Goal: Task Accomplishment & Management: Use online tool/utility

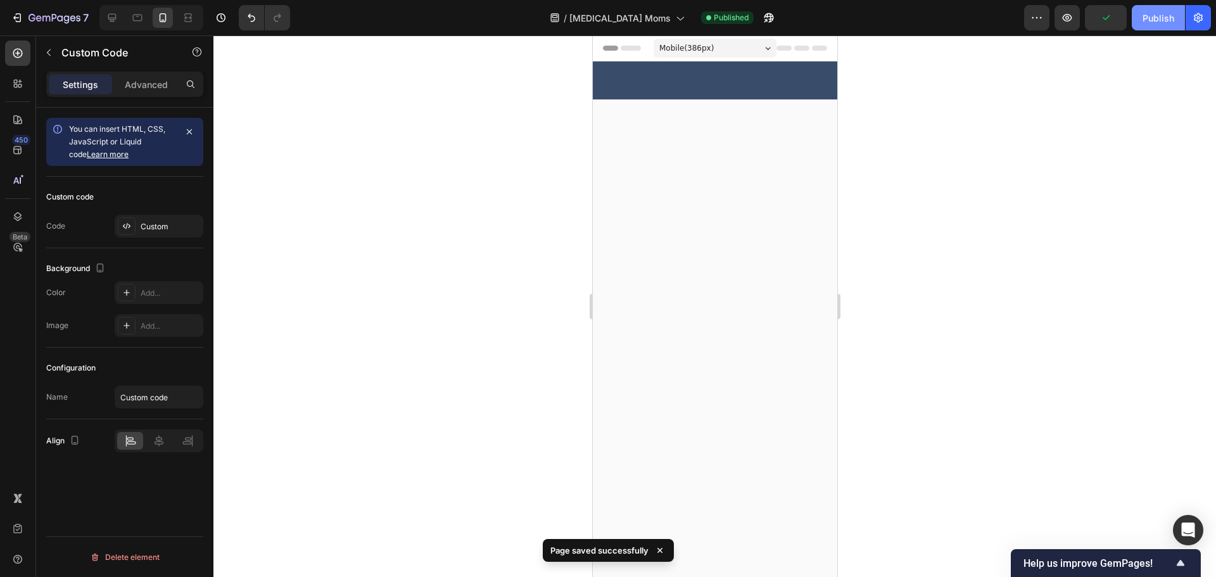
scroll to position [4084, 0]
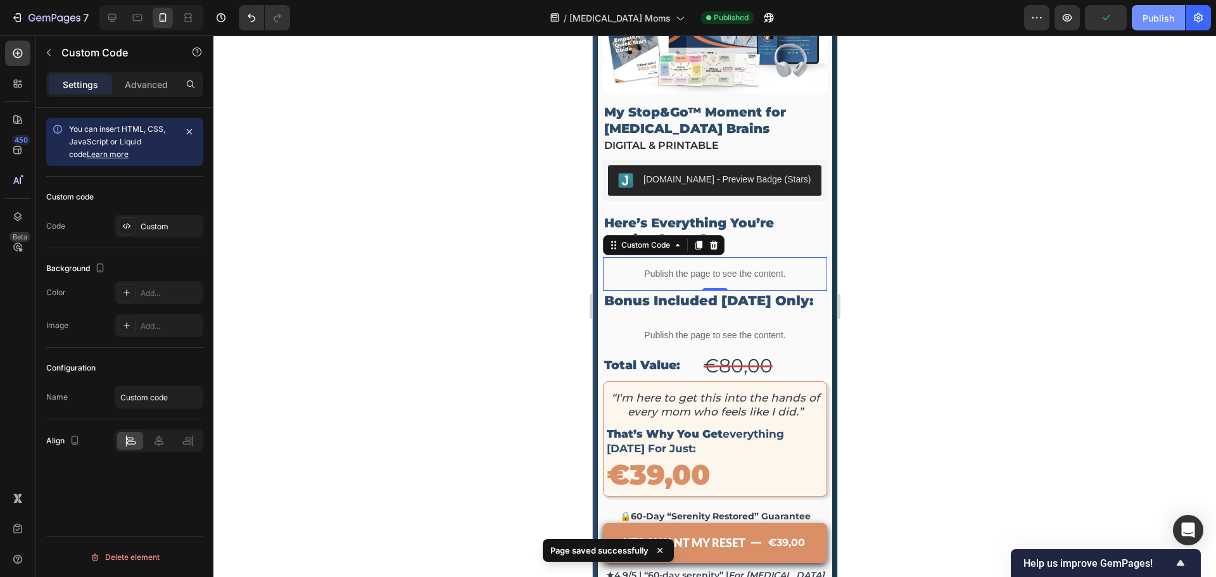
click at [1172, 29] on button "Publish" at bounding box center [1158, 17] width 53 height 25
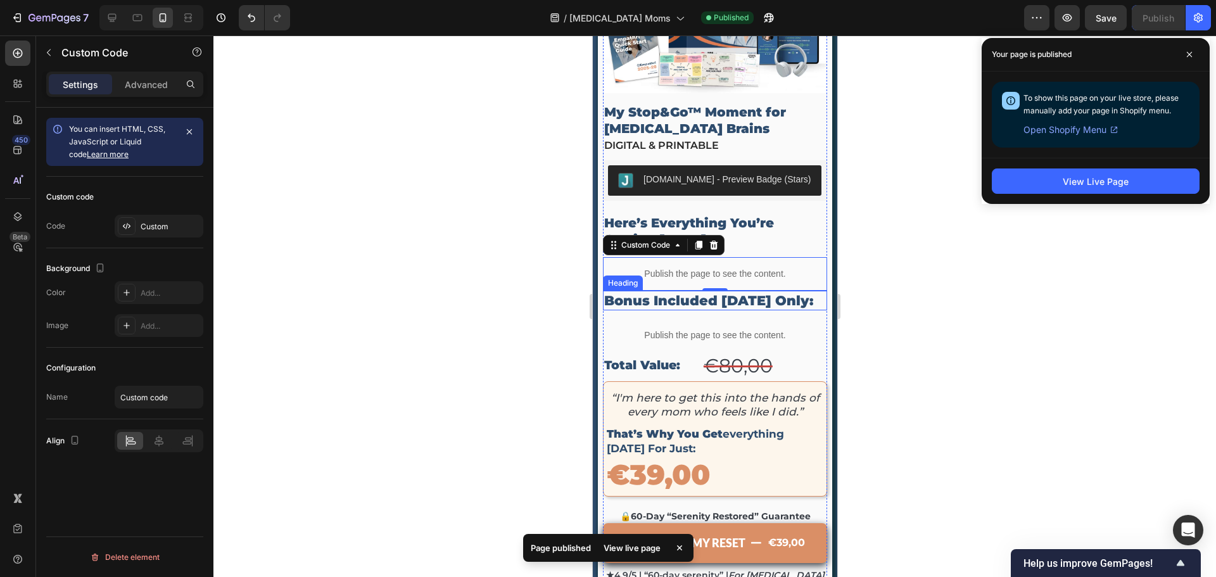
click at [674, 292] on p "Bonus Included Today Only:" at bounding box center [715, 300] width 222 height 17
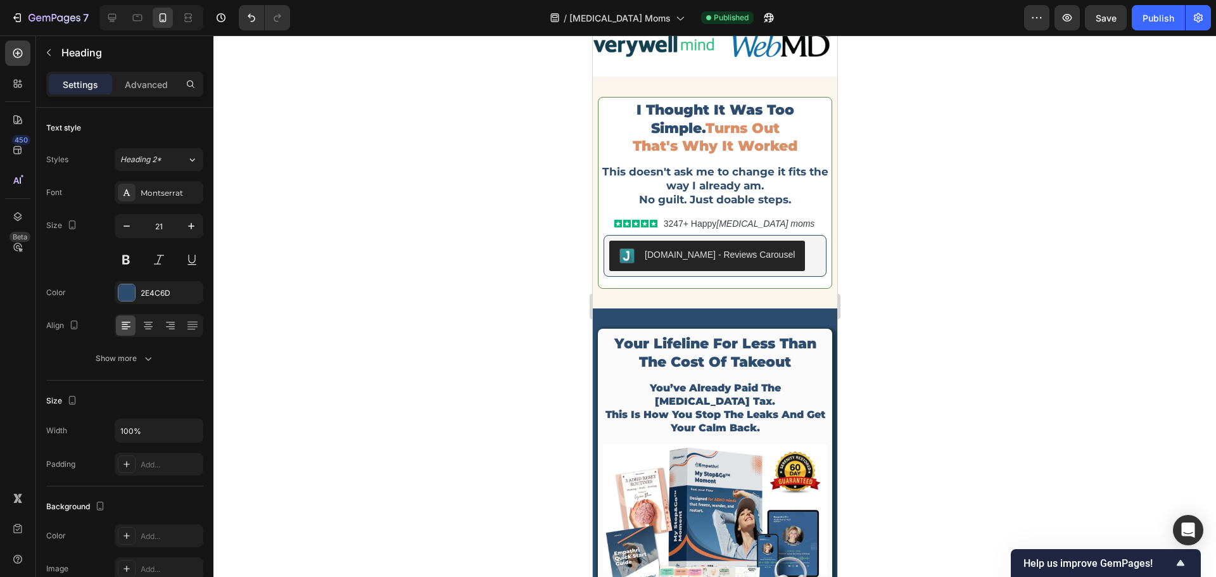
scroll to position [5180, 0]
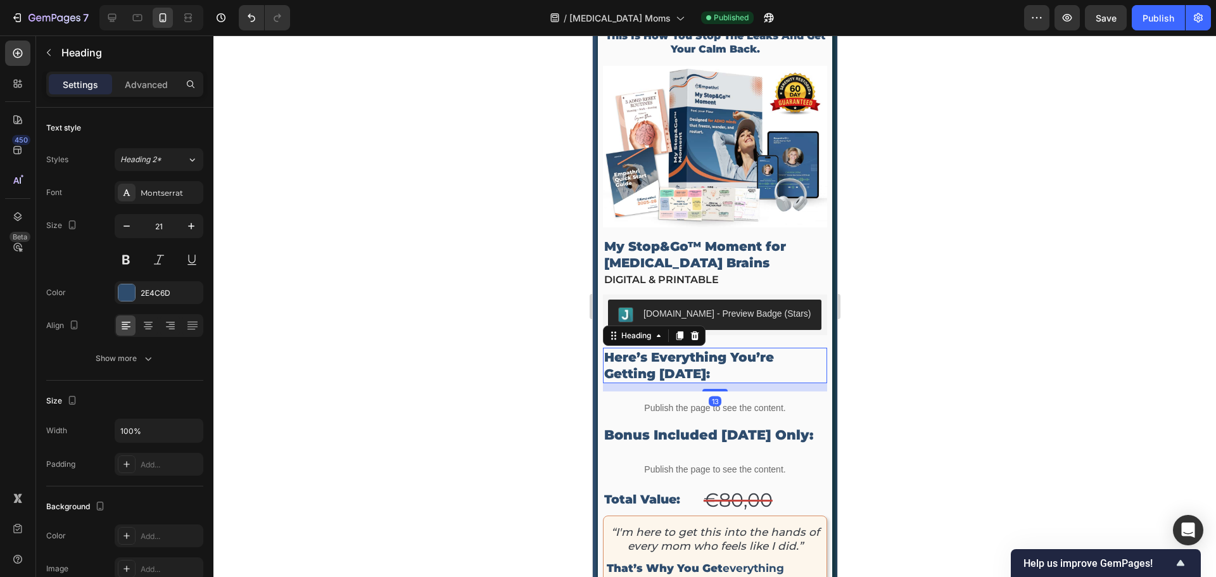
click at [668, 348] on h2 "here’s everything you’re getting [DATE]:" at bounding box center [714, 365] width 224 height 35
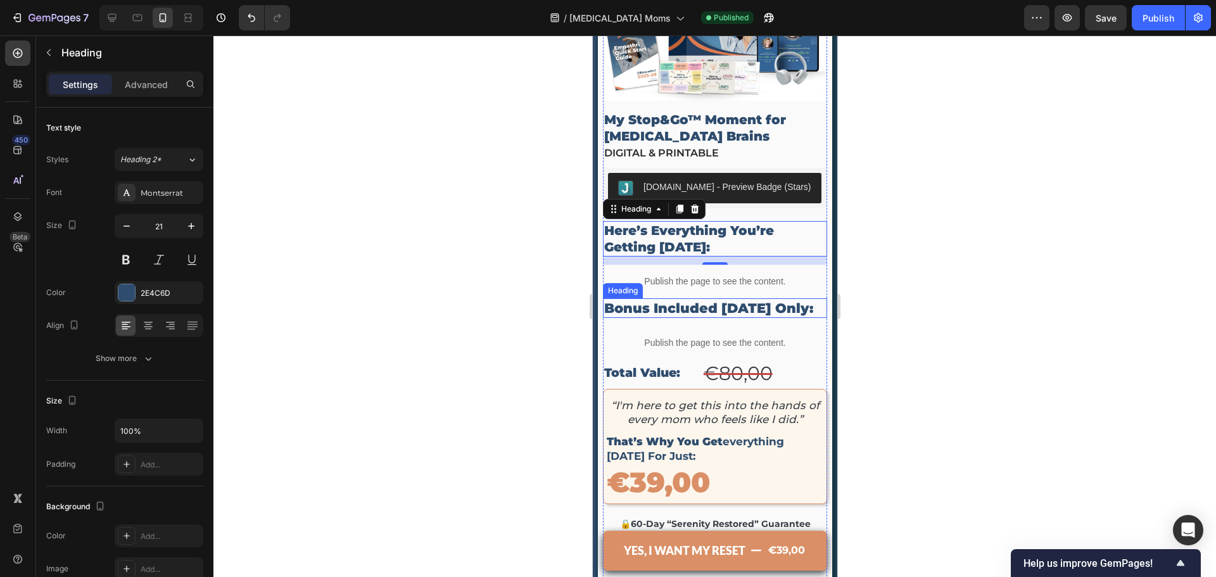
click at [690, 298] on h2 "bonus included [DATE] only:" at bounding box center [714, 308] width 224 height 20
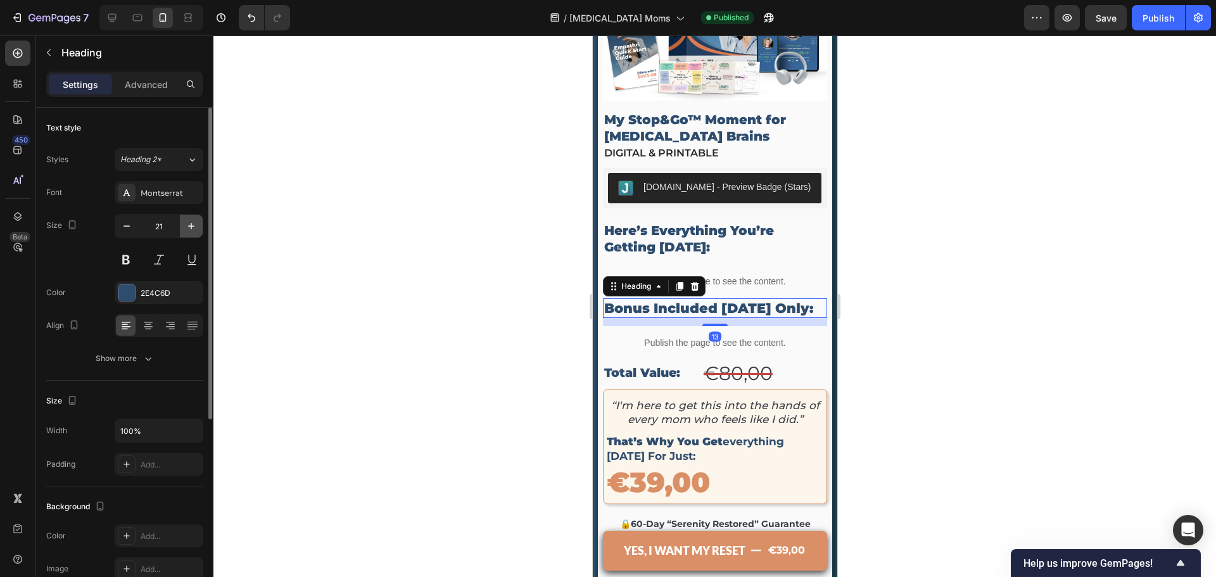
click at [198, 233] on button "button" at bounding box center [191, 226] width 23 height 23
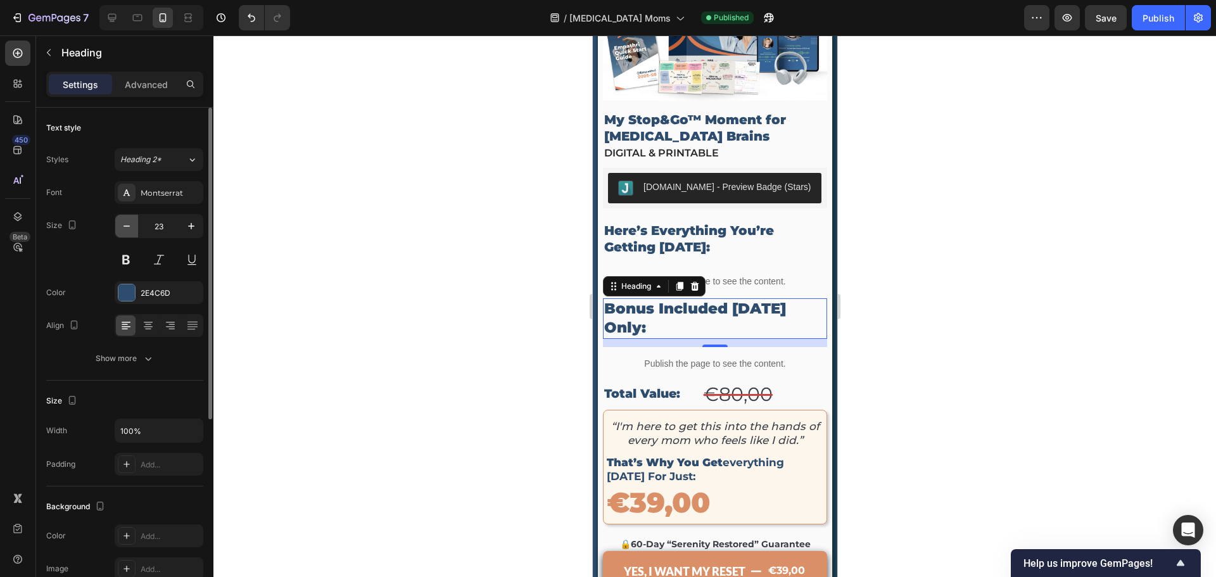
click at [130, 231] on icon "button" at bounding box center [126, 226] width 13 height 13
type input "22"
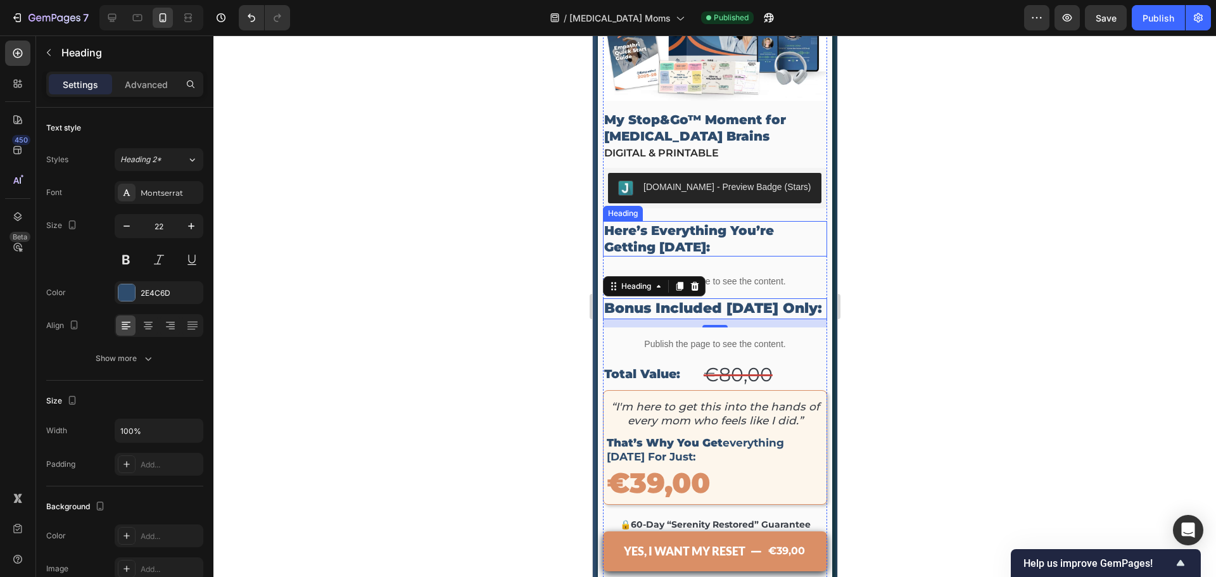
click at [654, 221] on h2 "here’s everything you’re getting [DATE]:" at bounding box center [714, 238] width 224 height 35
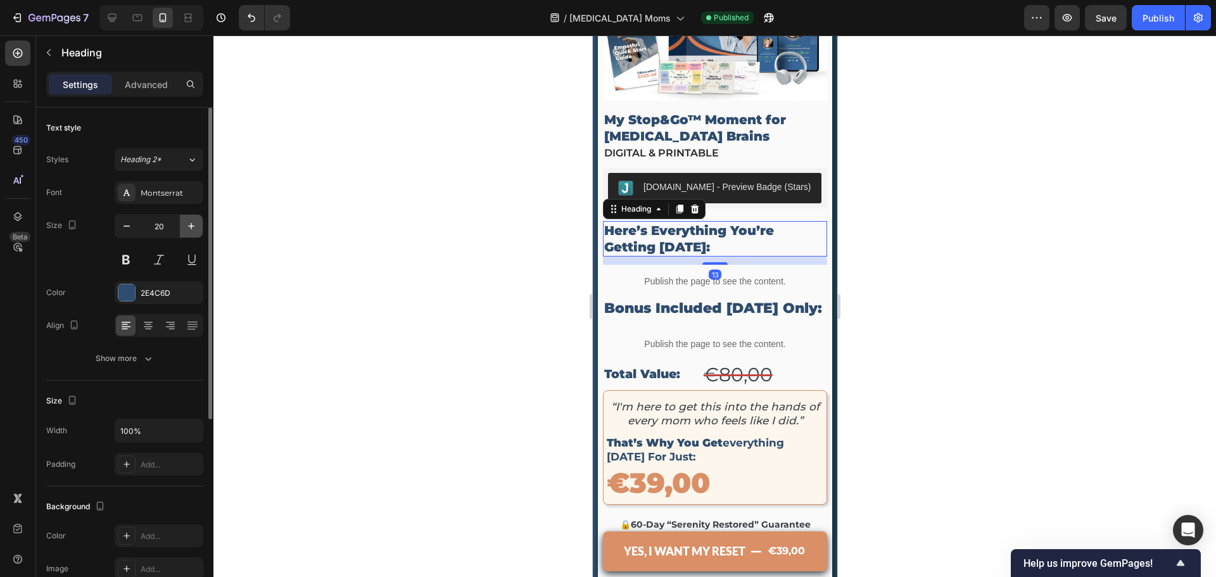
click at [193, 230] on icon "button" at bounding box center [191, 226] width 13 height 13
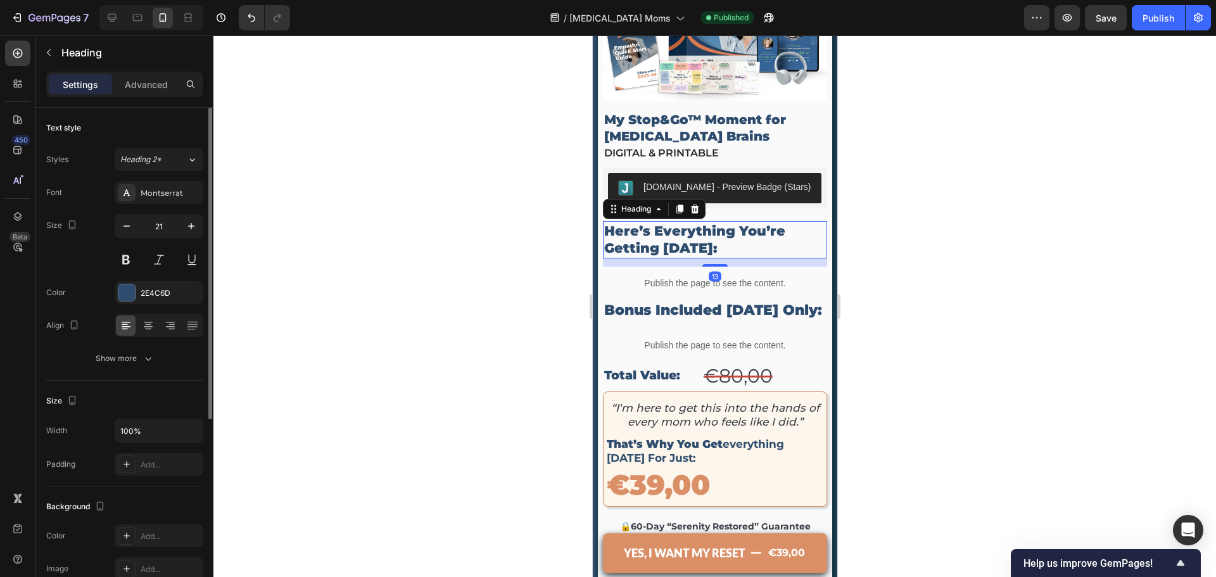
click at [179, 225] on input "21" at bounding box center [159, 226] width 42 height 23
click at [186, 226] on icon "button" at bounding box center [191, 226] width 13 height 13
type input "22"
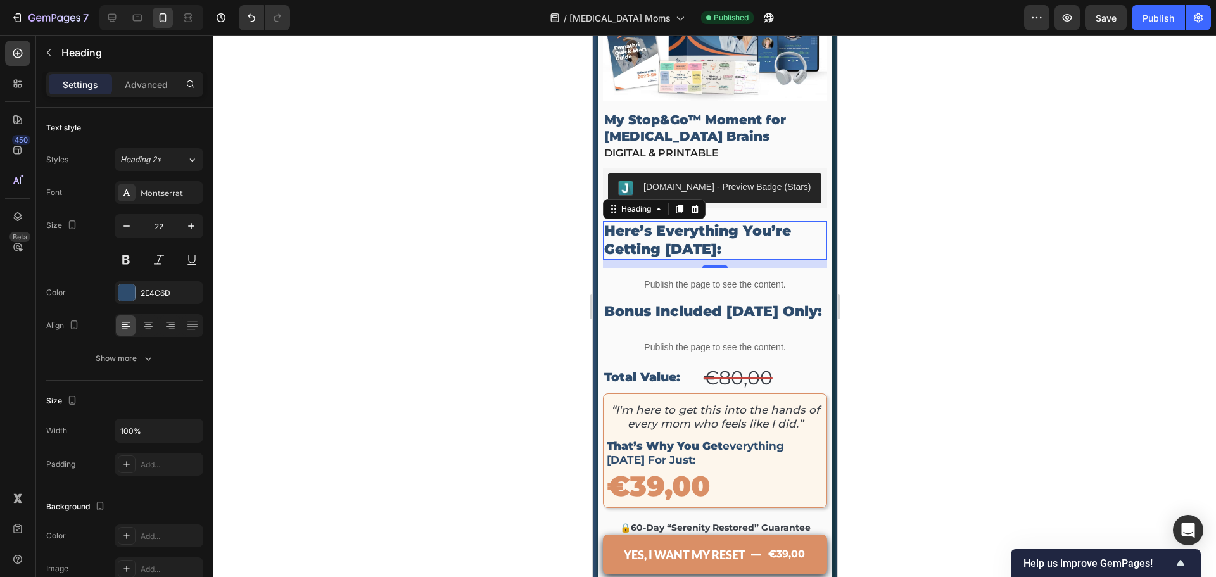
click at [639, 223] on h2 "here’s everything you’re getting [DATE]:" at bounding box center [714, 240] width 224 height 39
click at [1126, 254] on div at bounding box center [714, 306] width 1003 height 542
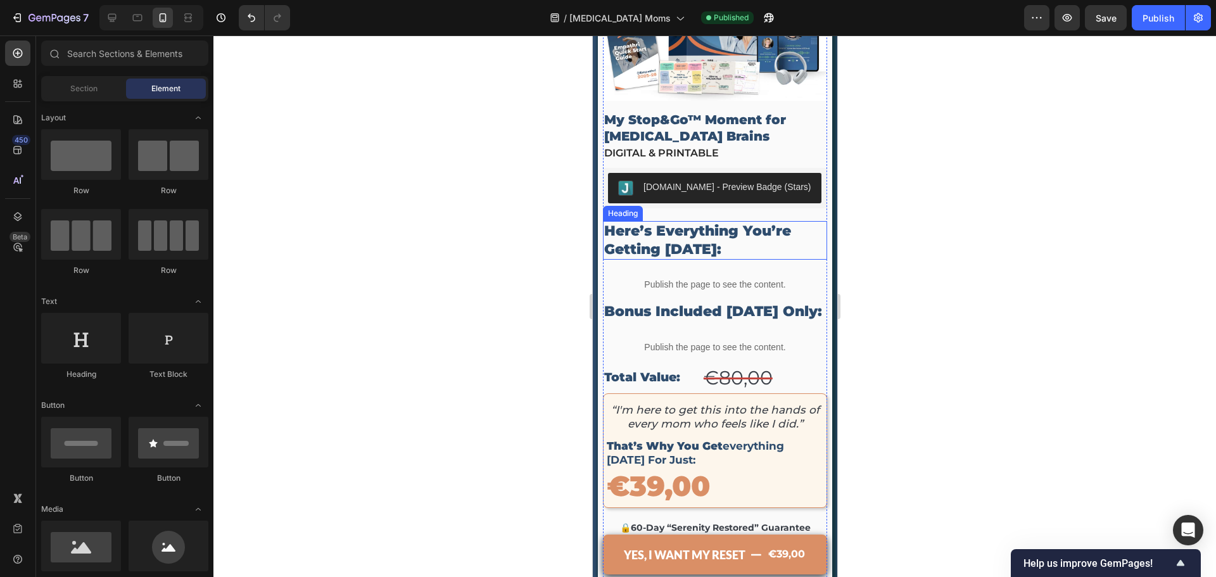
click at [760, 231] on p "here’s everything you’re getting [DATE]:" at bounding box center [715, 240] width 222 height 36
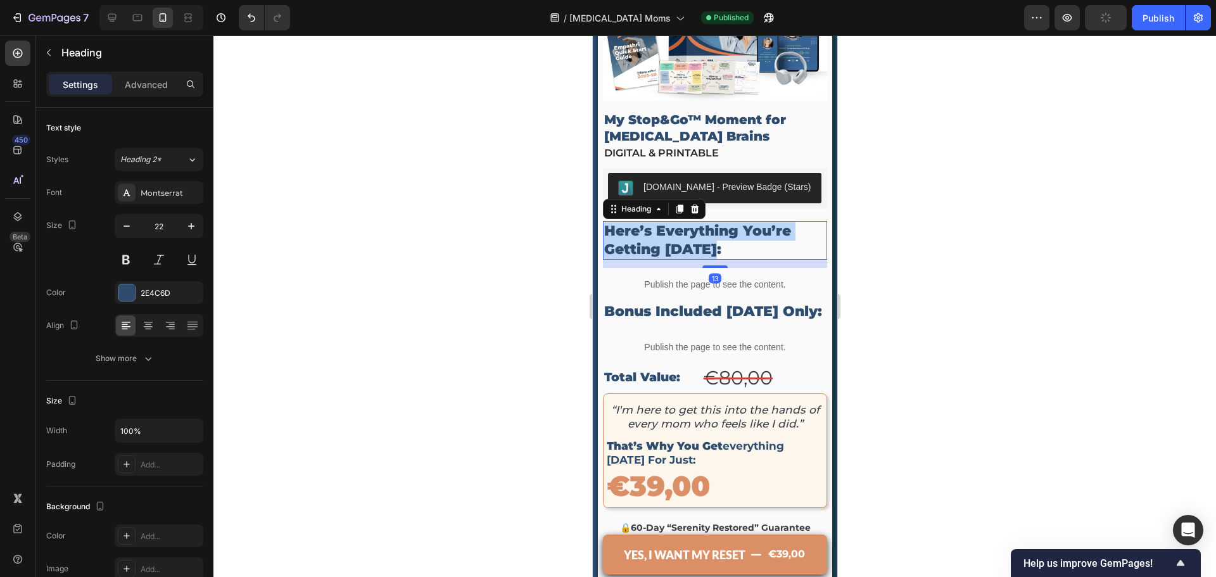
click at [656, 222] on p "here’s everything you’re getting [DATE]:" at bounding box center [715, 240] width 222 height 36
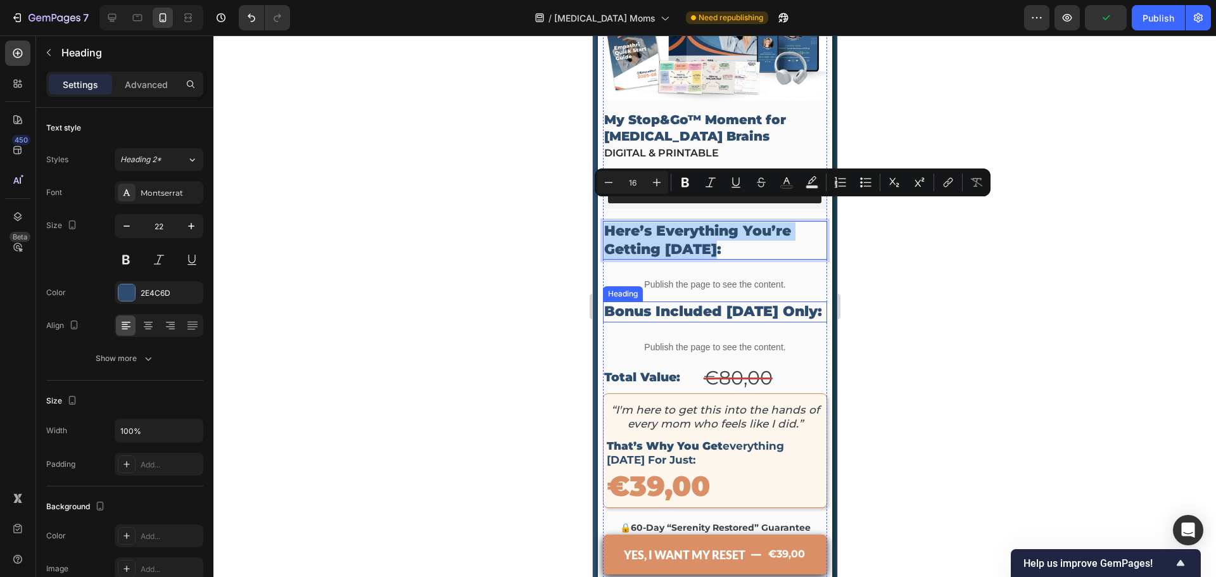
click at [683, 302] on h2 "bonus included [DATE] only:" at bounding box center [714, 312] width 224 height 21
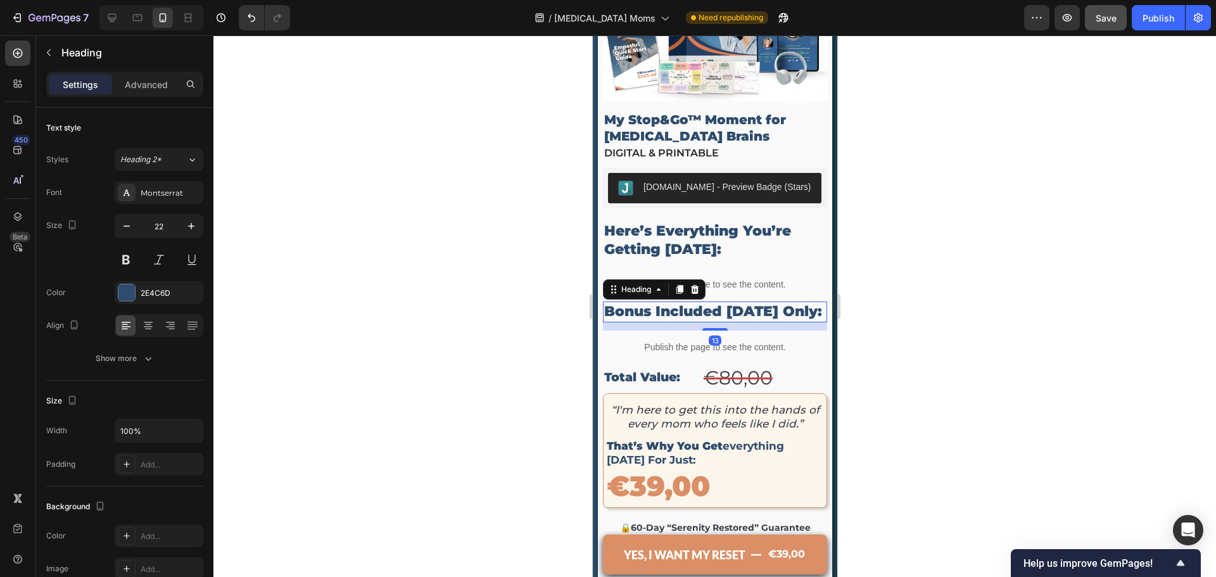
click at [1128, 18] on div "Preview Save Publish" at bounding box center [1117, 17] width 187 height 25
click at [1121, 23] on button "Save" at bounding box center [1106, 17] width 42 height 25
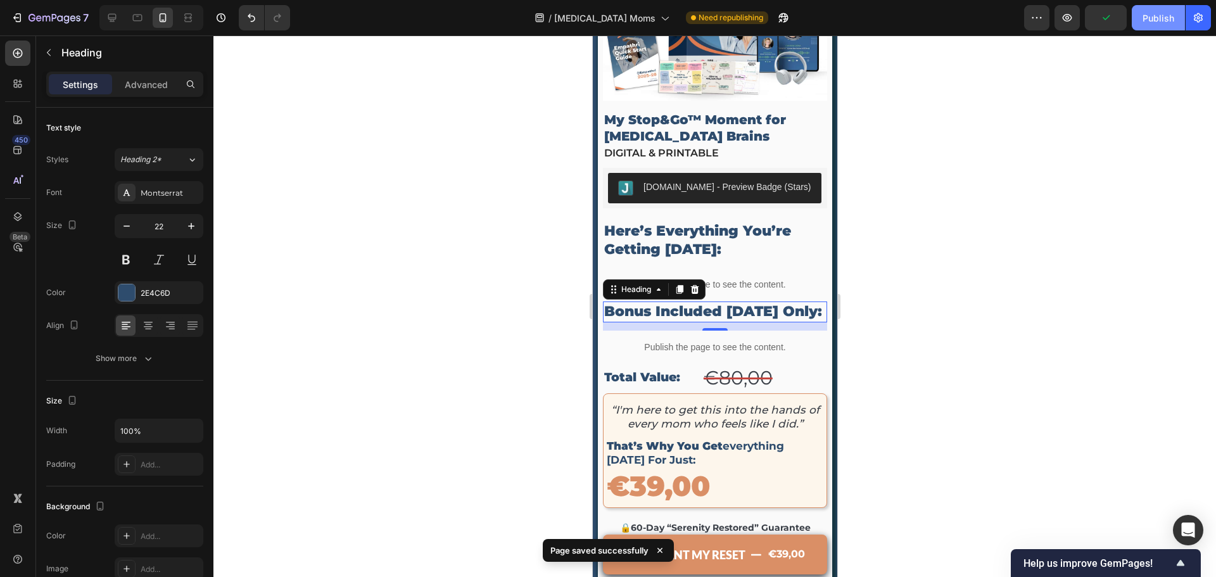
click at [1154, 25] on button "Publish" at bounding box center [1158, 17] width 53 height 25
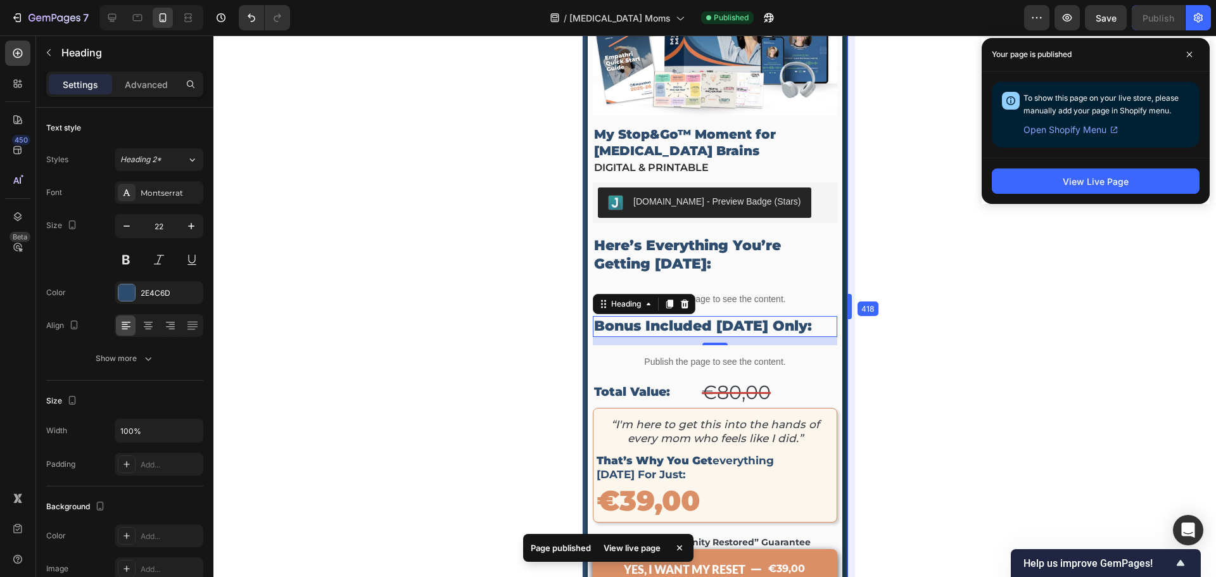
drag, startPoint x: 838, startPoint y: 302, endPoint x: 858, endPoint y: 322, distance: 29.6
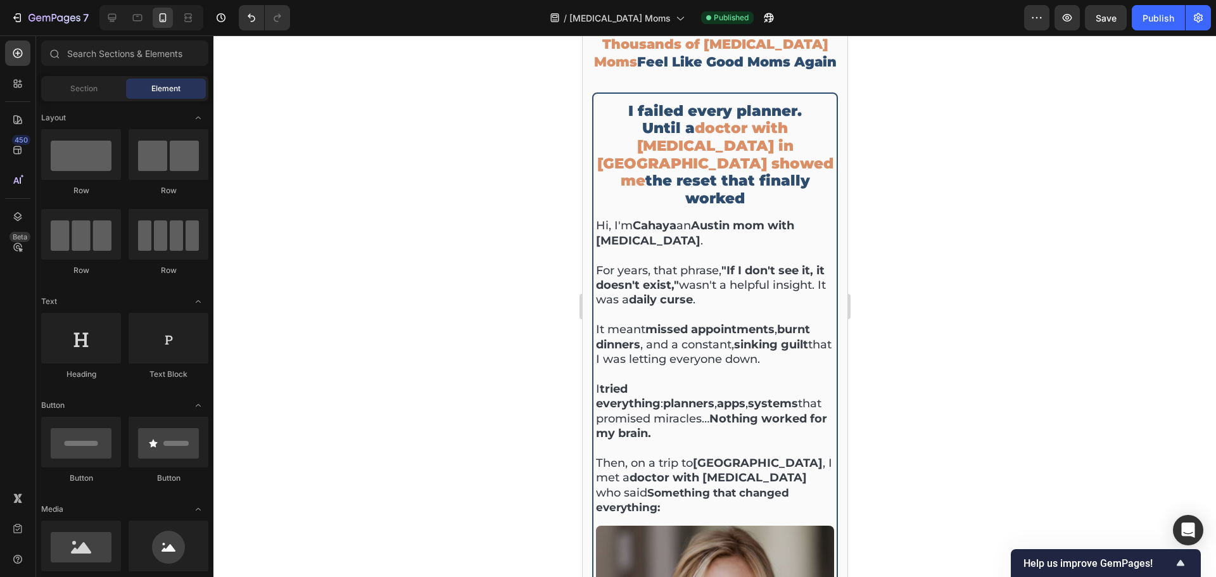
scroll to position [0, 0]
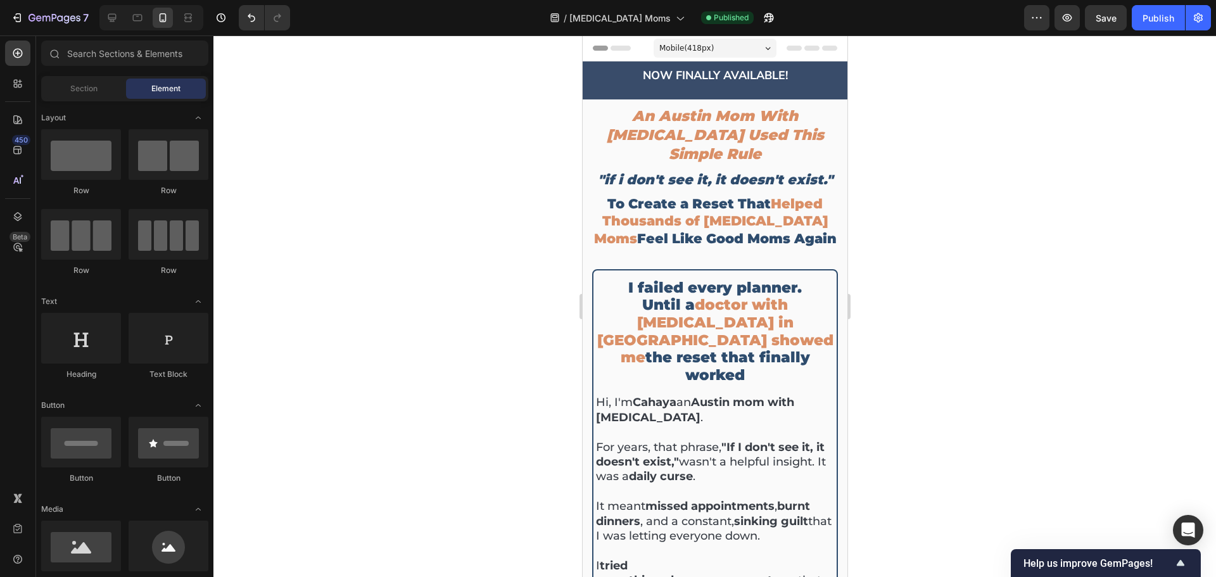
drag, startPoint x: 843, startPoint y: 409, endPoint x: 1416, endPoint y: 66, distance: 667.8
click at [754, 173] on div "An Austin Mom With [MEDICAL_DATA] Used This Simple Rule Heading "if i don't see…" at bounding box center [715, 185] width 250 height 158
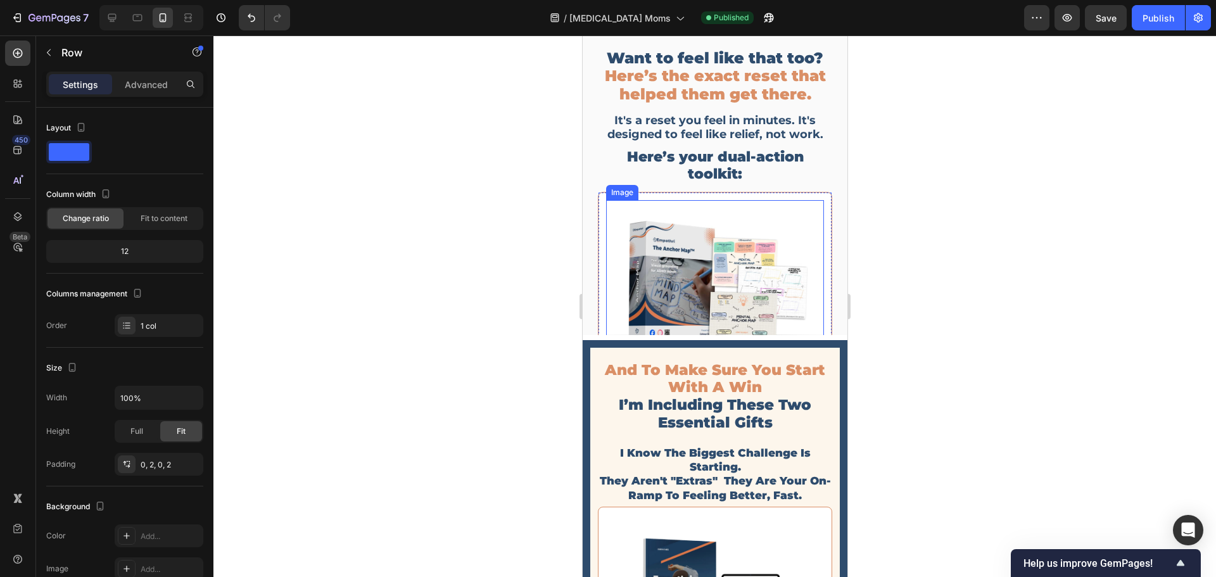
scroll to position [3548, 0]
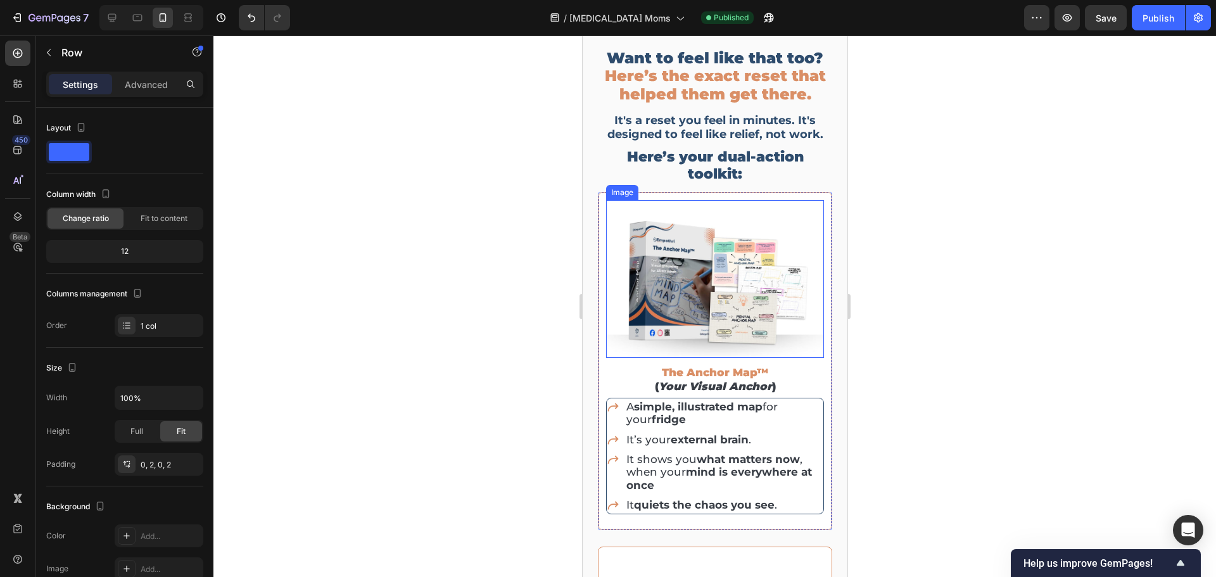
click at [787, 243] on img at bounding box center [715, 279] width 218 height 158
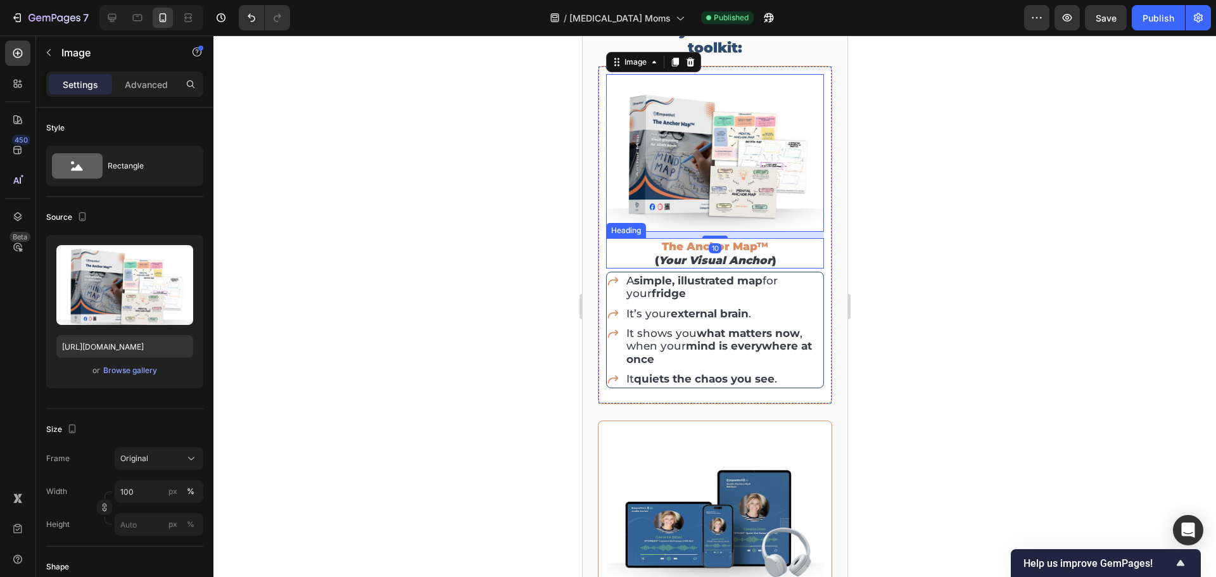
scroll to position [3674, 0]
click at [613, 350] on div "It shows you what matters now , when your mind is everywhere at once" at bounding box center [714, 345] width 217 height 42
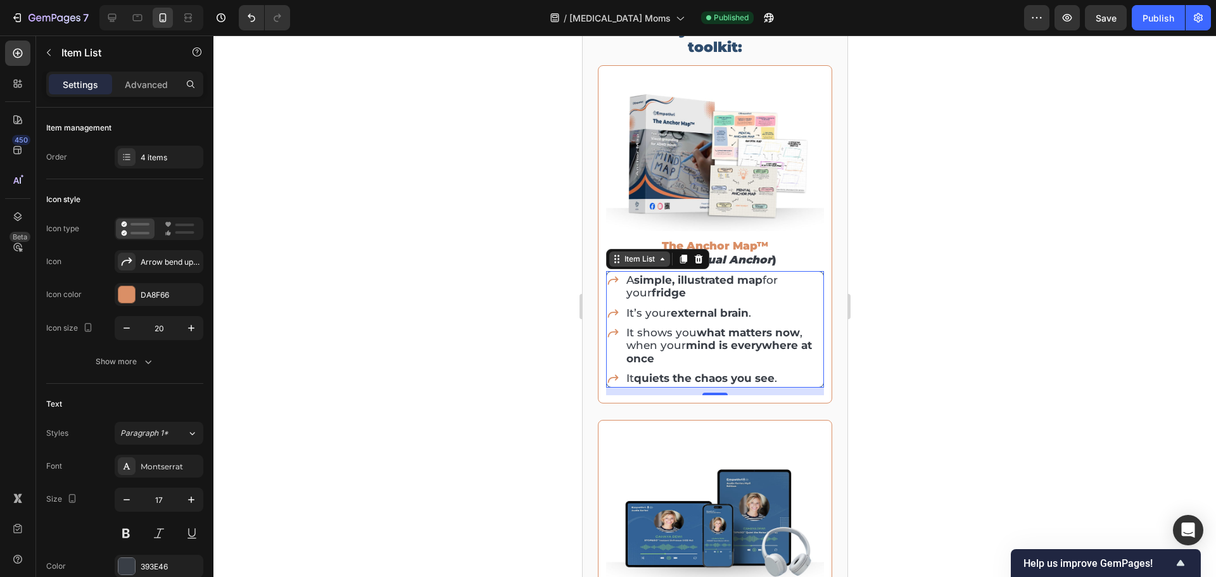
click at [614, 261] on icon at bounding box center [615, 262] width 2 height 2
click at [147, 78] on p "Advanced" at bounding box center [146, 84] width 43 height 13
type input "100%"
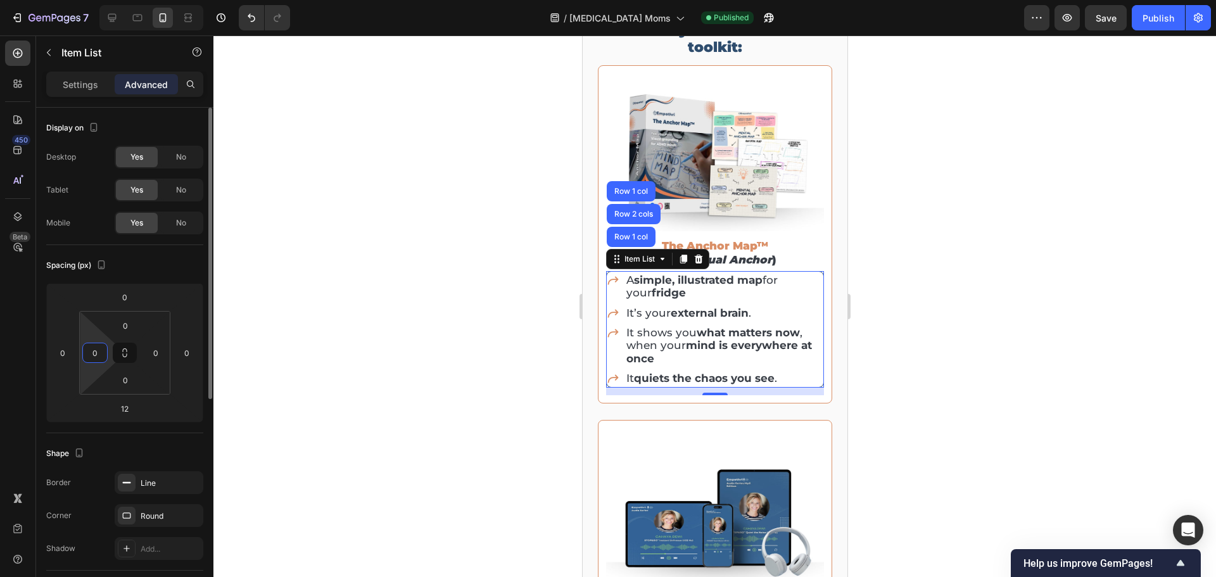
click at [87, 350] on input "0" at bounding box center [95, 352] width 19 height 19
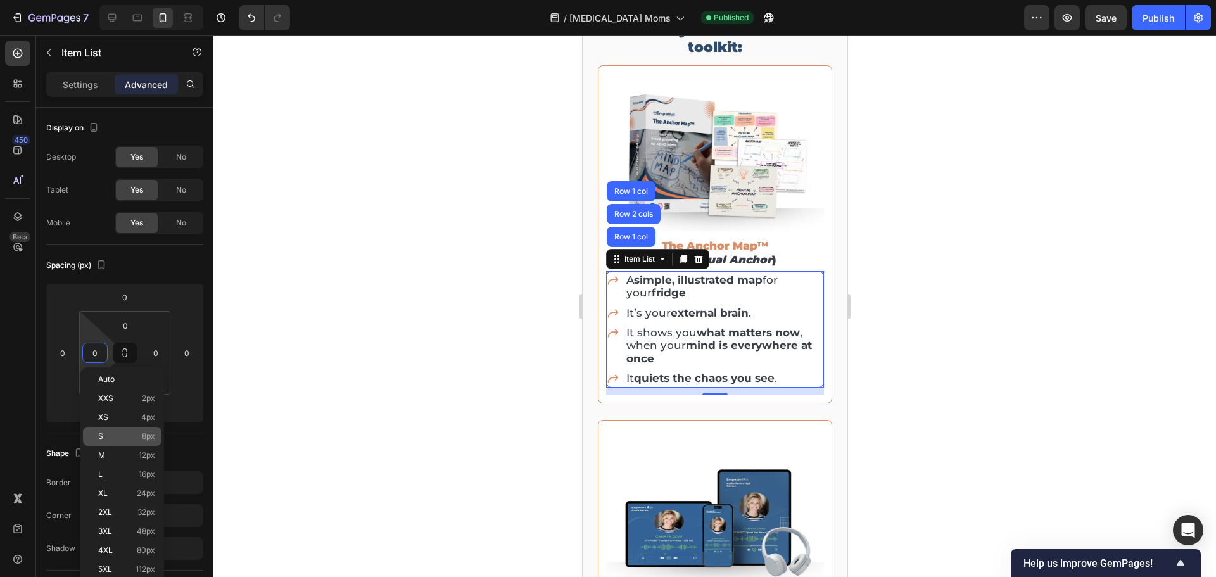
click at [133, 430] on div "S 8px" at bounding box center [122, 436] width 79 height 19
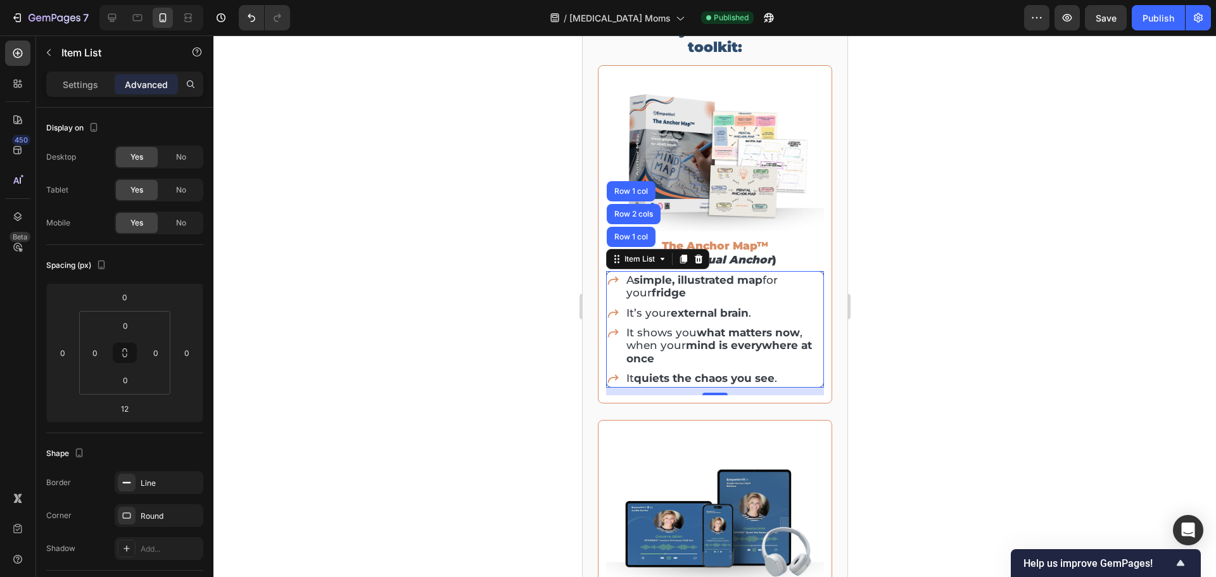
type input "8"
click at [151, 352] on input "0" at bounding box center [155, 352] width 19 height 19
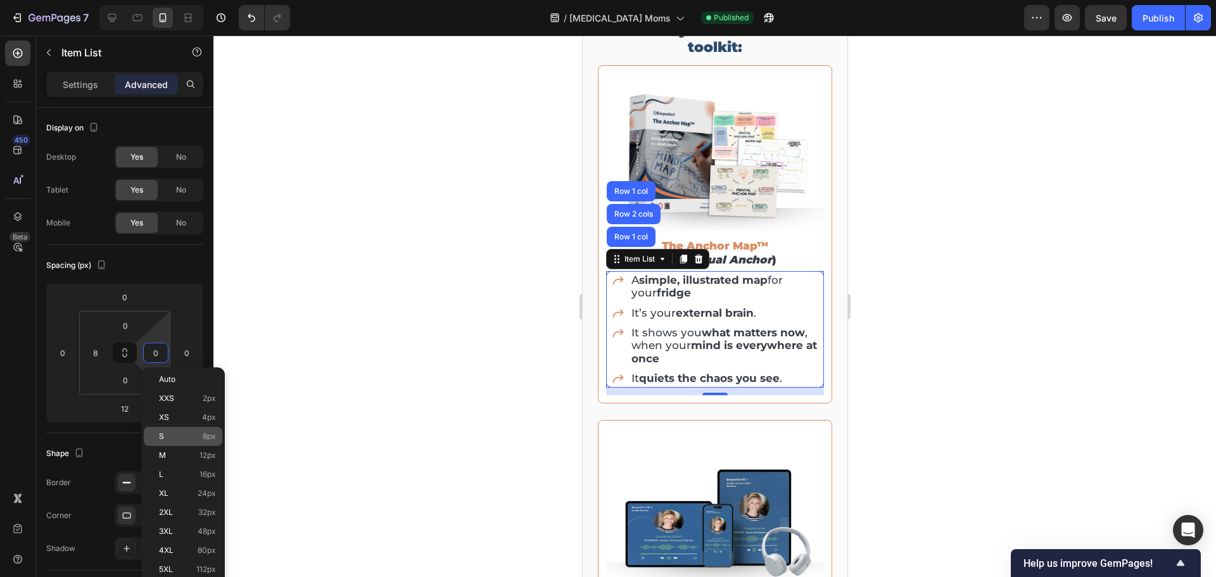
click at [174, 433] on p "S 8px" at bounding box center [187, 436] width 57 height 9
type input "8"
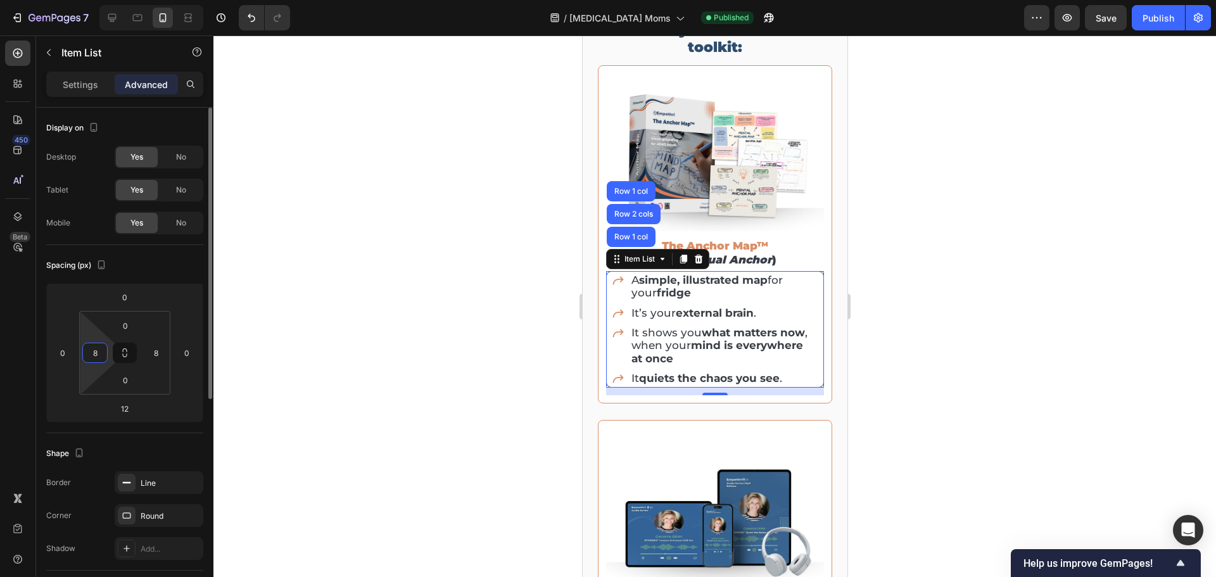
click at [101, 355] on input "8" at bounding box center [95, 352] width 19 height 19
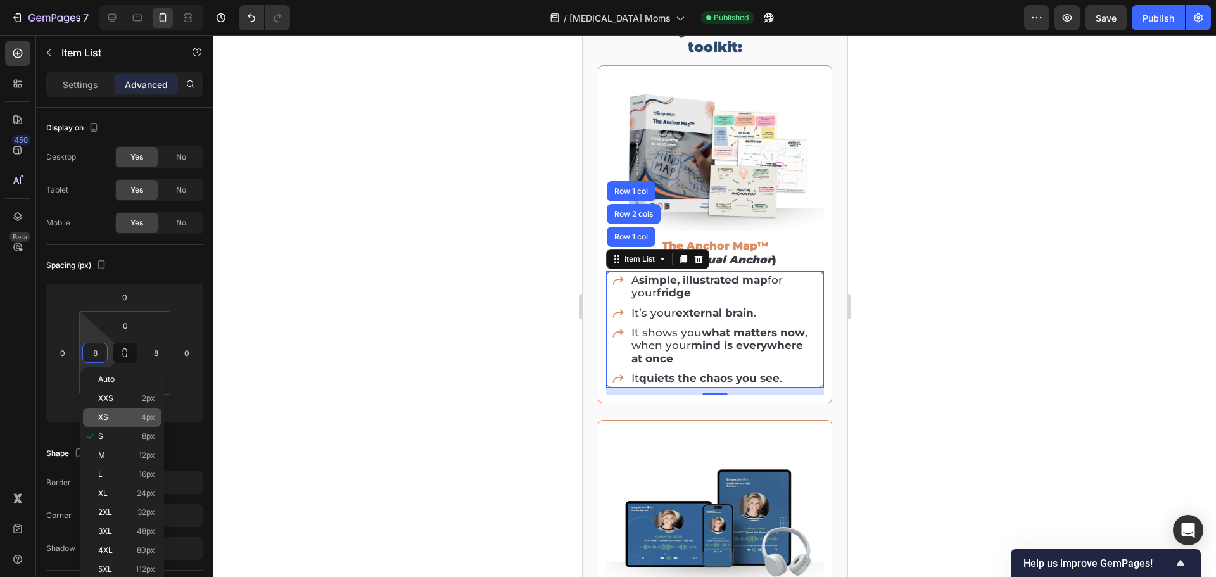
click at [137, 418] on p "XS 4px" at bounding box center [126, 417] width 57 height 9
type input "4"
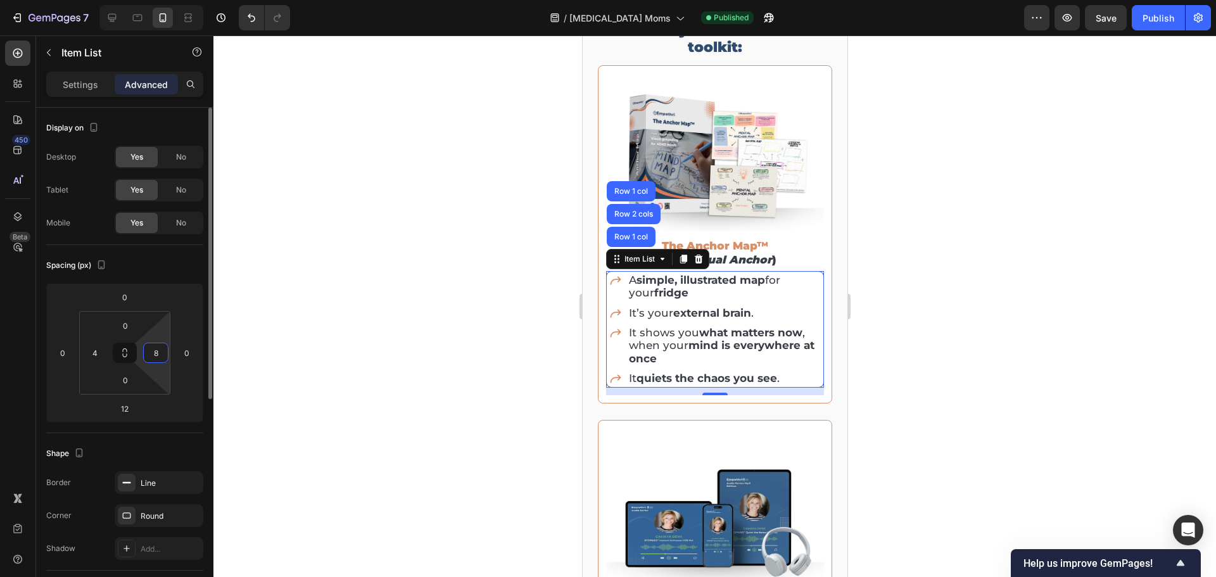
click at [155, 352] on input "8" at bounding box center [155, 352] width 19 height 19
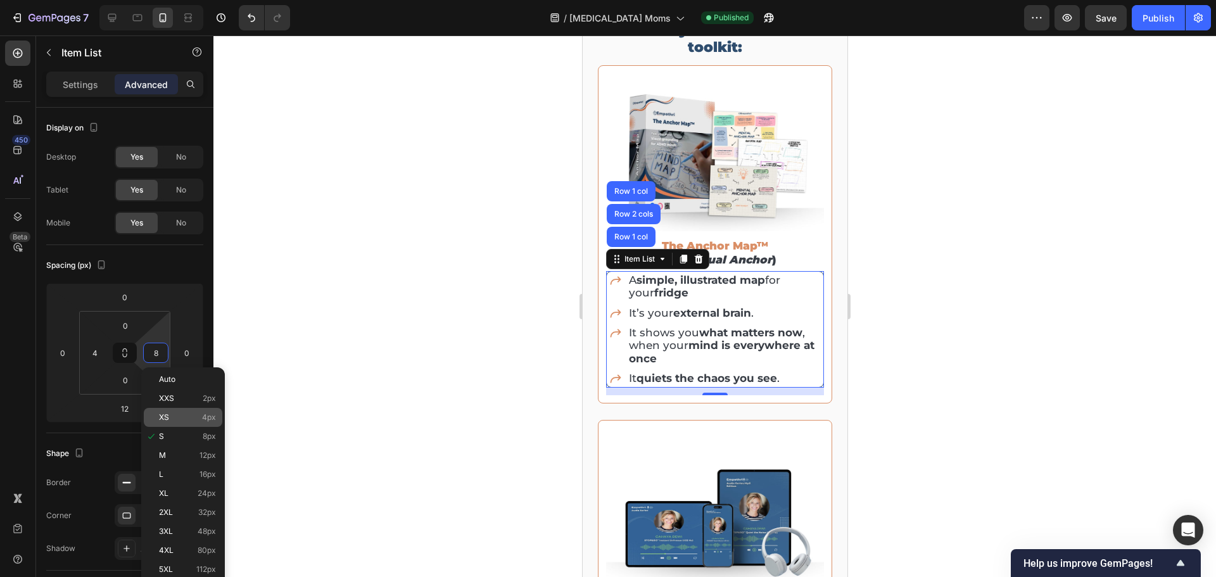
click at [184, 423] on div "XS 4px" at bounding box center [183, 417] width 79 height 19
type input "4"
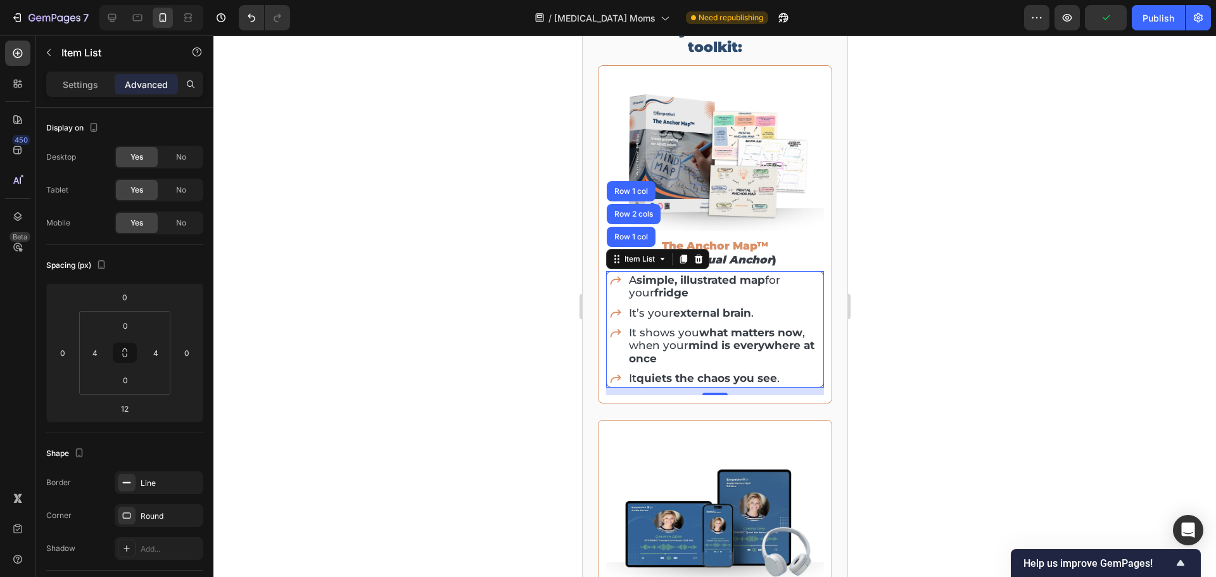
click at [976, 395] on div at bounding box center [714, 306] width 1003 height 542
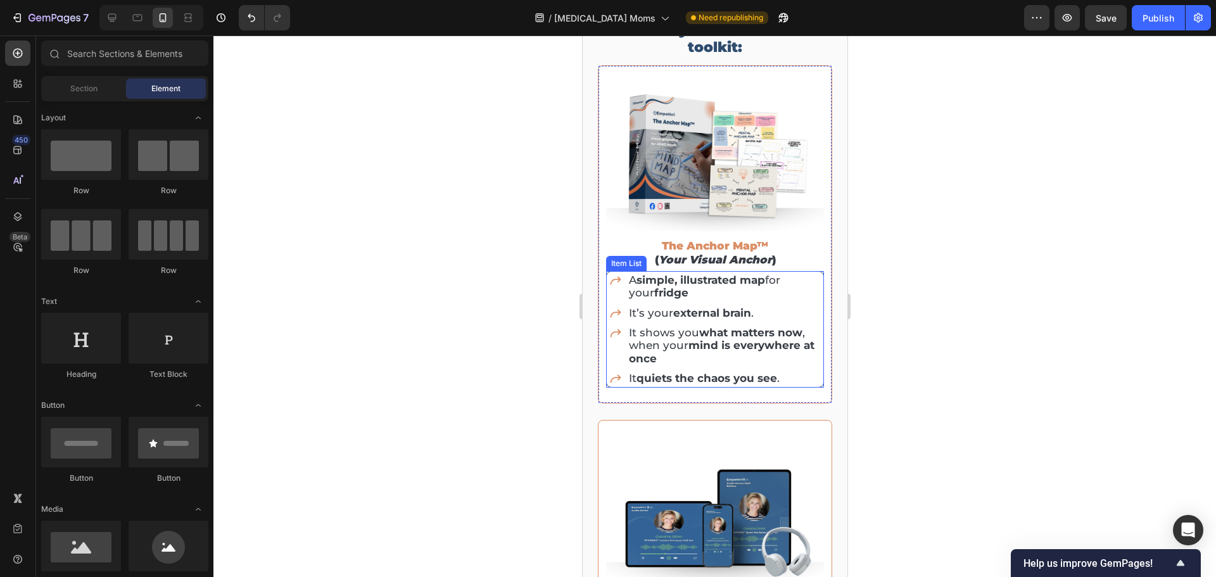
click at [607, 279] on div "A simple, illustrated map for your fridge It’s your external brain . It shows y…" at bounding box center [715, 329] width 218 height 117
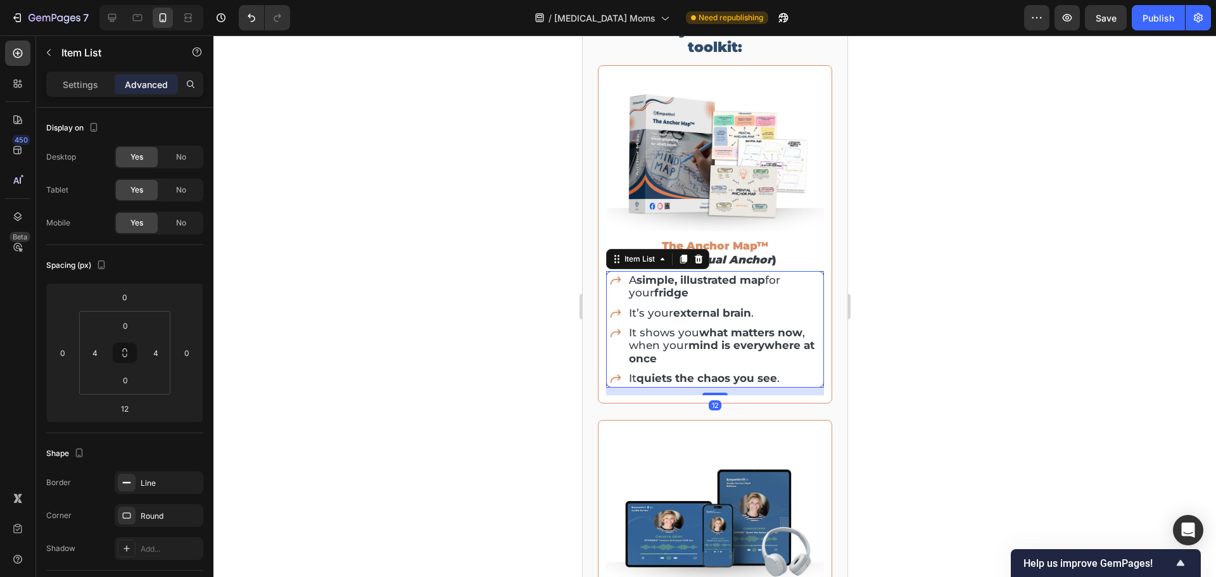
click at [150, 83] on p "Advanced" at bounding box center [146, 84] width 43 height 13
click at [131, 328] on input "0" at bounding box center [125, 325] width 25 height 19
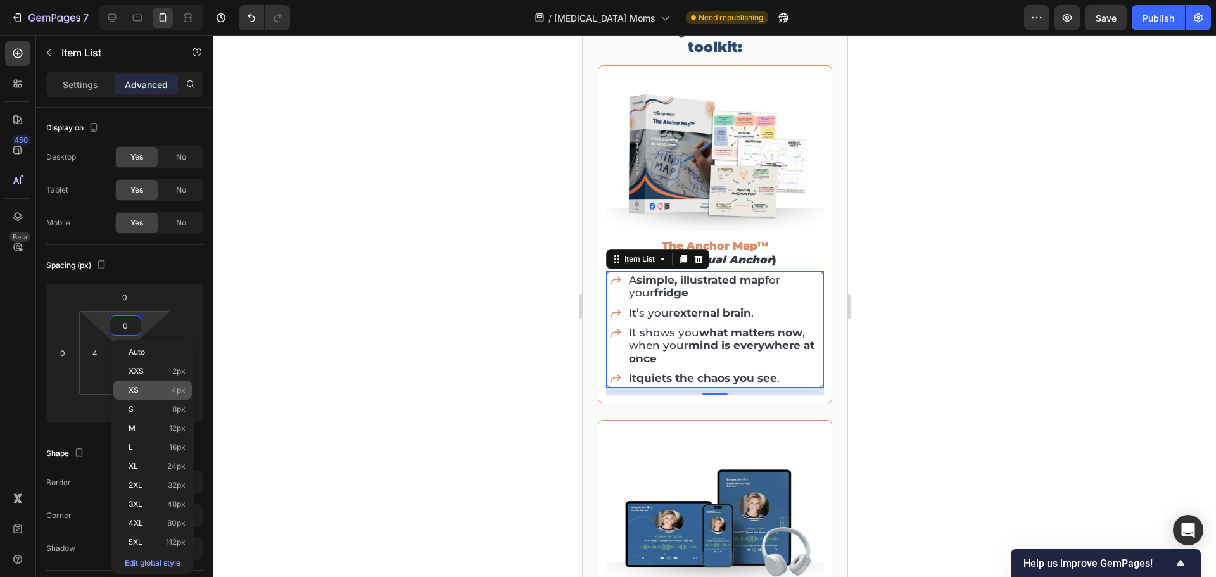
click at [149, 393] on p "XS 4px" at bounding box center [157, 390] width 57 height 9
type input "4"
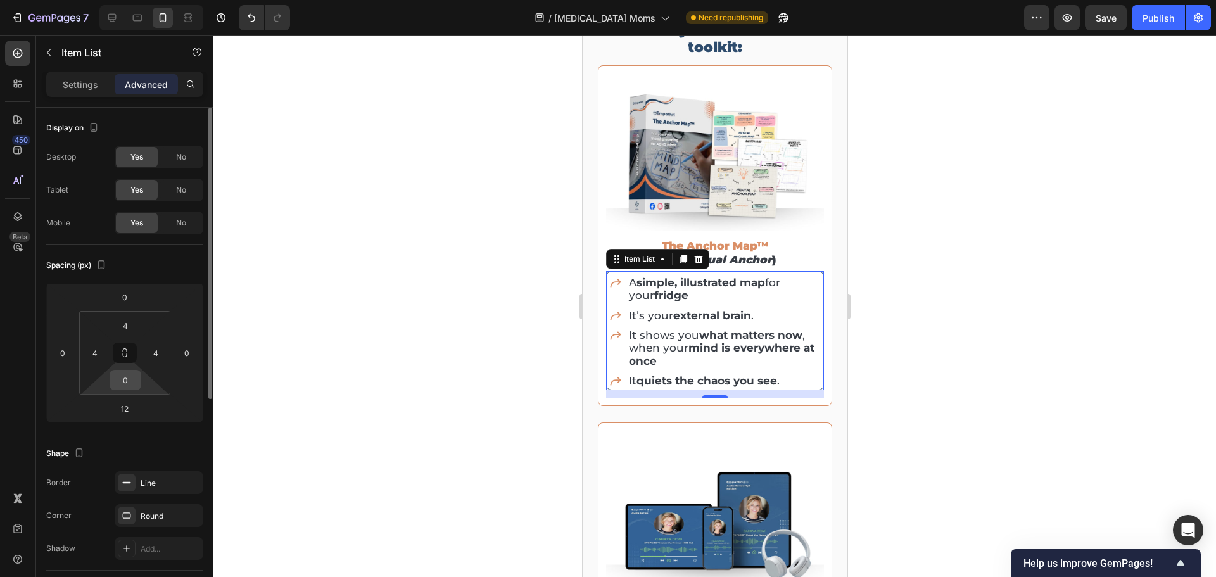
click at [122, 374] on input "0" at bounding box center [125, 380] width 25 height 19
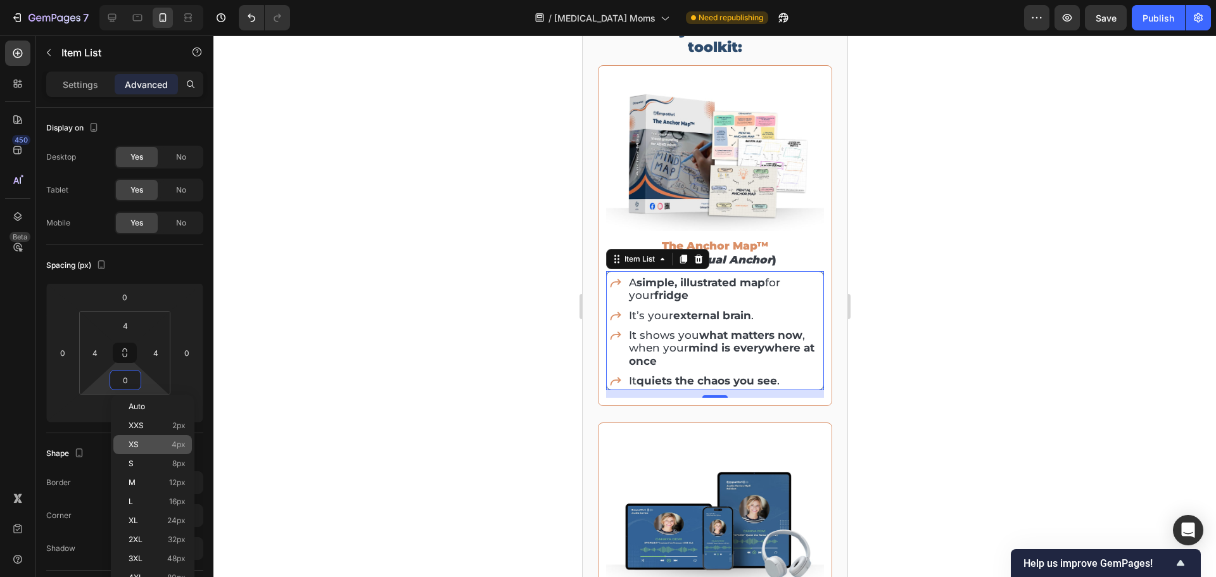
click at [147, 444] on p "XS 4px" at bounding box center [157, 444] width 57 height 9
type input "4"
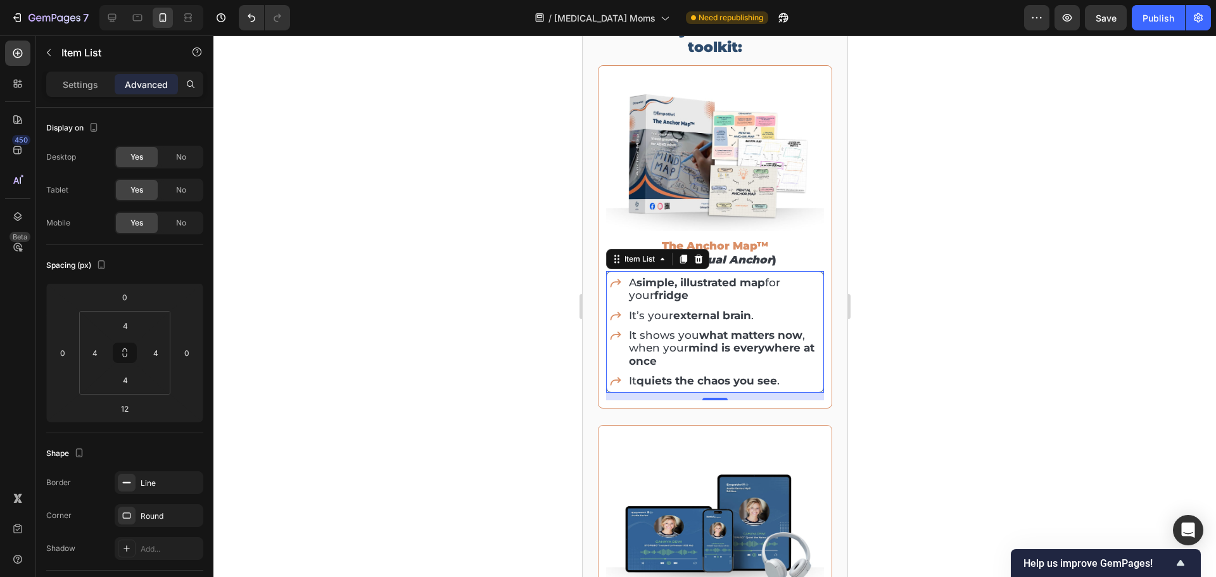
click at [1046, 412] on div at bounding box center [714, 306] width 1003 height 542
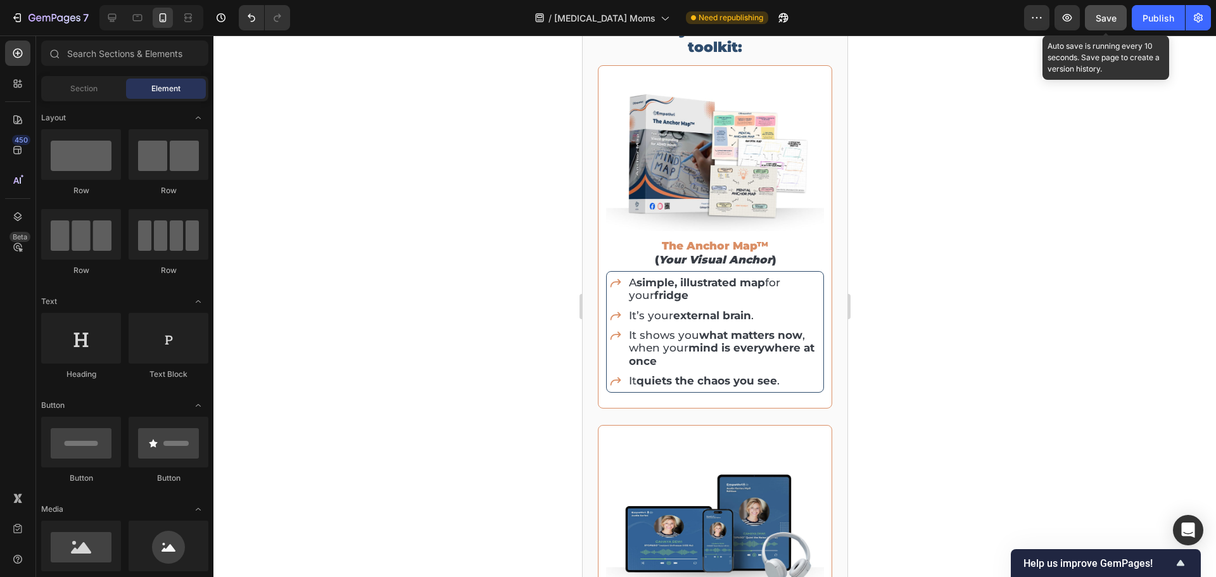
click at [1119, 10] on button "Save" at bounding box center [1106, 17] width 42 height 25
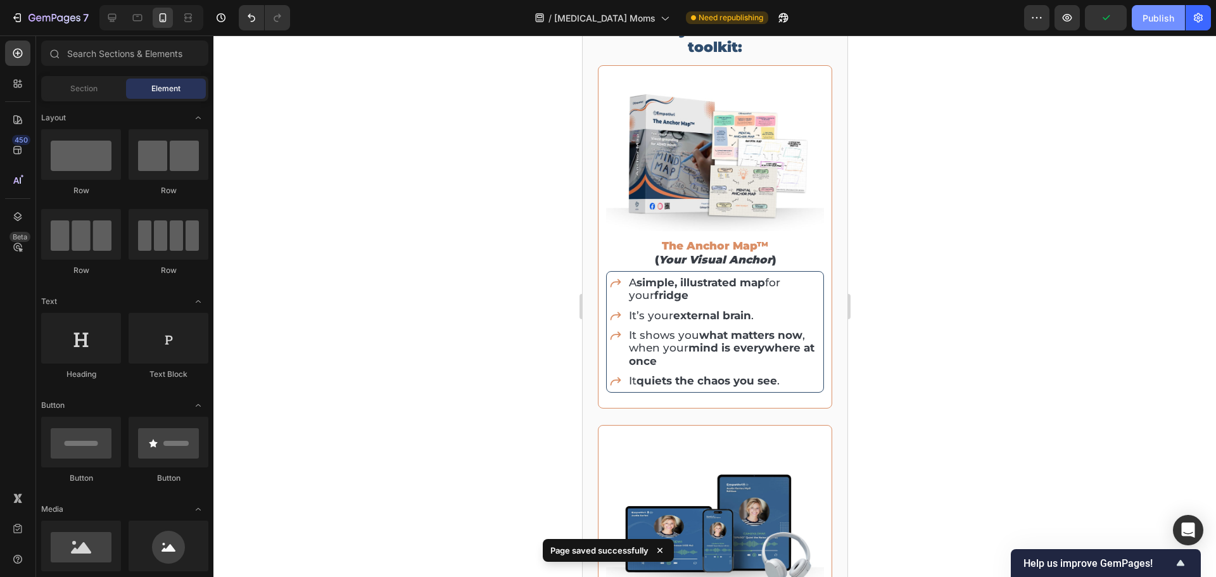
click at [1142, 18] on button "Publish" at bounding box center [1158, 17] width 53 height 25
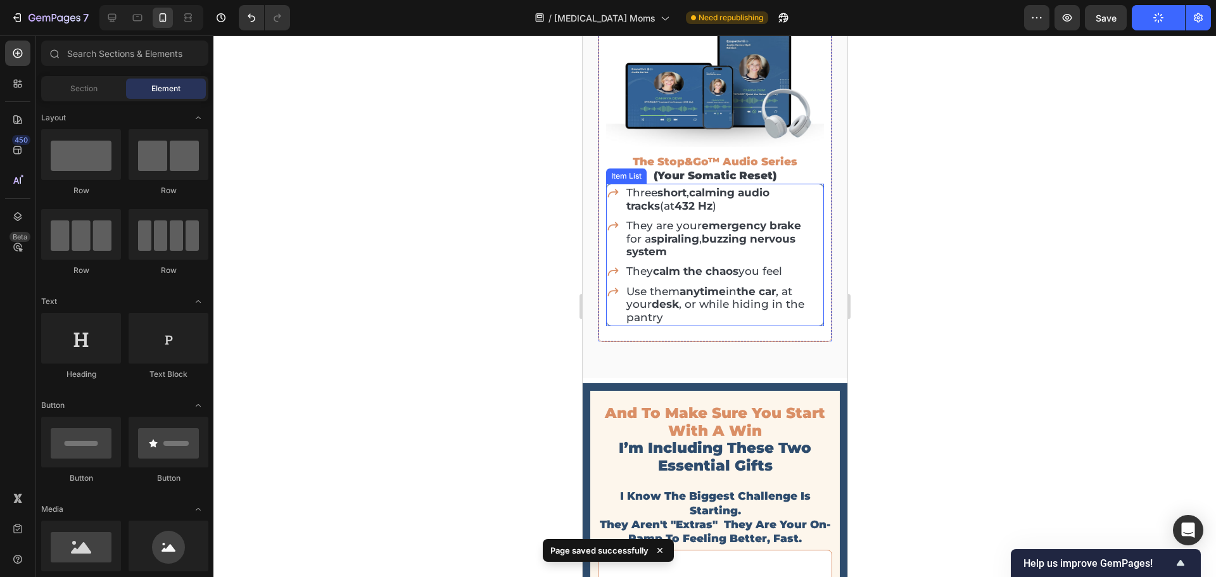
click at [691, 303] on p "Use them anytime in the car , at your desk , or while hiding in the pantry" at bounding box center [723, 304] width 195 height 39
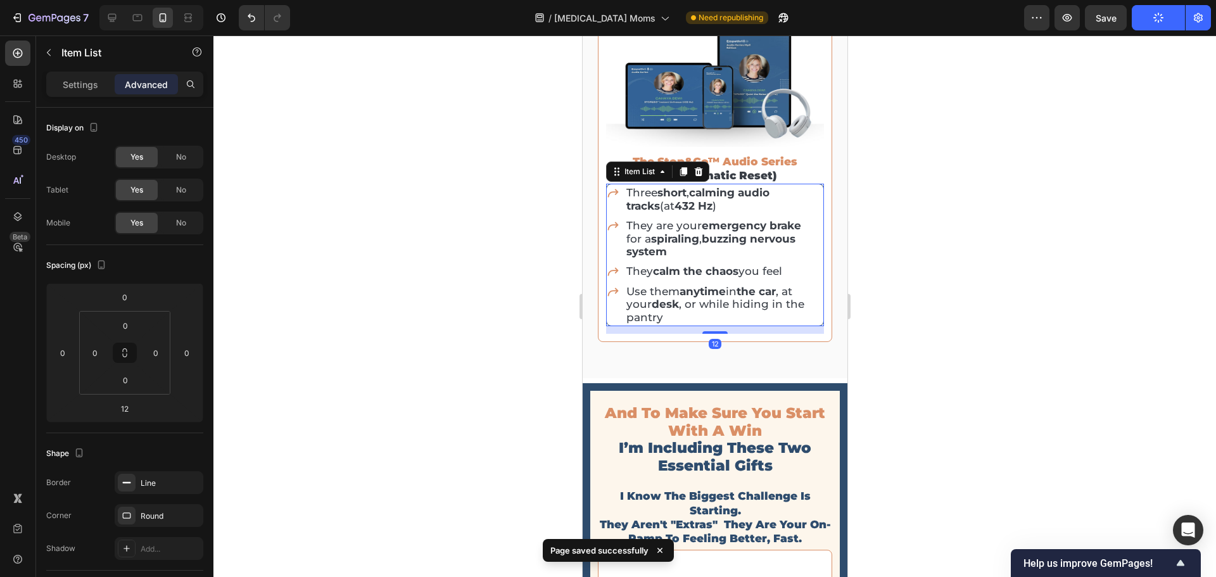
click at [615, 298] on div "Use them anytime in the car , at your desk , or while hiding in the pantry" at bounding box center [714, 304] width 217 height 42
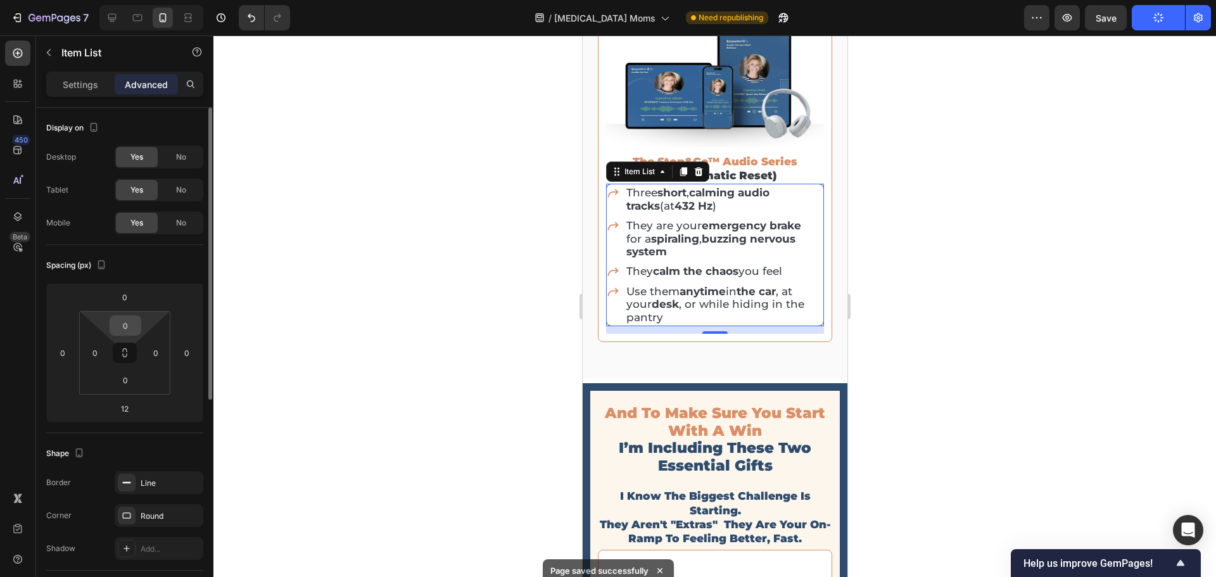
click at [122, 329] on input "0" at bounding box center [125, 325] width 25 height 19
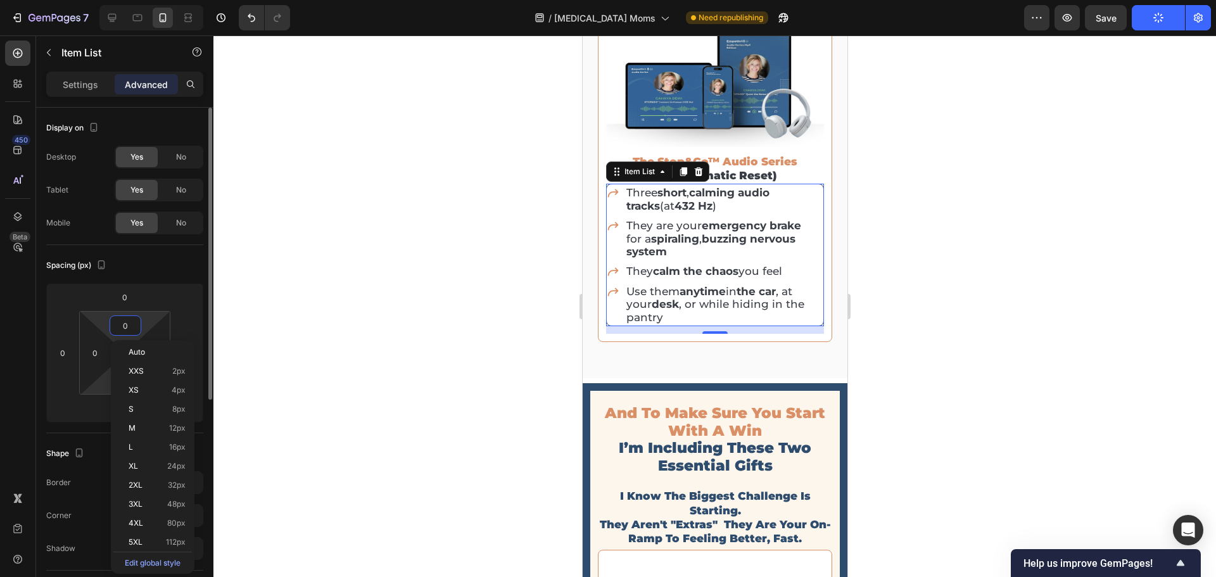
drag, startPoint x: 155, startPoint y: 395, endPoint x: 107, endPoint y: 373, distance: 52.2
click at [155, 394] on div "XS 4px" at bounding box center [152, 390] width 79 height 19
type input "4"
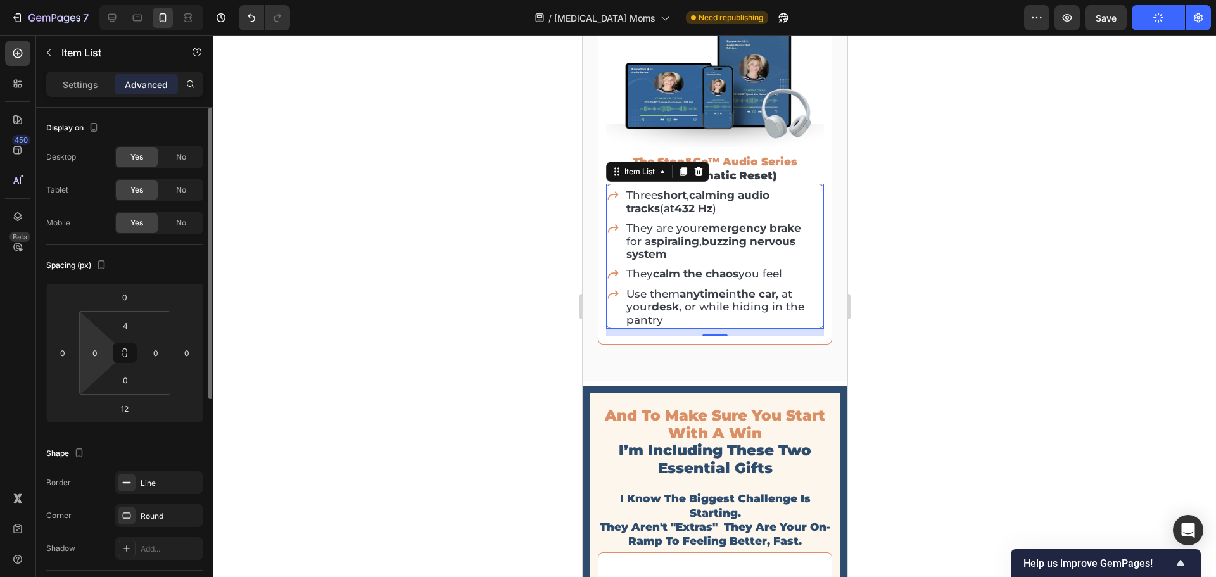
drag, startPoint x: 87, startPoint y: 357, endPoint x: 106, endPoint y: 364, distance: 20.5
click at [88, 357] on input "0" at bounding box center [95, 352] width 19 height 19
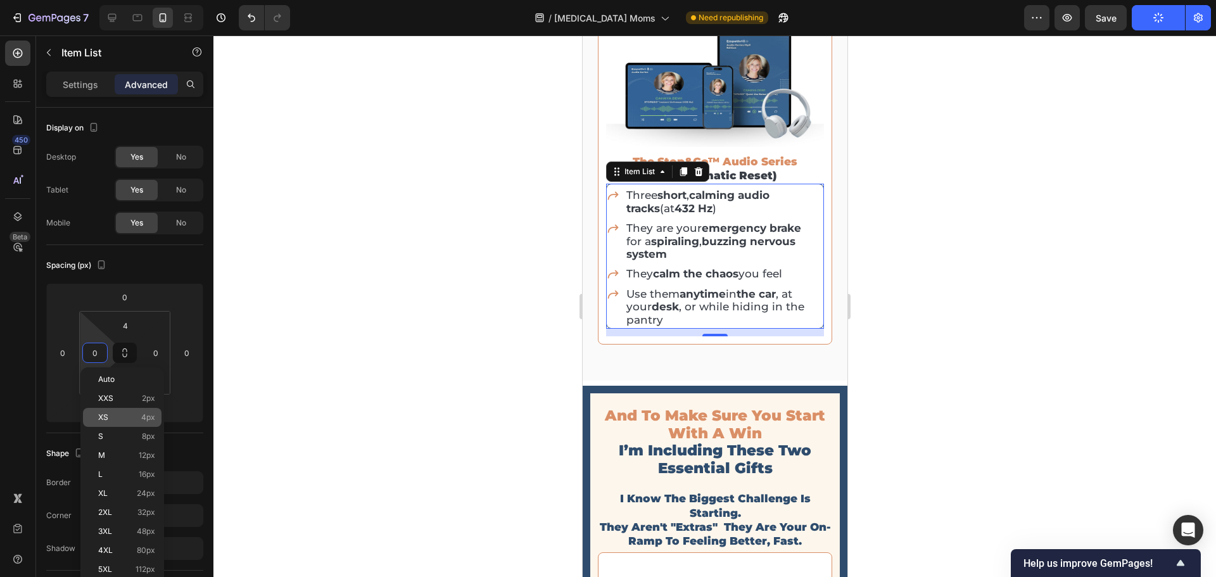
click at [122, 409] on div "XS 4px" at bounding box center [122, 417] width 79 height 19
type input "4"
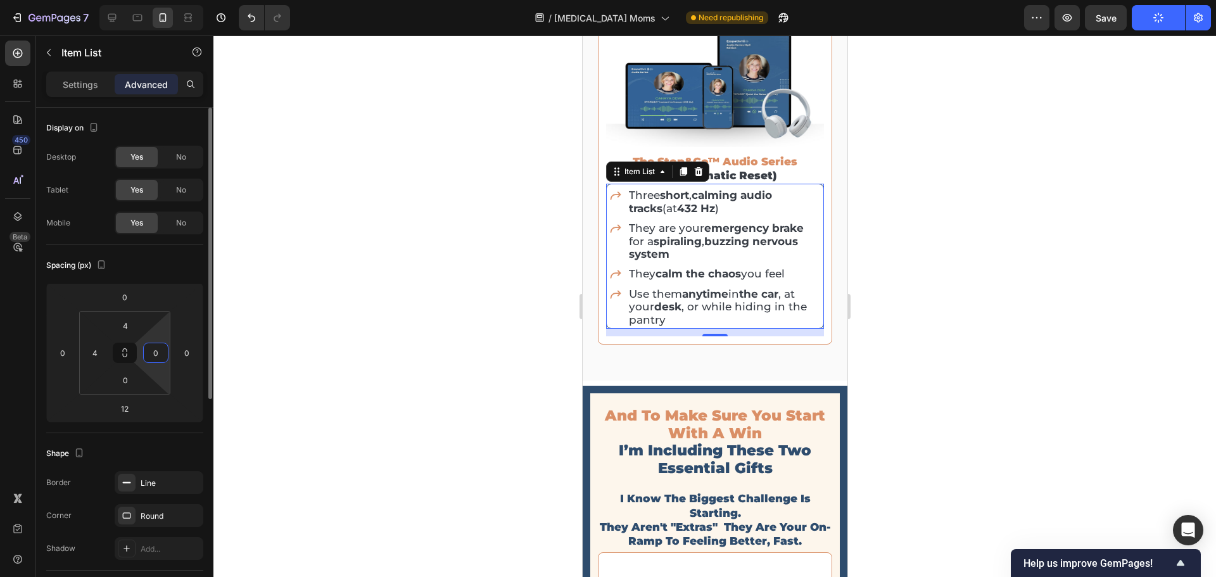
click at [151, 353] on input "0" at bounding box center [155, 352] width 19 height 19
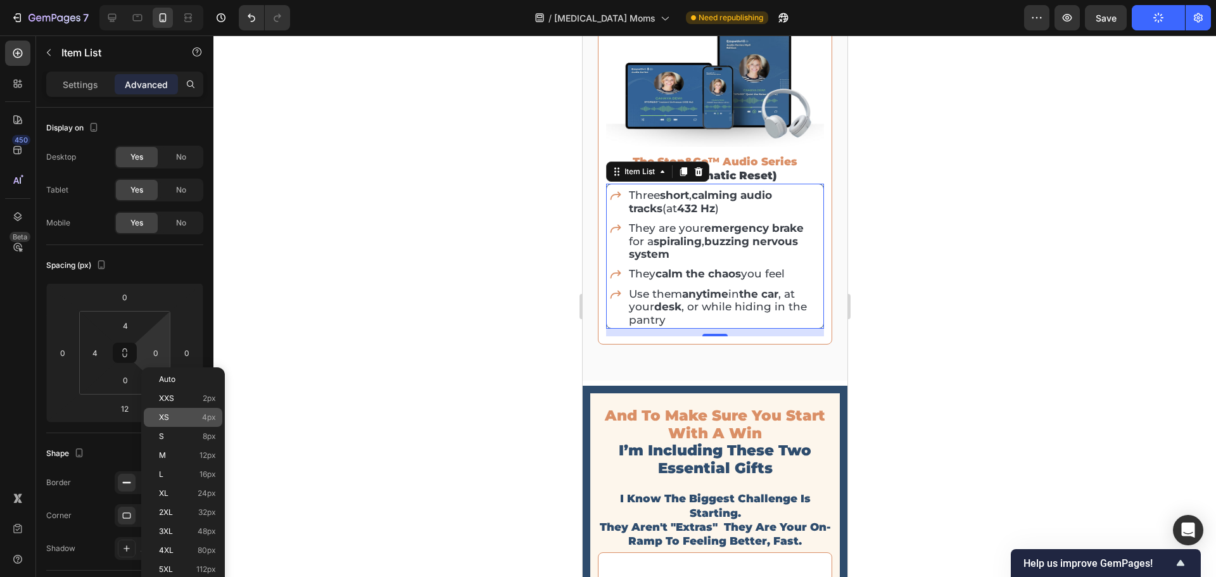
click at [156, 412] on div "XS 4px" at bounding box center [183, 417] width 79 height 19
type input "4"
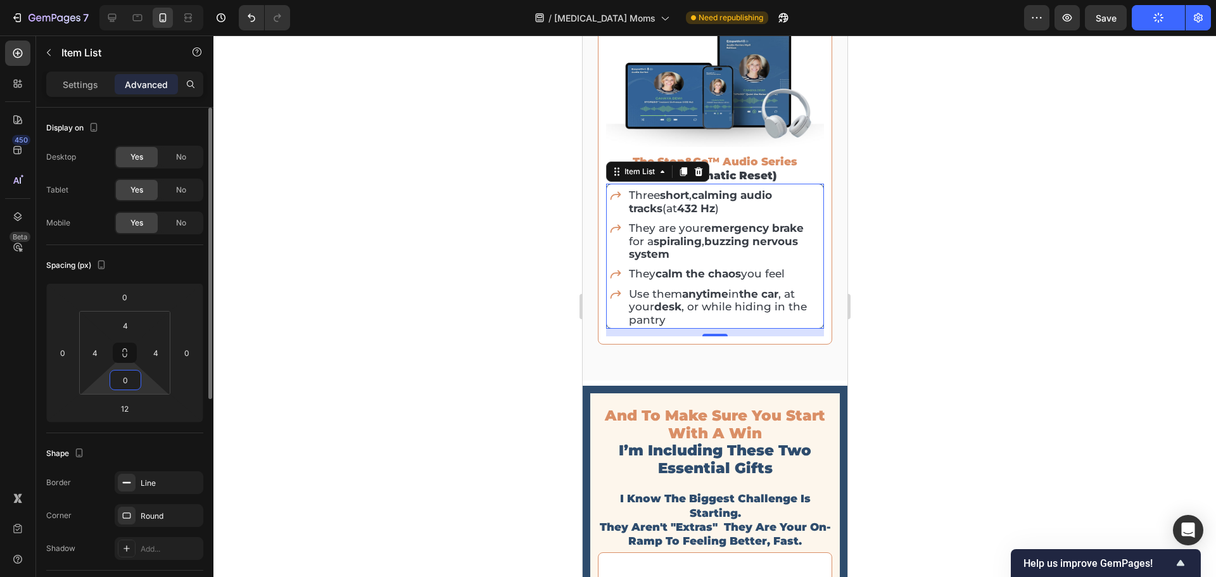
click at [127, 384] on input "0" at bounding box center [125, 380] width 25 height 19
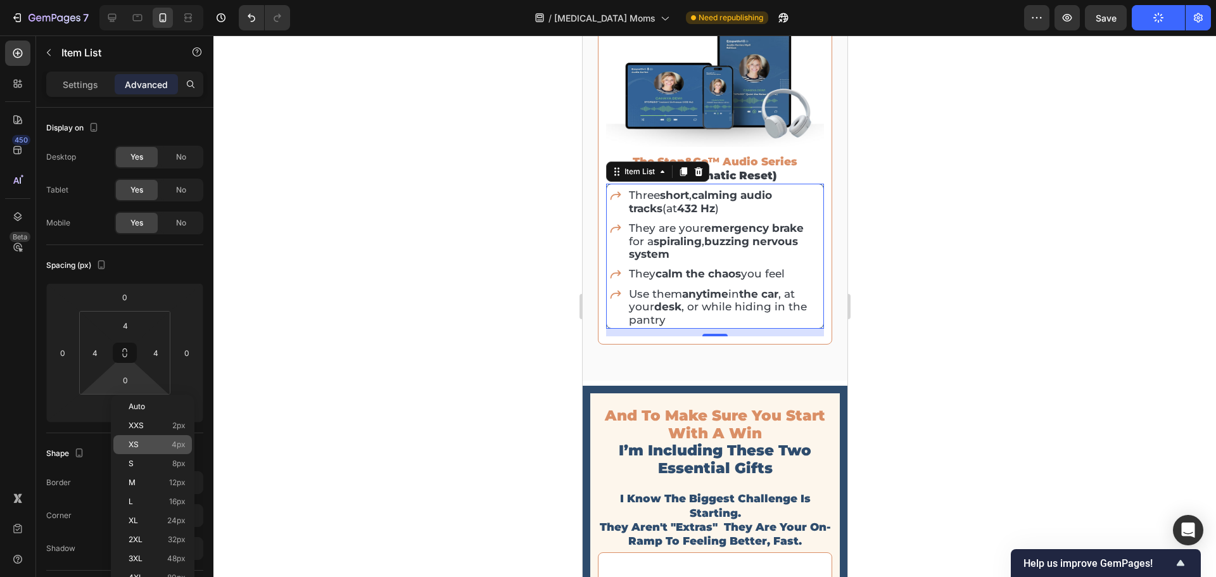
click at [140, 436] on div "XS 4px" at bounding box center [152, 444] width 79 height 19
type input "4"
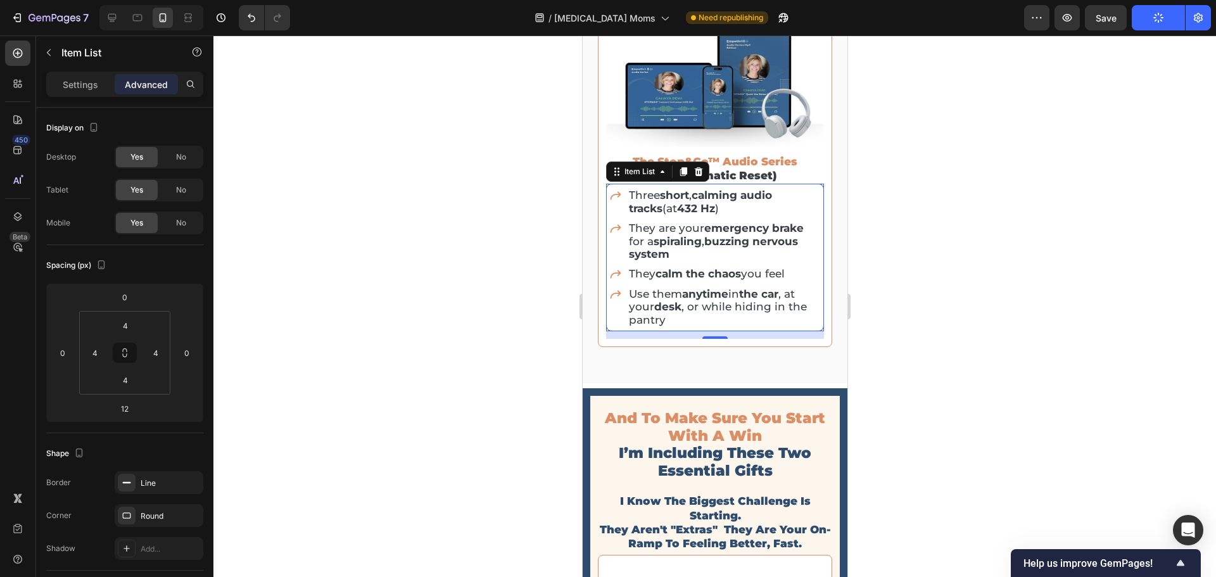
click at [1061, 322] on div at bounding box center [714, 306] width 1003 height 542
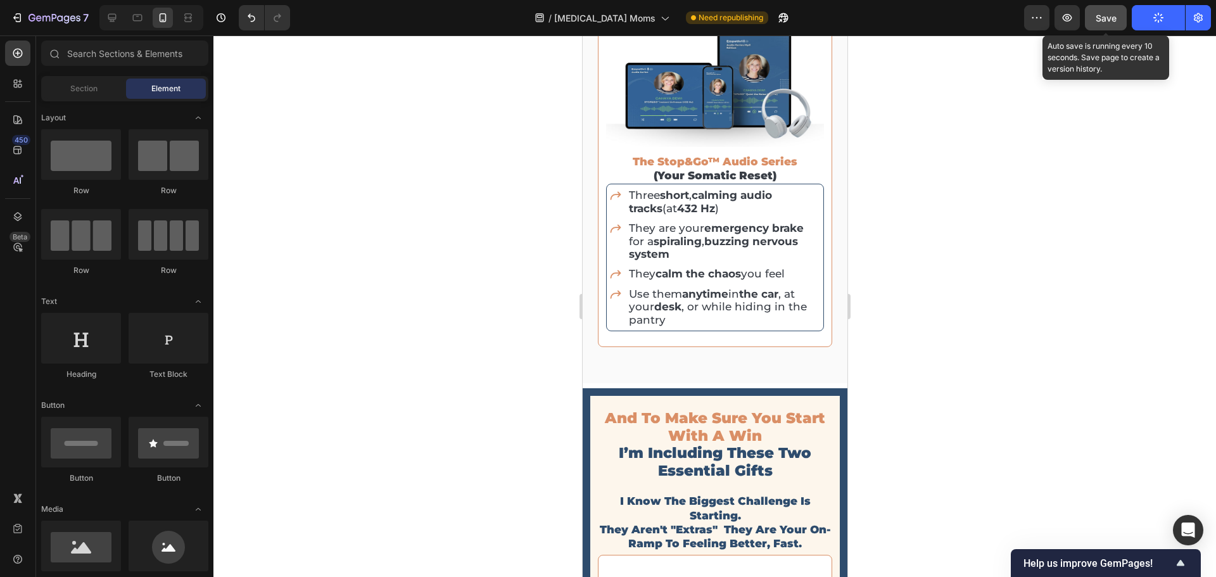
click at [1111, 13] on span "Save" at bounding box center [1106, 18] width 21 height 11
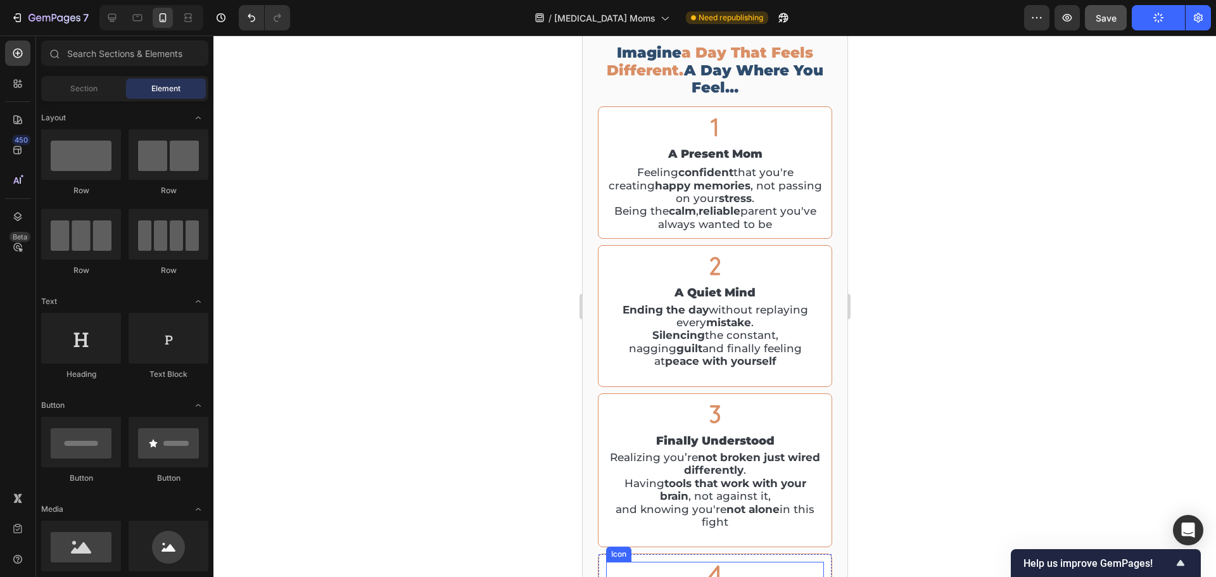
scroll to position [2534, 0]
click at [704, 156] on h2 "a present mom" at bounding box center [715, 154] width 218 height 17
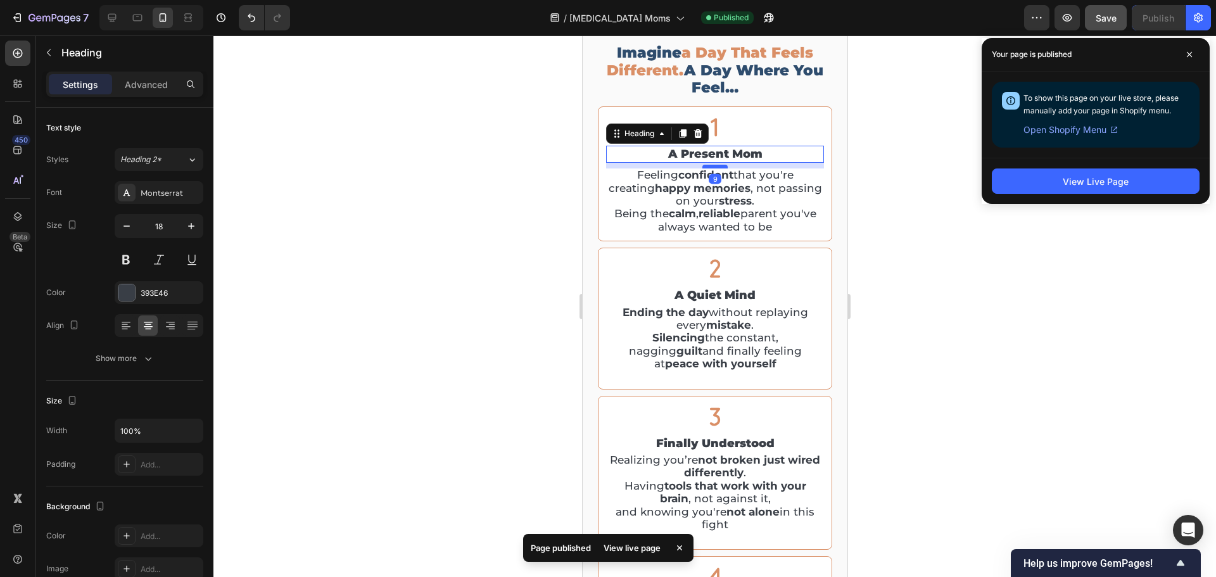
click at [705, 166] on div at bounding box center [714, 167] width 25 height 4
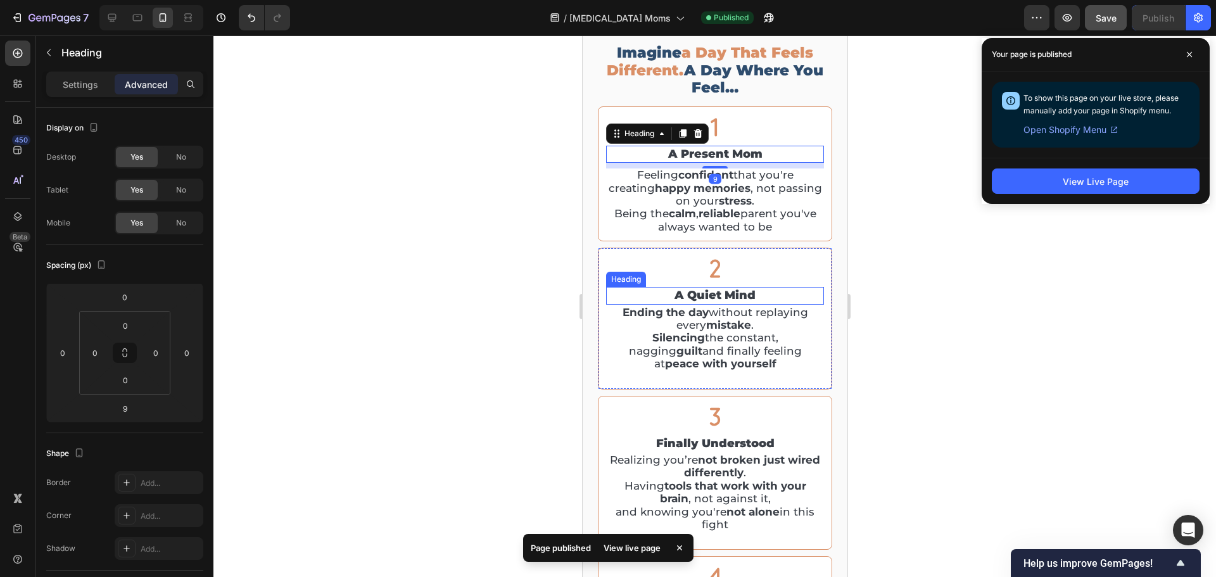
click at [722, 296] on h2 "a quiet mind" at bounding box center [715, 295] width 218 height 17
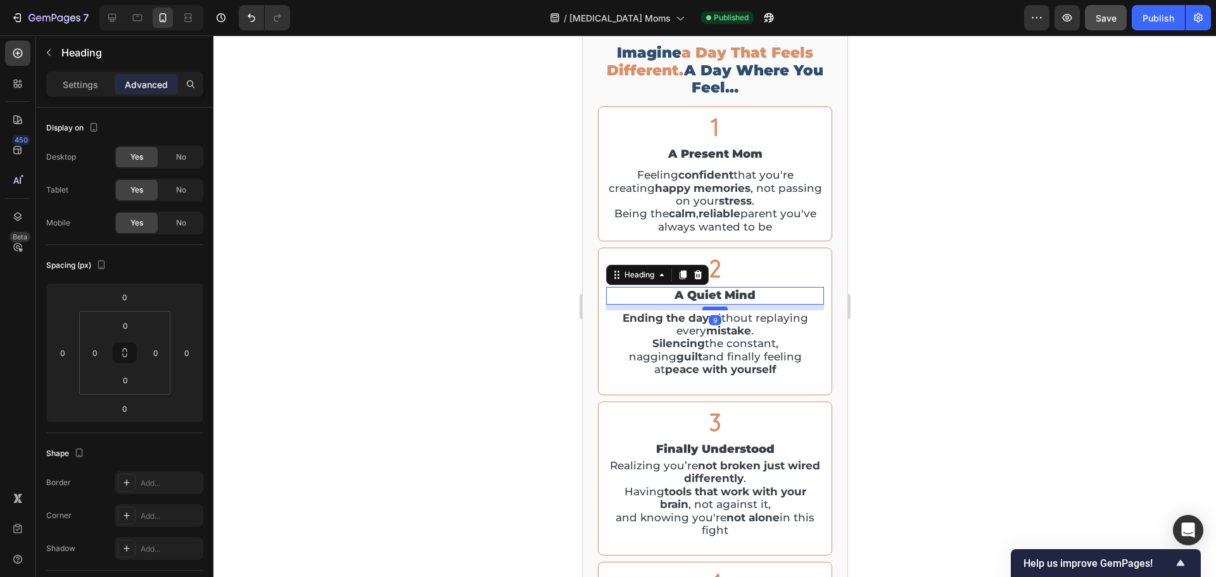
click at [717, 308] on div at bounding box center [714, 309] width 25 height 4
type input "9"
click at [936, 374] on div at bounding box center [714, 306] width 1003 height 542
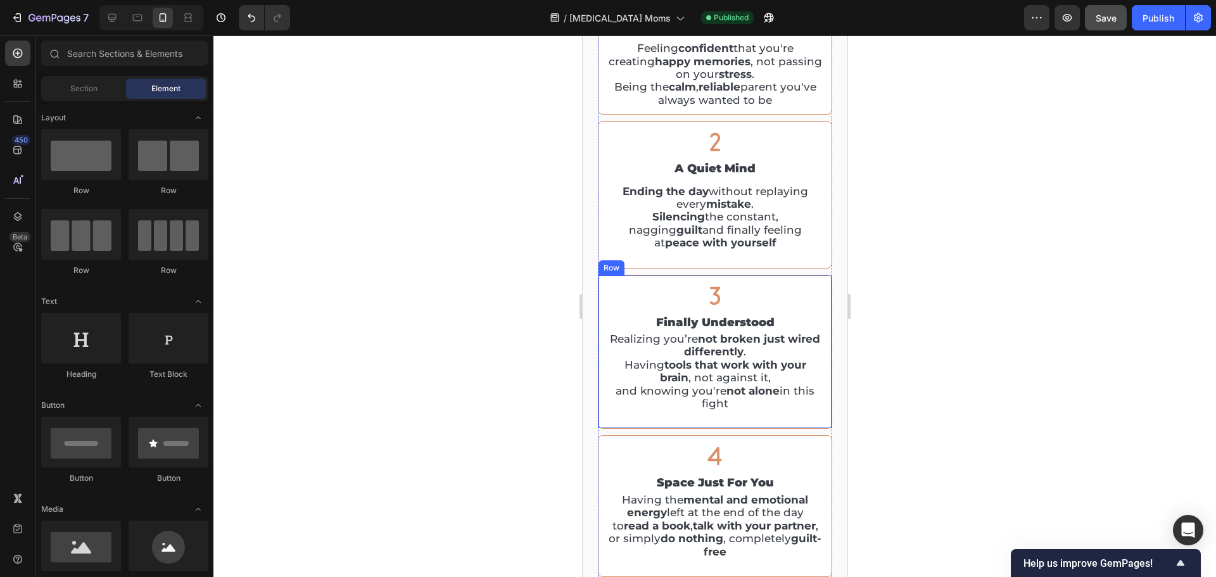
scroll to position [2724, 0]
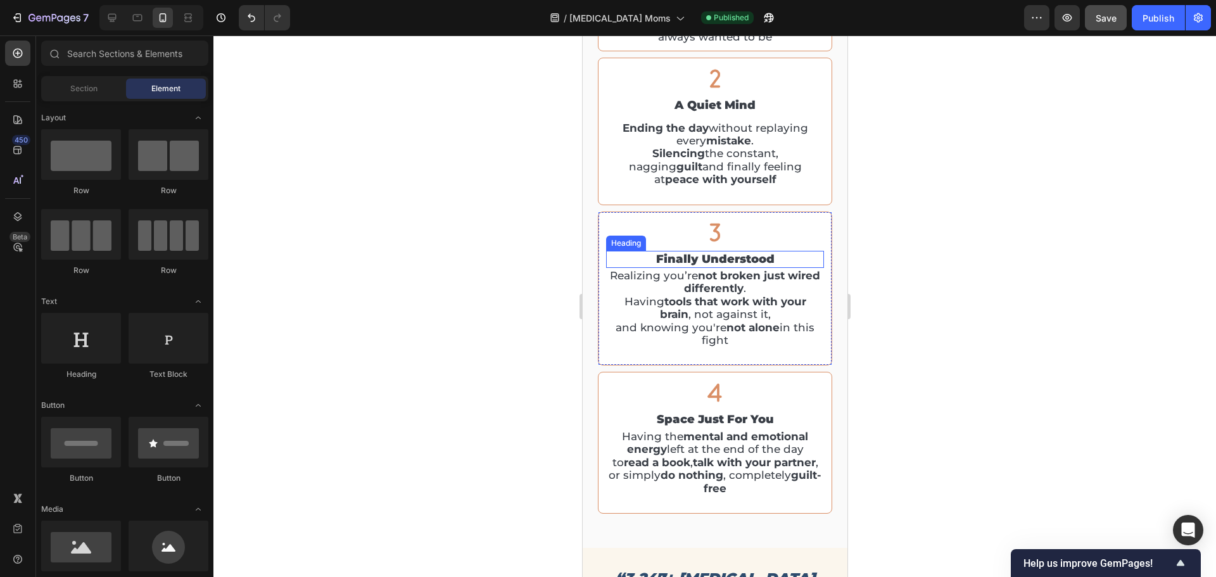
click at [712, 262] on h2 "finally understood" at bounding box center [715, 259] width 218 height 17
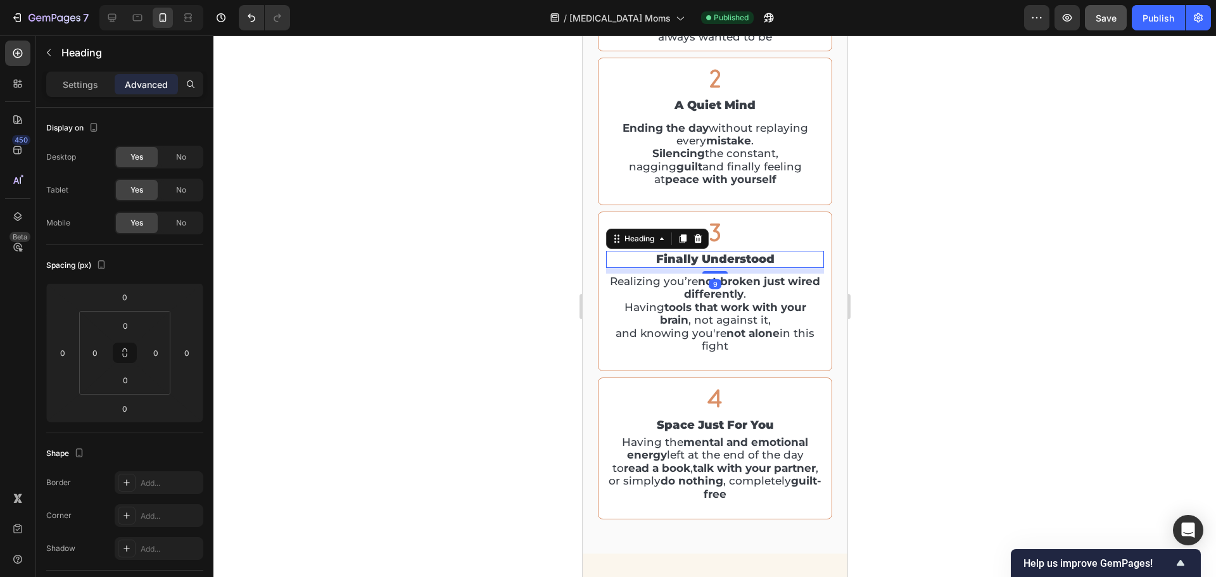
drag, startPoint x: 711, startPoint y: 264, endPoint x: 737, endPoint y: 302, distance: 46.4
click at [712, 271] on div at bounding box center [714, 272] width 25 height 3
type input "9"
click at [717, 417] on h2 "space just for you" at bounding box center [715, 425] width 218 height 17
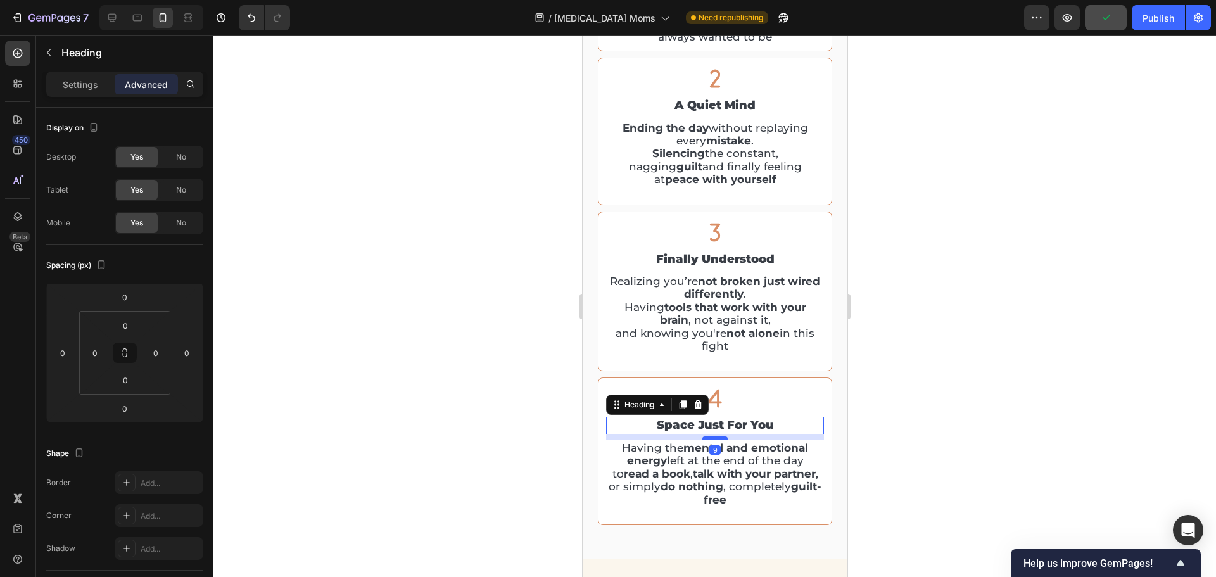
drag, startPoint x: 713, startPoint y: 432, endPoint x: 1497, endPoint y: 437, distance: 784.3
click at [713, 438] on div at bounding box center [714, 438] width 25 height 4
type input "9"
click at [938, 393] on div at bounding box center [714, 306] width 1003 height 542
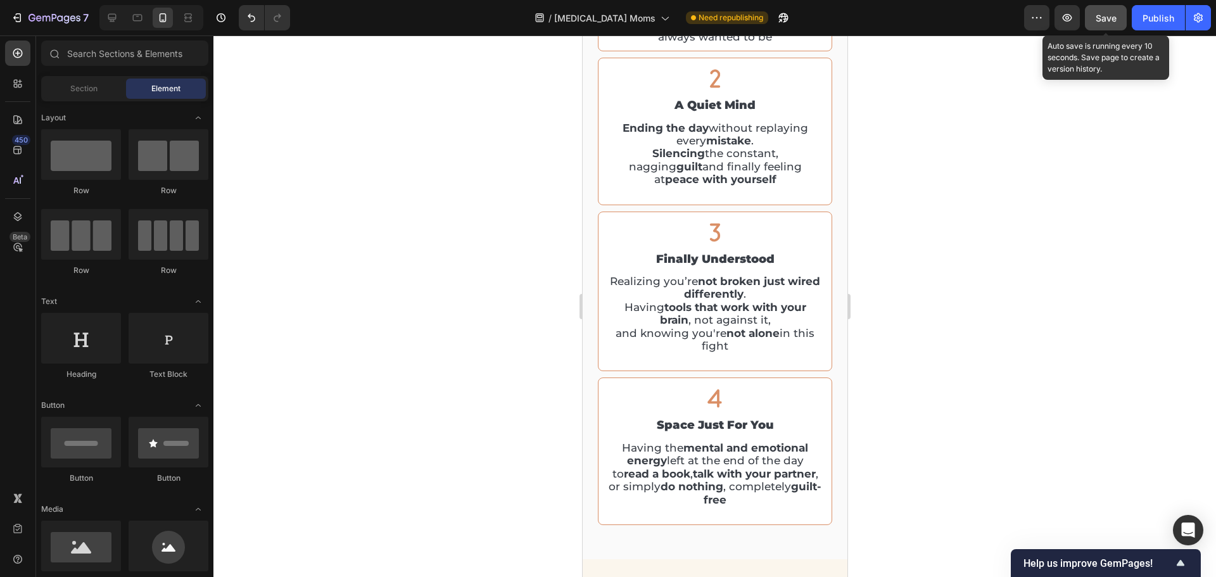
click at [1099, 11] on button "Save" at bounding box center [1106, 17] width 42 height 25
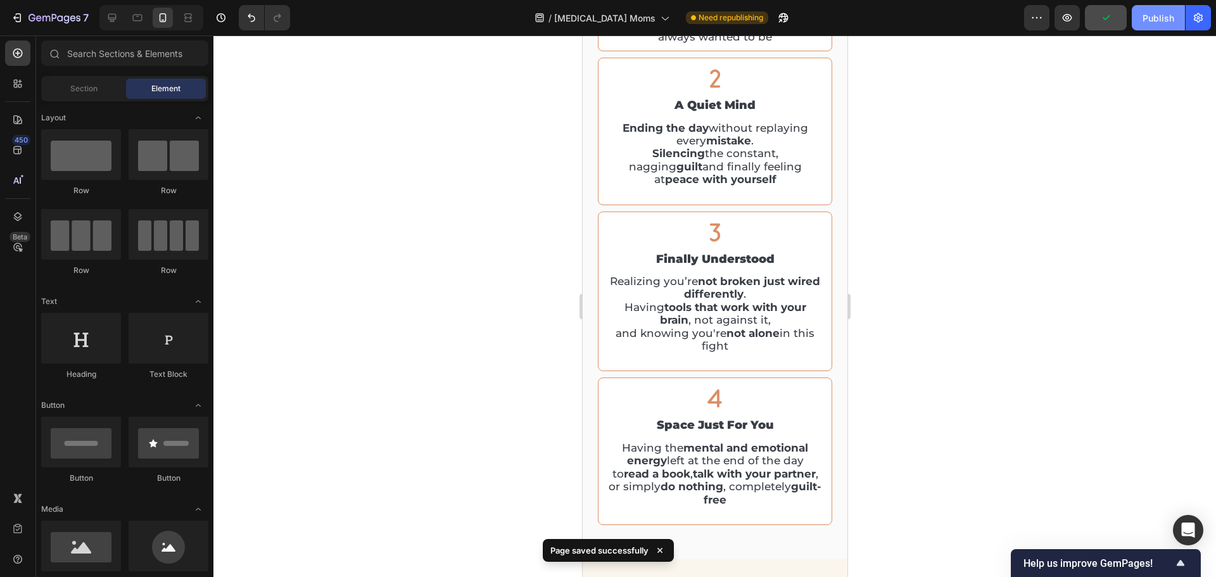
click at [1147, 13] on div "Publish" at bounding box center [1159, 17] width 32 height 13
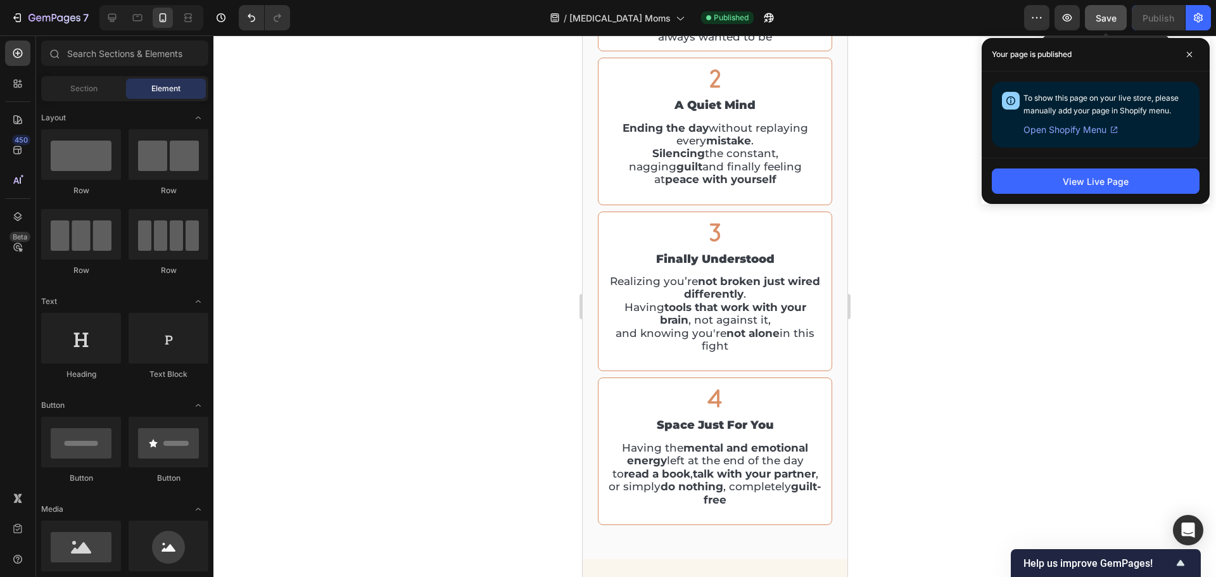
click at [1103, 20] on span "Save" at bounding box center [1106, 18] width 21 height 11
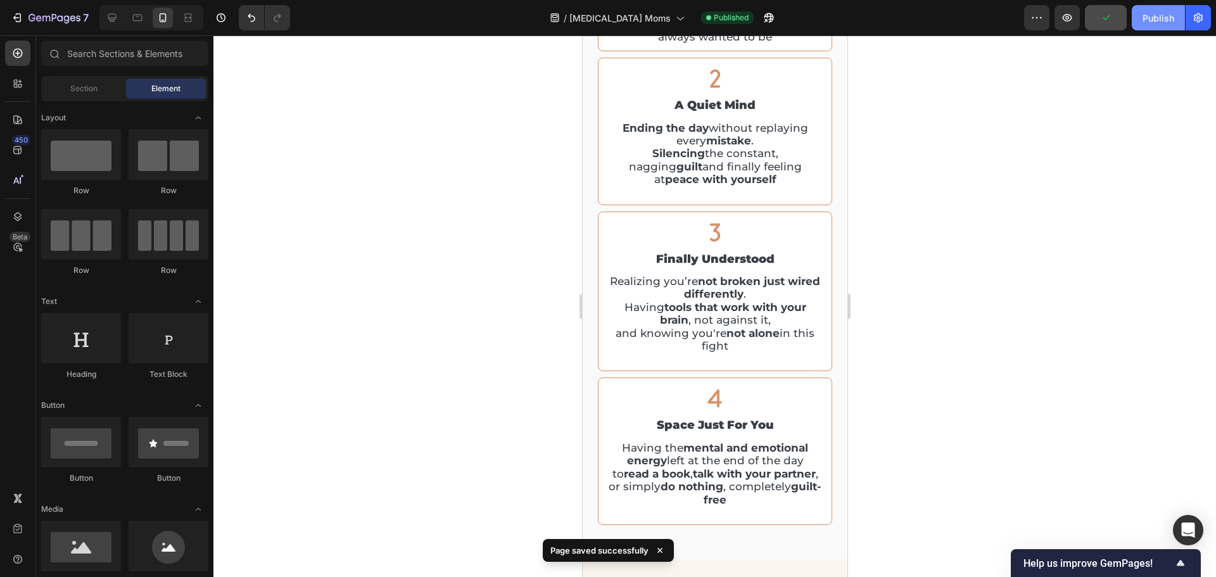
click at [1155, 27] on button "Publish" at bounding box center [1158, 17] width 53 height 25
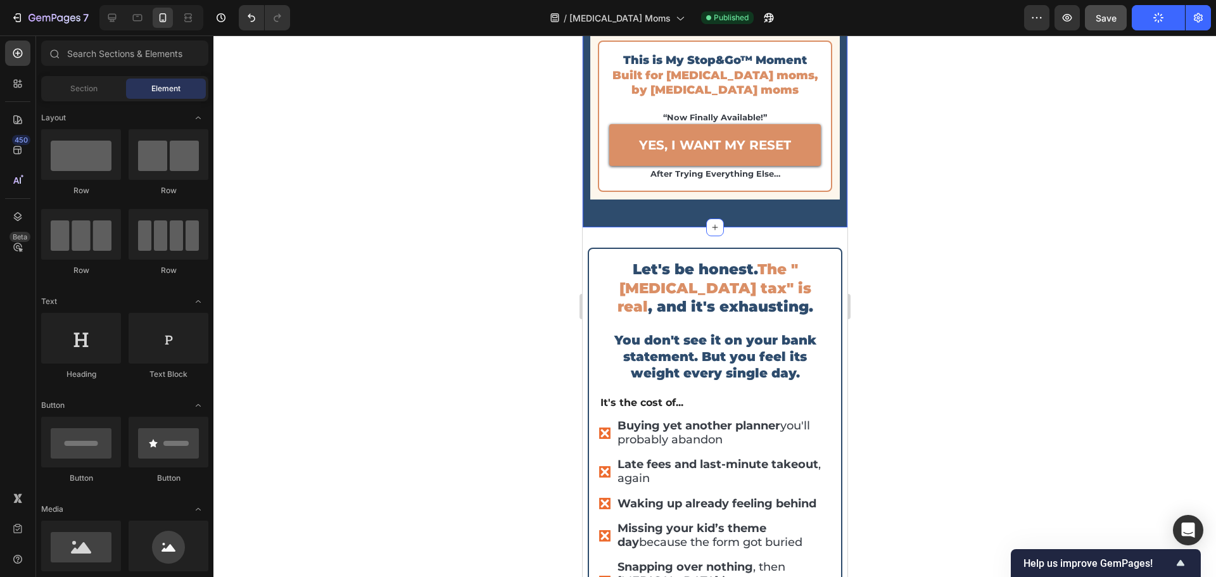
scroll to position [6082, 0]
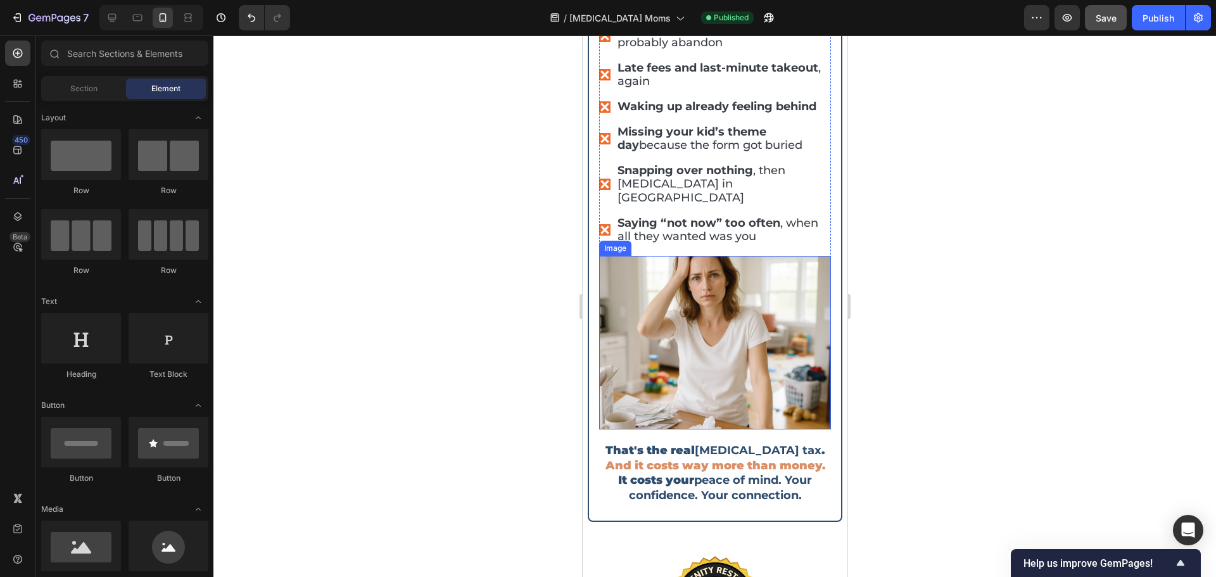
click at [707, 279] on img at bounding box center [715, 343] width 232 height 174
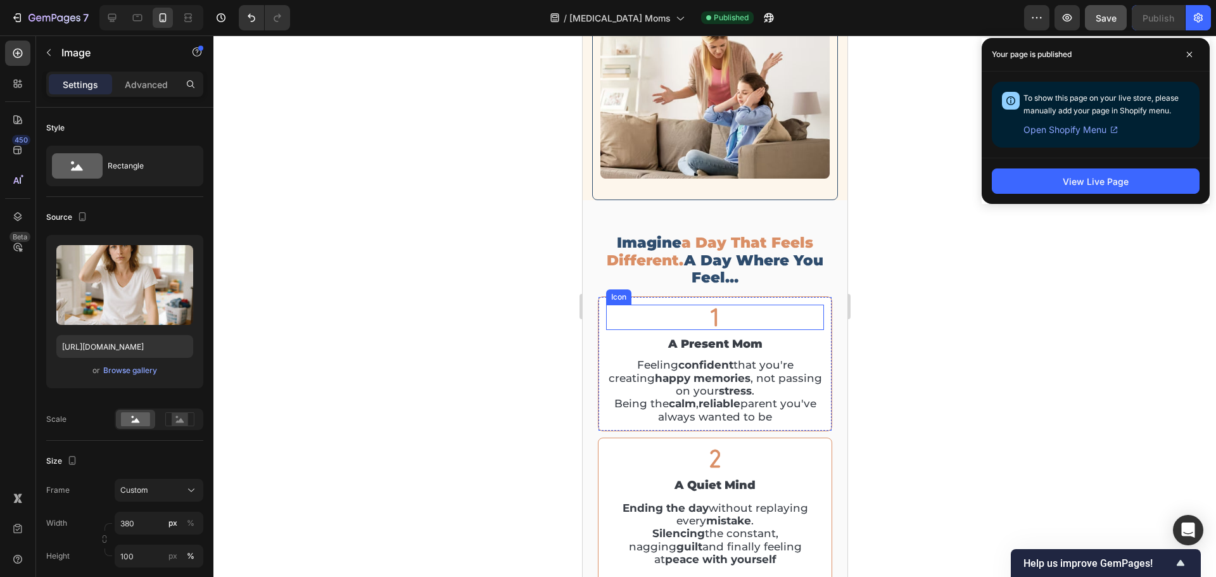
scroll to position [2027, 0]
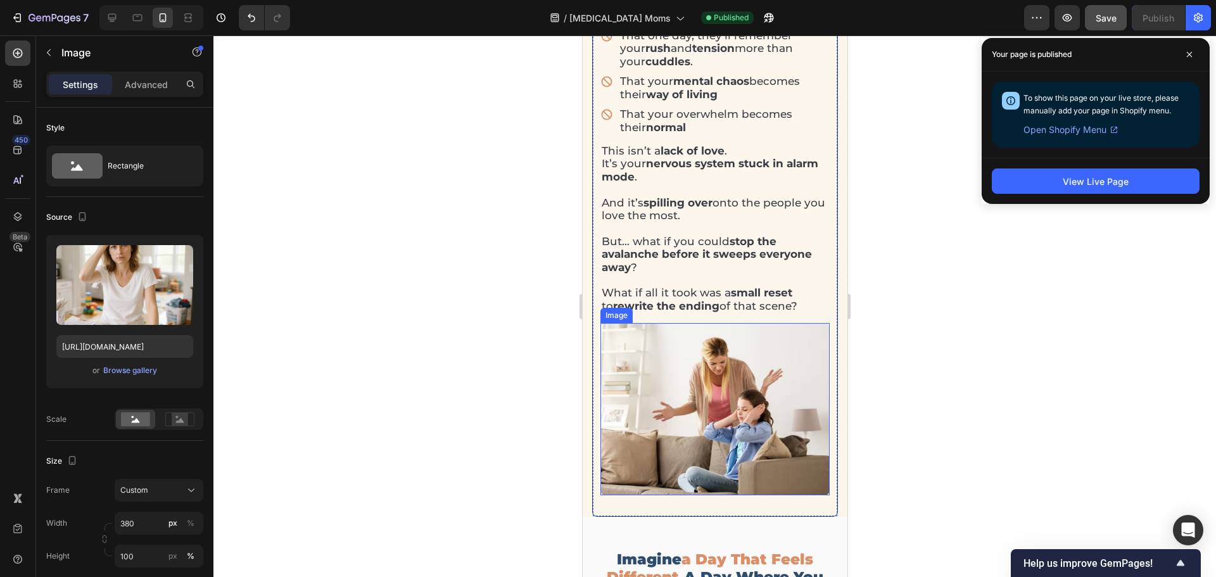
click at [712, 406] on img at bounding box center [714, 409] width 229 height 172
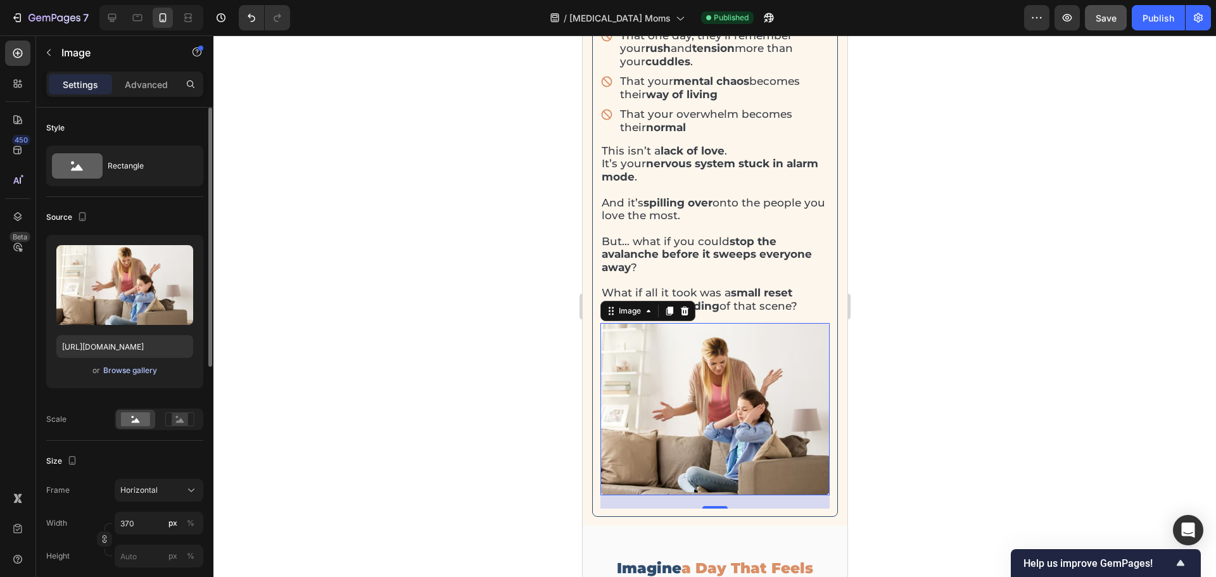
click at [136, 368] on div "Browse gallery" at bounding box center [130, 370] width 54 height 11
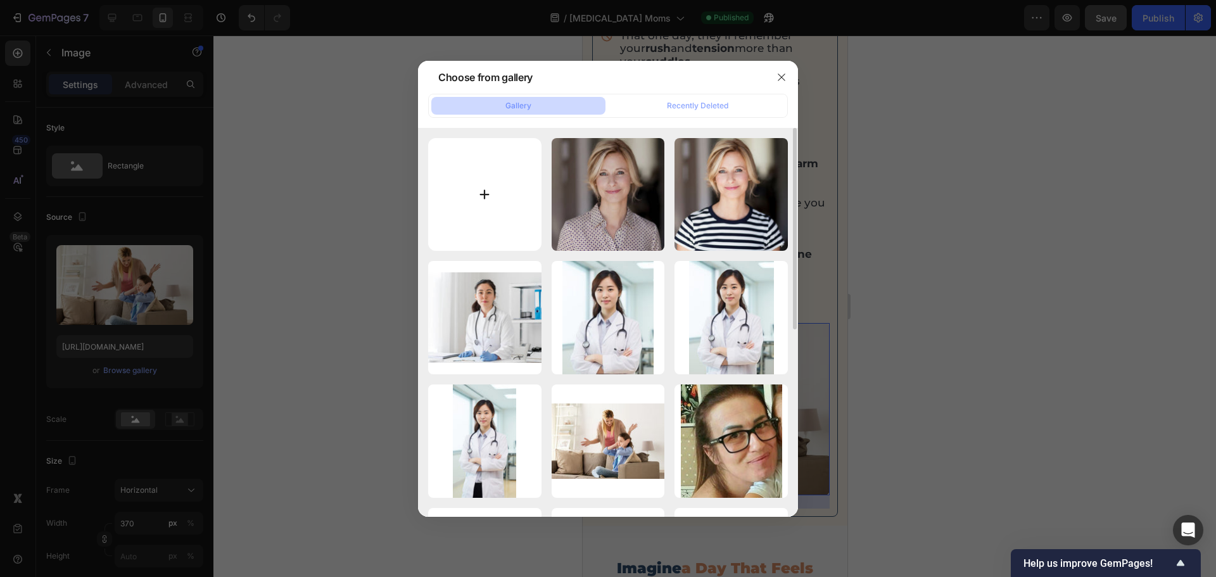
click at [499, 184] on input "file" at bounding box center [484, 194] width 113 height 113
click at [499, 220] on input "file" at bounding box center [484, 194] width 113 height 113
type input "C:\fakepath\guilt-towards-children-img.jpg"
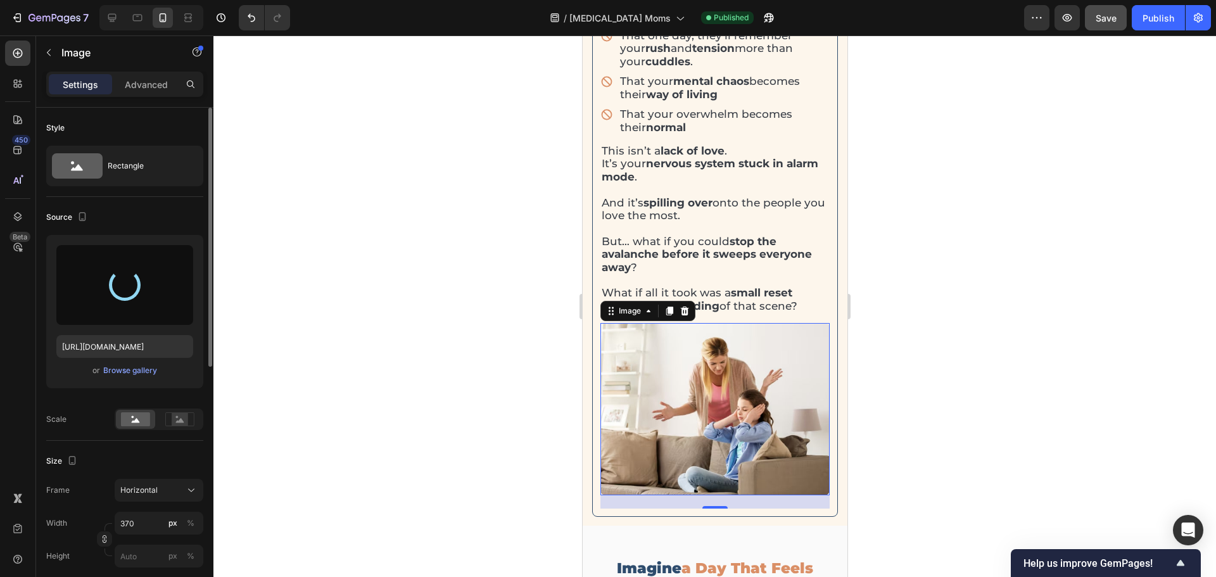
scroll to position [190, 0]
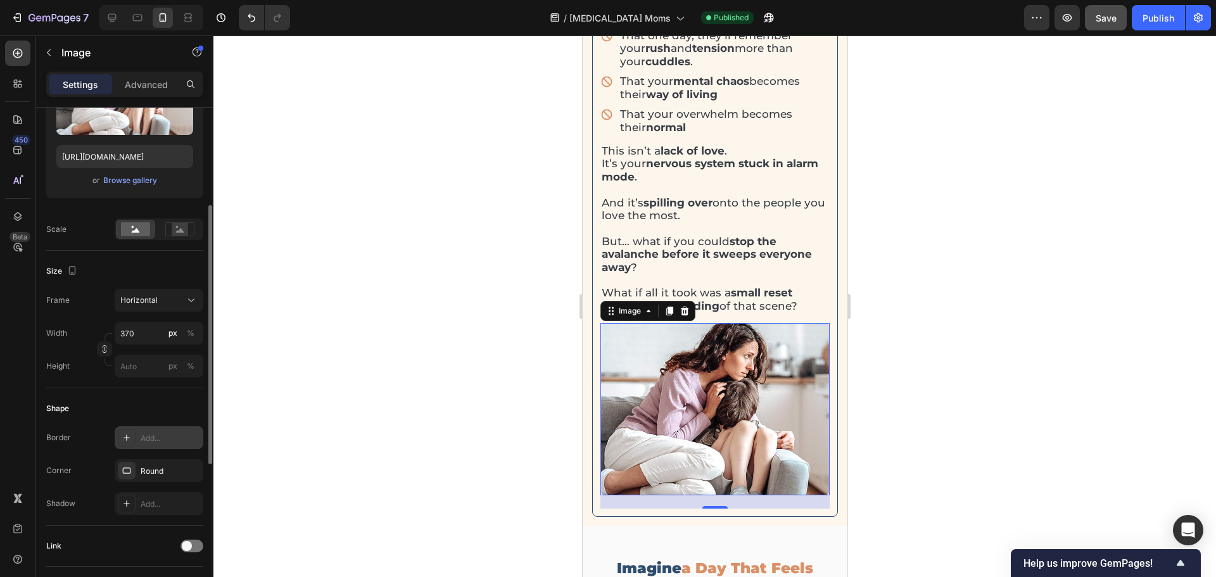
click at [162, 444] on div "Add..." at bounding box center [159, 437] width 89 height 23
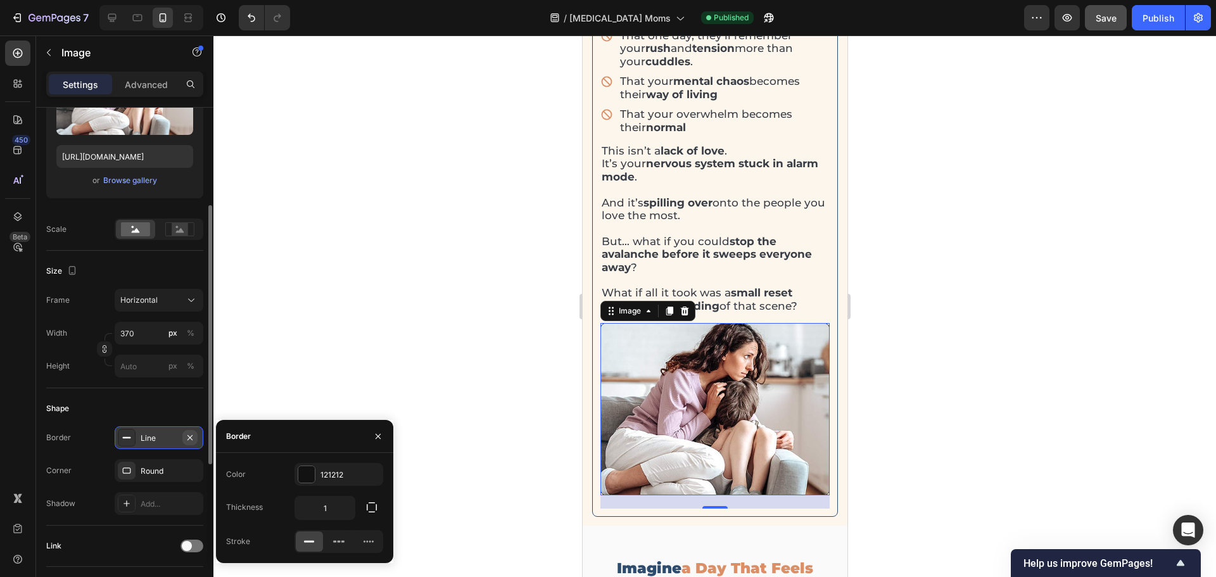
click at [190, 435] on icon "button" at bounding box center [190, 438] width 10 height 10
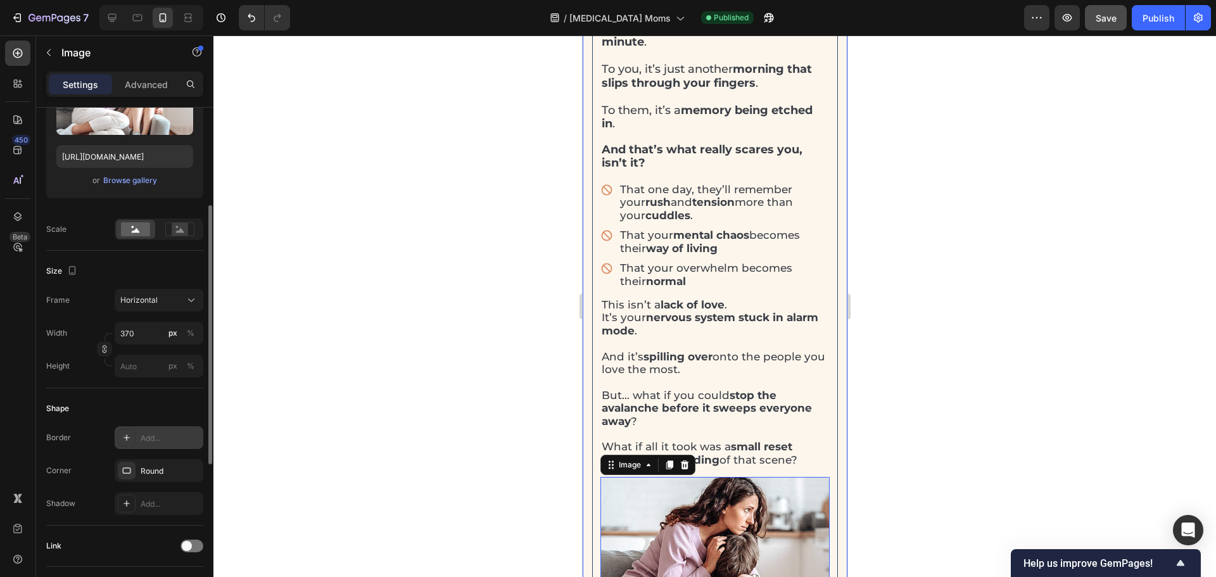
scroll to position [1837, 0]
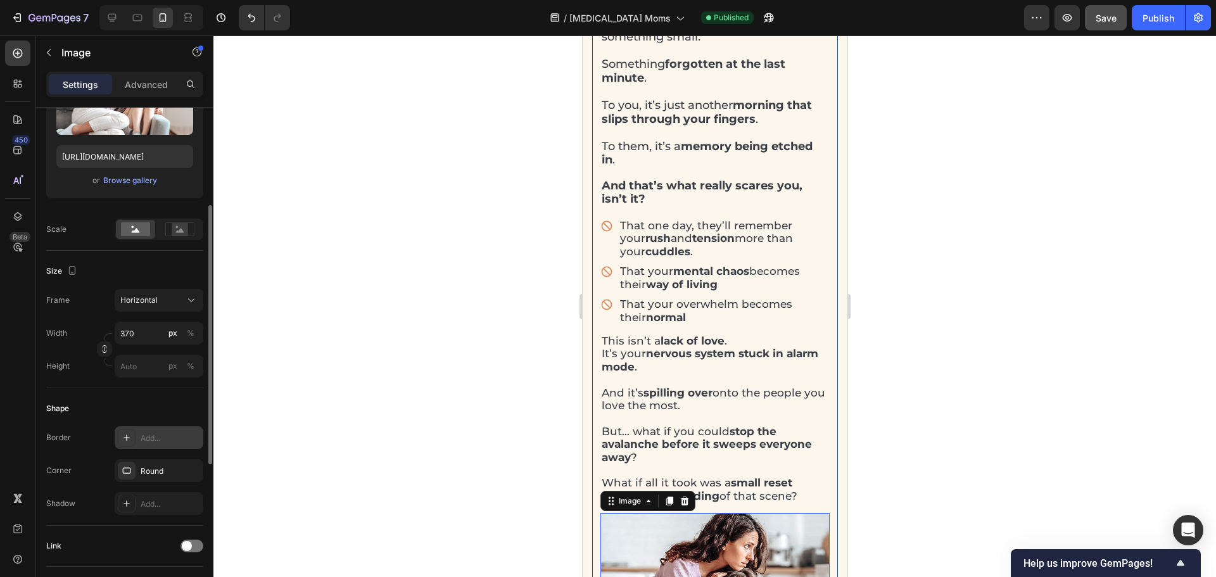
click at [1129, 11] on div "Preview Save Publish" at bounding box center [1117, 17] width 187 height 25
click at [1117, 28] on button "Save" at bounding box center [1106, 17] width 42 height 25
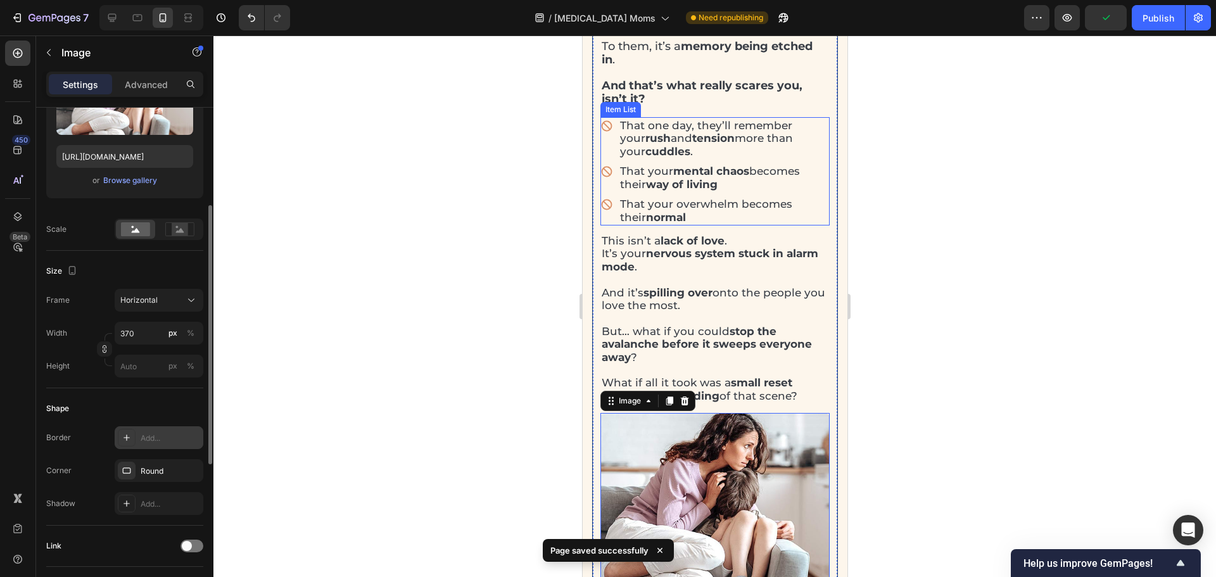
scroll to position [2091, 0]
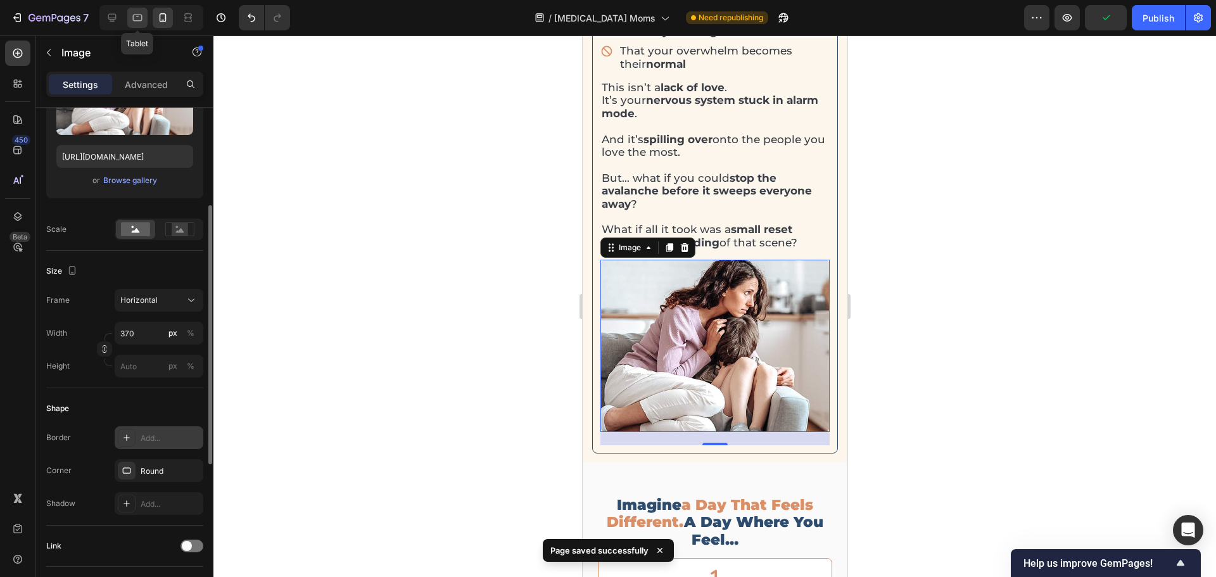
click at [132, 22] on icon at bounding box center [137, 17] width 13 height 13
type input "https://cdn.shopify.com/s/files/1/0907/7411/0535/files/gempages_576972371324306…"
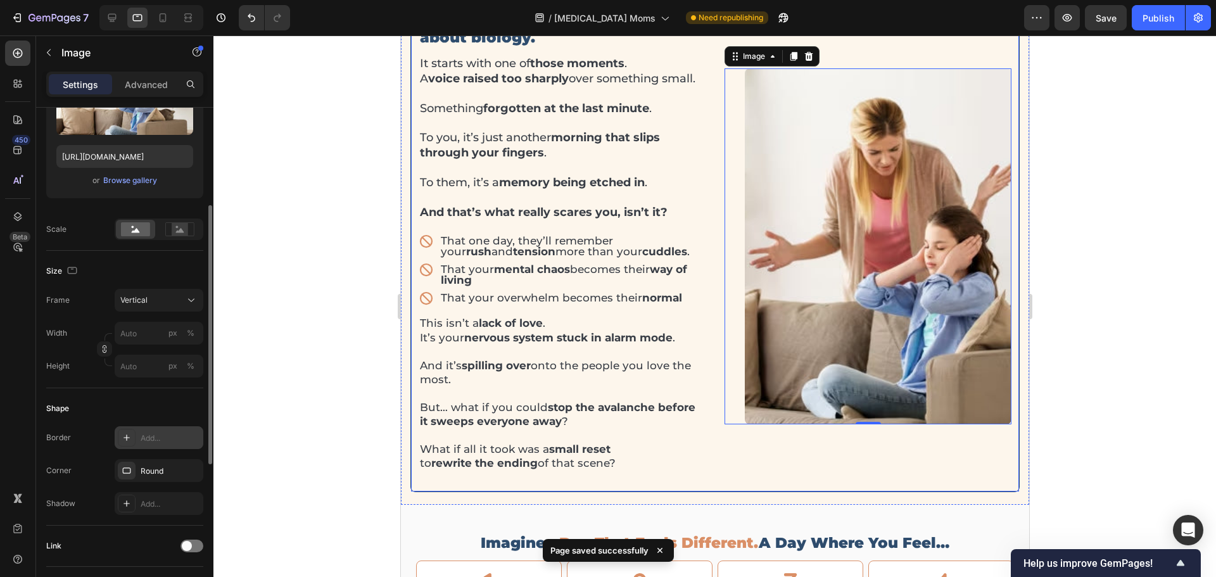
scroll to position [1679, 0]
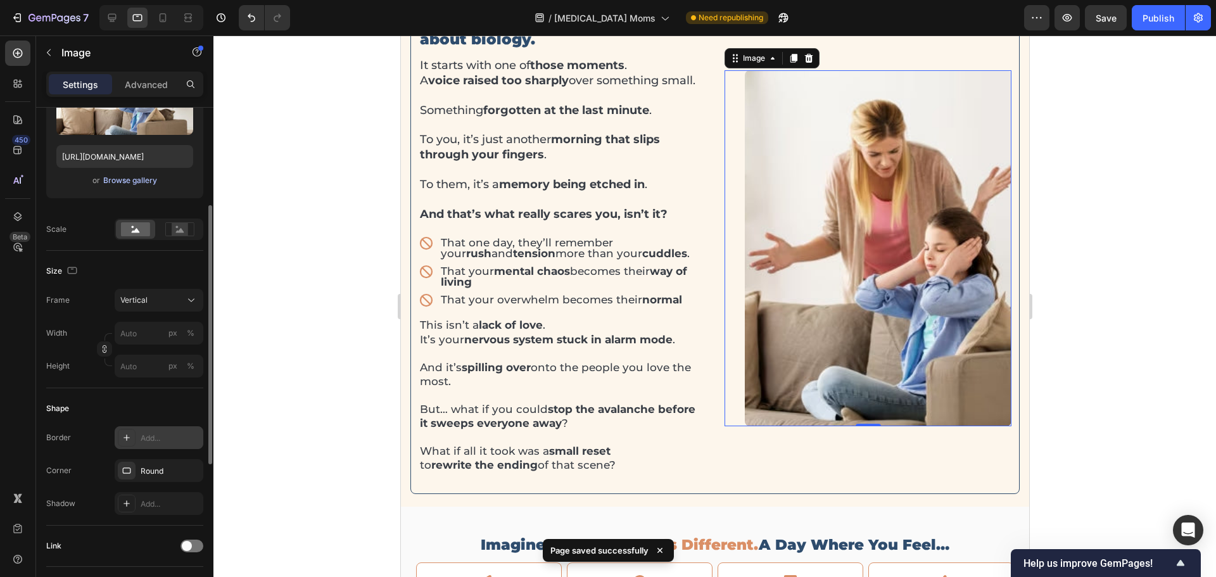
click at [132, 177] on div "Browse gallery" at bounding box center [130, 180] width 54 height 11
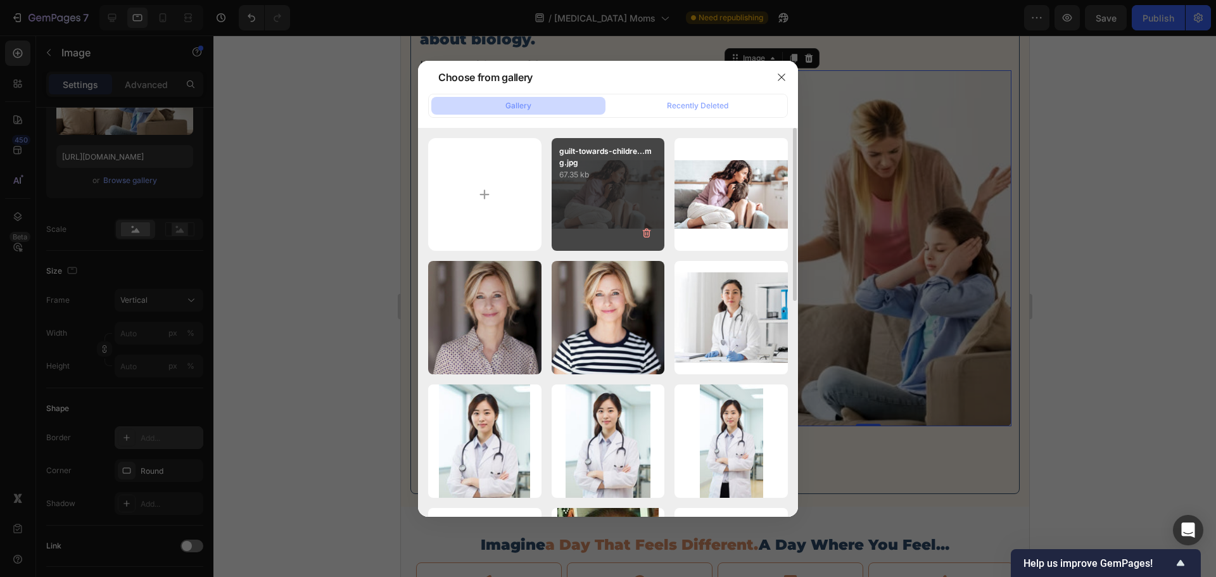
click at [596, 194] on div "guilt-towards-childre...mg.jpg 67.35 kb" at bounding box center [608, 194] width 113 height 113
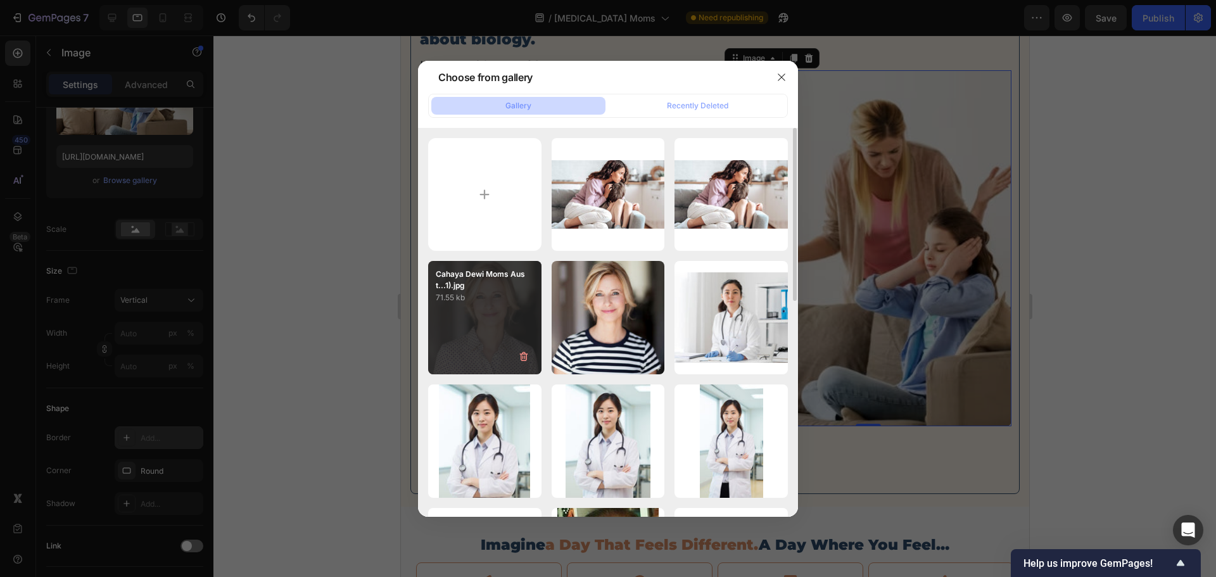
type input "https://cdn.shopify.com/s/files/1/0907/7411/0535/files/gempages_576972371324306…"
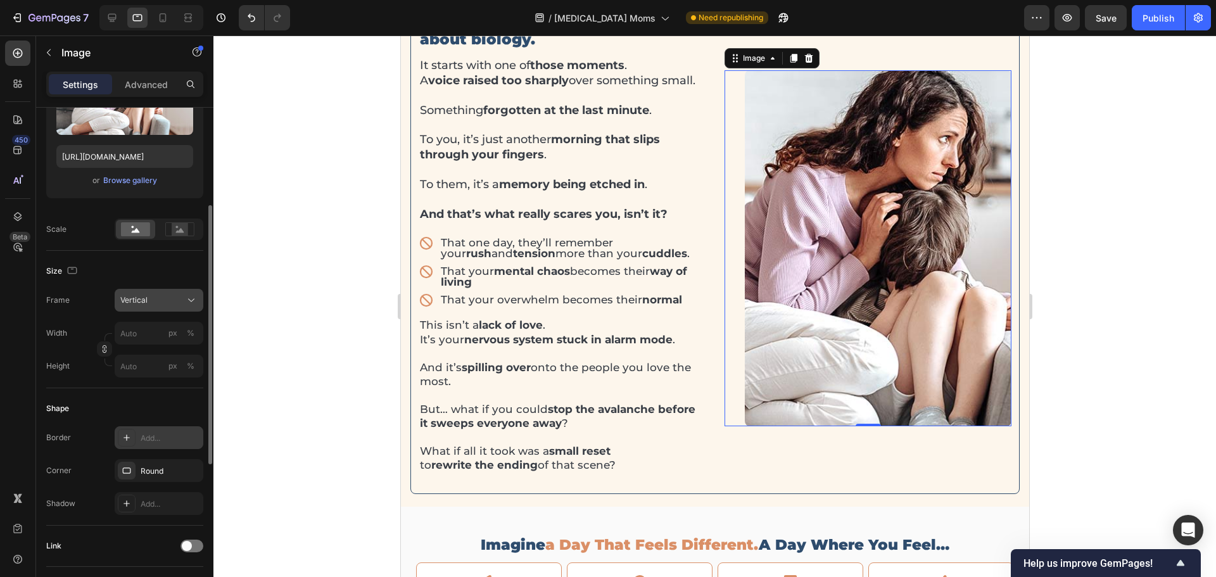
click at [127, 302] on span "Vertical" at bounding box center [133, 300] width 27 height 11
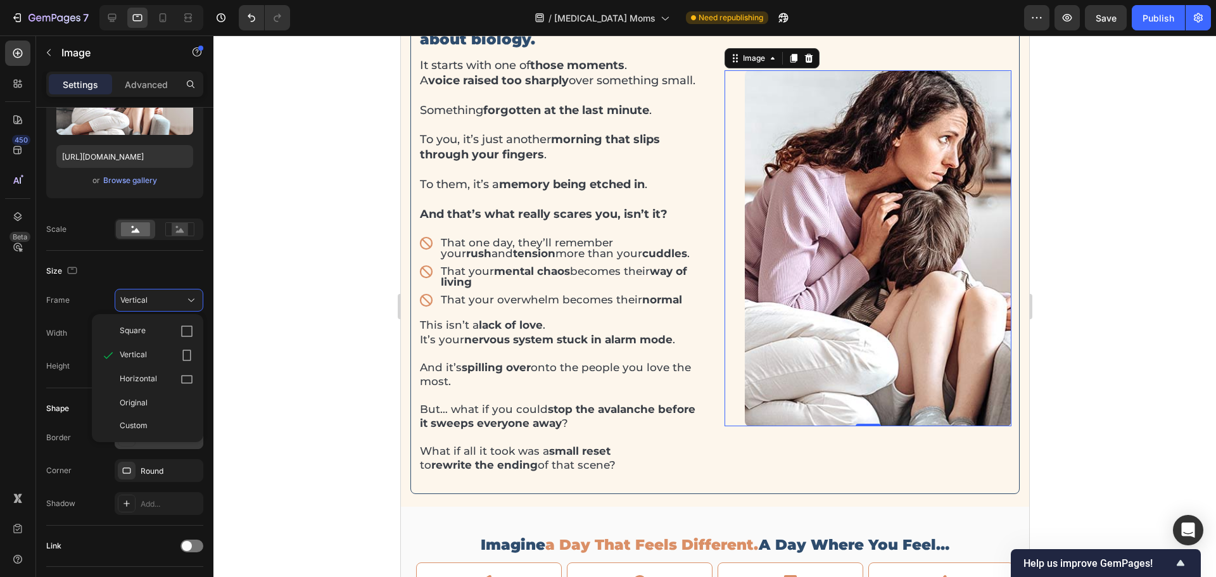
click at [146, 400] on span "Original" at bounding box center [134, 402] width 28 height 11
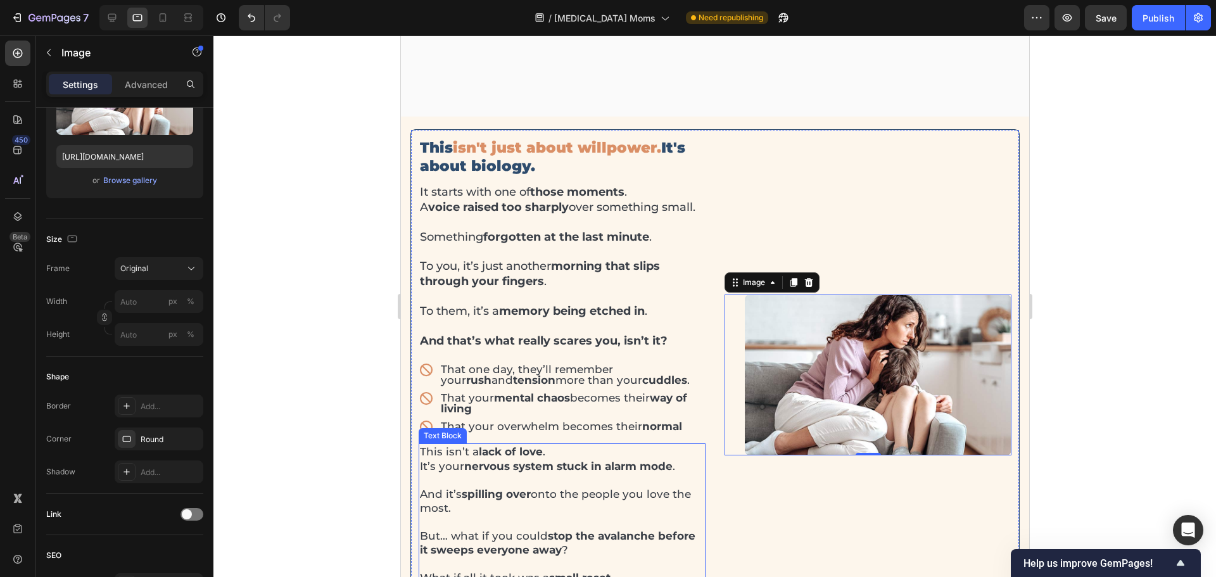
scroll to position [1616, 0]
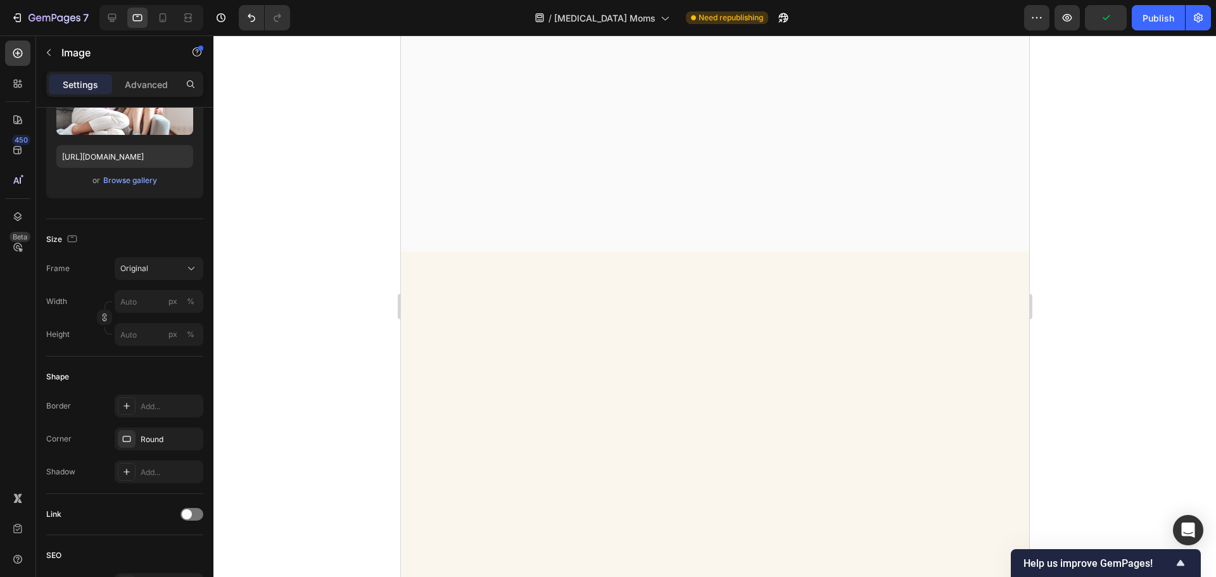
click at [805, 302] on div at bounding box center [714, 530] width 628 height 556
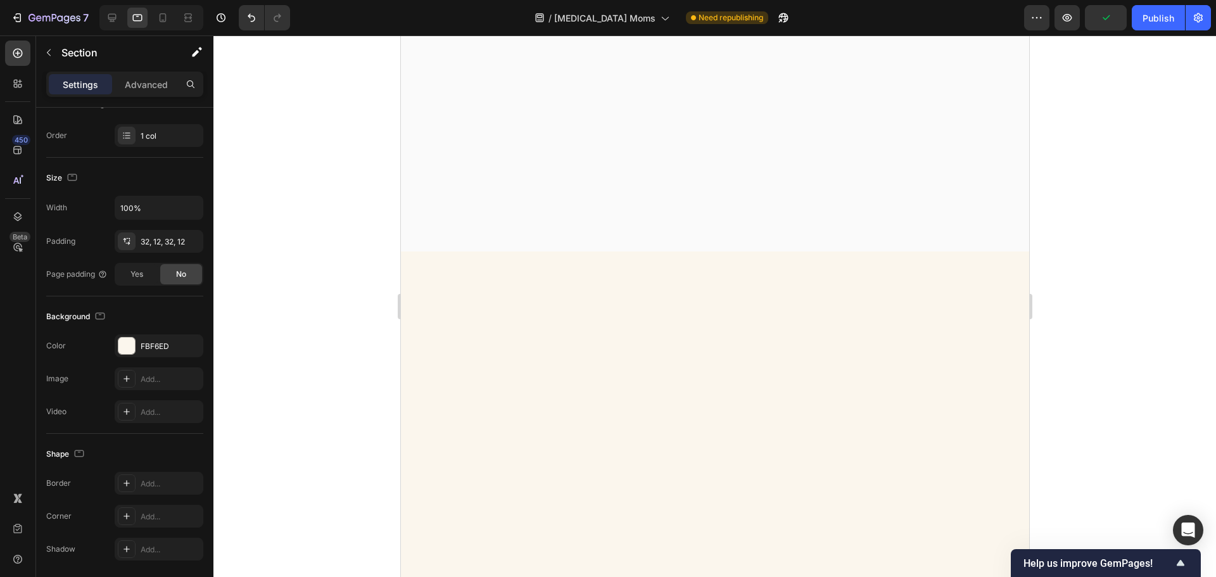
scroll to position [0, 0]
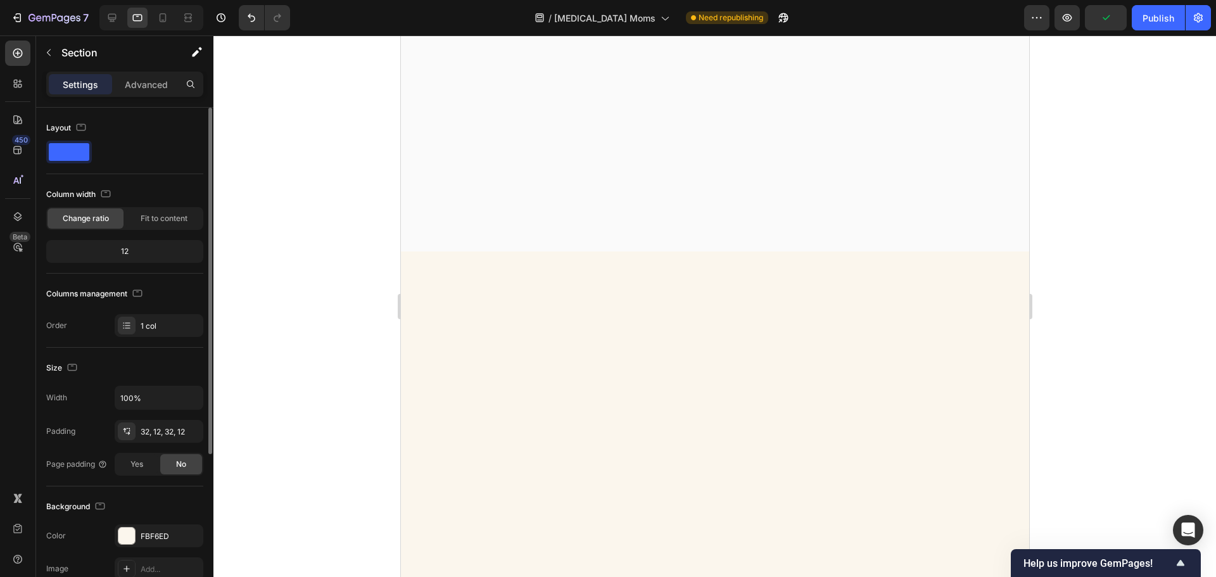
click at [791, 136] on div at bounding box center [714, 110] width 628 height 284
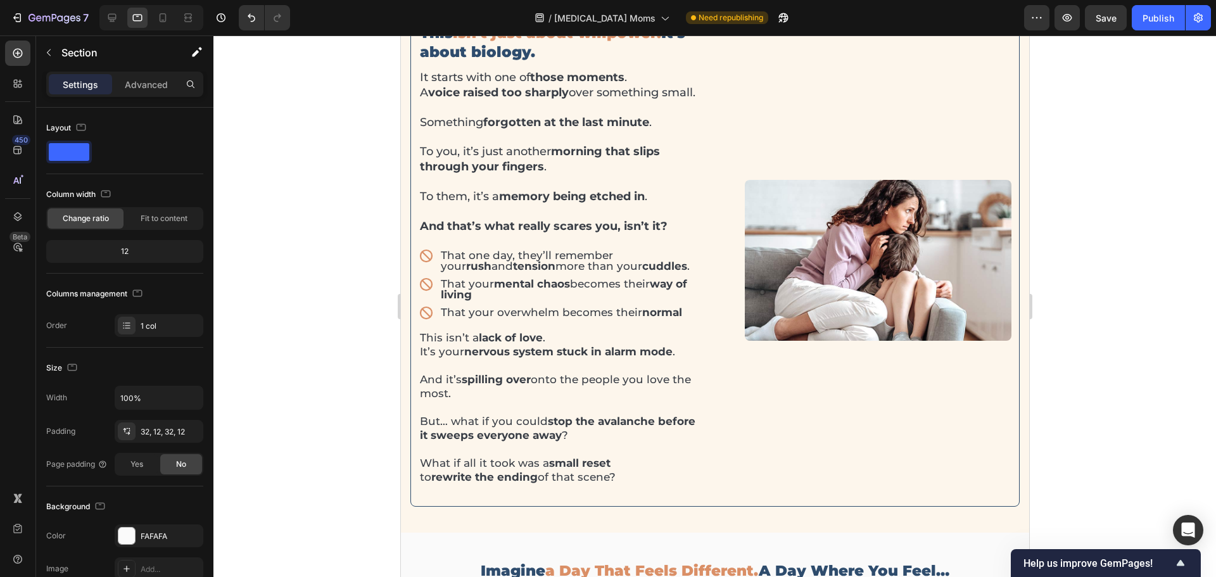
scroll to position [1046, 0]
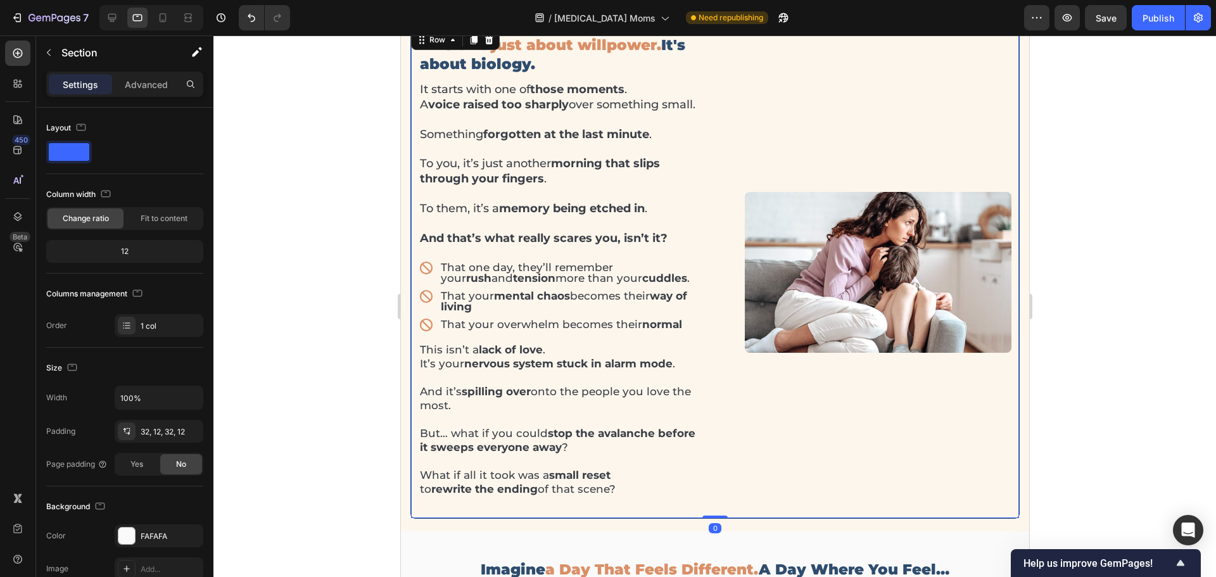
click at [704, 224] on div "This isn't just about willpower. It's about biology. Heading It starts with one…" at bounding box center [714, 273] width 609 height 492
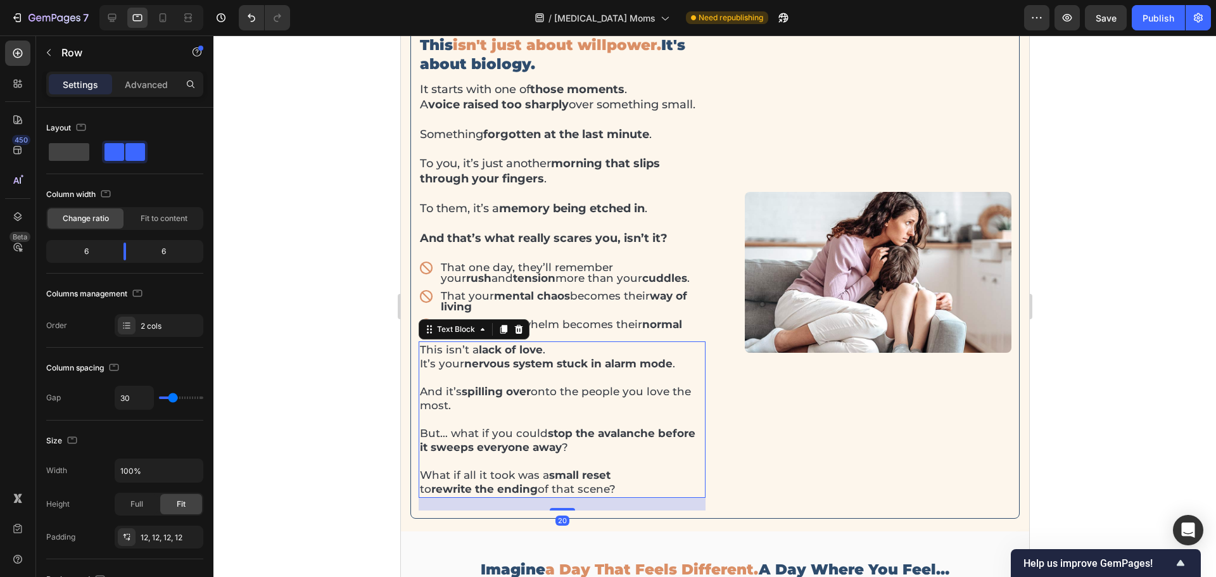
click at [527, 412] on p "And it’s spilling over onto the people you love the most." at bounding box center [561, 392] width 284 height 42
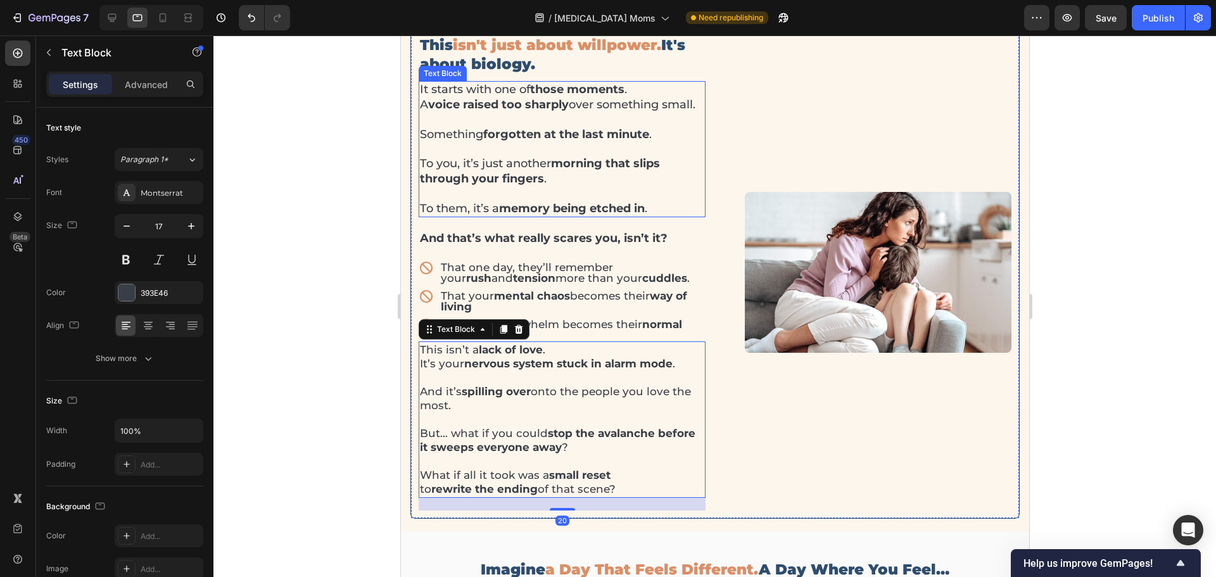
click at [561, 134] on p "Something forgotten at the last minute ." at bounding box center [561, 127] width 284 height 30
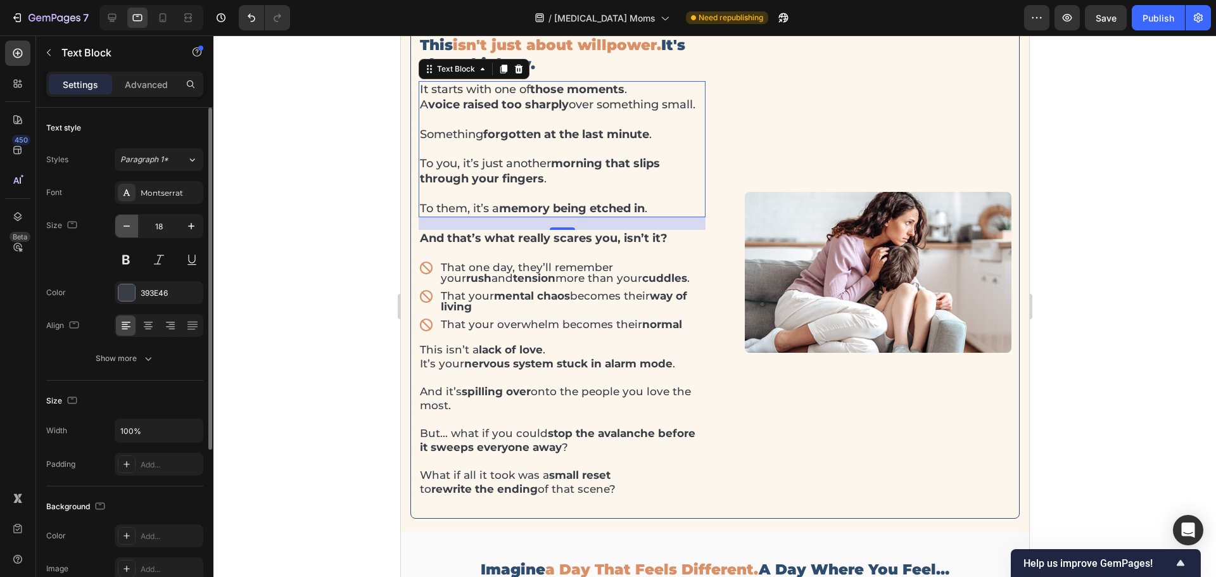
click at [129, 229] on icon "button" at bounding box center [126, 226] width 13 height 13
type input "17"
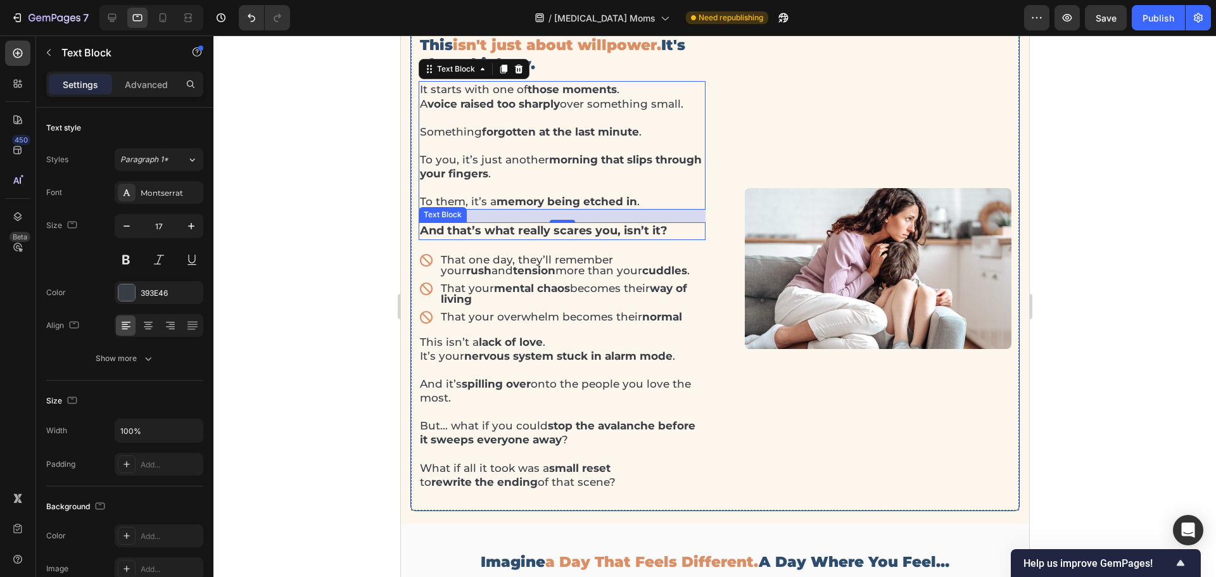
click at [495, 230] on strong "And that’s what really scares you, isn’t it?" at bounding box center [543, 231] width 248 height 14
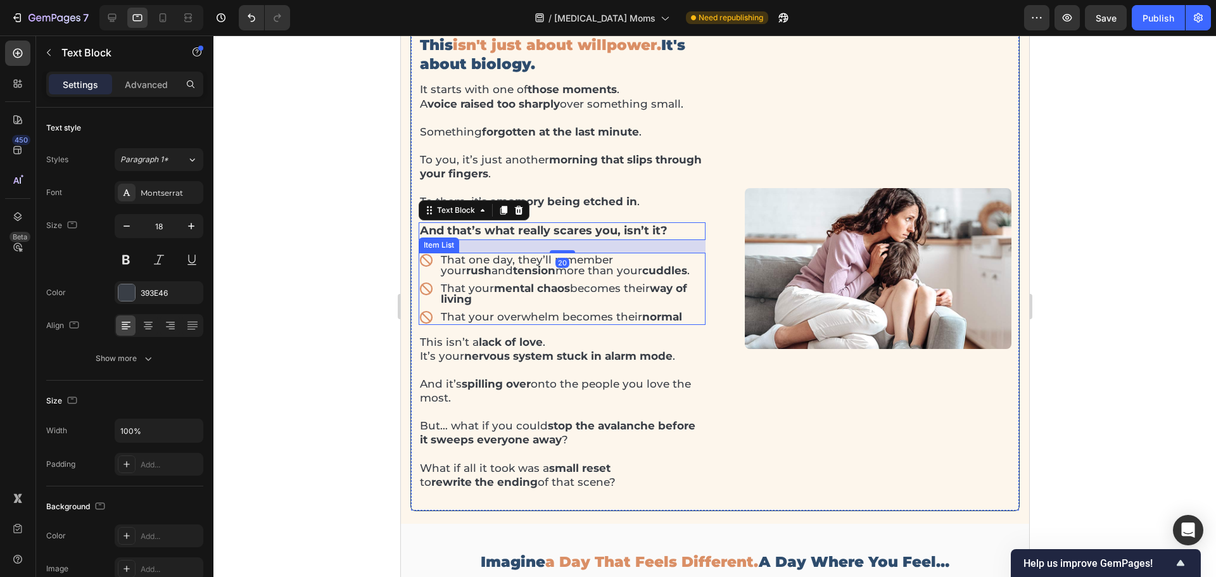
click at [495, 292] on strong "mental chaos" at bounding box center [532, 288] width 76 height 13
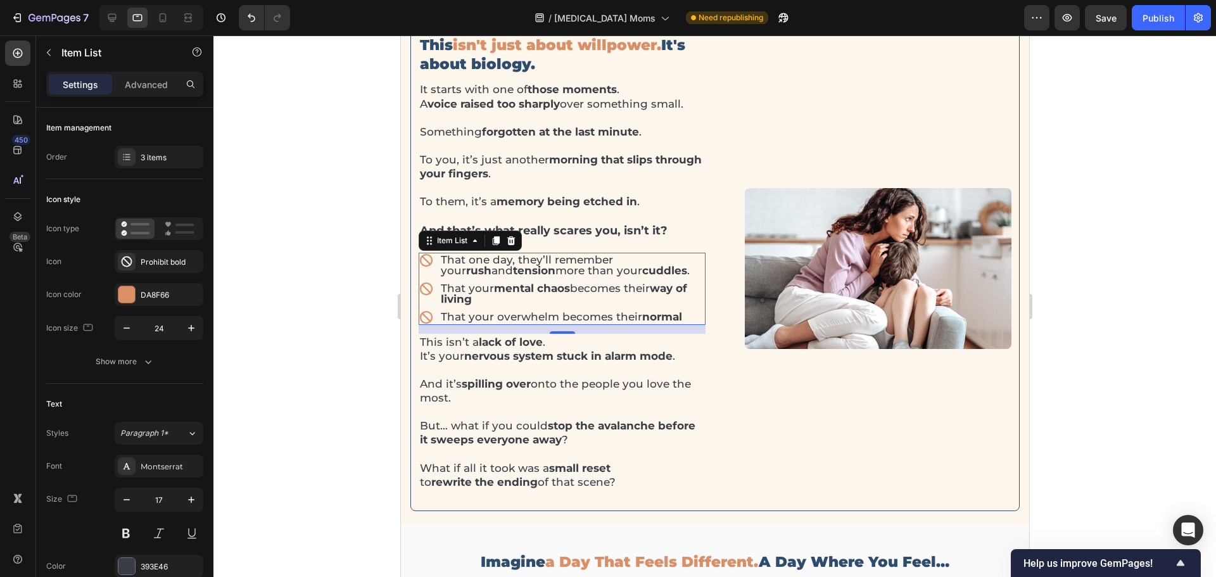
click at [485, 313] on p "That your overwhelm becomes their normal" at bounding box center [571, 317] width 263 height 11
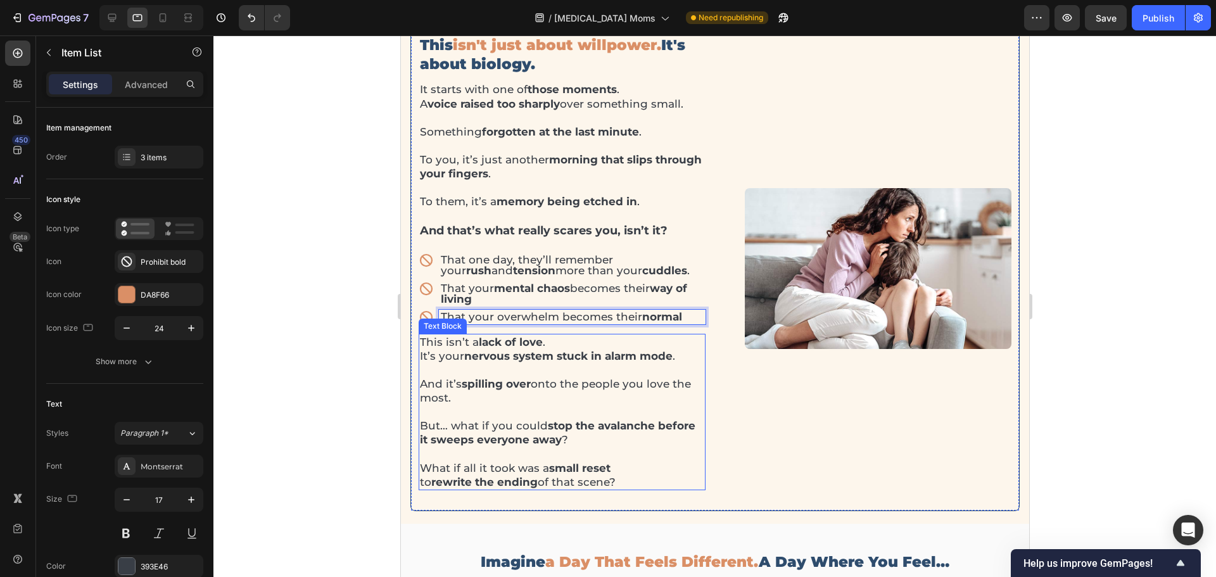
click at [507, 398] on p "And it’s spilling over onto the people you love the most." at bounding box center [561, 384] width 284 height 42
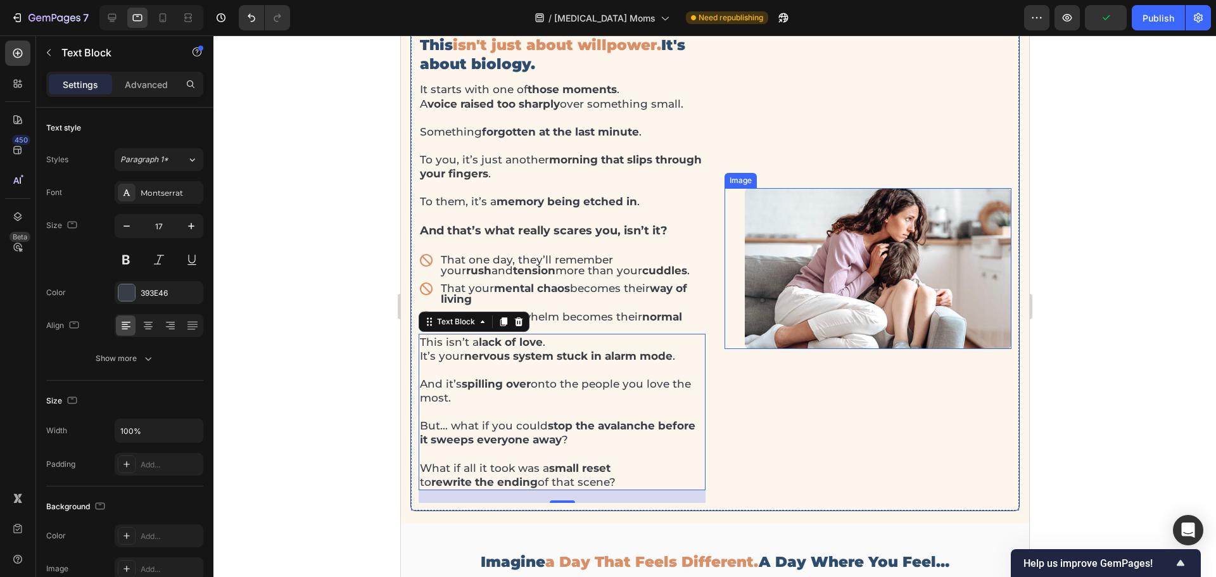
click at [782, 271] on img at bounding box center [877, 268] width 267 height 161
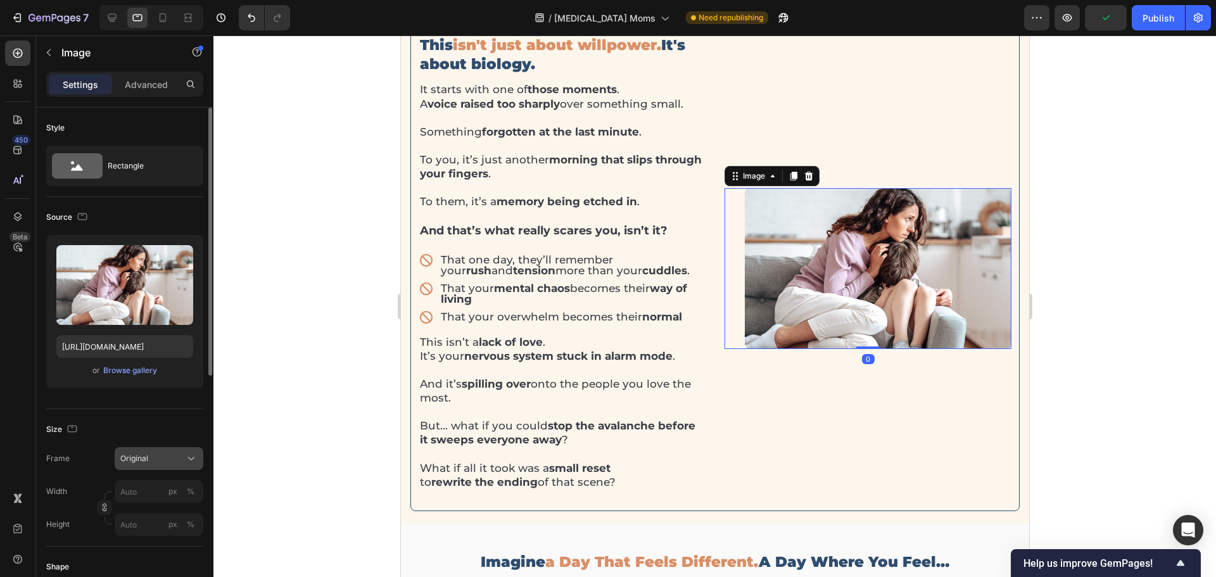
click at [146, 460] on span "Original" at bounding box center [134, 458] width 28 height 11
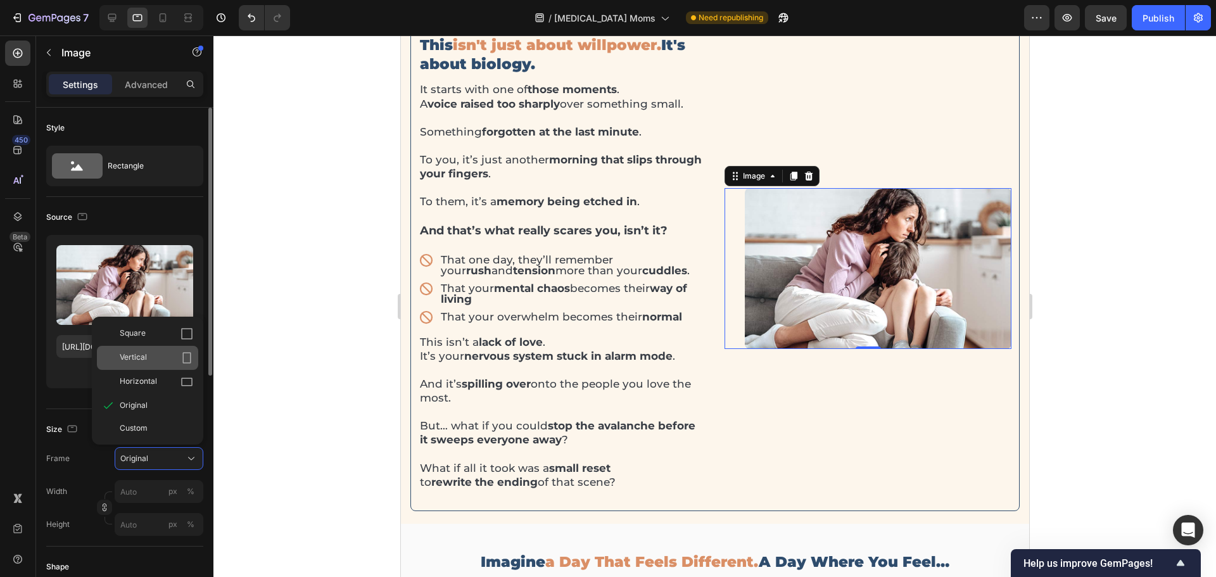
click at [147, 364] on div "Vertical" at bounding box center [147, 358] width 101 height 24
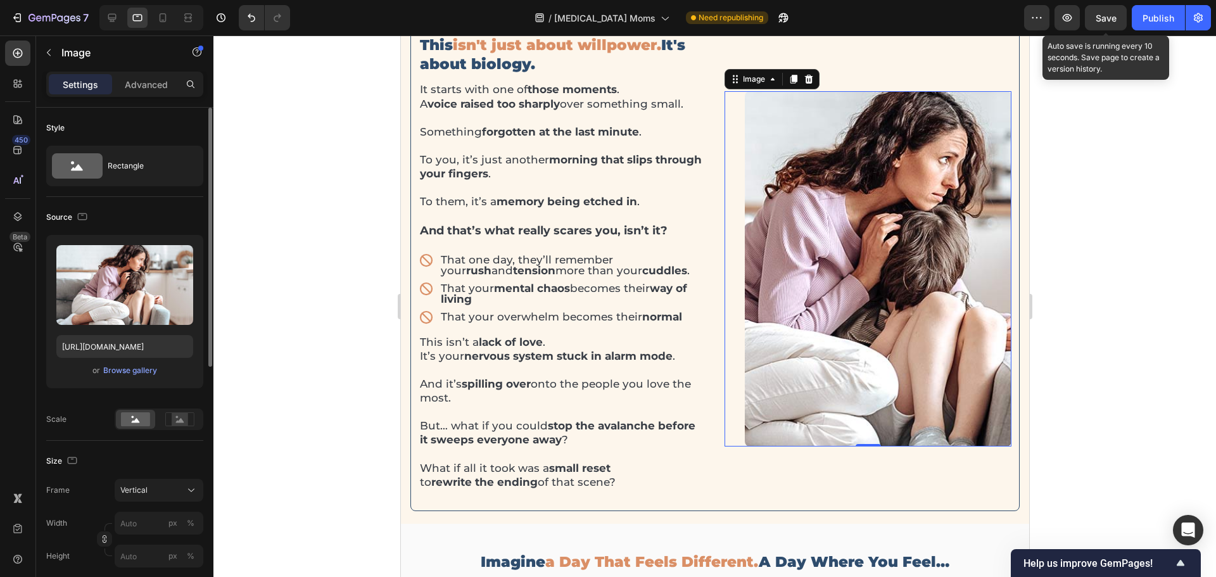
click at [1109, 23] on div "Save" at bounding box center [1106, 17] width 21 height 13
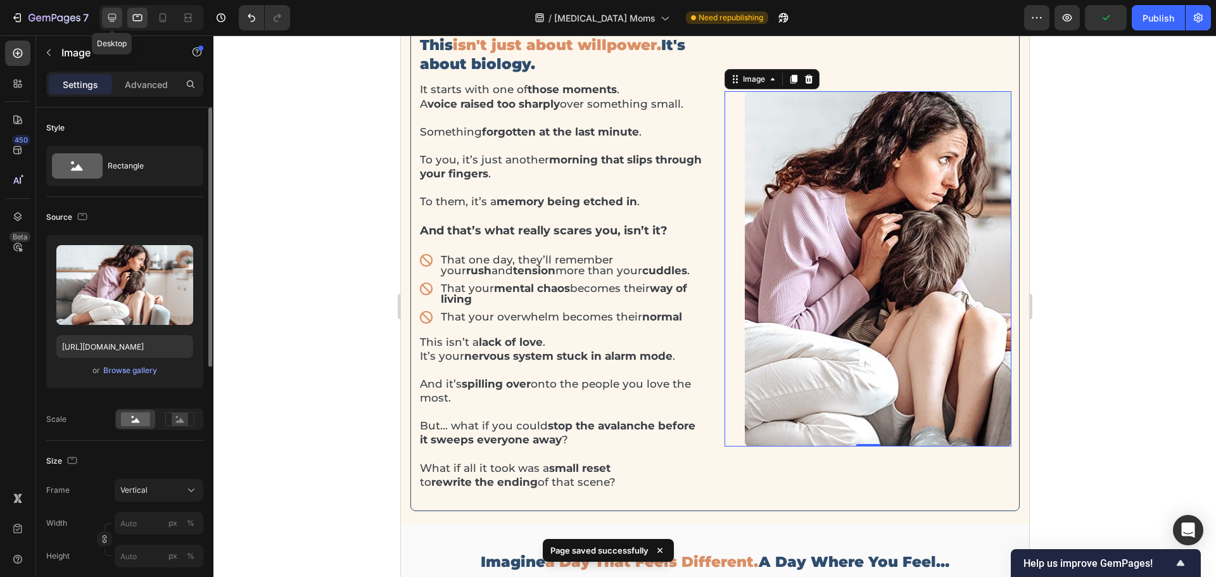
click at [113, 22] on icon at bounding box center [112, 17] width 13 height 13
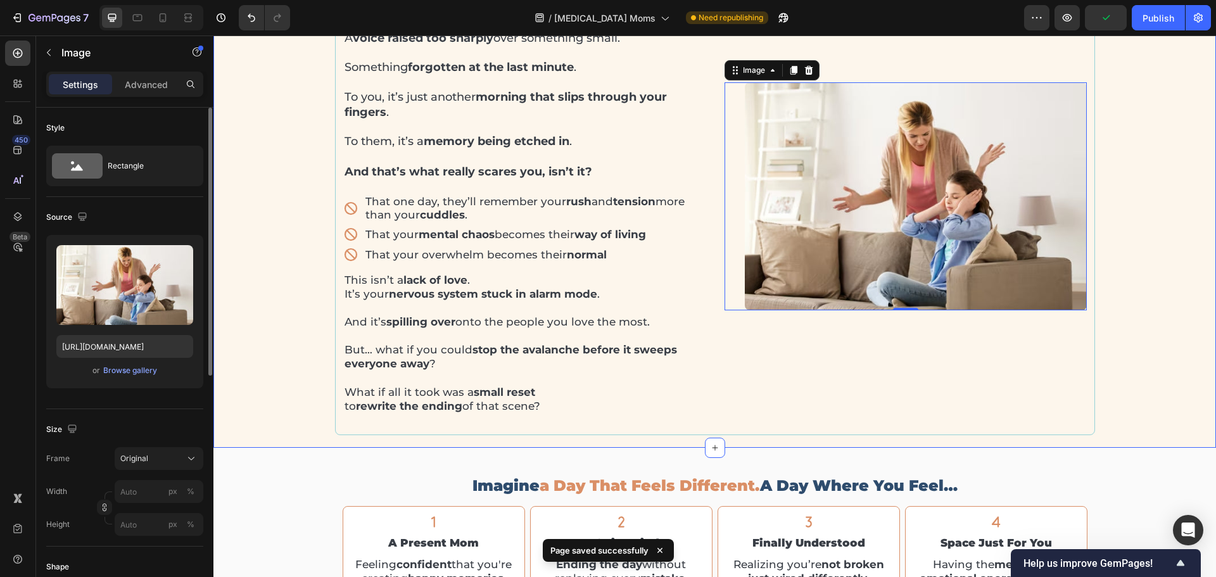
scroll to position [1126, 0]
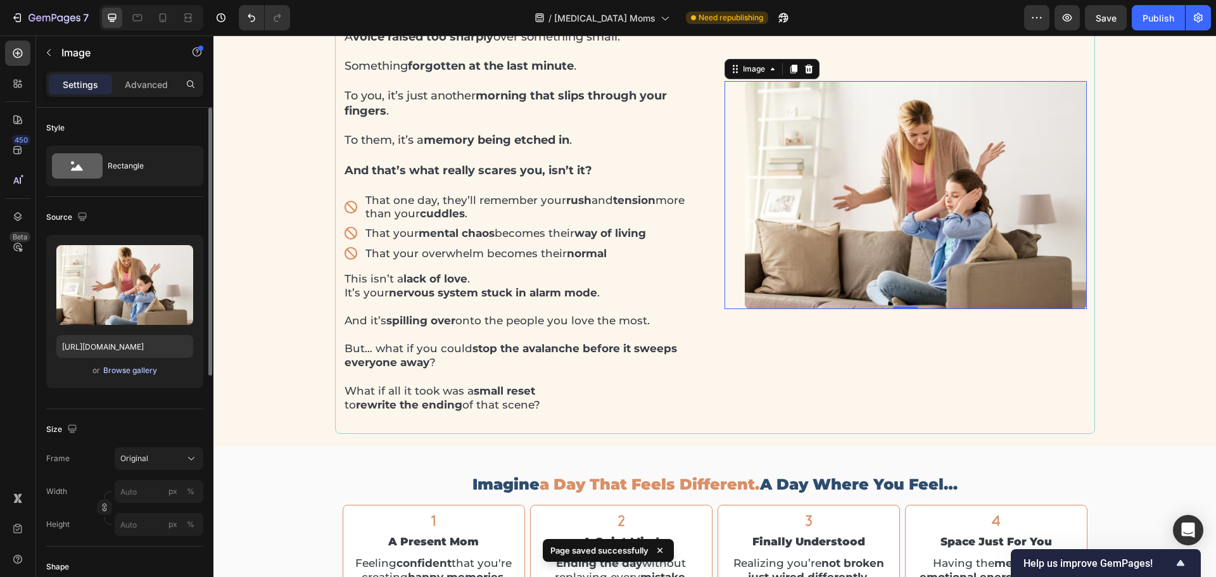
click at [131, 364] on button "Browse gallery" at bounding box center [130, 370] width 55 height 13
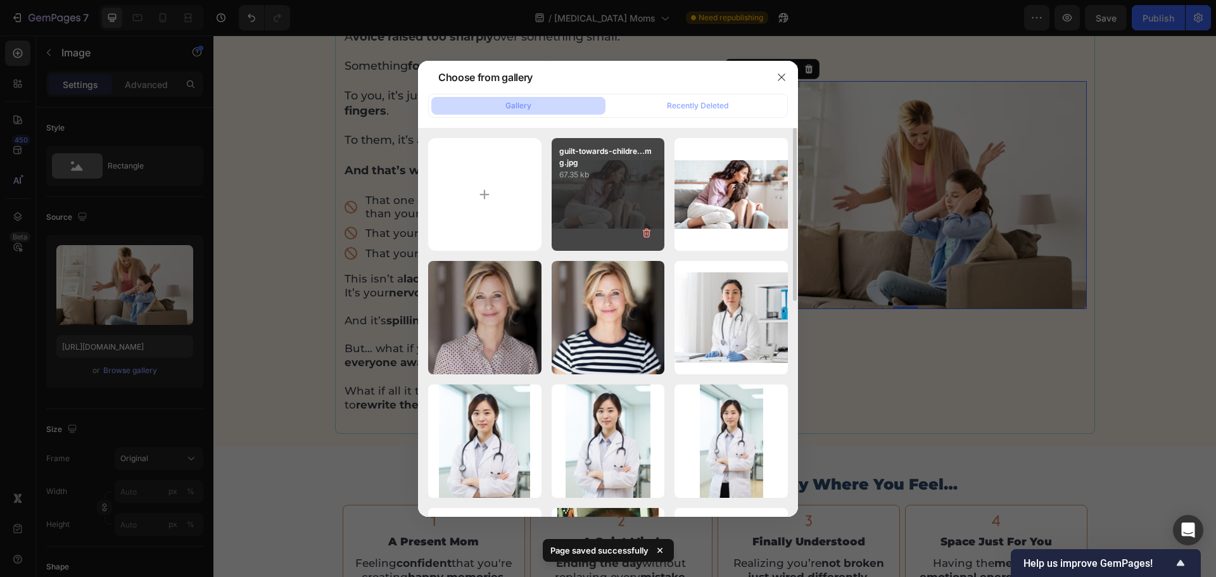
click at [615, 218] on div "guilt-towards-childre...mg.jpg 67.35 kb" at bounding box center [608, 194] width 113 height 113
type input "https://cdn.shopify.com/s/files/1/0907/7411/0535/files/gempages_576972371324306…"
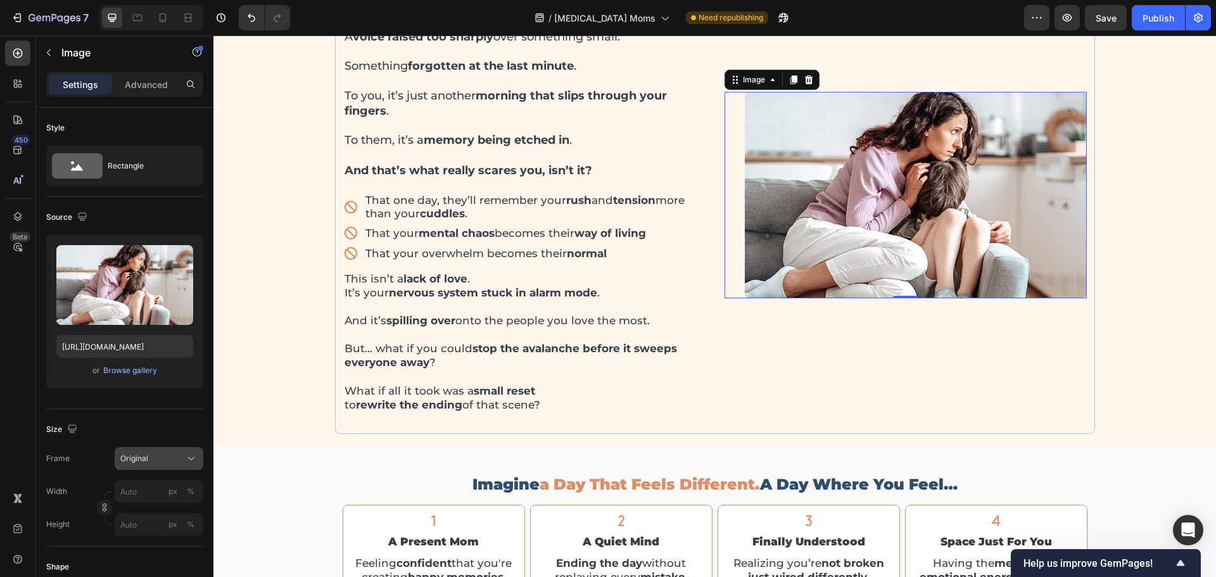
drag, startPoint x: 137, startPoint y: 458, endPoint x: 158, endPoint y: 490, distance: 38.0
click at [137, 457] on span "Original" at bounding box center [134, 458] width 28 height 11
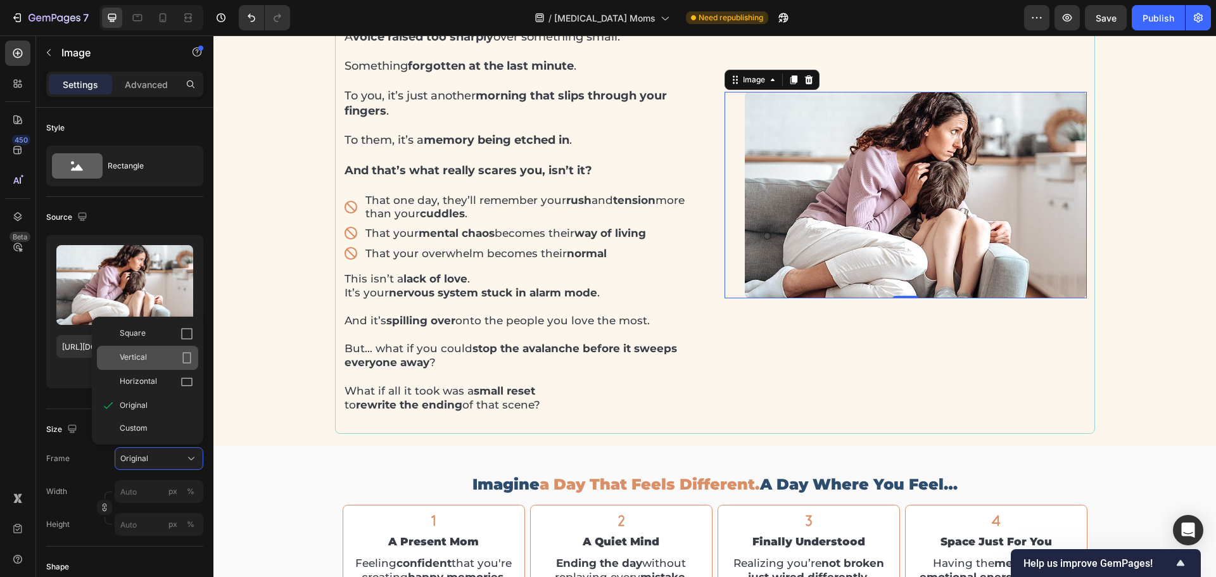
click at [137, 362] on span "Vertical" at bounding box center [133, 358] width 27 height 13
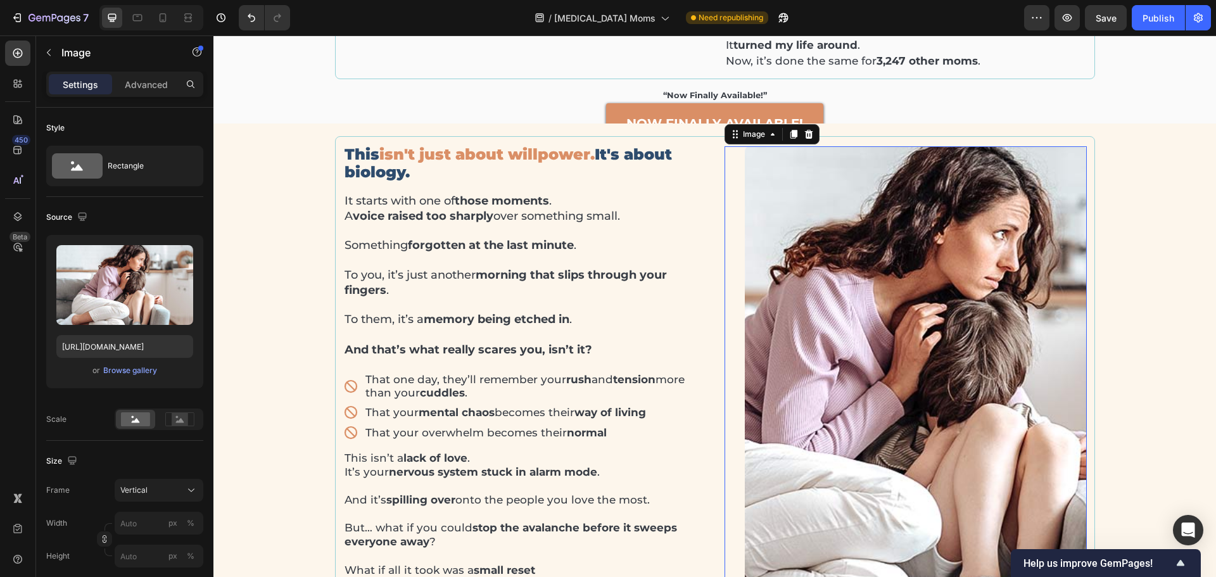
scroll to position [936, 0]
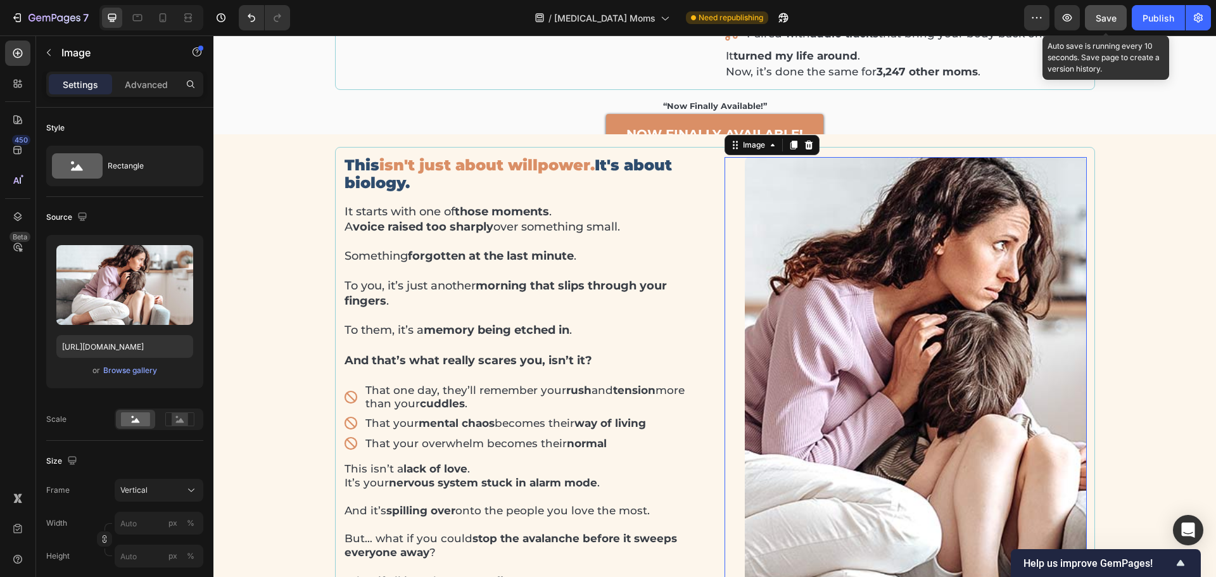
click at [1107, 30] on button "Save" at bounding box center [1106, 17] width 42 height 25
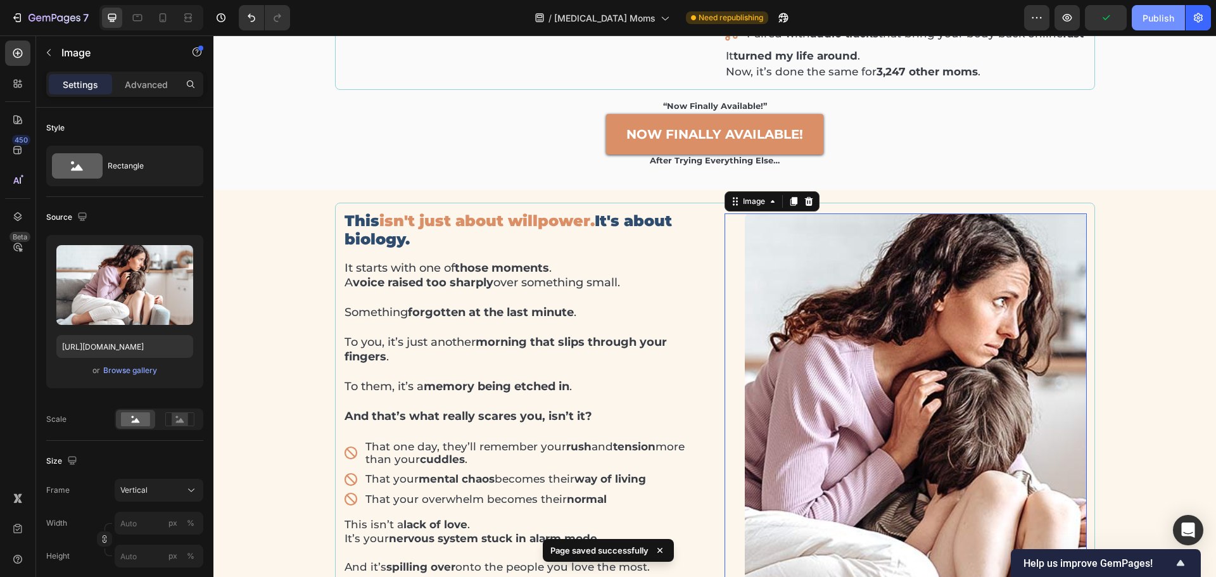
click at [1150, 21] on div "Publish" at bounding box center [1159, 17] width 32 height 13
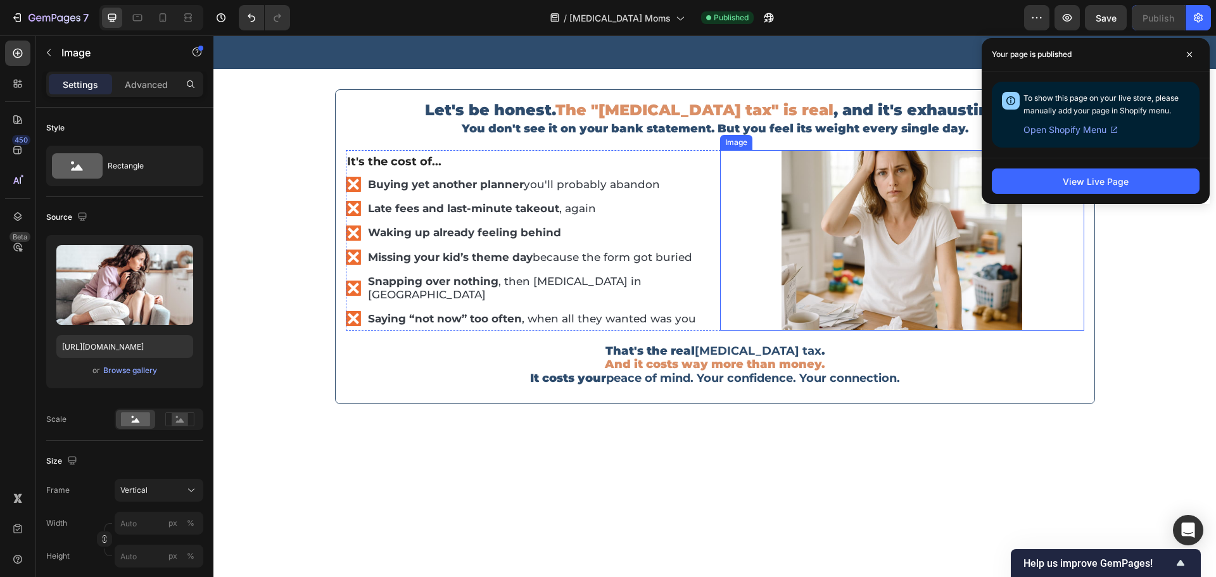
scroll to position [3421, 0]
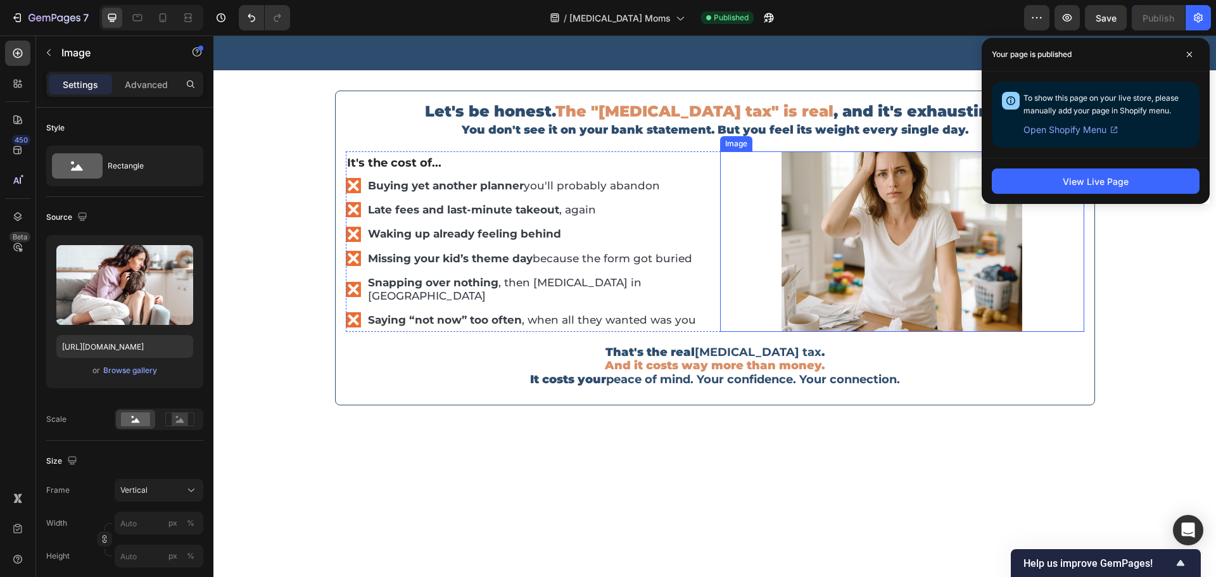
click at [862, 238] on img at bounding box center [902, 241] width 241 height 181
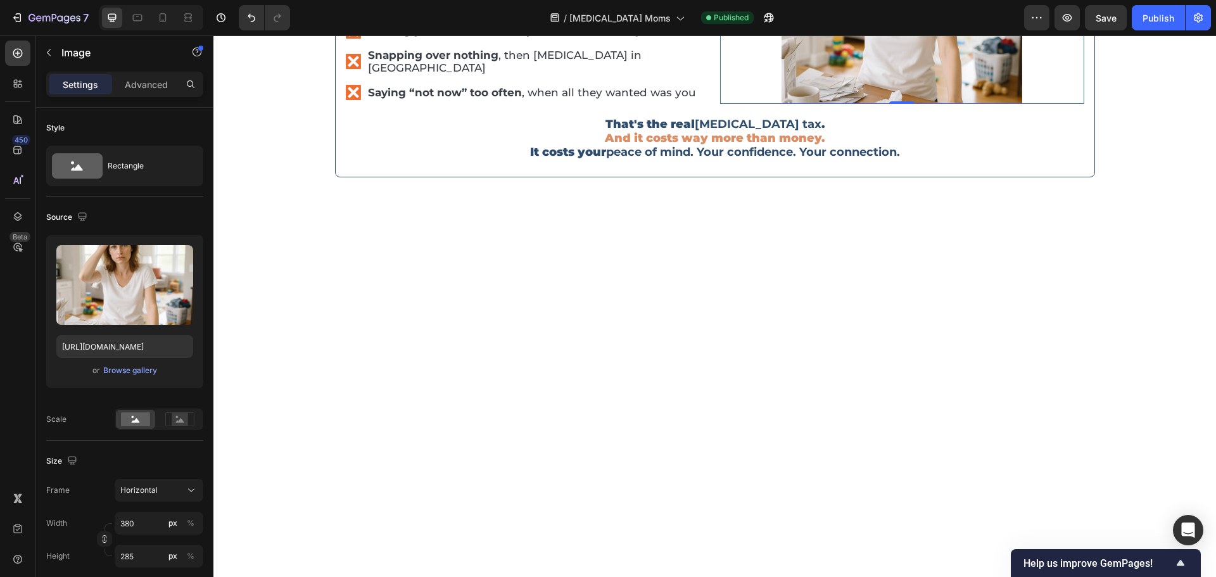
click at [859, 104] on img at bounding box center [902, 13] width 241 height 181
click at [114, 373] on div "Browse gallery" at bounding box center [130, 370] width 54 height 11
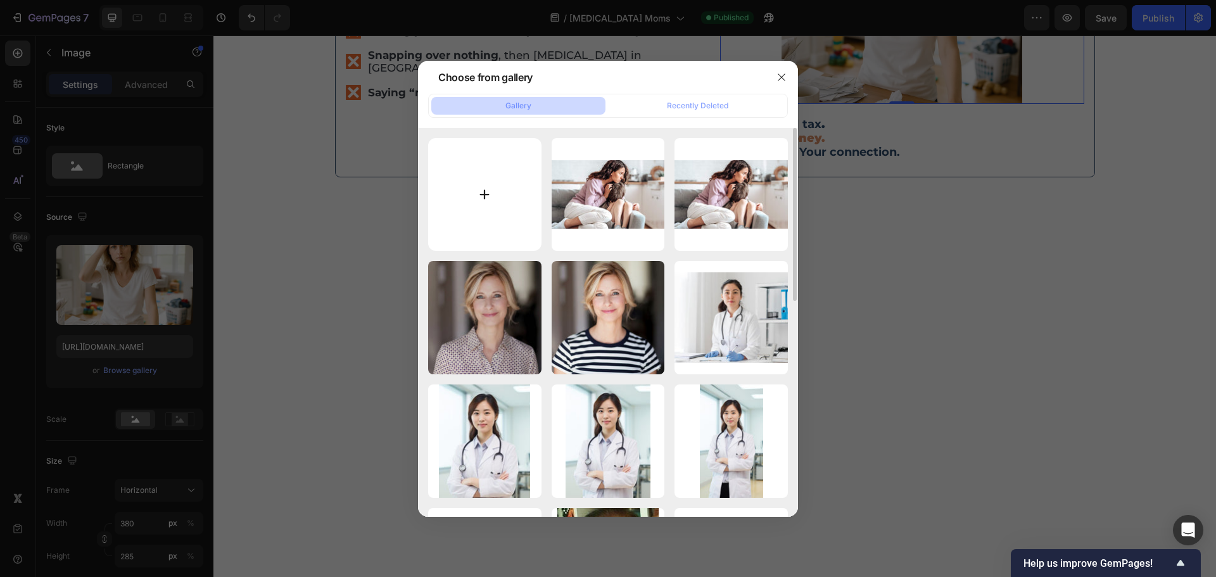
click at [478, 205] on input "file" at bounding box center [484, 194] width 113 height 113
type input "C:\fakepath\ADHD Tax Moms.jpg"
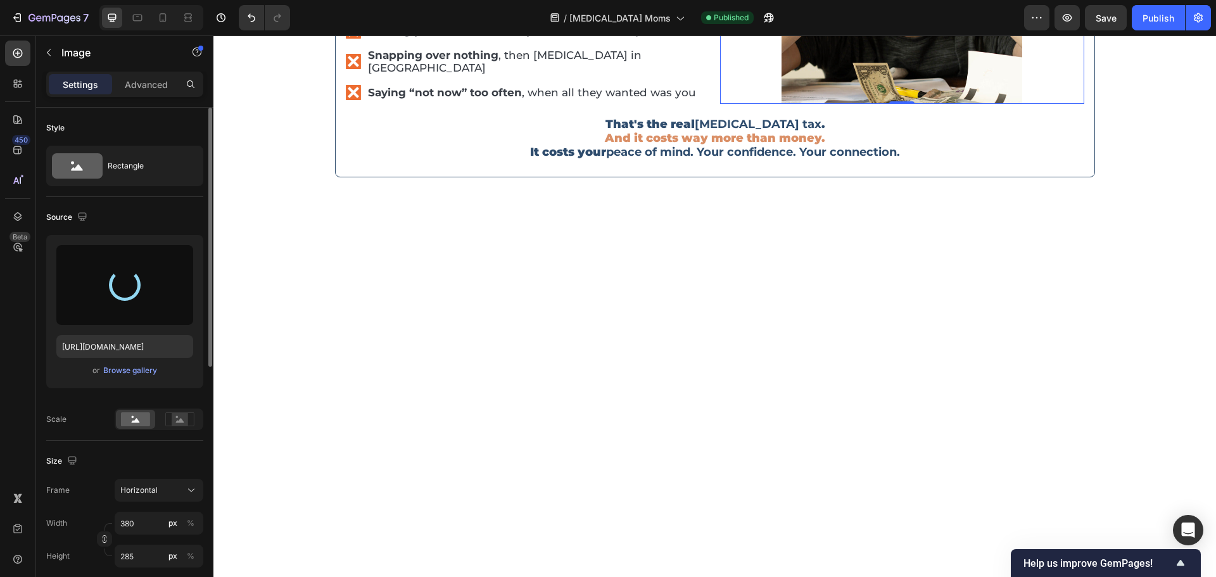
type input "https://cdn.shopify.com/s/files/1/0907/7411/0535/files/gempages_576972371324306…"
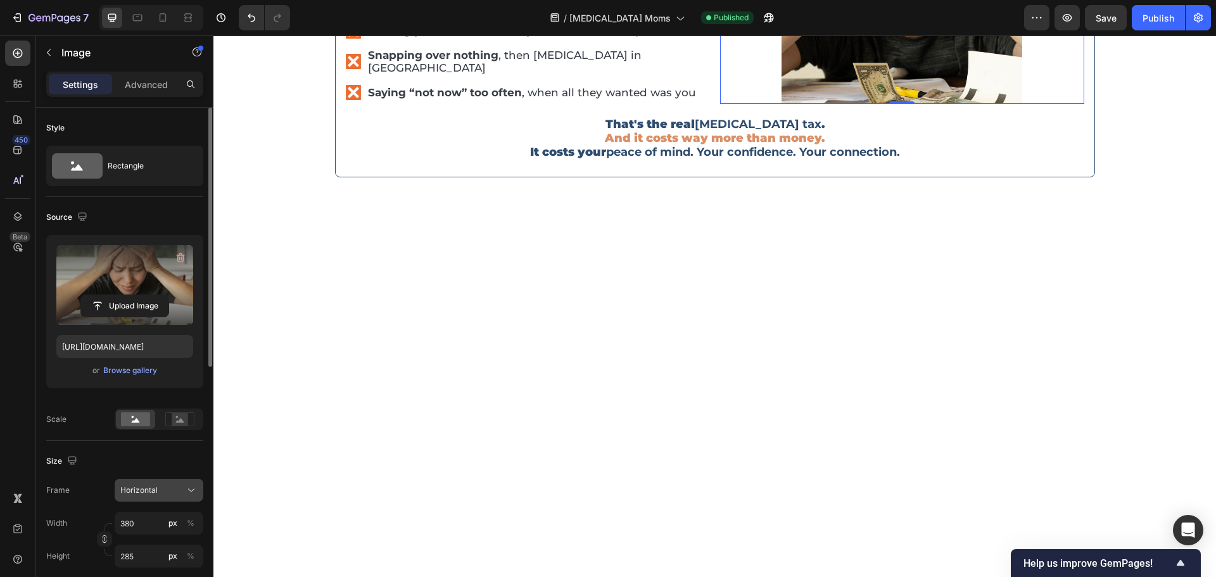
click at [143, 490] on span "Horizontal" at bounding box center [138, 490] width 37 height 11
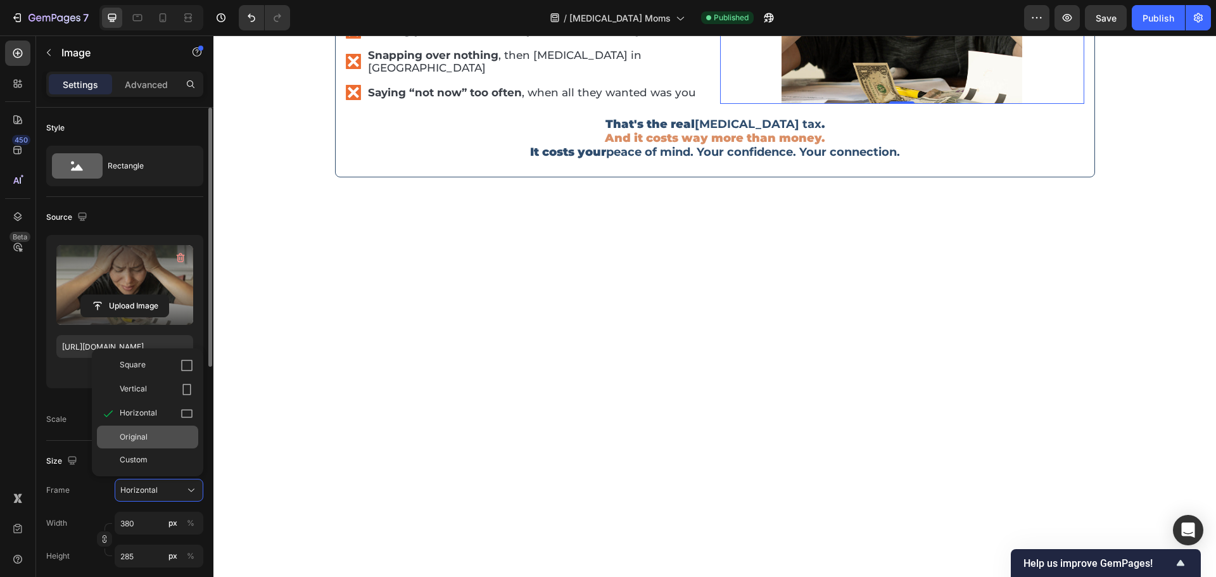
click at [143, 440] on span "Original" at bounding box center [134, 436] width 28 height 11
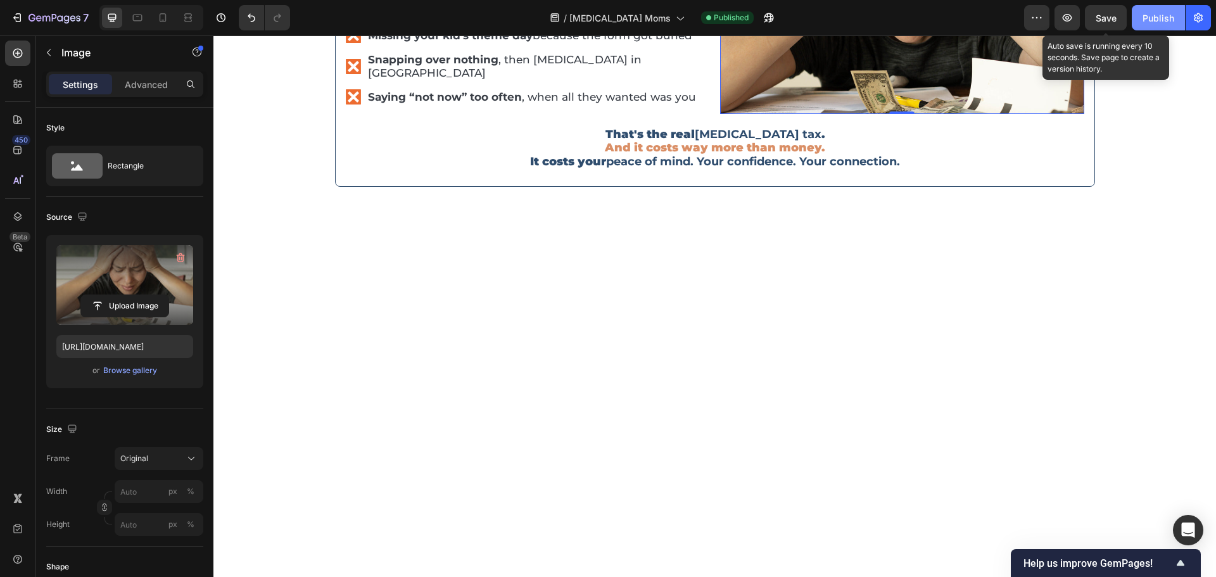
click at [1114, 21] on span "Save" at bounding box center [1106, 18] width 21 height 11
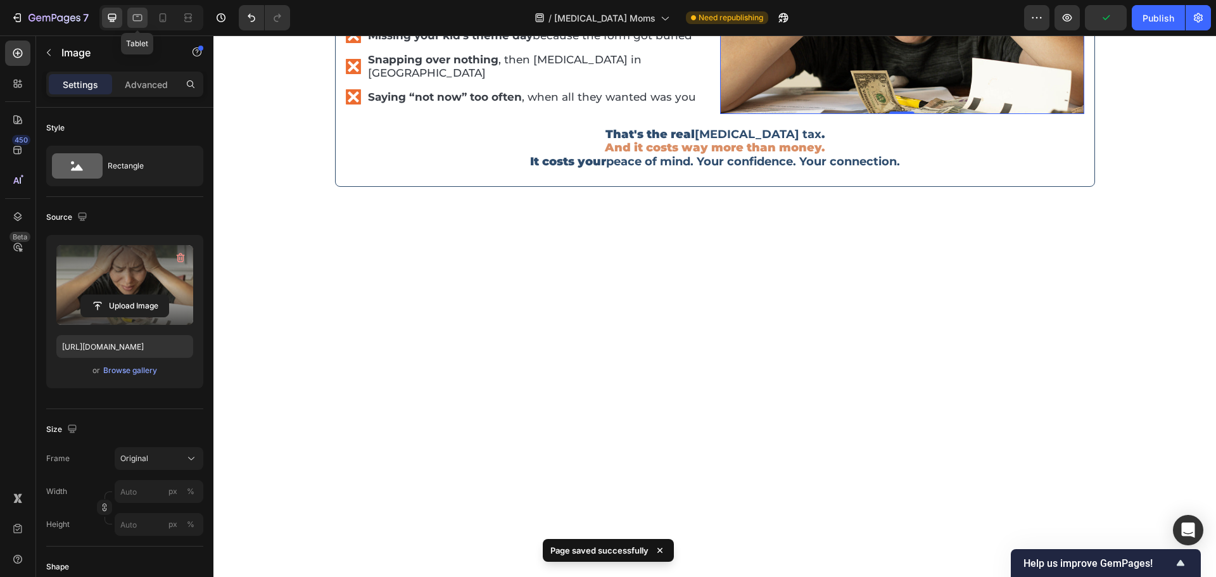
click at [142, 23] on icon at bounding box center [137, 17] width 13 height 13
type input "https://cdn.shopify.com/s/files/1/0907/7411/0535/files/gempages_576972371324306…"
type input "380"
type input "285"
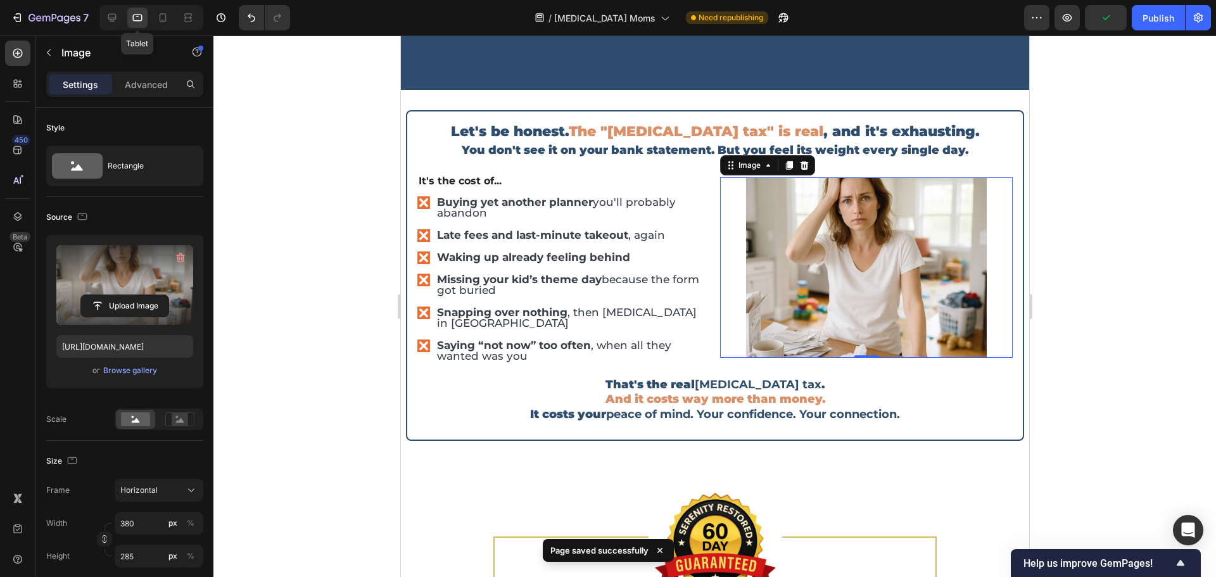
scroll to position [3497, 0]
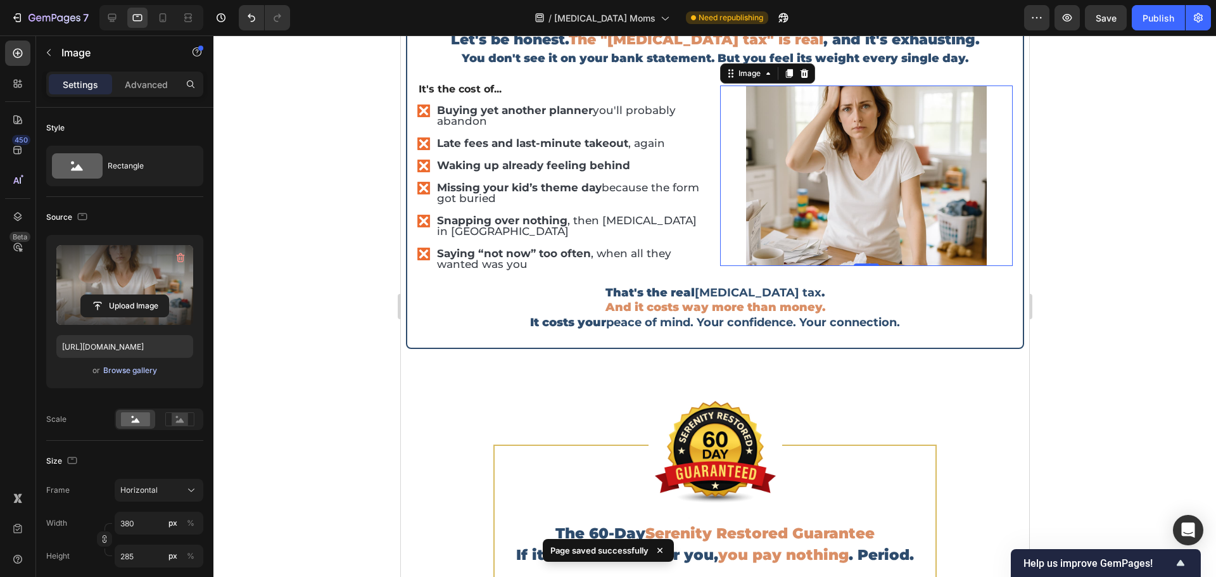
click at [120, 369] on div "Browse gallery" at bounding box center [130, 370] width 54 height 11
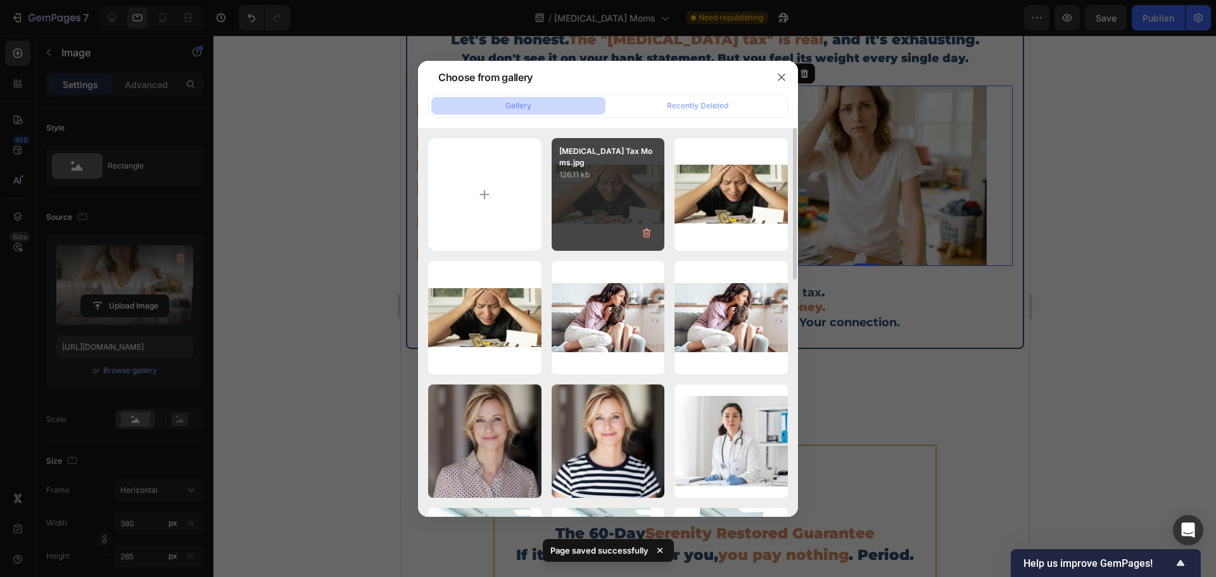
click at [597, 224] on div "ADHD Tax Moms.jpg 126.11 kb" at bounding box center [608, 194] width 113 height 113
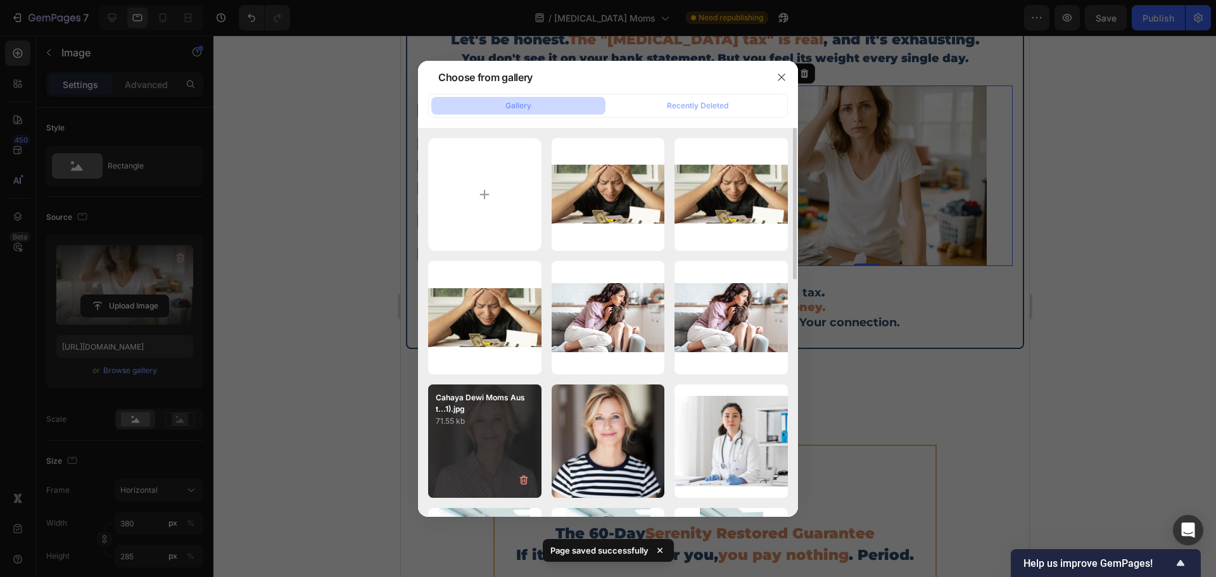
type input "https://cdn.shopify.com/s/files/1/0907/7411/0535/files/gempages_576972371324306…"
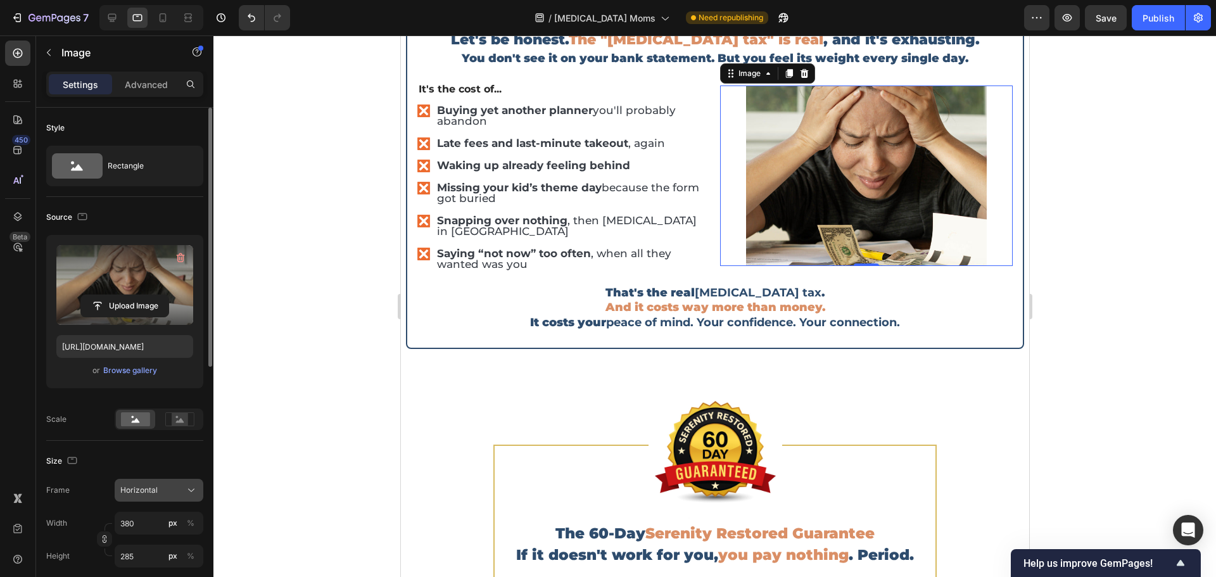
click at [123, 490] on span "Horizontal" at bounding box center [138, 490] width 37 height 11
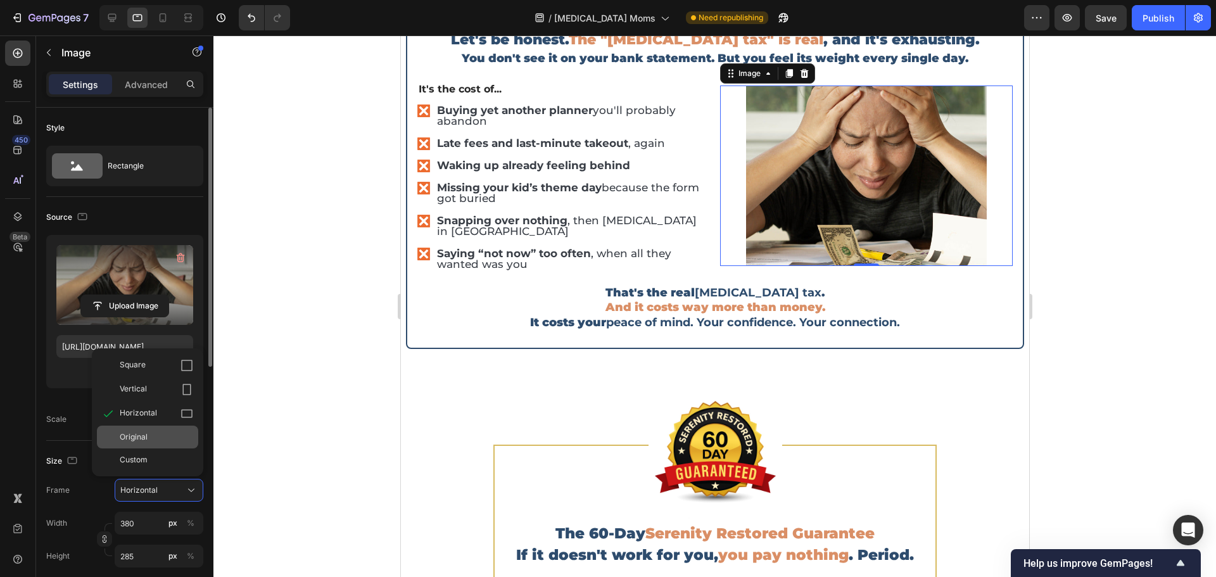
click at [136, 438] on span "Original" at bounding box center [134, 436] width 28 height 11
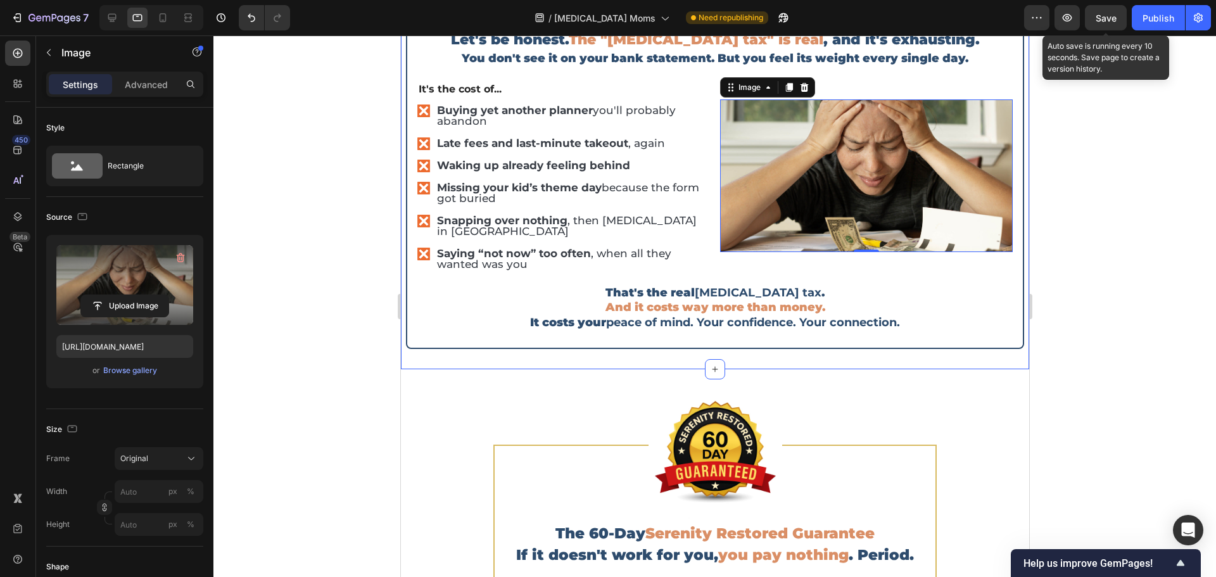
click at [1107, 24] on div "Save" at bounding box center [1106, 17] width 21 height 13
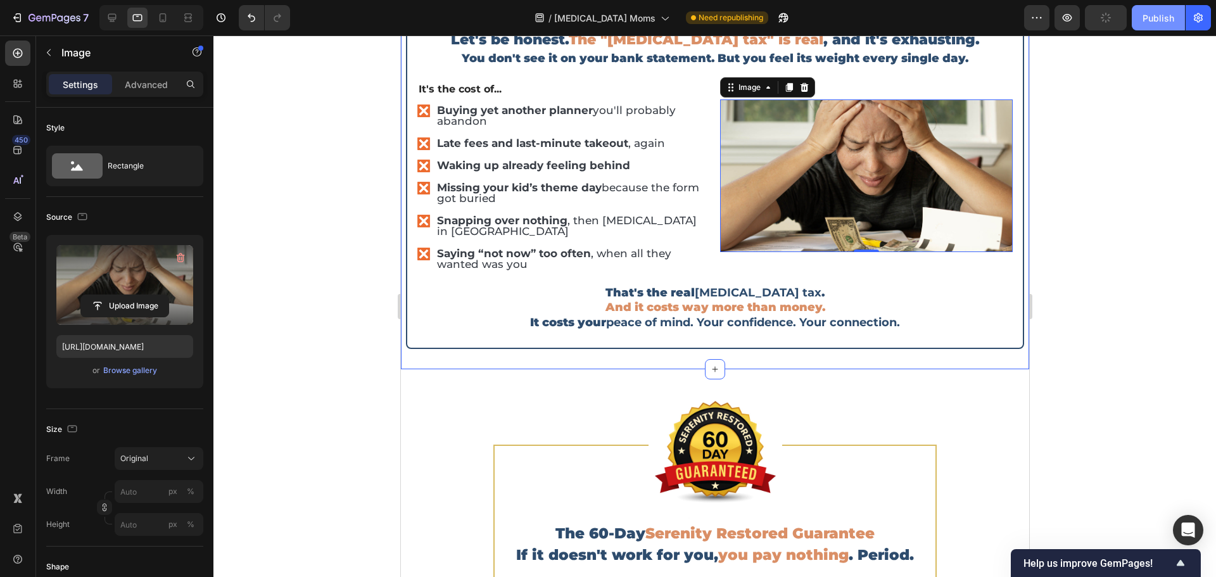
click at [1147, 25] on button "Publish" at bounding box center [1158, 17] width 53 height 25
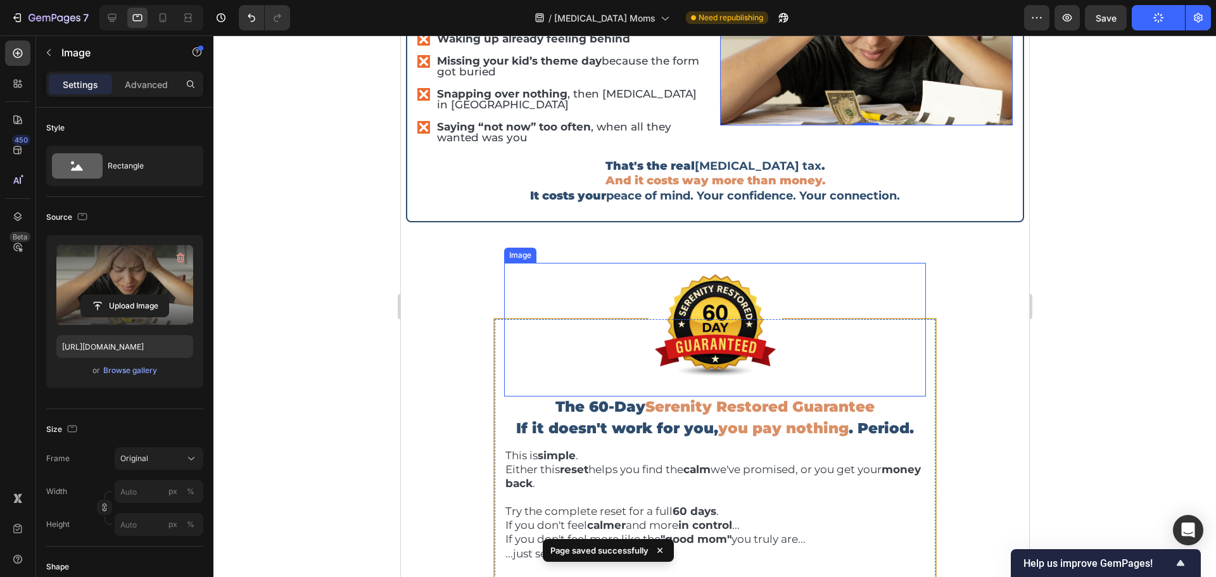
scroll to position [3307, 0]
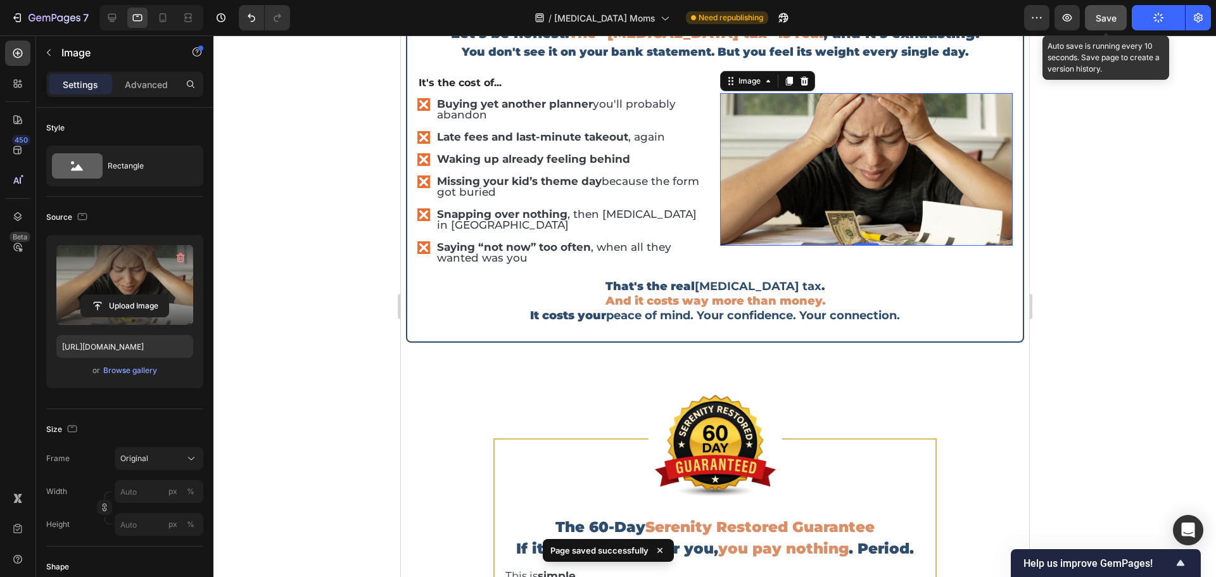
click at [1118, 18] on button "Save" at bounding box center [1106, 17] width 42 height 25
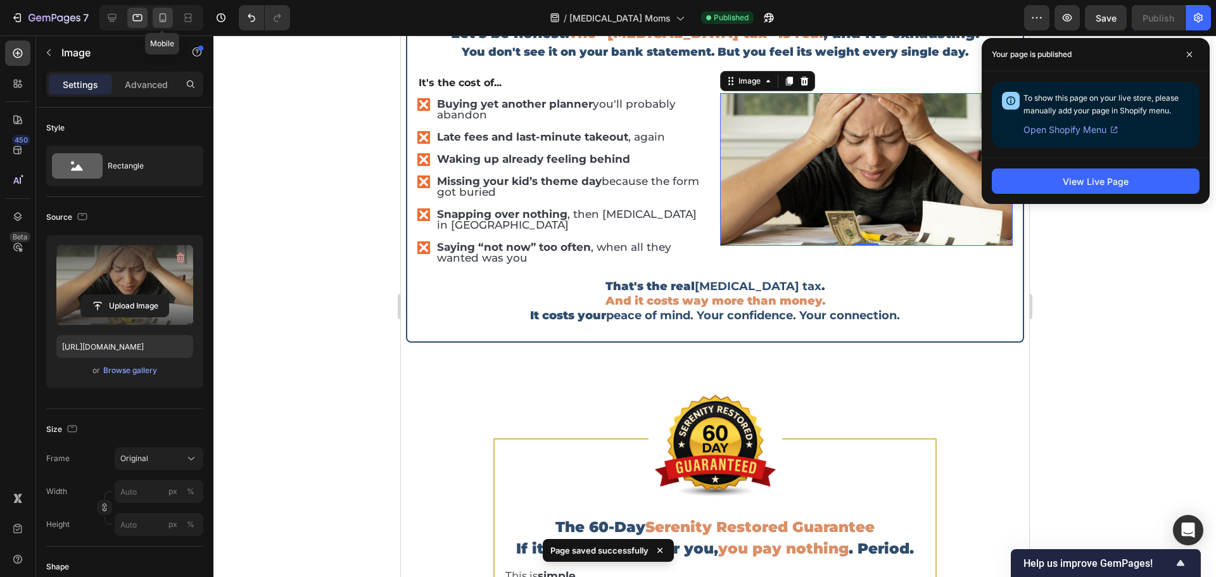
click at [157, 13] on icon at bounding box center [162, 17] width 13 height 13
type input "https://cdn.shopify.com/s/files/1/0907/7411/0535/files/gempages_576972371324306…"
type input "380"
type input "100"
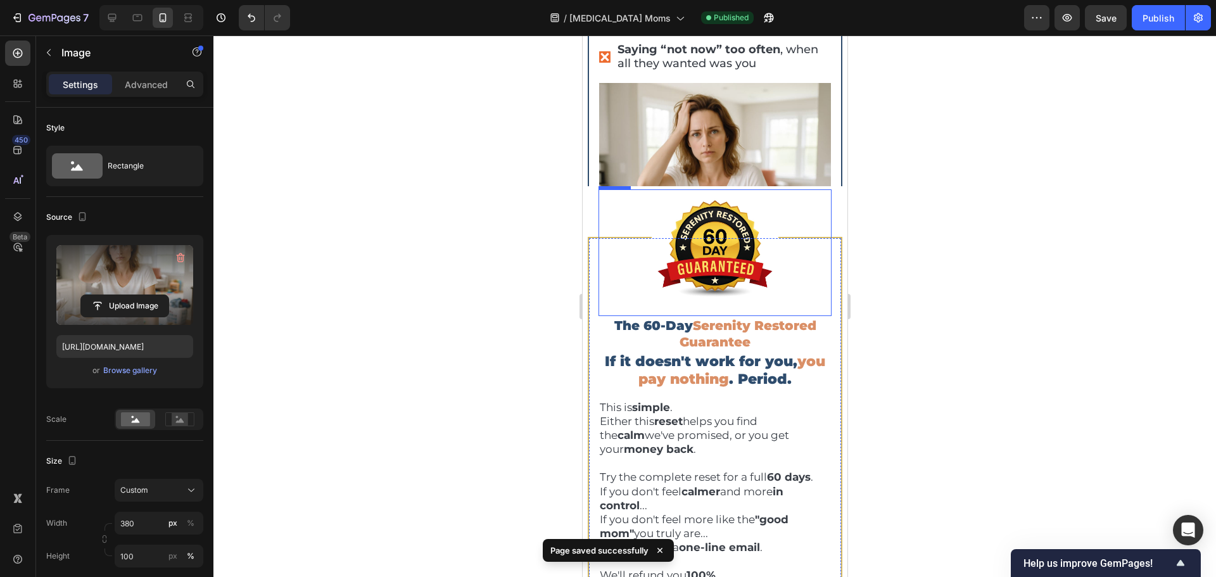
scroll to position [3967, 0]
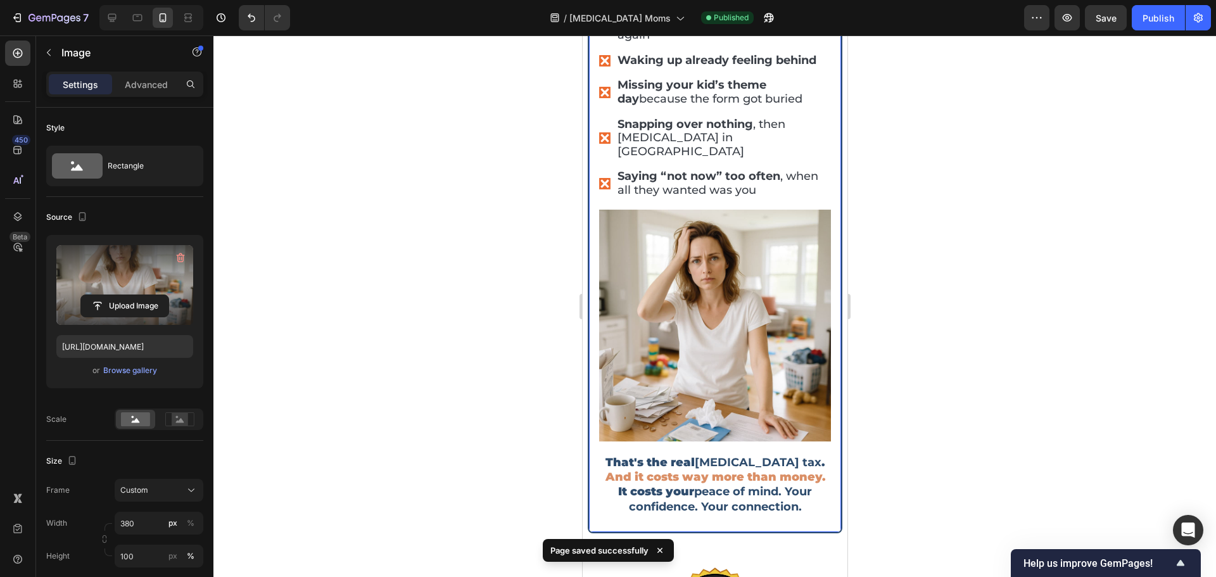
click at [822, 268] on div "Let's be honest. The "ADHD tax" is real , and it's exhausting. Heading You don'…" at bounding box center [714, 168] width 255 height 729
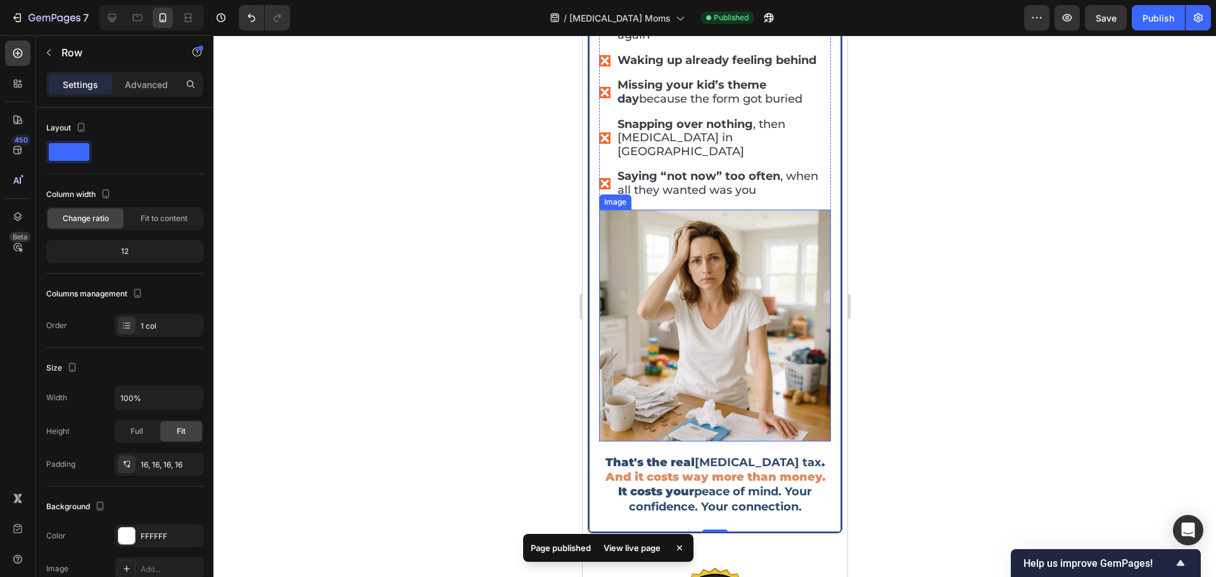
click at [732, 328] on img at bounding box center [715, 326] width 232 height 232
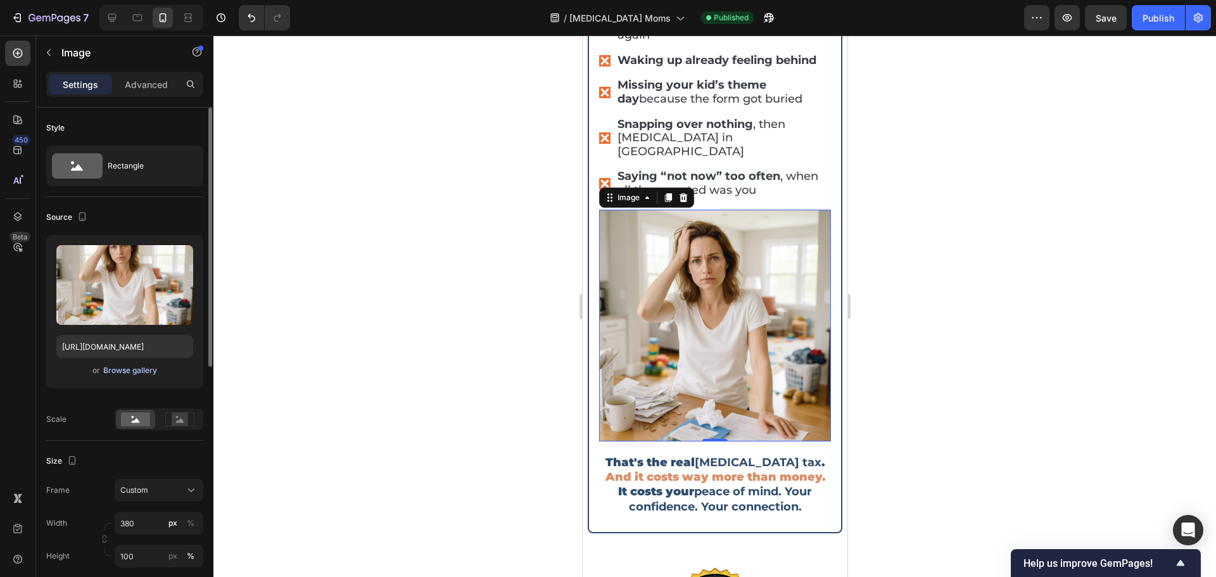
click at [134, 373] on div "Browse gallery" at bounding box center [130, 370] width 54 height 11
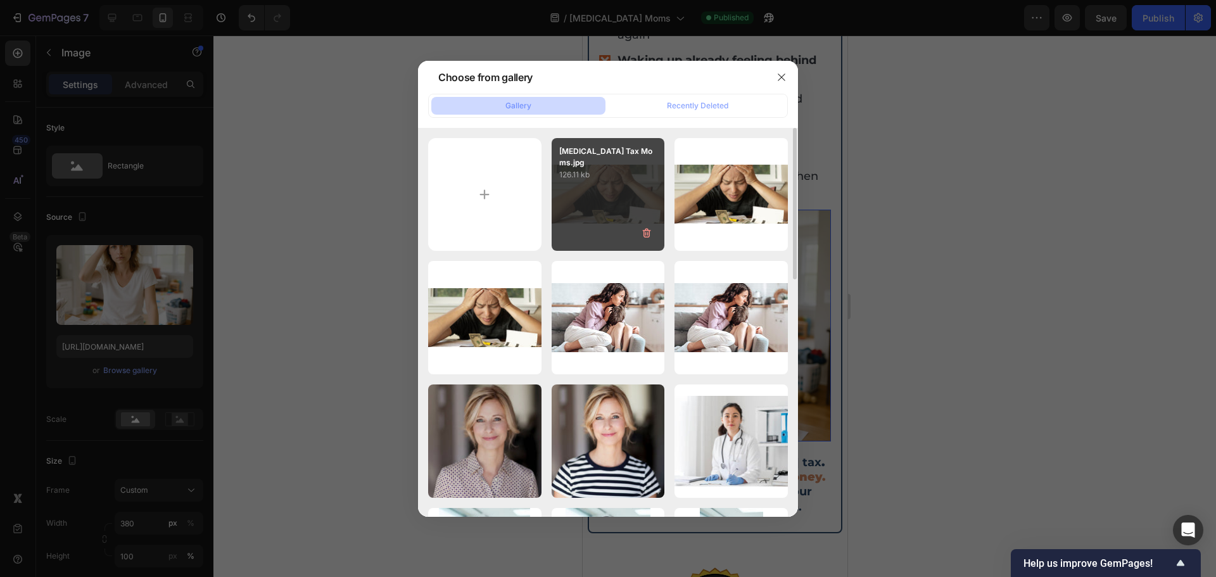
click at [625, 205] on div "ADHD Tax Moms.jpg 126.11 kb" at bounding box center [608, 194] width 113 height 113
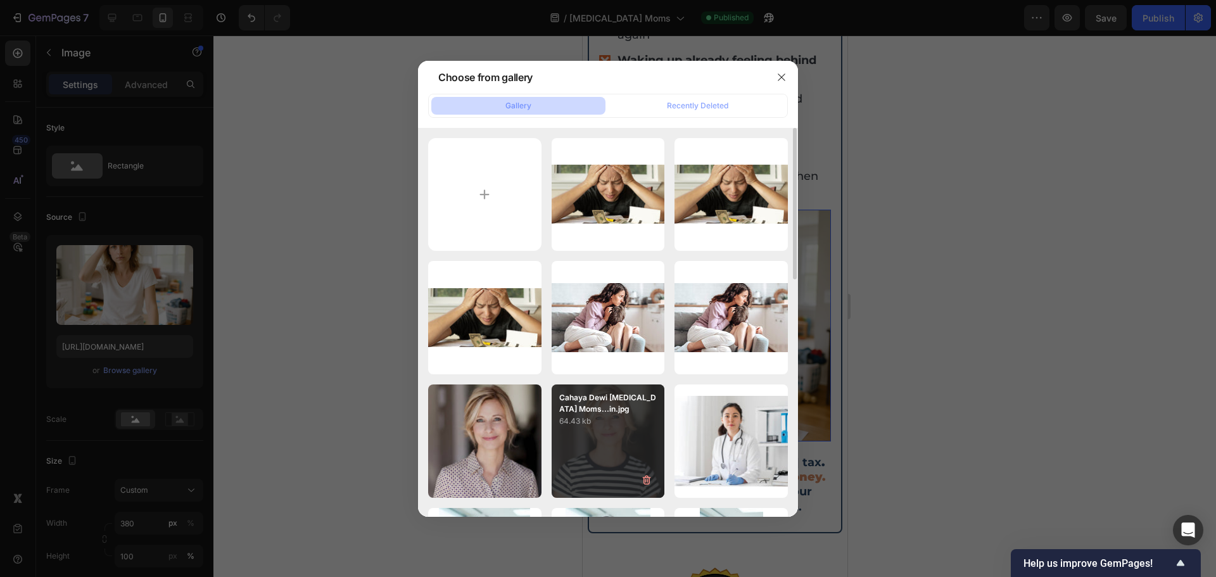
type input "https://cdn.shopify.com/s/files/1/0907/7411/0535/files/gempages_576972371324306…"
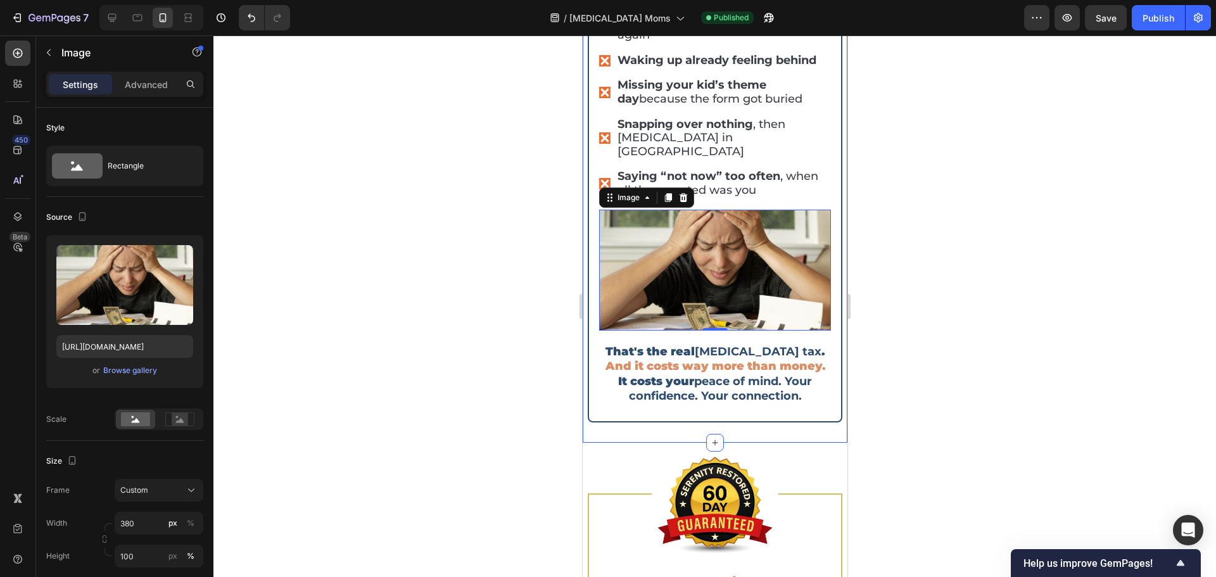
click at [1001, 172] on div at bounding box center [714, 306] width 1003 height 542
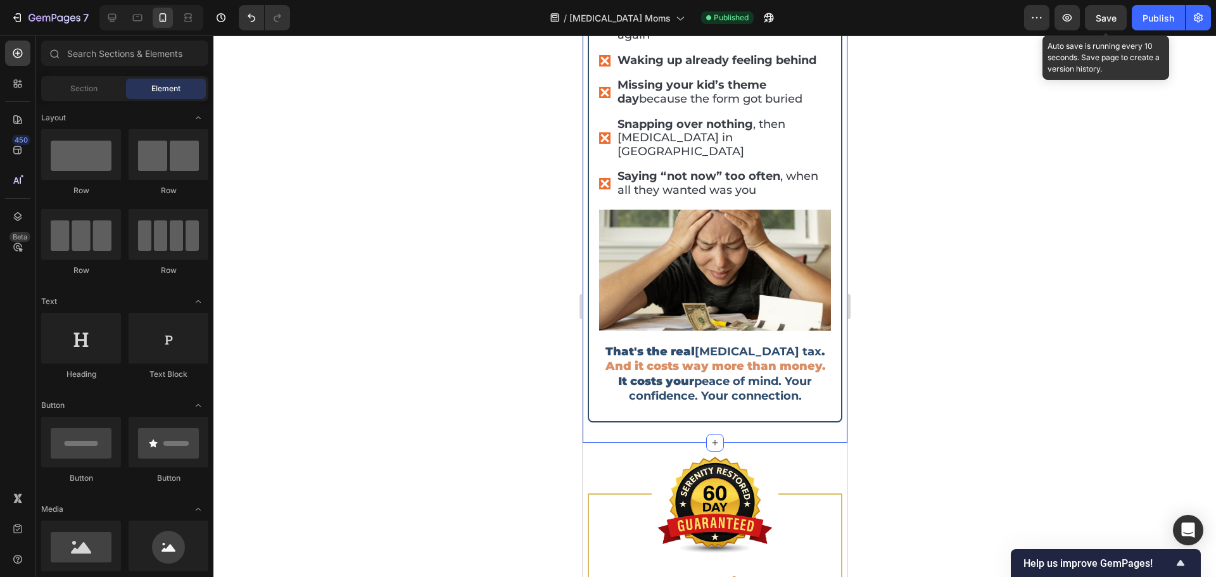
click at [1108, 23] on div "Save" at bounding box center [1106, 17] width 21 height 13
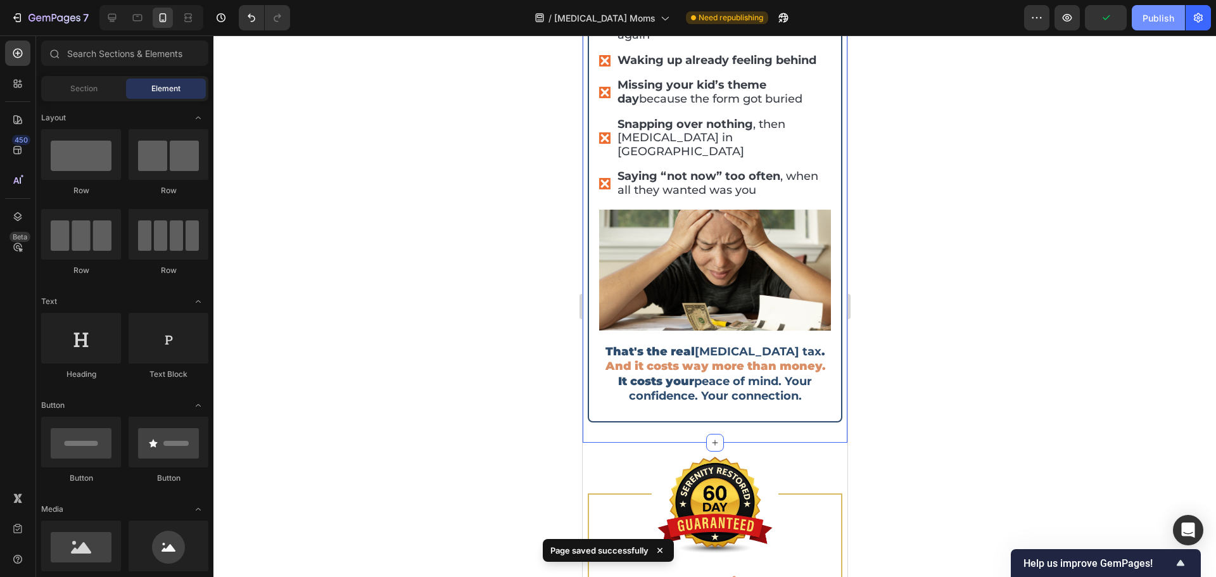
click at [1157, 23] on div "Publish" at bounding box center [1159, 17] width 32 height 13
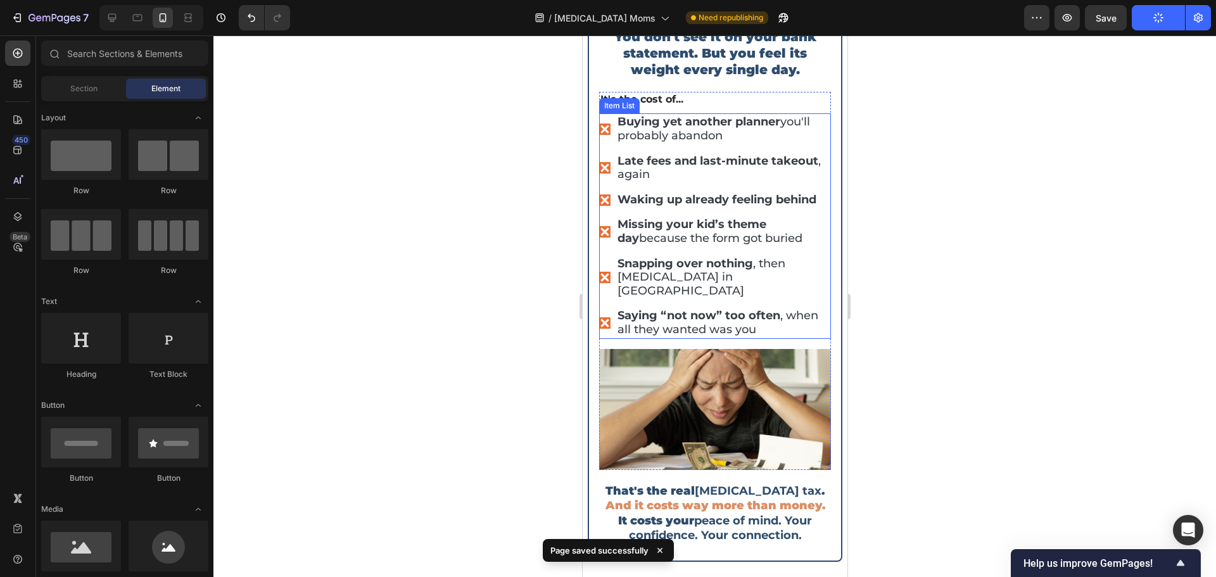
scroll to position [3840, 0]
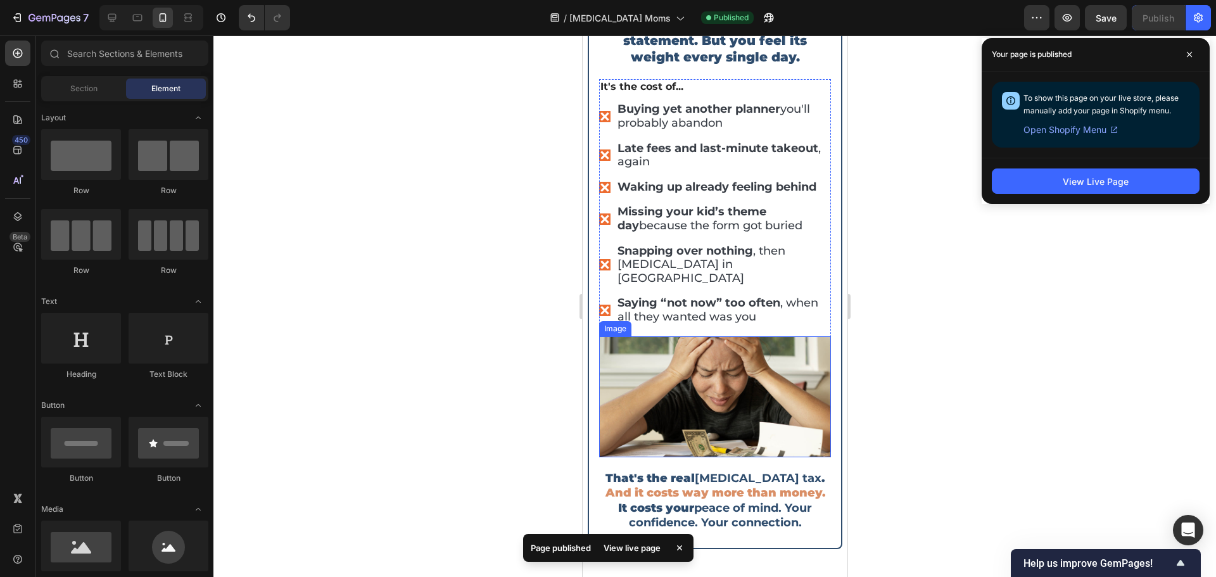
click at [708, 395] on img at bounding box center [715, 396] width 232 height 121
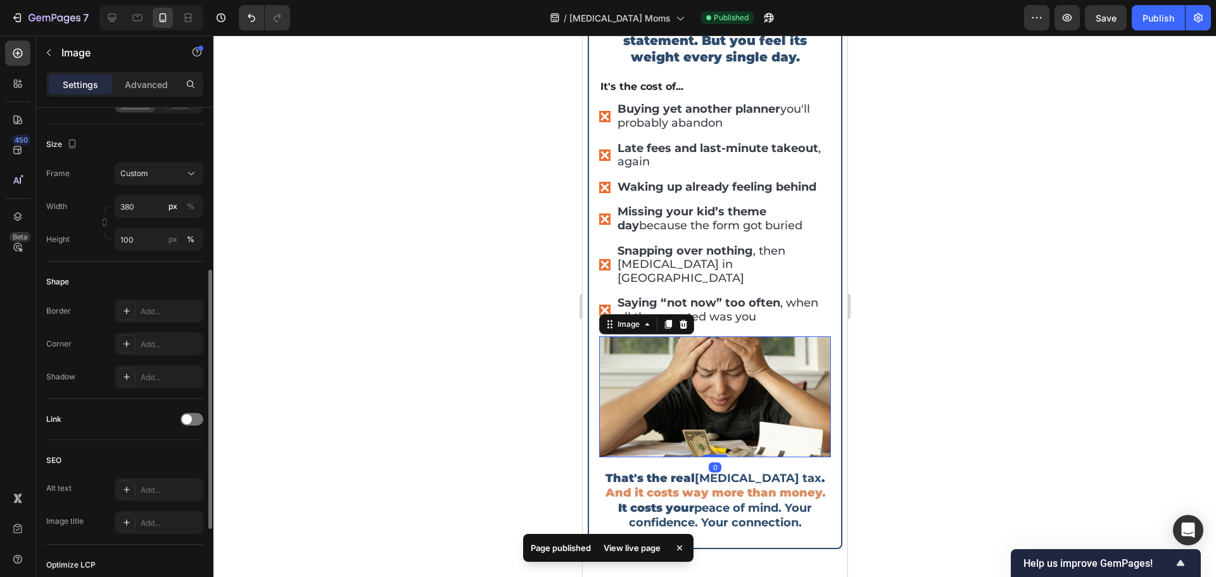
scroll to position [481, 0]
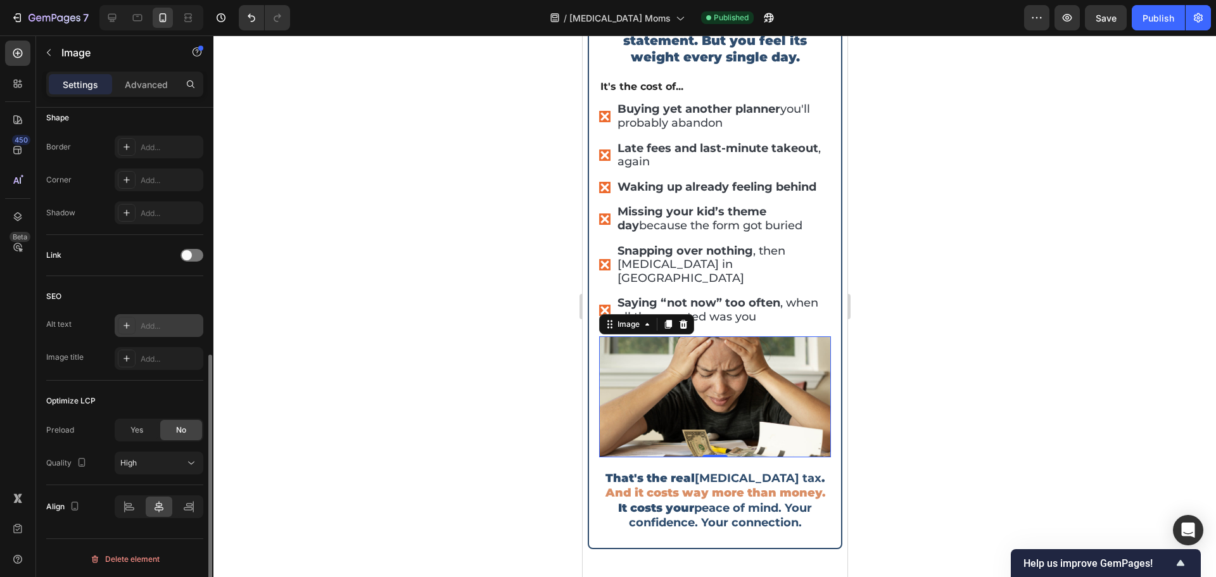
click at [167, 328] on div "Add..." at bounding box center [171, 326] width 60 height 11
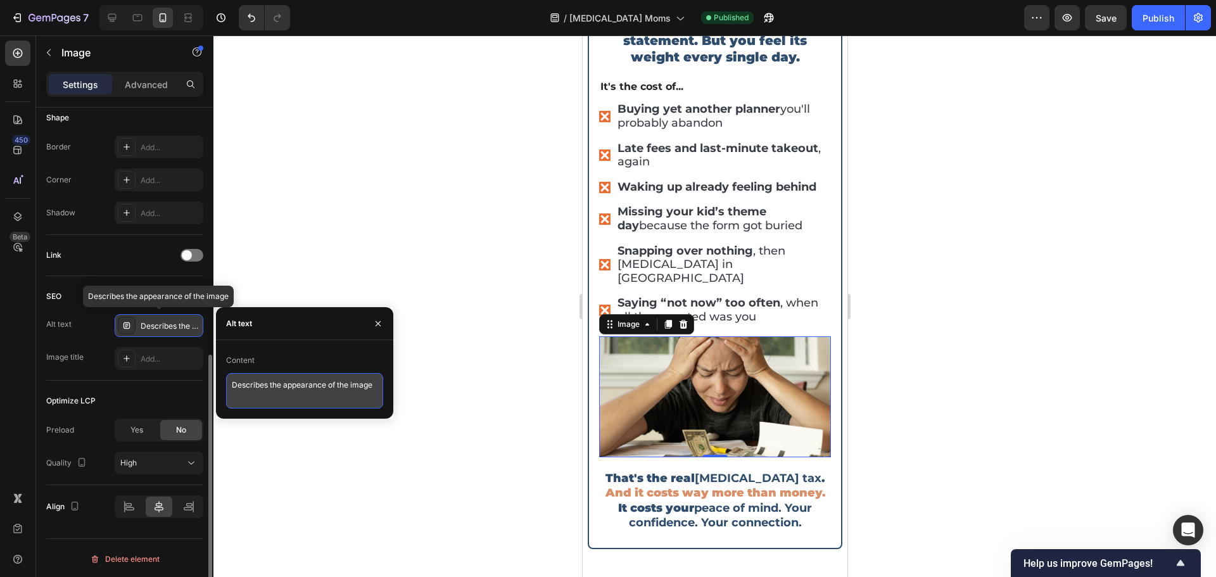
click at [303, 385] on textarea "Describes the appearance of the image" at bounding box center [304, 390] width 157 height 35
paste textarea "Please keep everything else the same — same background, same lighting, same fra…"
type textarea "Please keep everything else the same — same background, same lighting, same fra…"
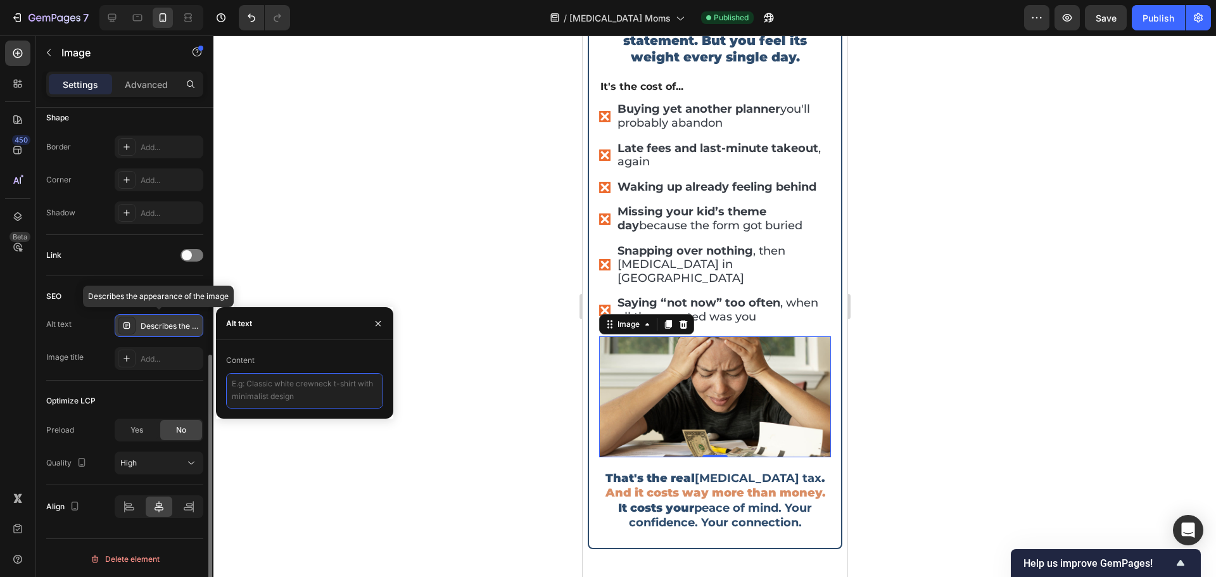
scroll to position [0, 0]
click at [233, 386] on textarea "ADHD tax Moms" at bounding box center [304, 390] width 157 height 35
click at [329, 384] on textarea "Adult ADHD tax Moms" at bounding box center [304, 390] width 157 height 35
type textarea "Adult ADHD tax Moms"
click at [319, 354] on div "Content" at bounding box center [304, 360] width 157 height 20
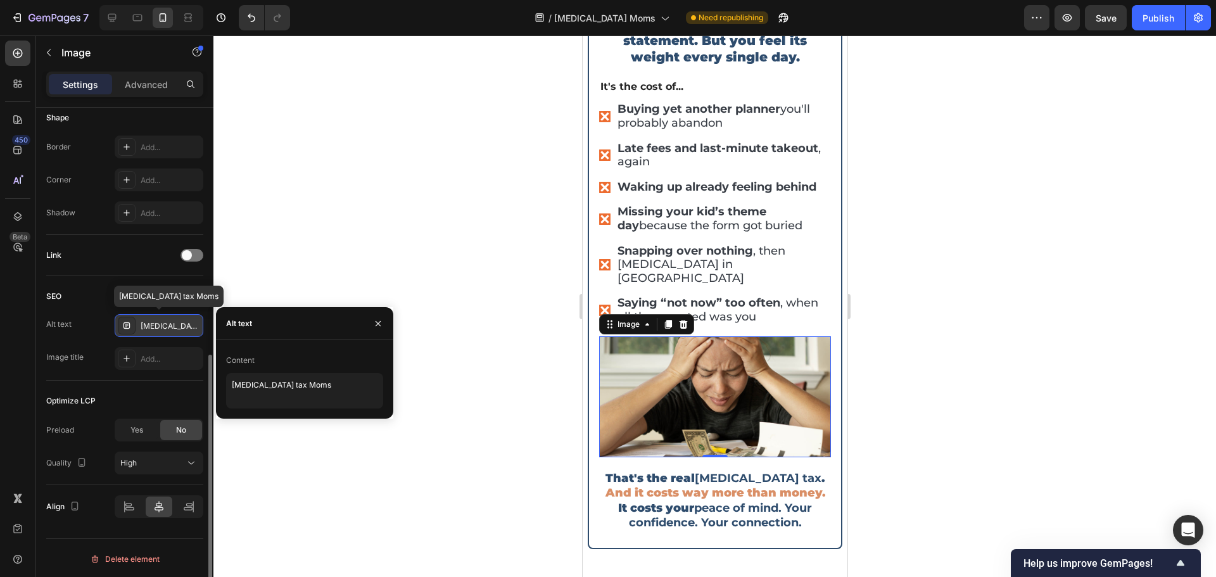
click at [1131, 15] on div "Preview Save Publish" at bounding box center [1117, 17] width 187 height 25
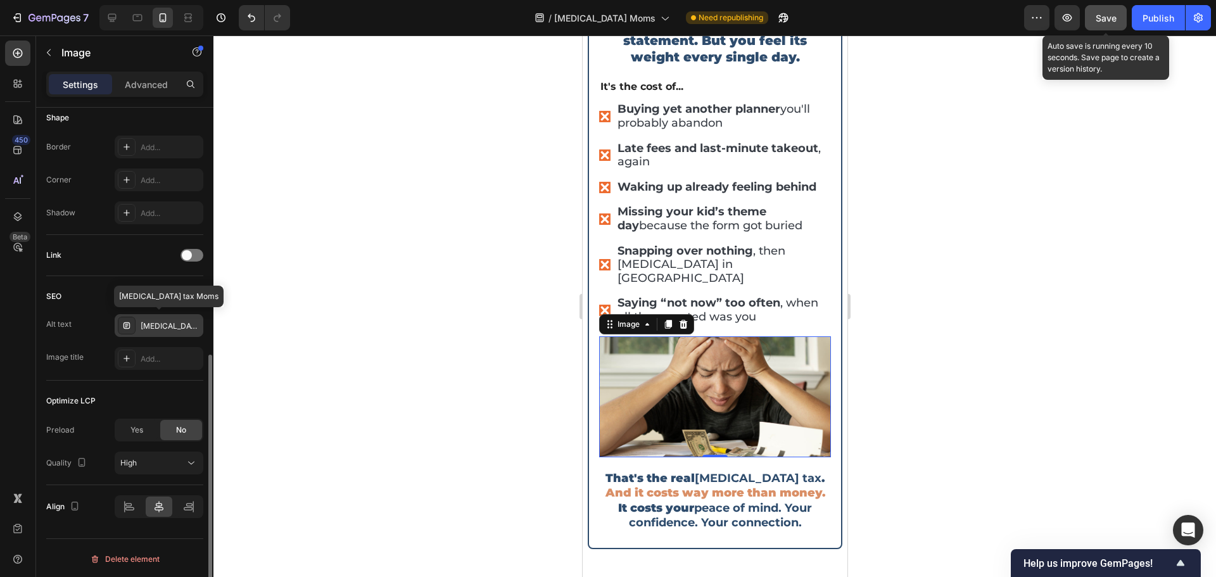
click at [1119, 16] on button "Save" at bounding box center [1106, 17] width 42 height 25
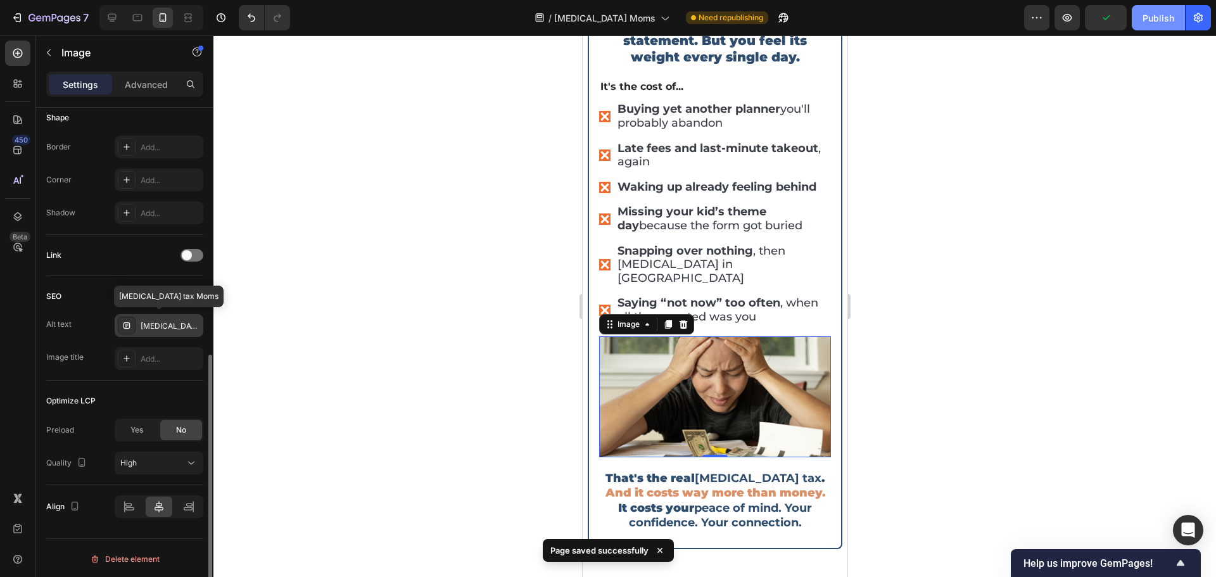
click at [1149, 16] on div "Publish" at bounding box center [1159, 17] width 32 height 13
click at [133, 18] on icon at bounding box center [137, 17] width 13 height 13
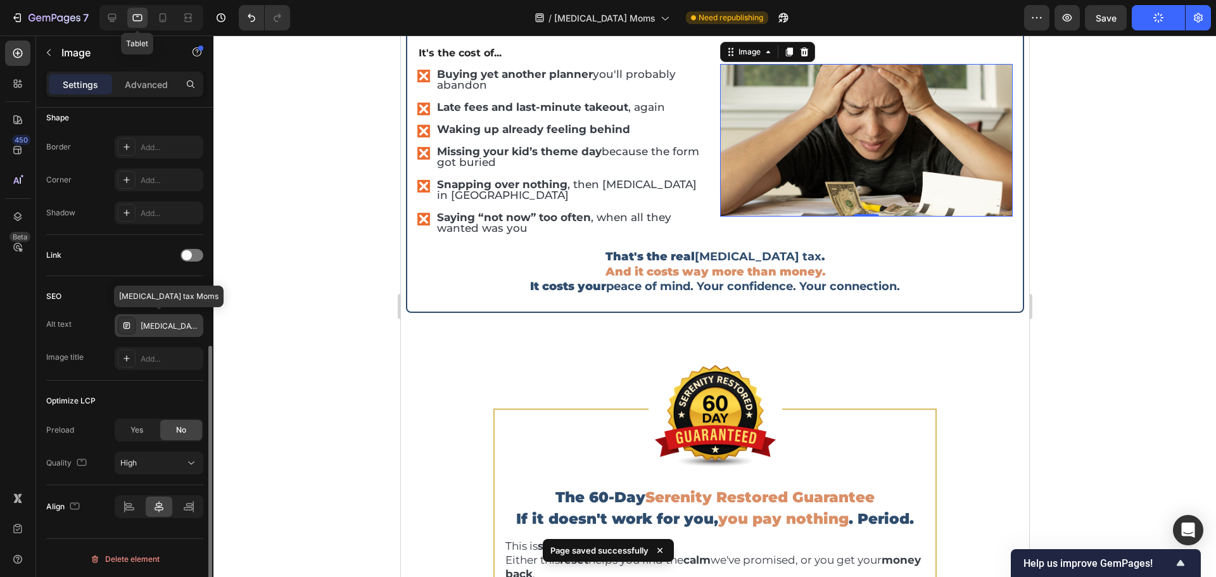
scroll to position [3876, 0]
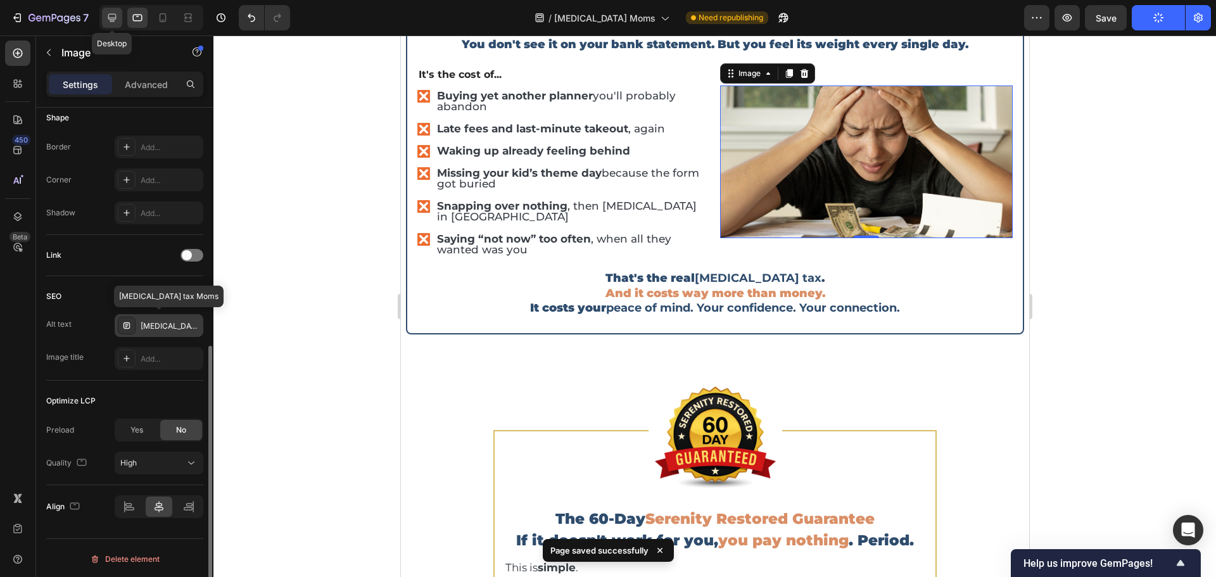
click at [109, 18] on icon at bounding box center [112, 18] width 8 height 8
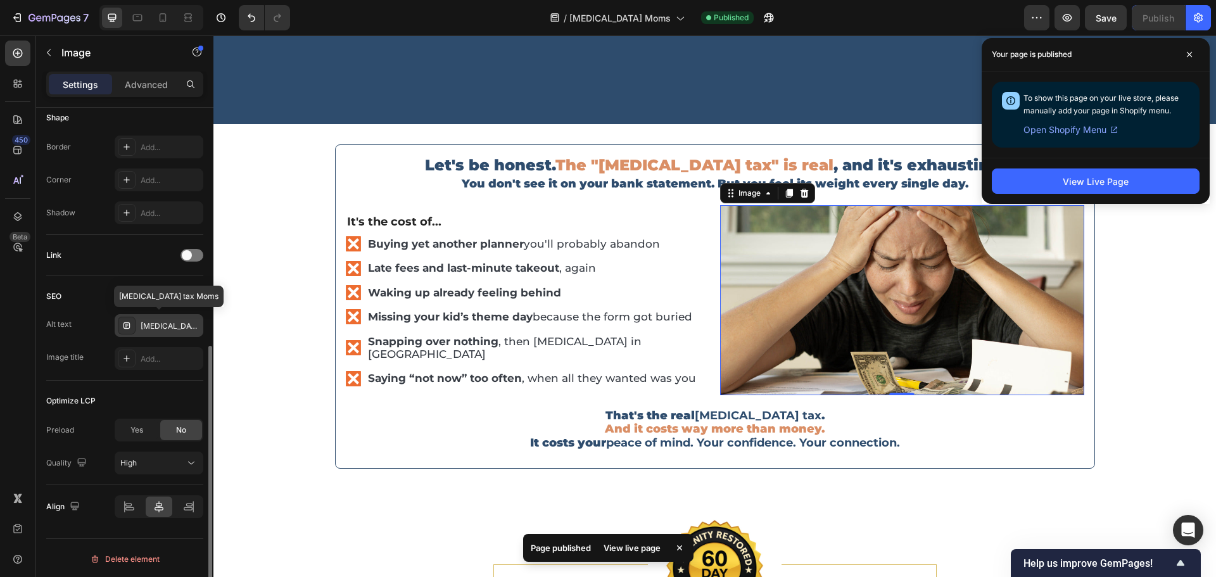
scroll to position [3743, 0]
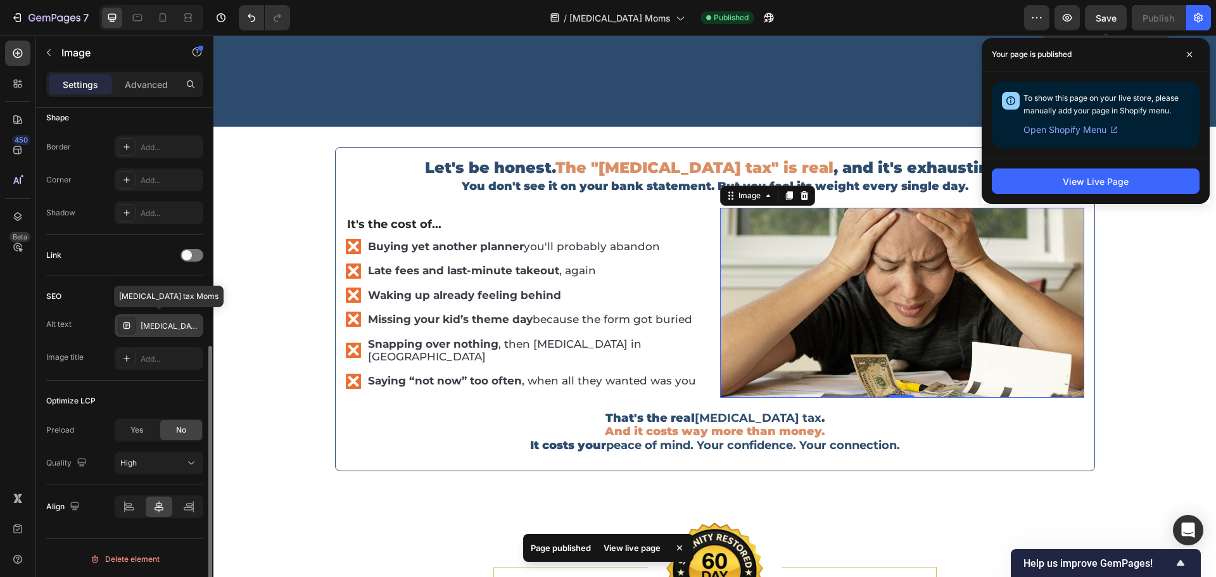
click at [1101, 17] on span "Save" at bounding box center [1106, 18] width 21 height 11
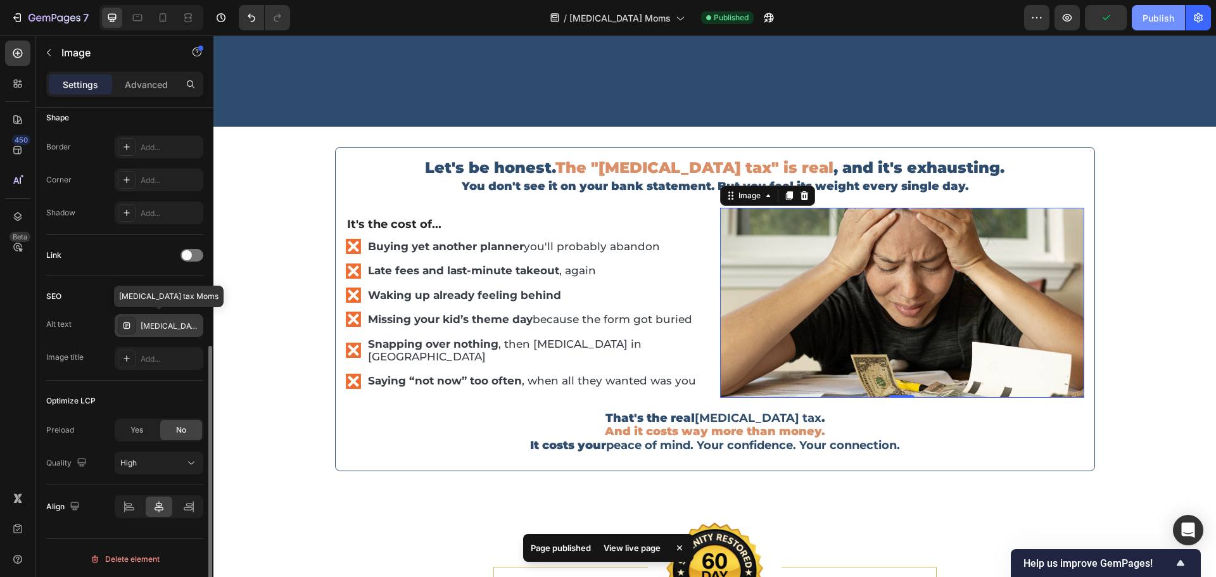
click at [1155, 17] on div "Publish" at bounding box center [1159, 17] width 32 height 13
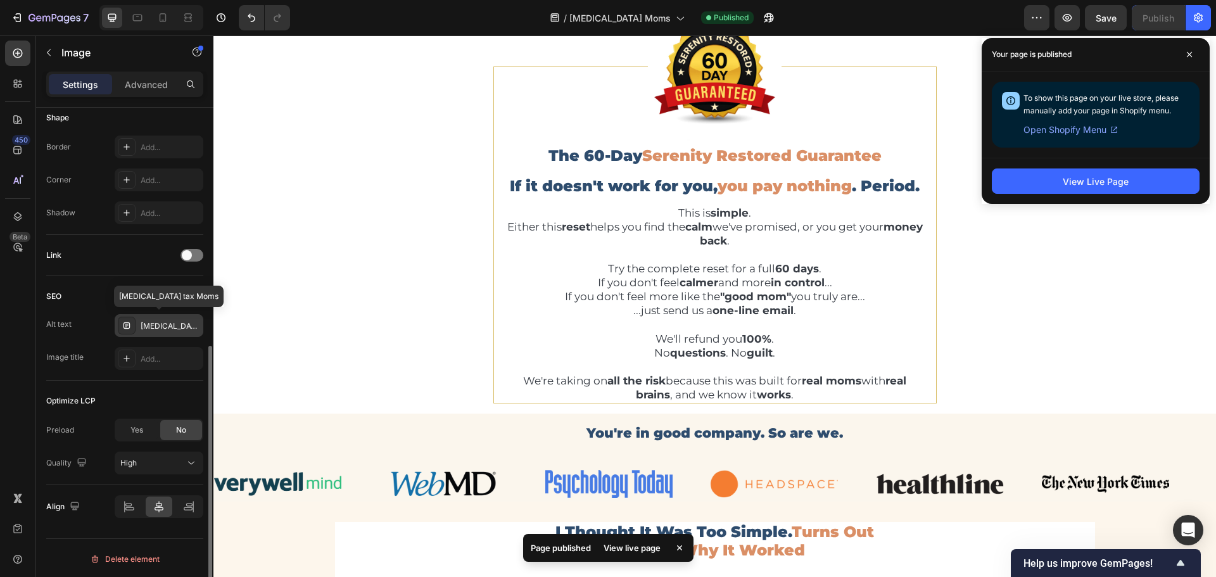
scroll to position [3795, 0]
click at [1039, 309] on div "Image The 60-Day Serenity Restored Guarantee Heading If it doesn't work for you…" at bounding box center [714, 240] width 1003 height 347
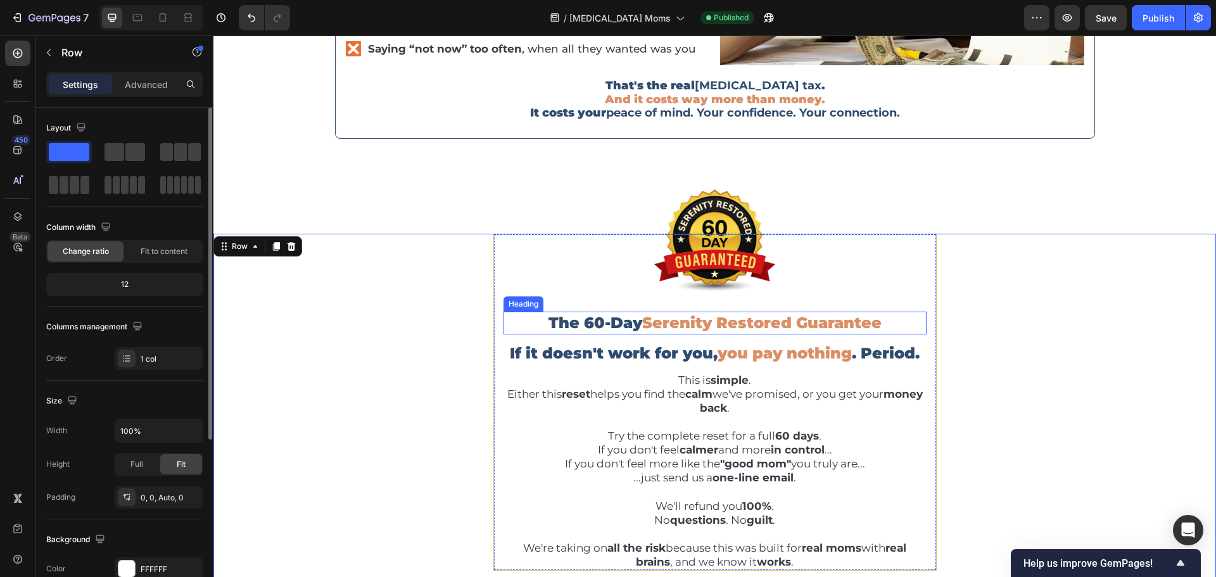
scroll to position [3605, 0]
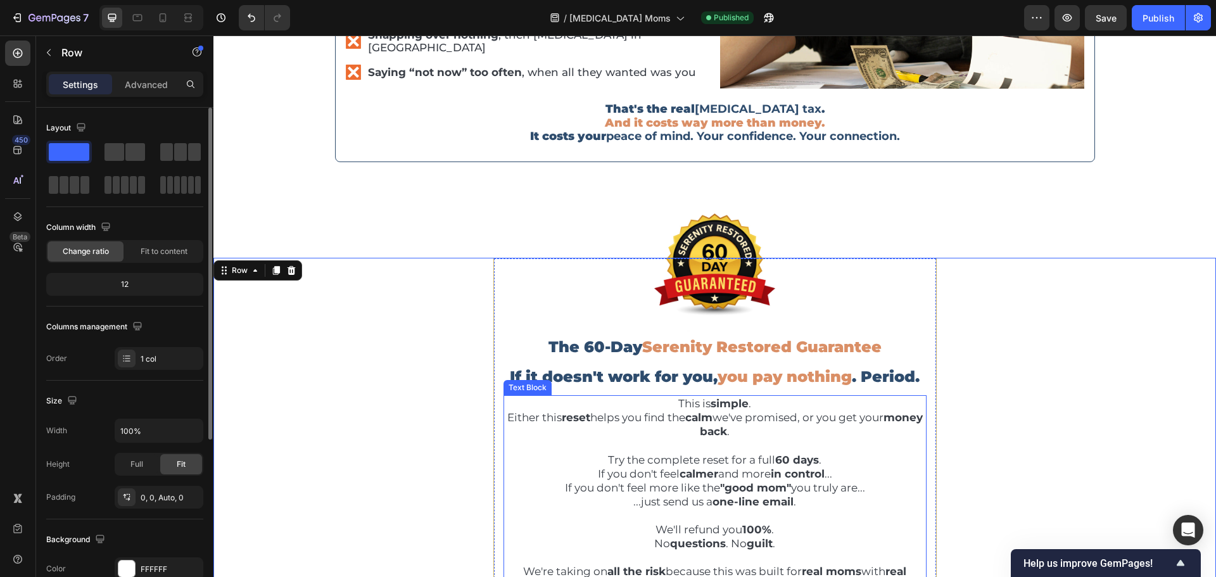
click at [722, 491] on strong ""good mom"" at bounding box center [755, 487] width 71 height 13
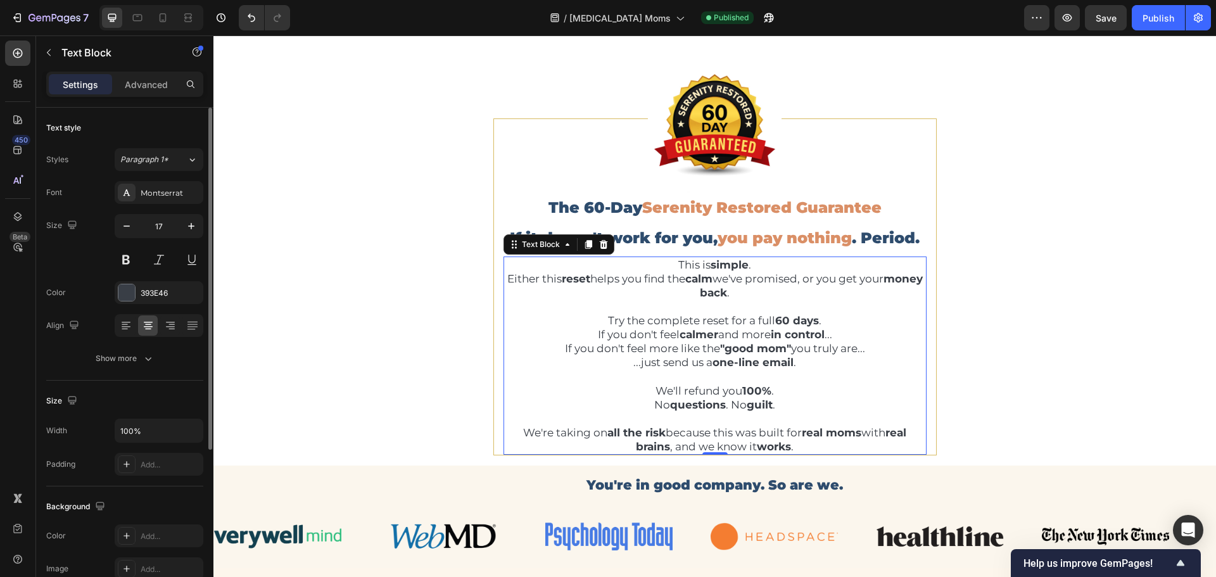
scroll to position [3732, 0]
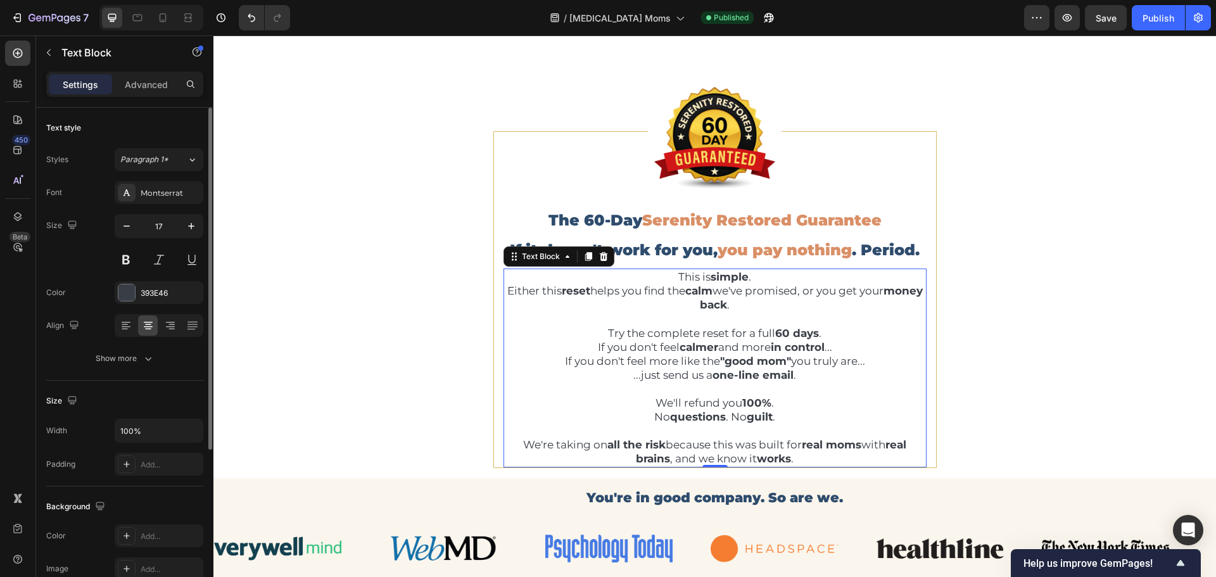
click at [717, 317] on p "Try the complete reset for a full 60 days . If you don't feel calmer and more i…" at bounding box center [715, 347] width 421 height 70
click at [706, 392] on p "We'll refund you 100% . No questions . No guilt ." at bounding box center [715, 403] width 421 height 42
click at [710, 435] on p "We're taking on all the risk because this was built for real moms with real bra…" at bounding box center [715, 445] width 421 height 42
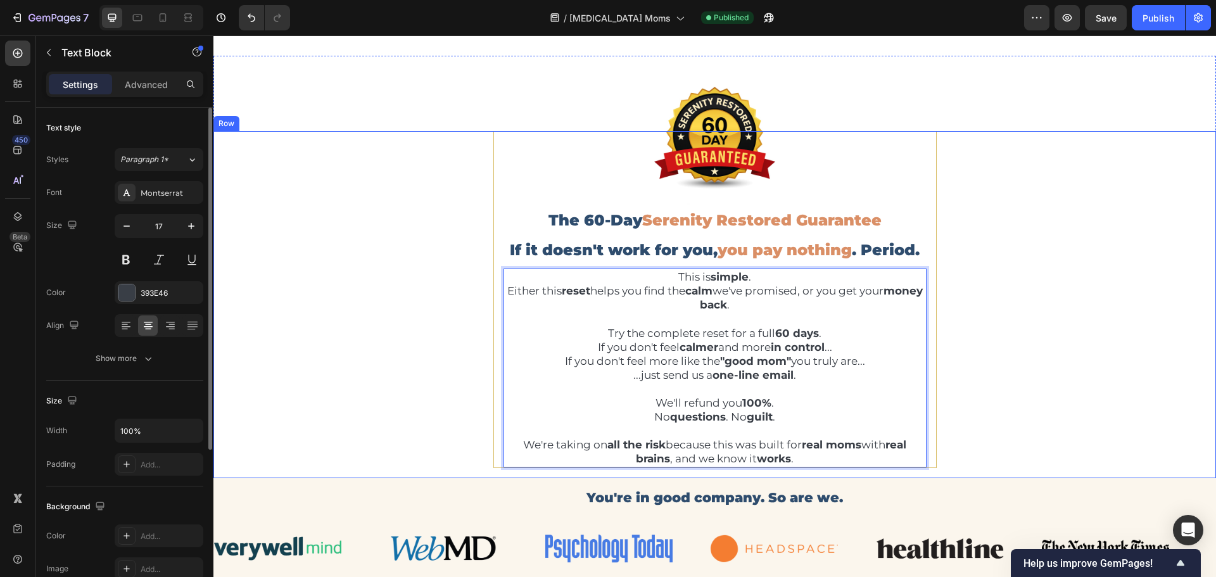
click at [1071, 229] on div "Image The 60-Day Serenity Restored Guarantee Heading If it doesn't work for you…" at bounding box center [714, 304] width 1003 height 347
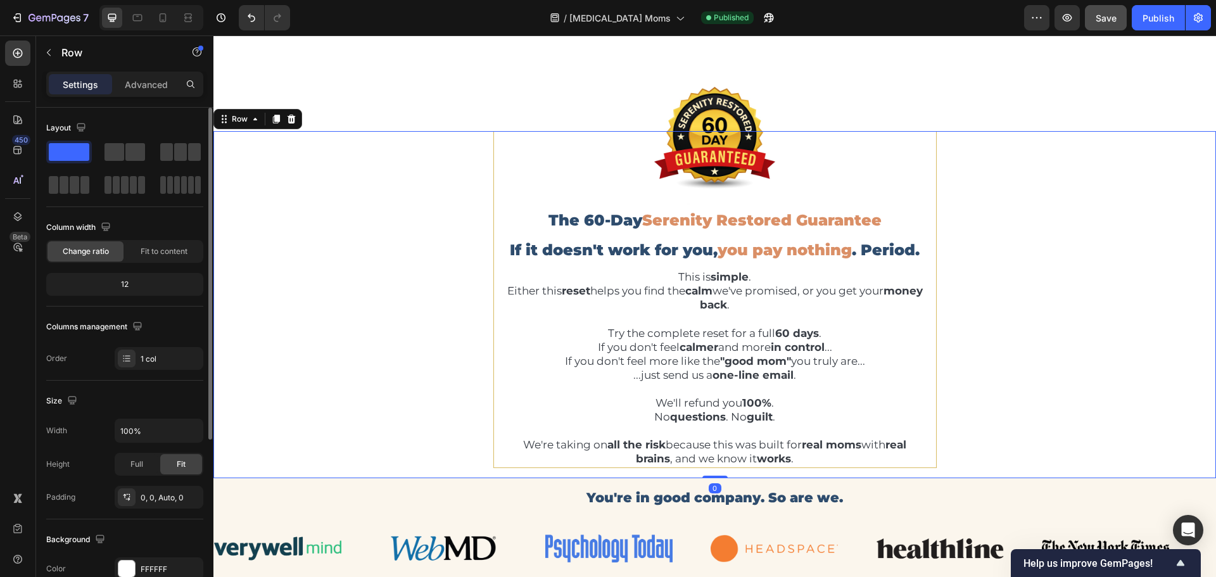
click at [1096, 27] on button "Save" at bounding box center [1106, 17] width 42 height 25
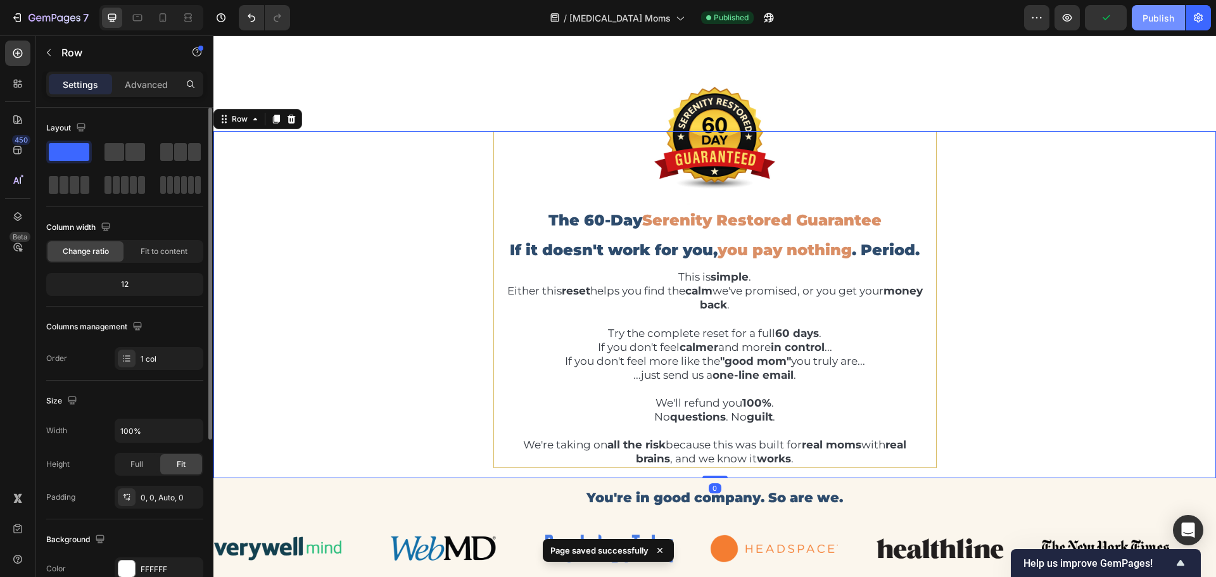
click at [1151, 20] on div "Publish" at bounding box center [1159, 17] width 32 height 13
click at [168, 18] on icon at bounding box center [162, 17] width 13 height 13
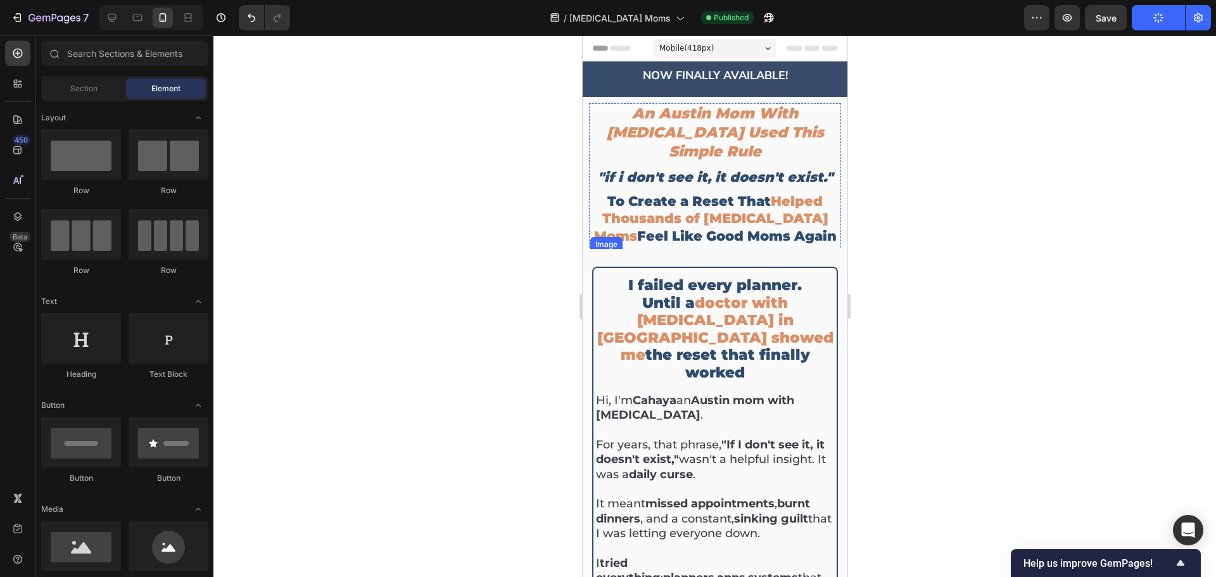
click at [737, 252] on img at bounding box center [715, 335] width 250 height 167
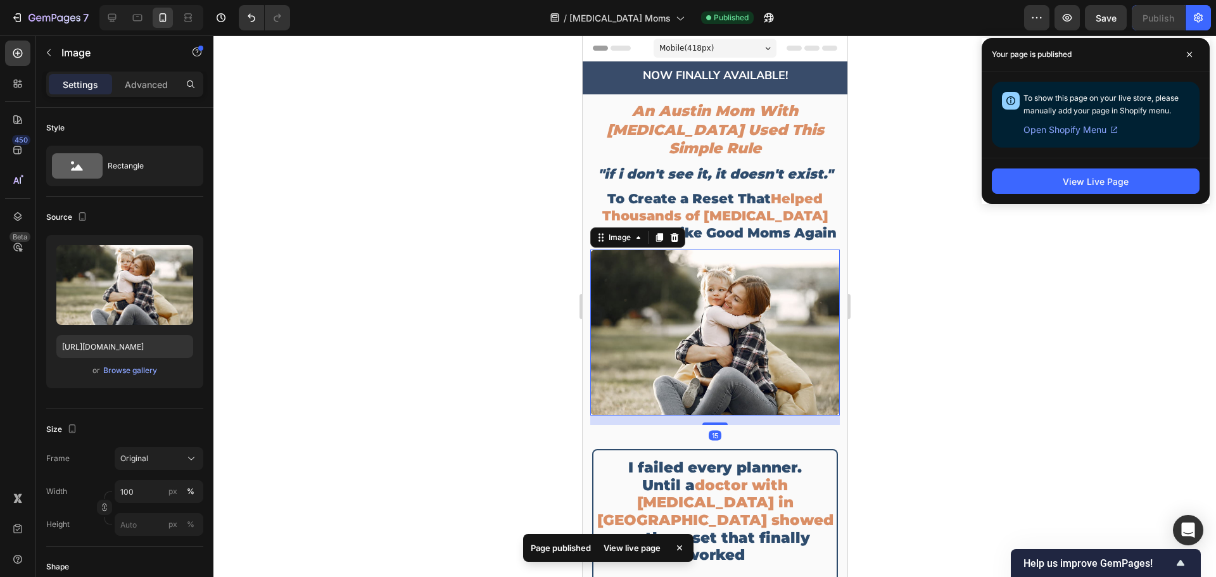
click at [951, 320] on div at bounding box center [714, 306] width 1003 height 542
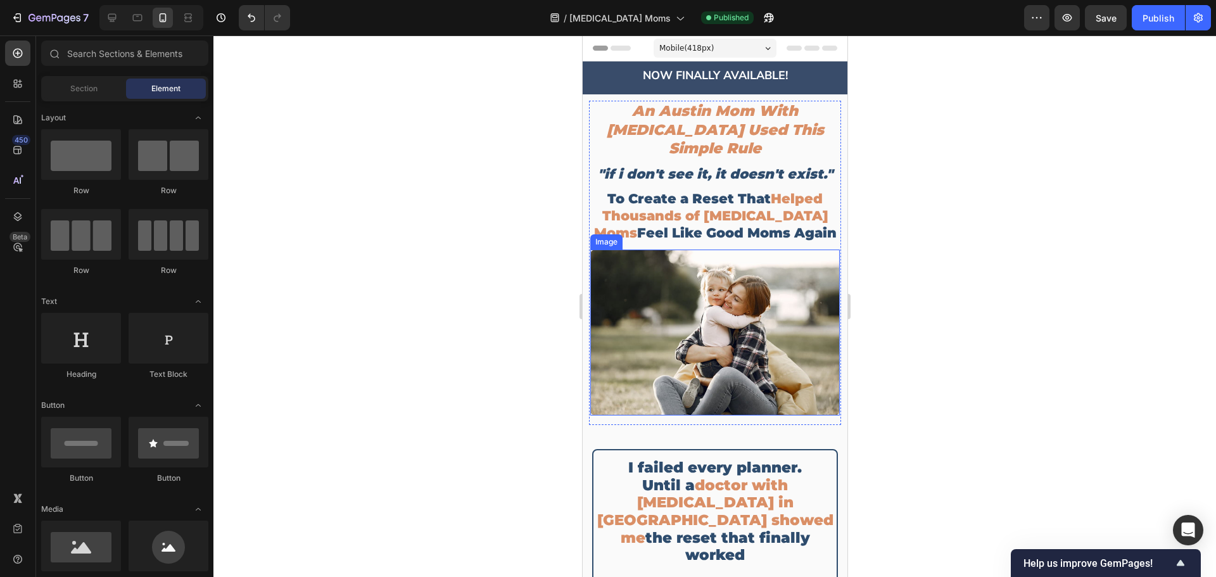
click at [779, 300] on img at bounding box center [715, 333] width 250 height 167
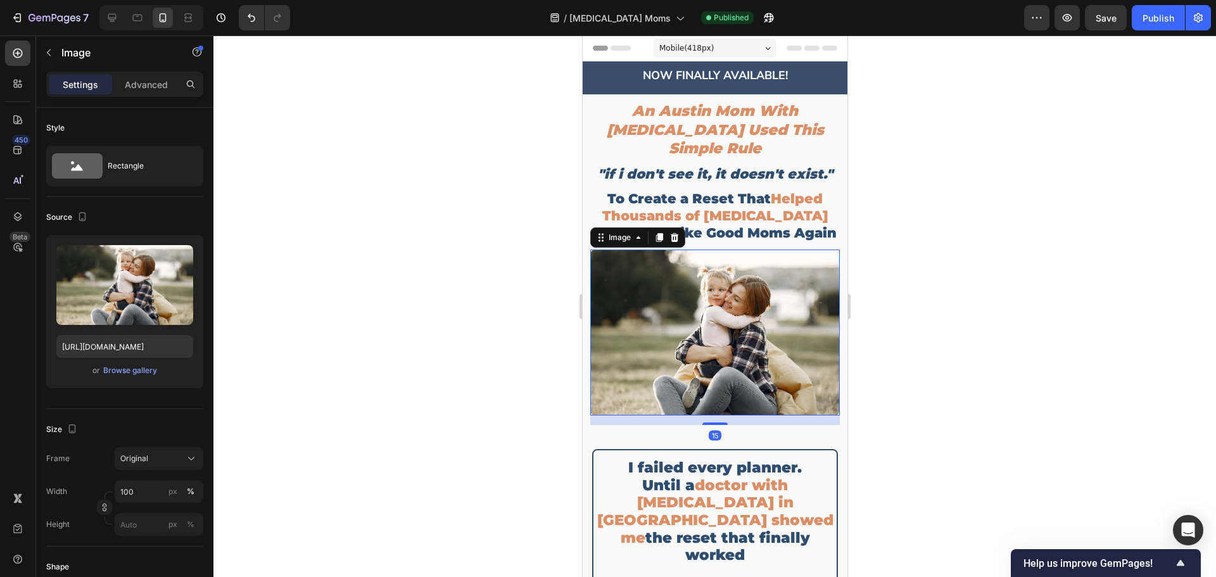
click at [947, 258] on div at bounding box center [714, 306] width 1003 height 542
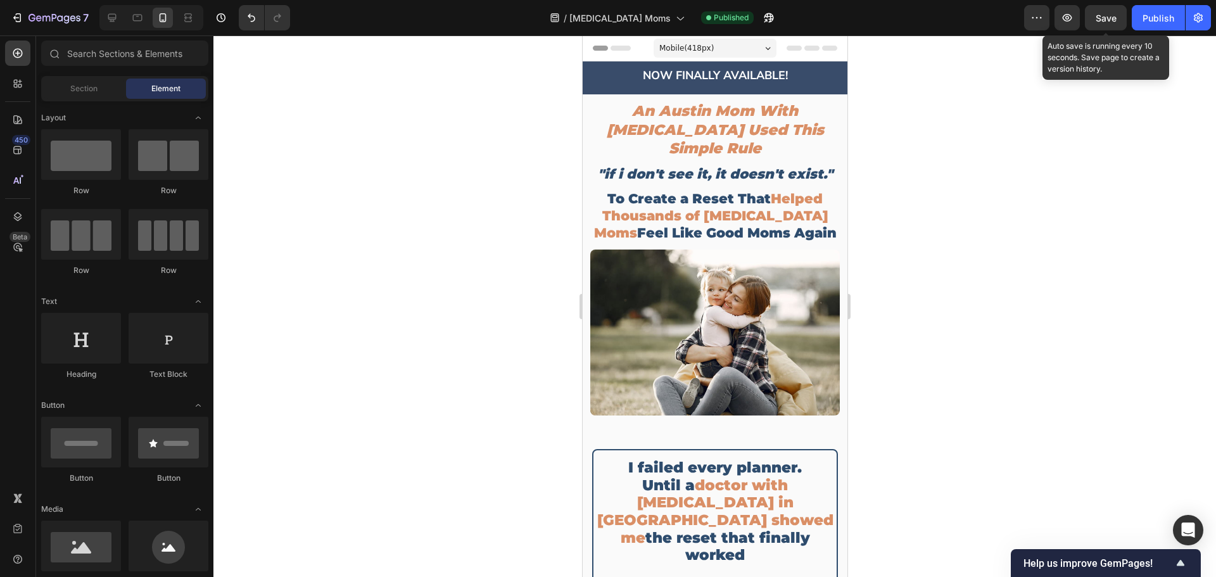
click at [1106, 15] on span "Save" at bounding box center [1106, 18] width 21 height 11
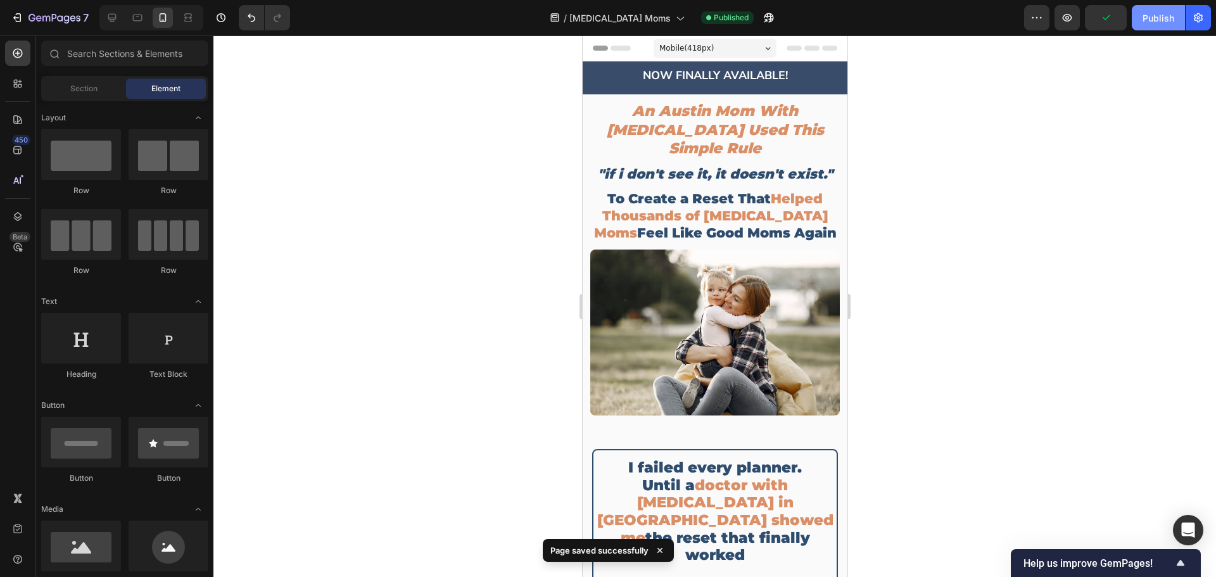
click at [1165, 16] on div "Publish" at bounding box center [1159, 17] width 32 height 13
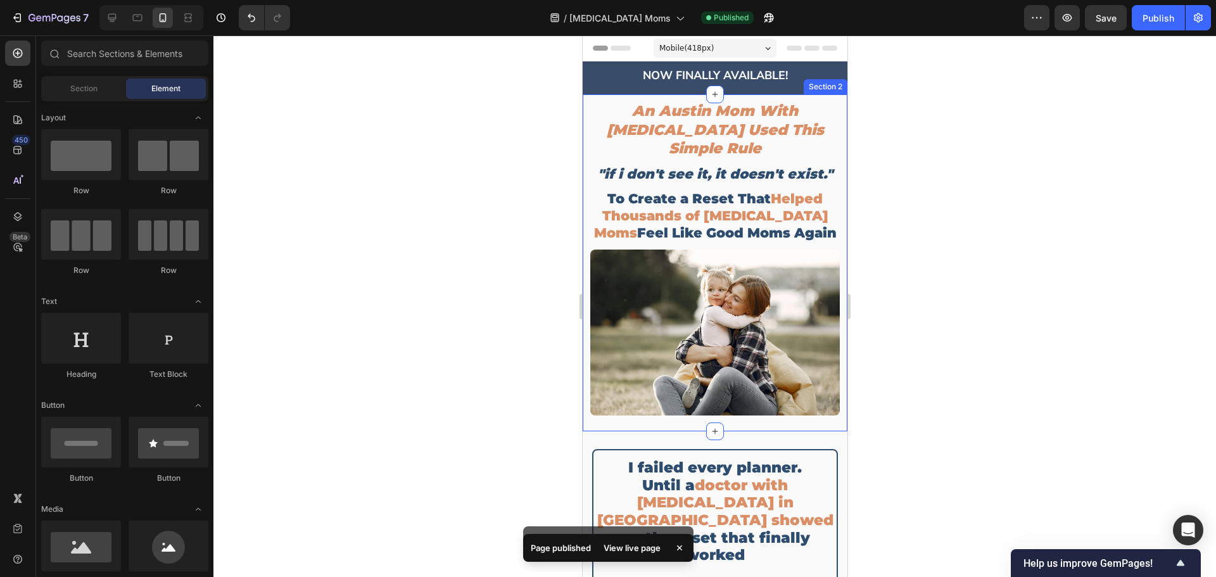
click at [903, 236] on div at bounding box center [714, 306] width 1003 height 542
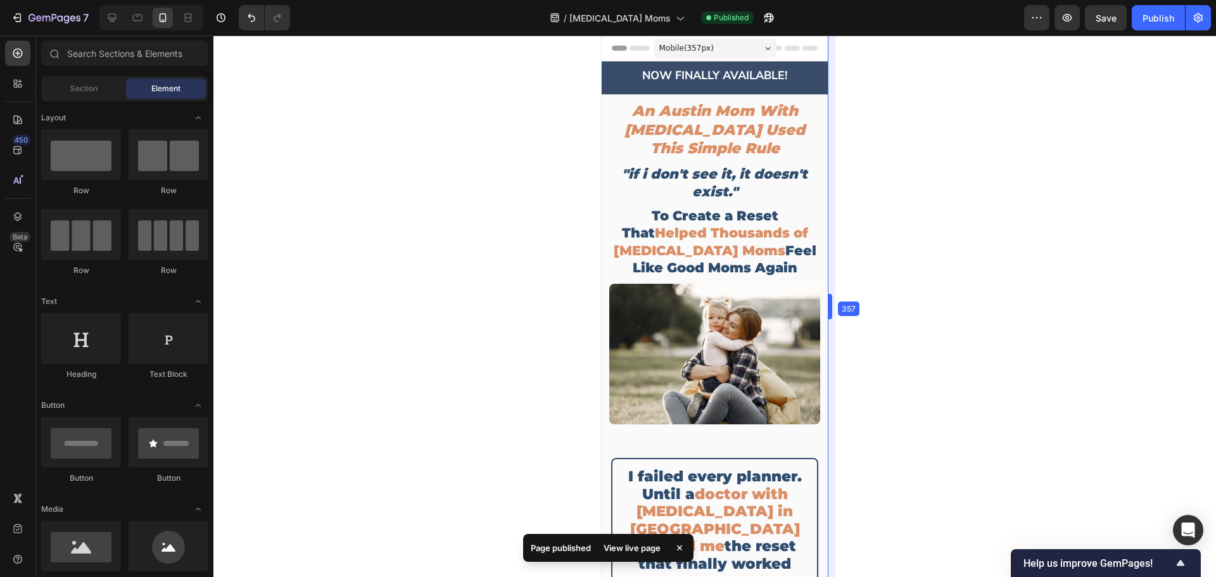
drag, startPoint x: 850, startPoint y: 293, endPoint x: 811, endPoint y: 293, distance: 38.7
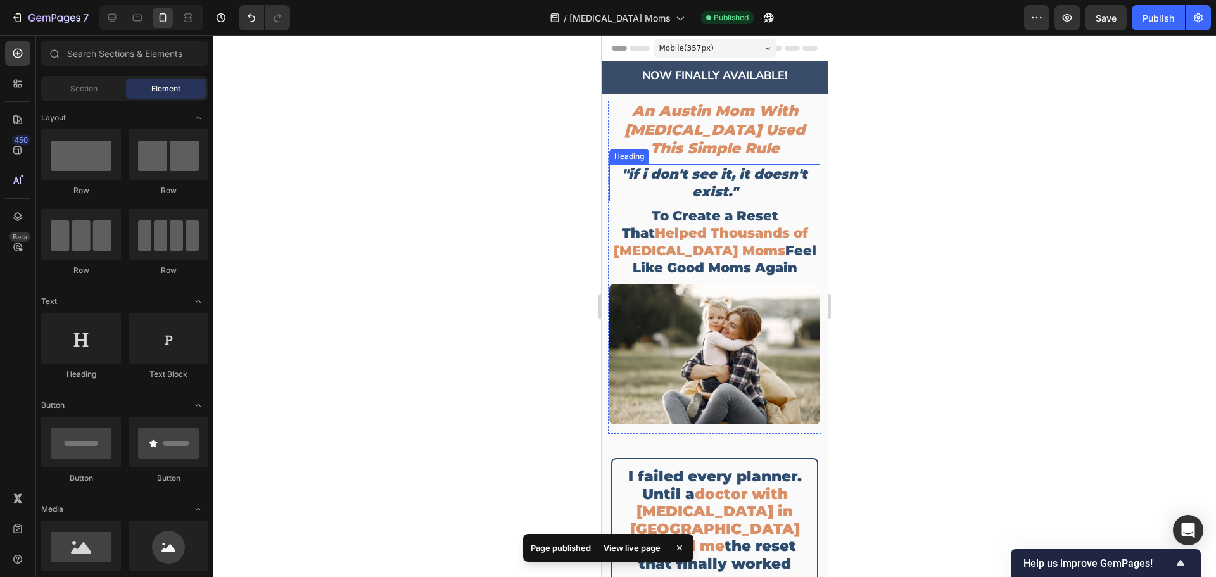
click at [730, 188] on icon ""if i don't see it, it doesn't exist."" at bounding box center [715, 182] width 186 height 33
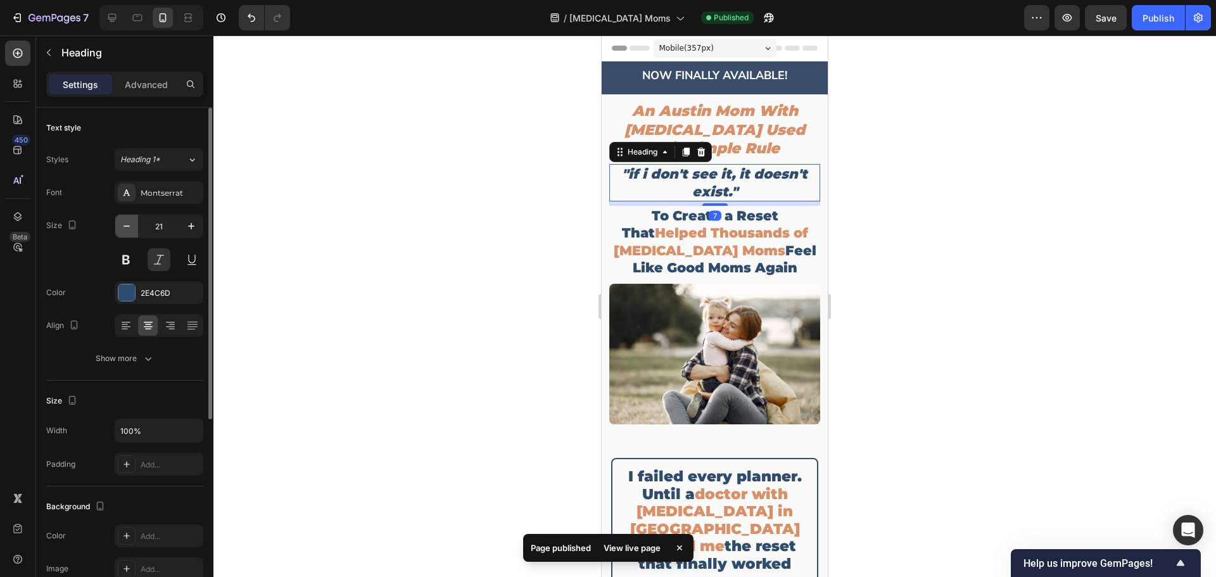
click at [120, 226] on icon "button" at bounding box center [126, 226] width 13 height 13
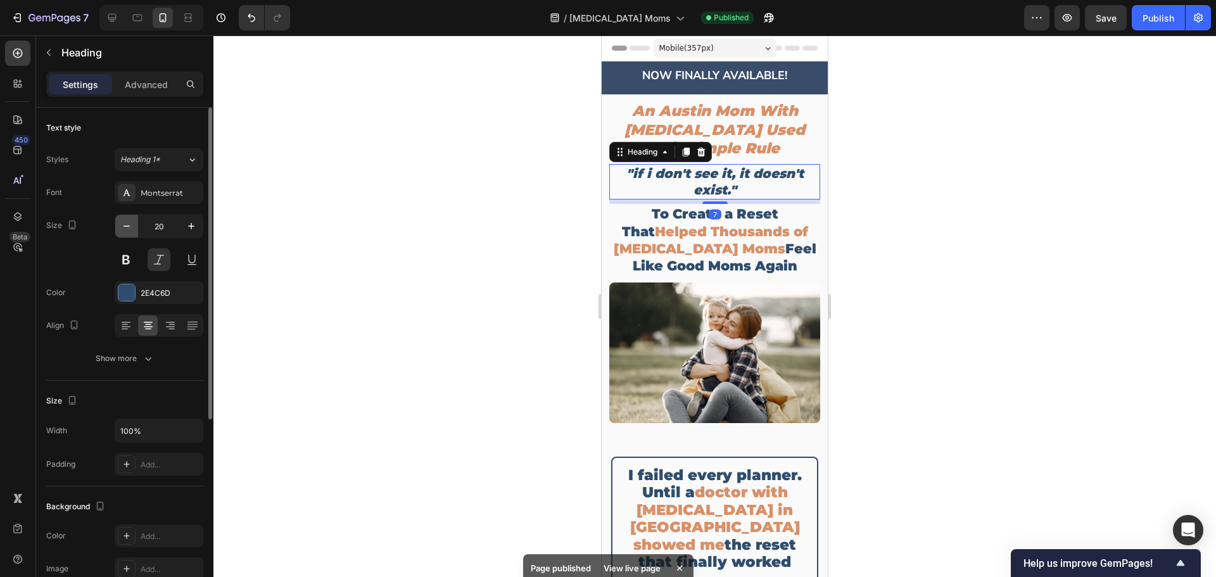
click at [120, 226] on icon "button" at bounding box center [126, 226] width 13 height 13
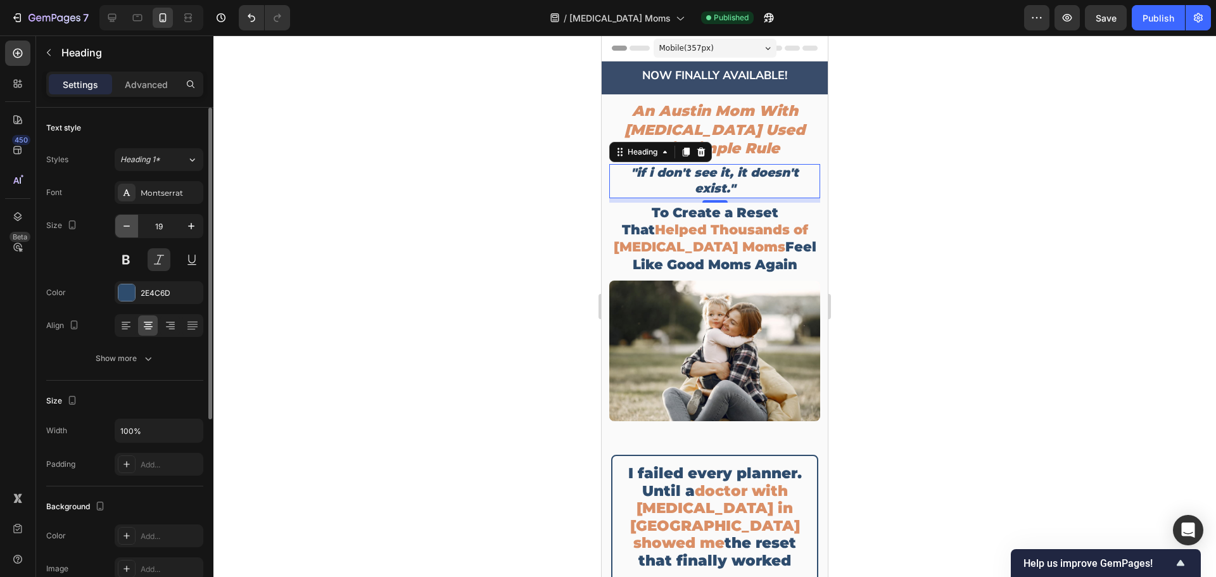
click at [122, 226] on icon "button" at bounding box center [126, 226] width 13 height 13
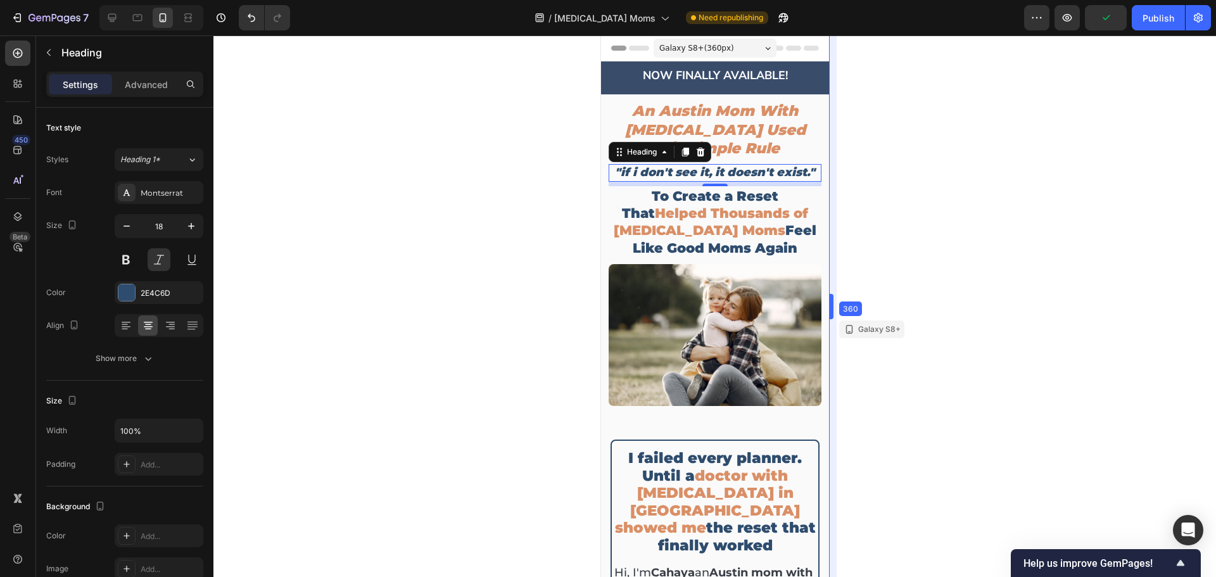
drag, startPoint x: 831, startPoint y: 303, endPoint x: 833, endPoint y: 297, distance: 6.6
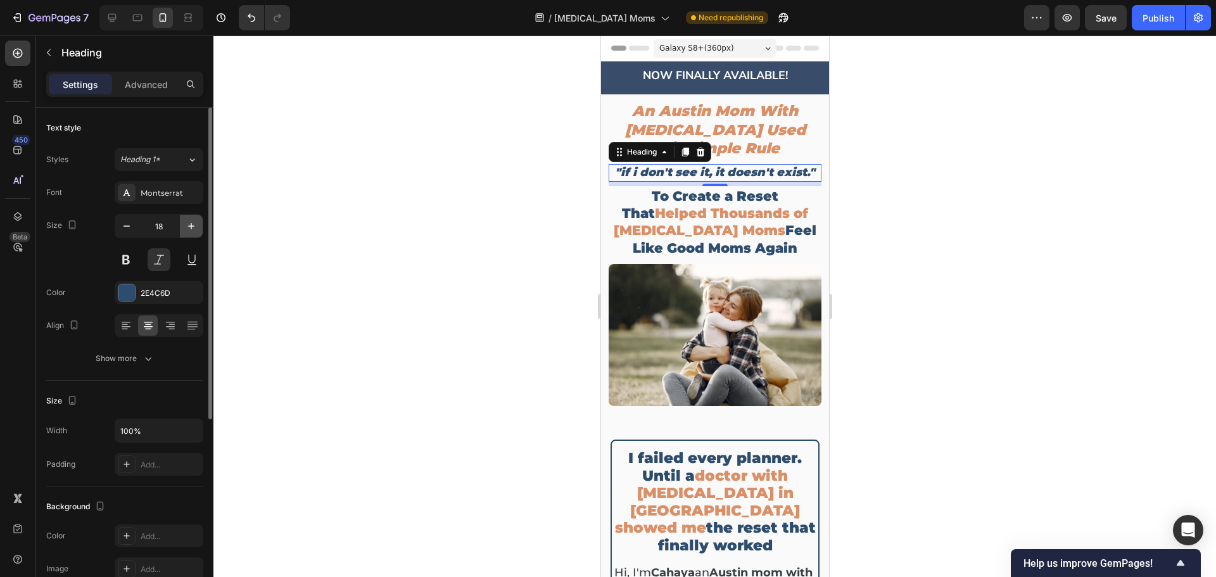
click at [189, 225] on icon "button" at bounding box center [191, 226] width 13 height 13
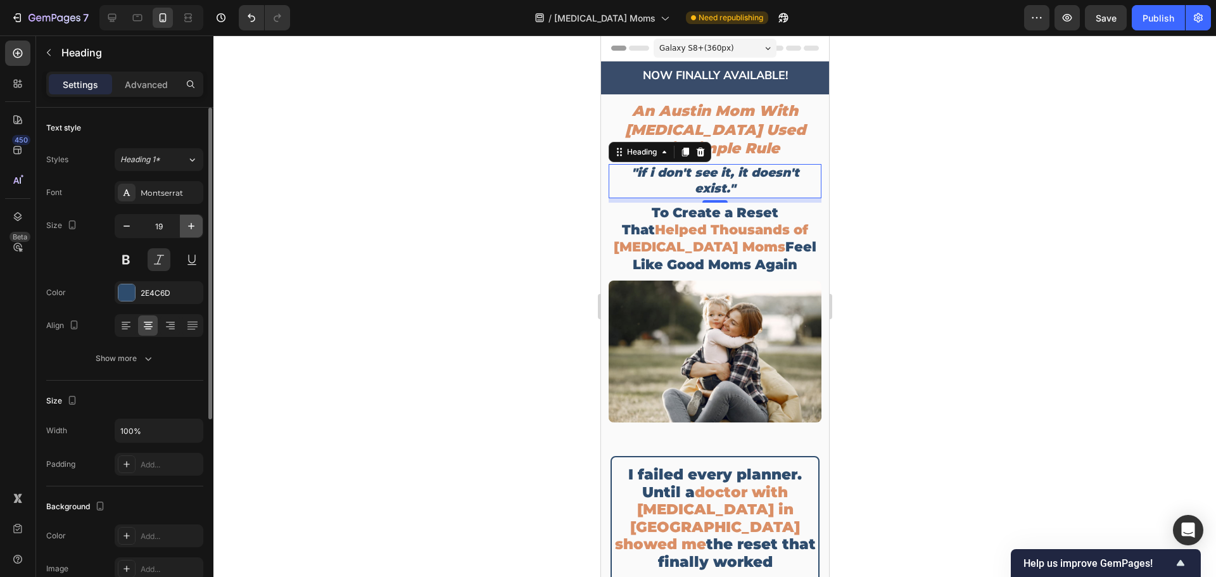
click at [189, 225] on icon "button" at bounding box center [191, 226] width 13 height 13
type input "20"
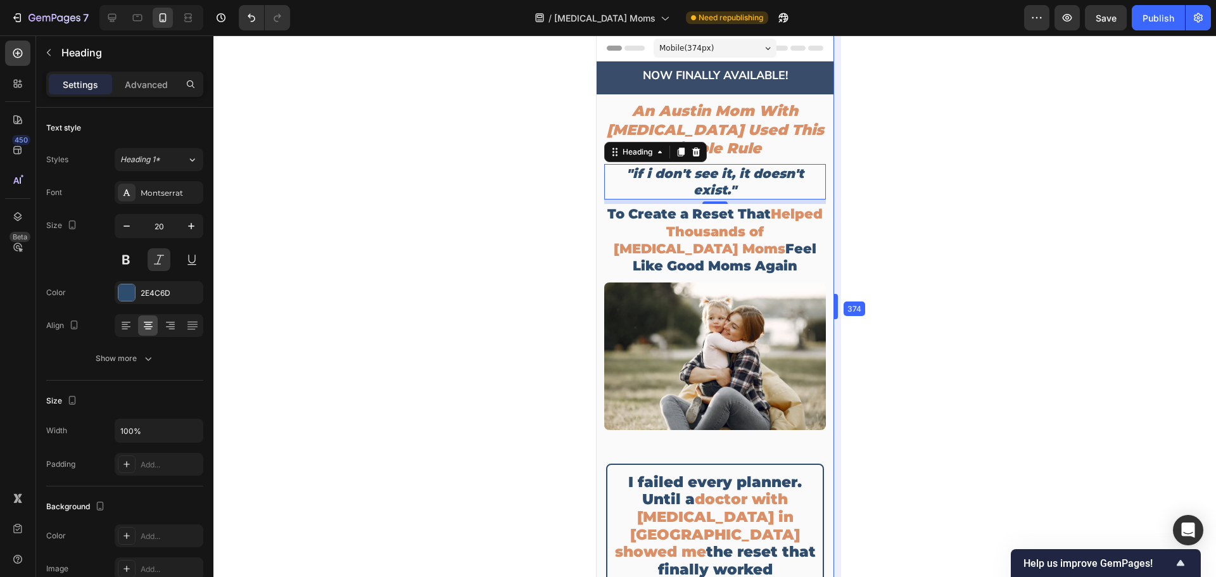
drag, startPoint x: 831, startPoint y: 301, endPoint x: 839, endPoint y: 301, distance: 8.2
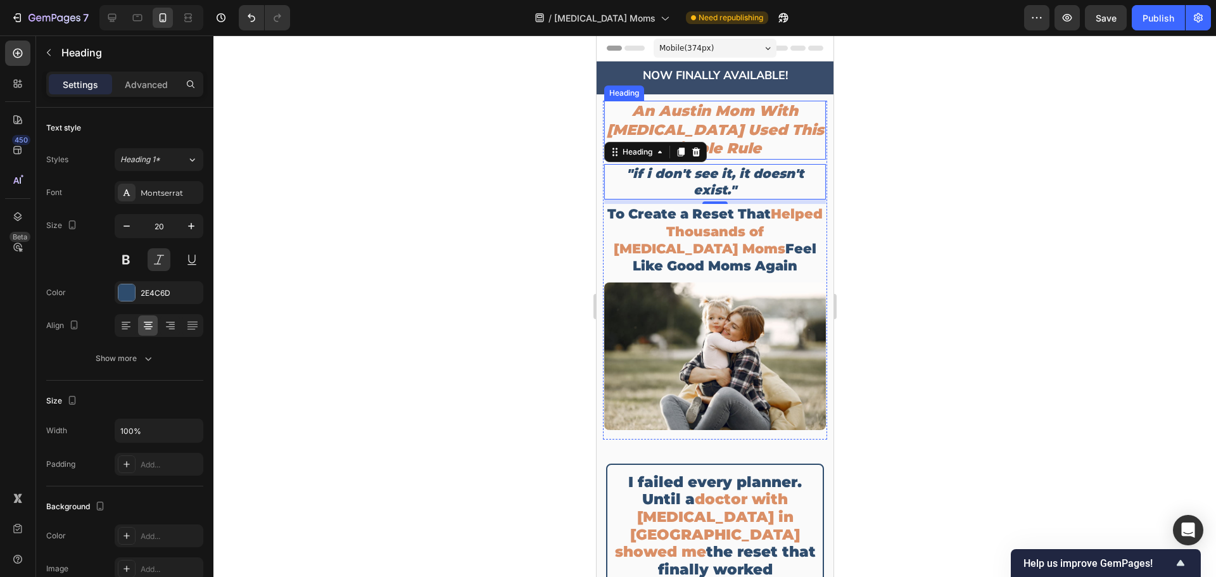
click at [706, 101] on h2 "An Austin Mom With [MEDICAL_DATA] Used This Simple Rule" at bounding box center [715, 131] width 222 height 60
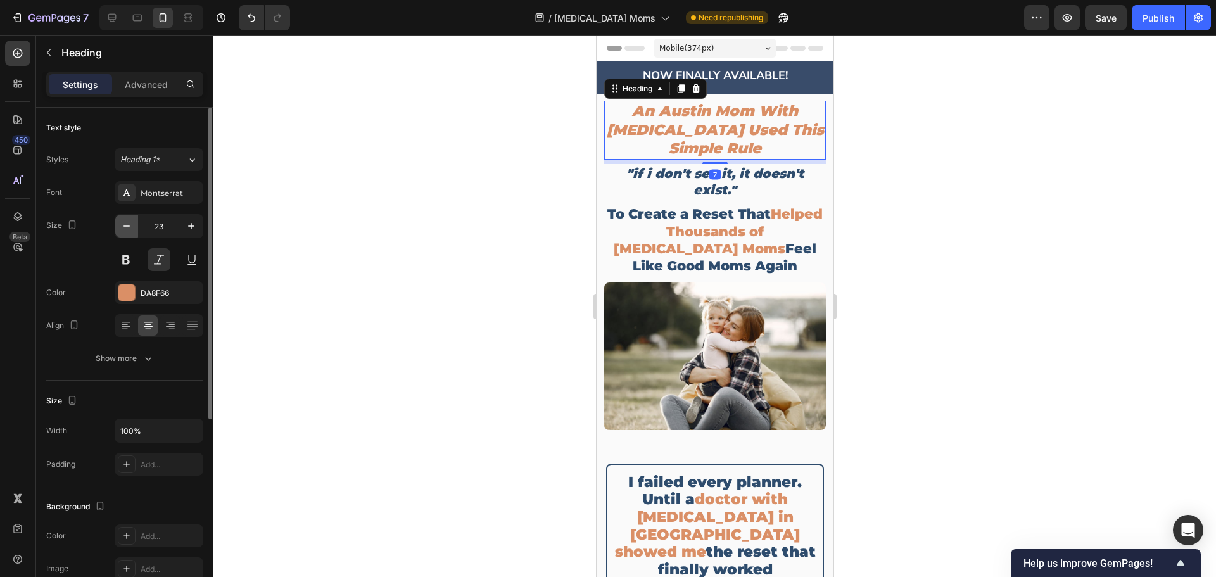
click at [131, 227] on icon "button" at bounding box center [126, 226] width 13 height 13
type input "22"
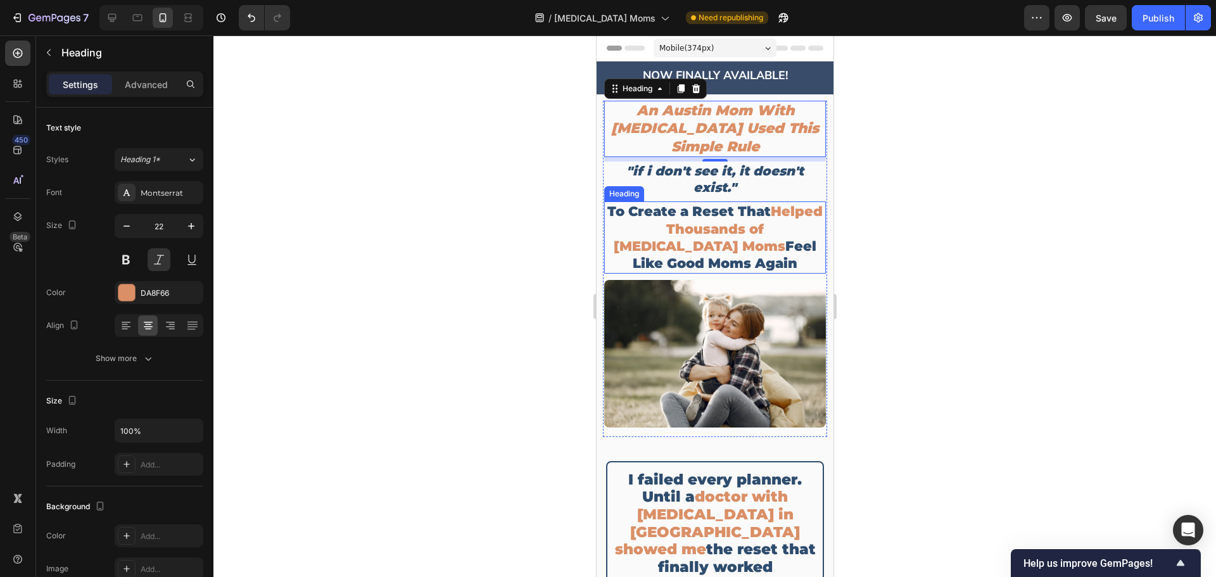
click at [677, 216] on span "Helped Thousands of [MEDICAL_DATA] Moms" at bounding box center [717, 228] width 209 height 51
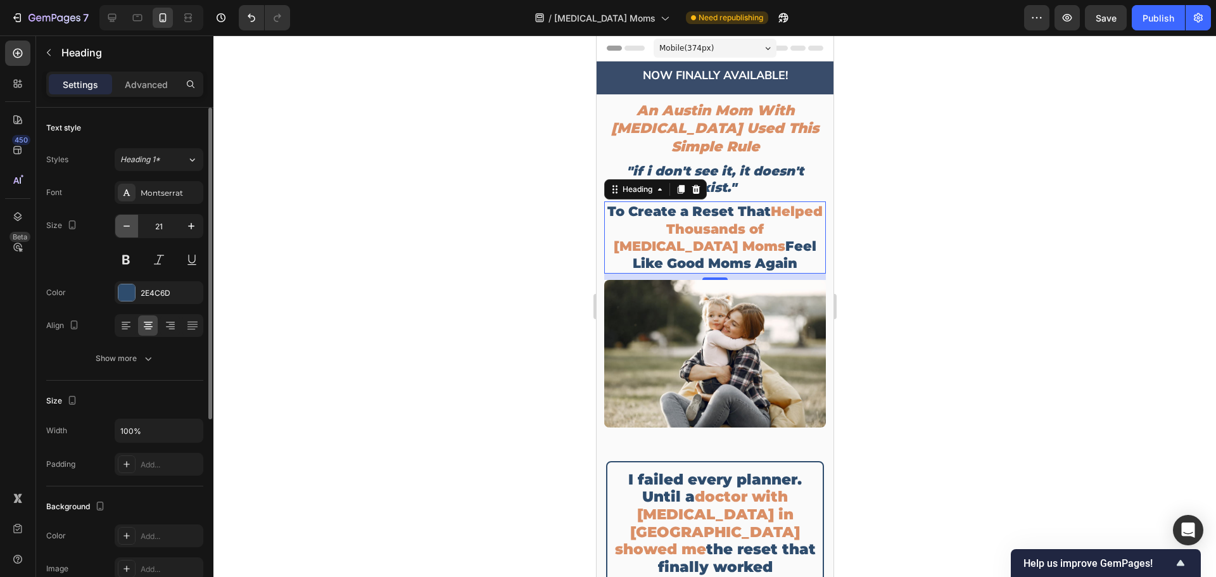
click at [125, 222] on icon "button" at bounding box center [126, 226] width 13 height 13
type input "20"
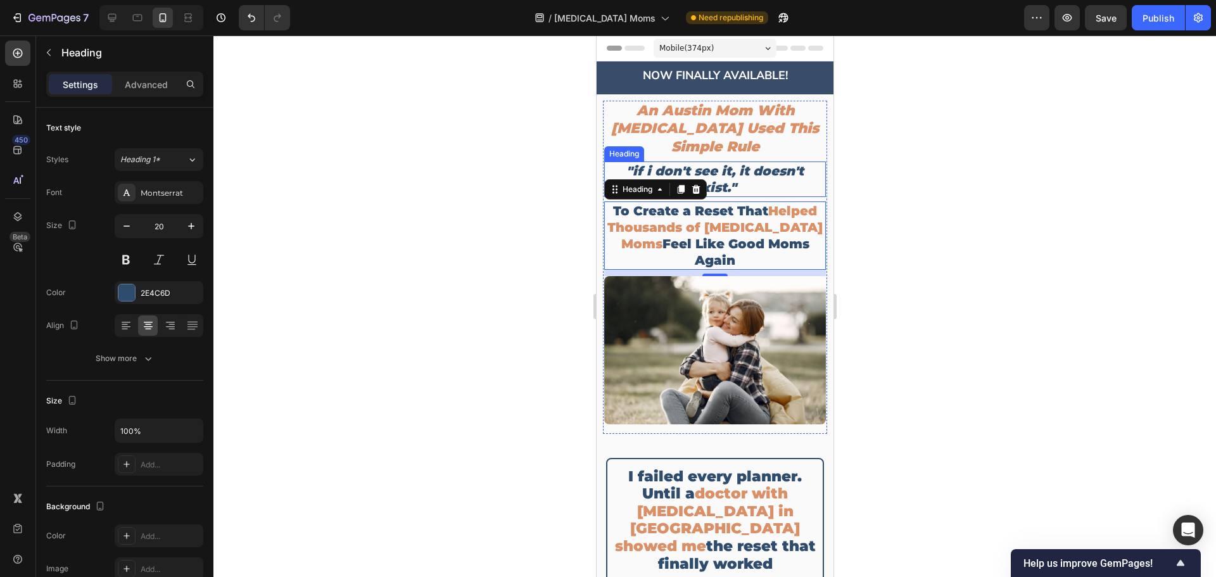
click at [737, 168] on h2 ""if i don't see it, it doesn't exist."" at bounding box center [715, 179] width 222 height 35
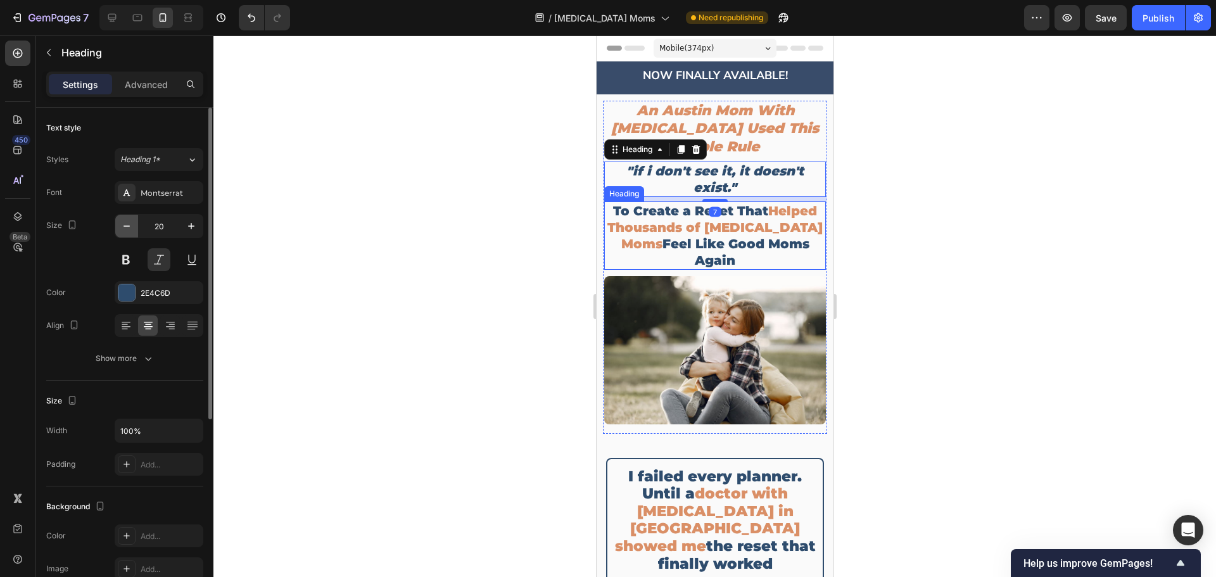
click at [127, 228] on icon "button" at bounding box center [126, 226] width 13 height 13
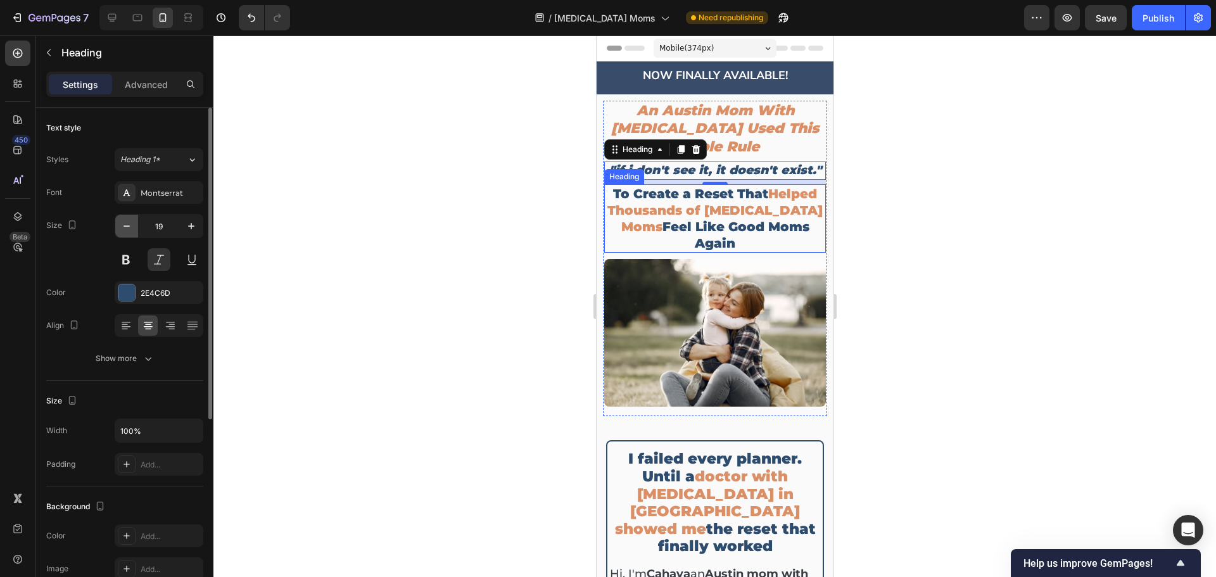
click at [129, 228] on icon "button" at bounding box center [126, 226] width 13 height 13
type input "18"
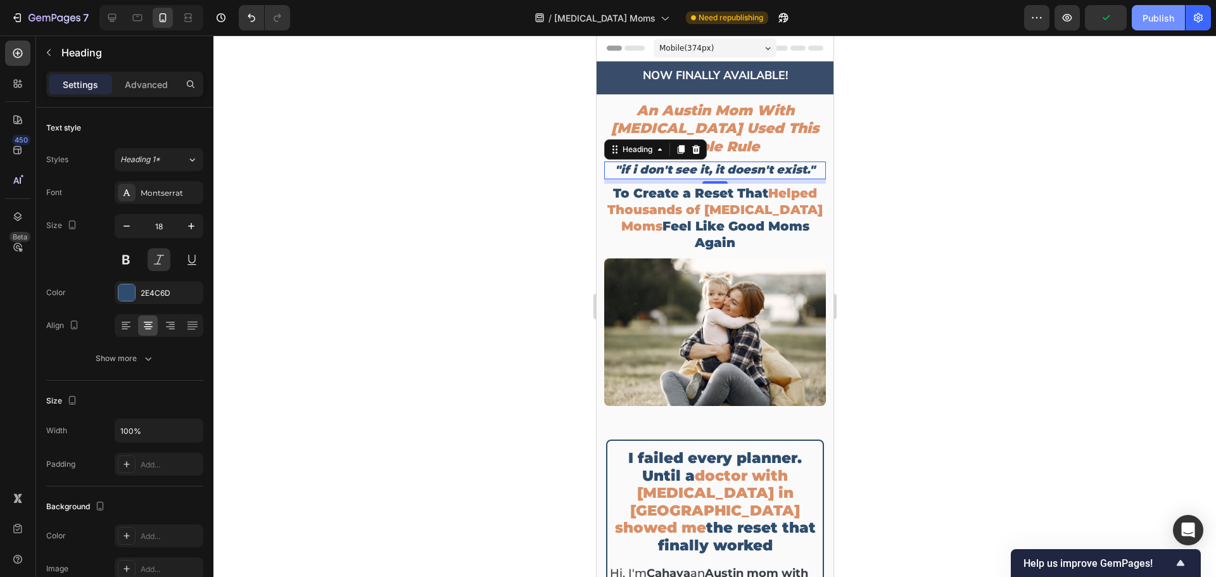
click at [1156, 25] on button "Publish" at bounding box center [1158, 17] width 53 height 25
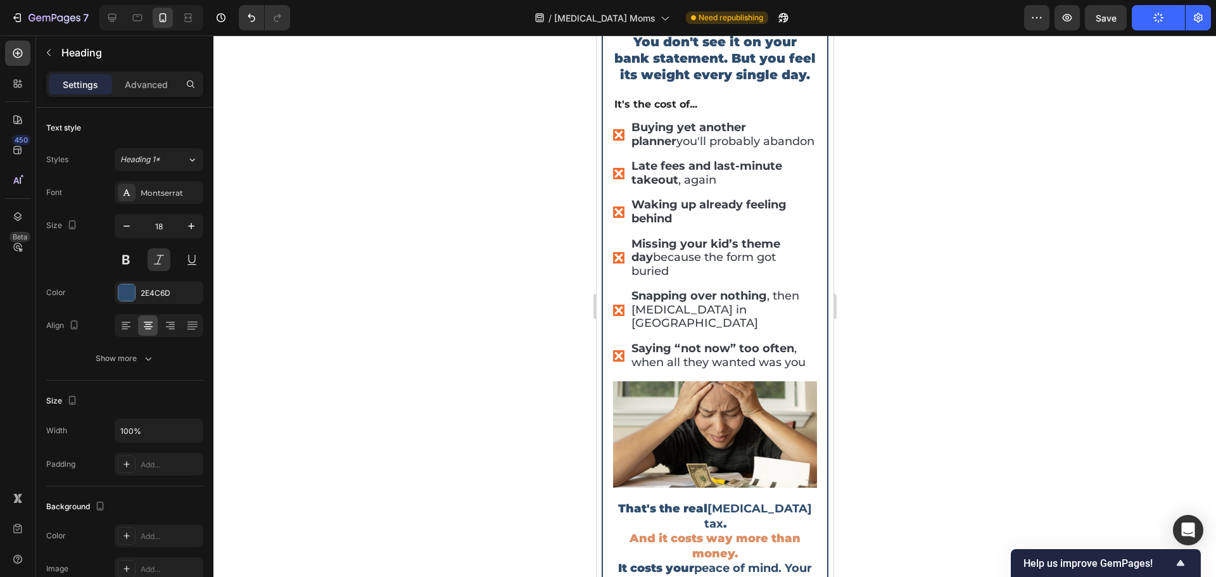
scroll to position [6209, 0]
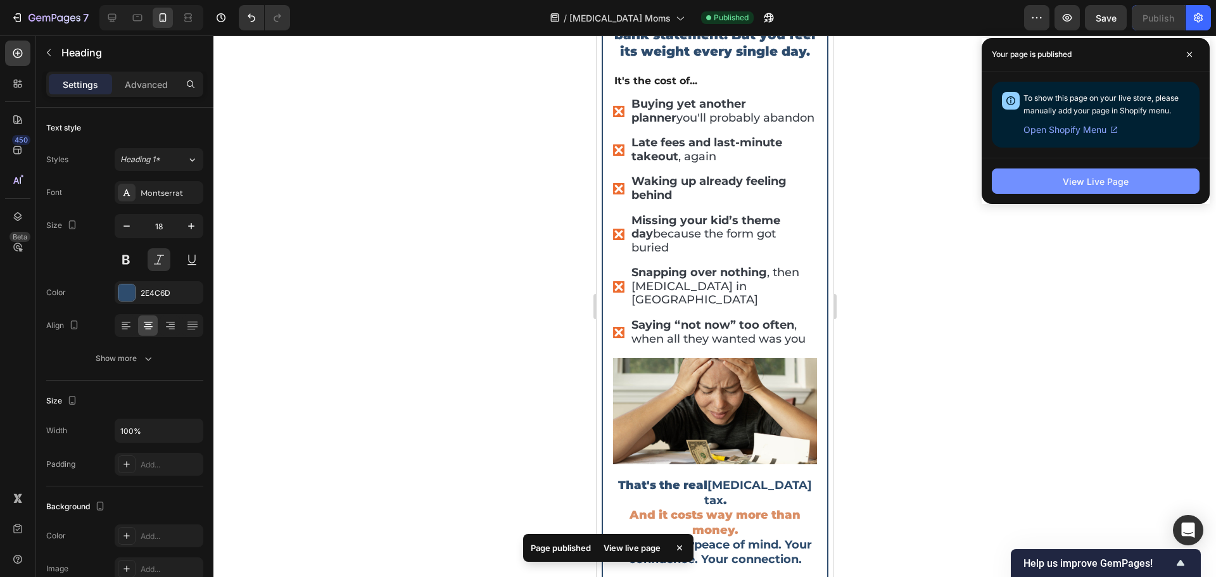
click at [1074, 175] on div "View Live Page" at bounding box center [1096, 181] width 66 height 13
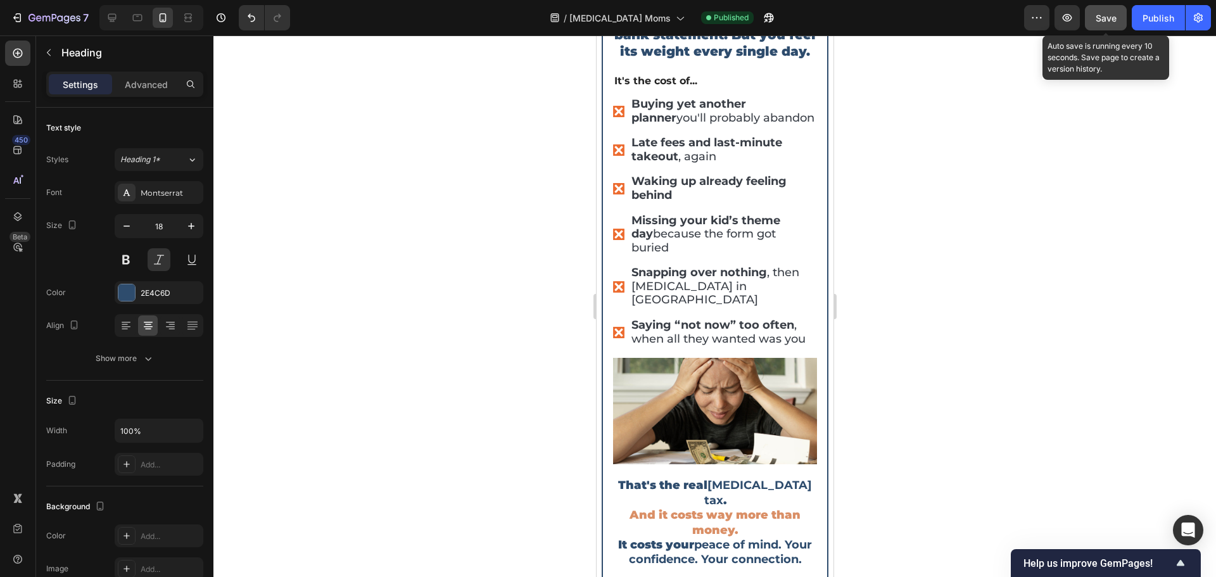
click at [1107, 27] on button "Save" at bounding box center [1106, 17] width 42 height 25
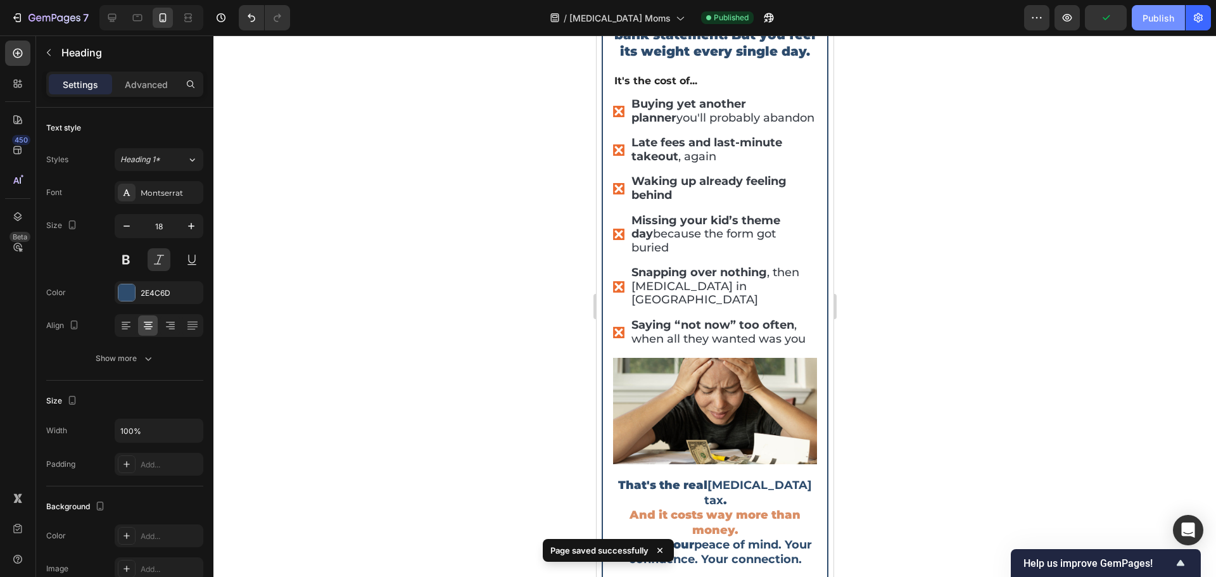
click at [1167, 29] on button "Publish" at bounding box center [1158, 17] width 53 height 25
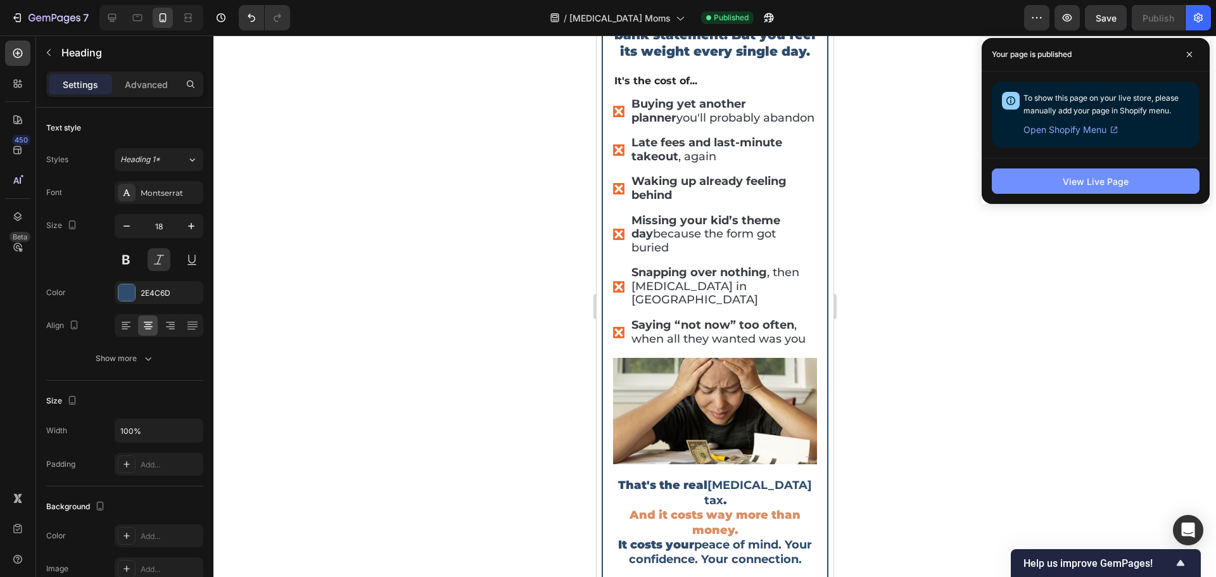
click at [1047, 184] on button "View Live Page" at bounding box center [1096, 181] width 208 height 25
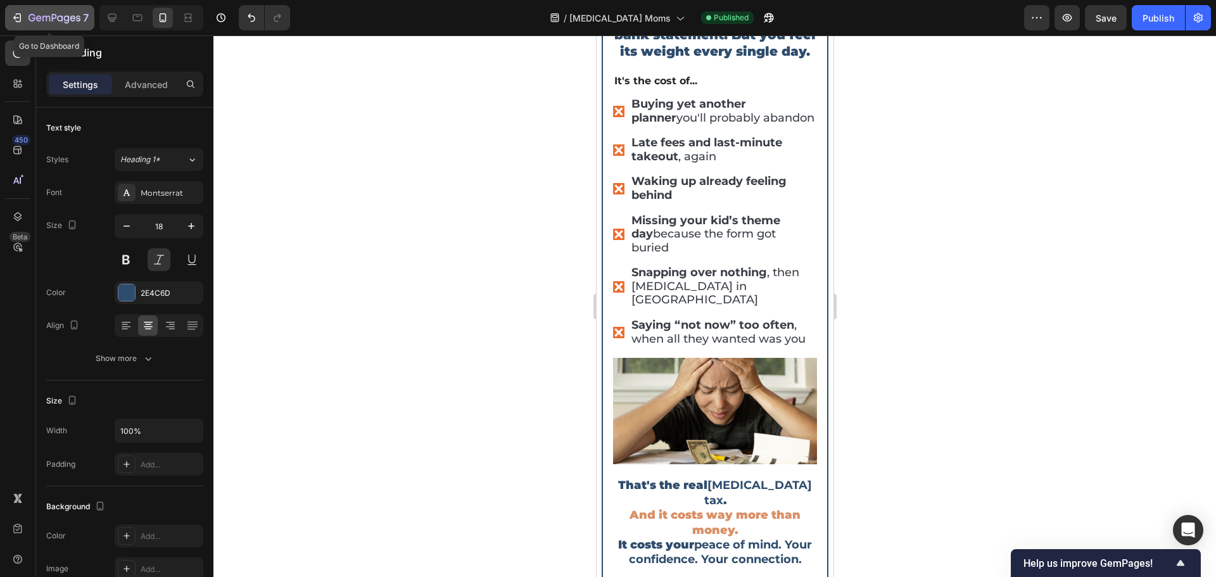
click at [55, 16] on icon "button" at bounding box center [54, 18] width 5 height 8
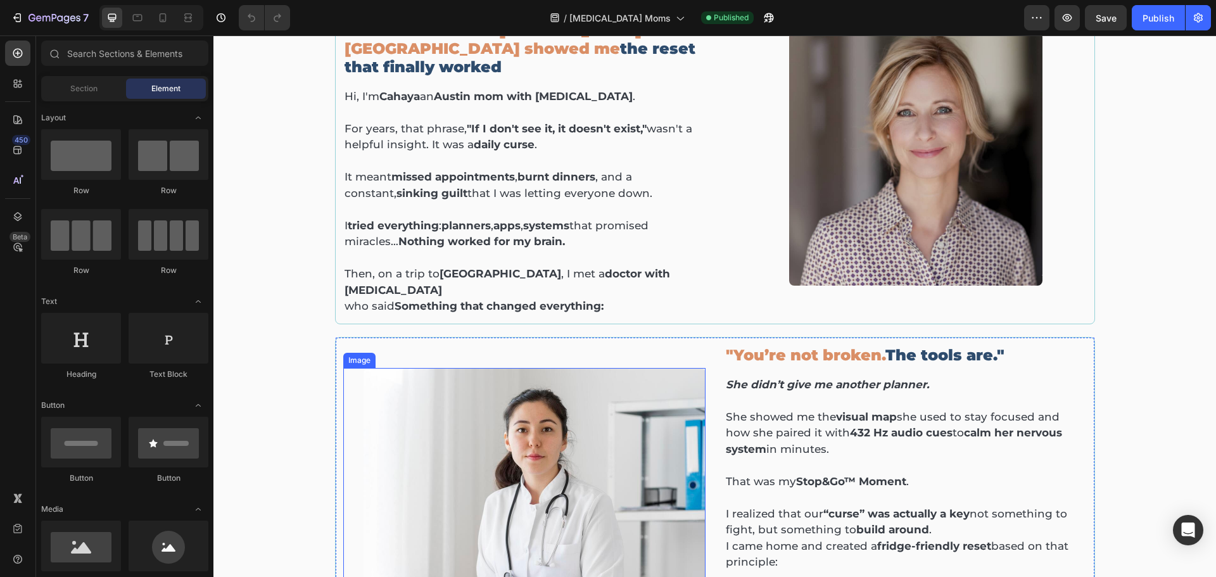
scroll to position [570, 0]
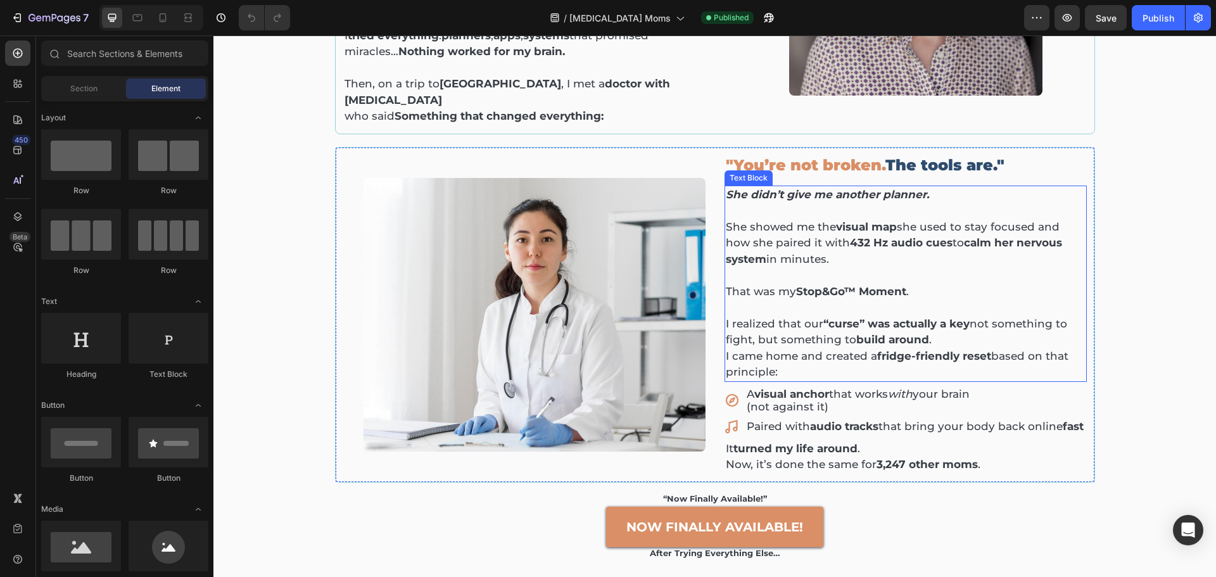
click at [834, 300] on p at bounding box center [906, 308] width 360 height 16
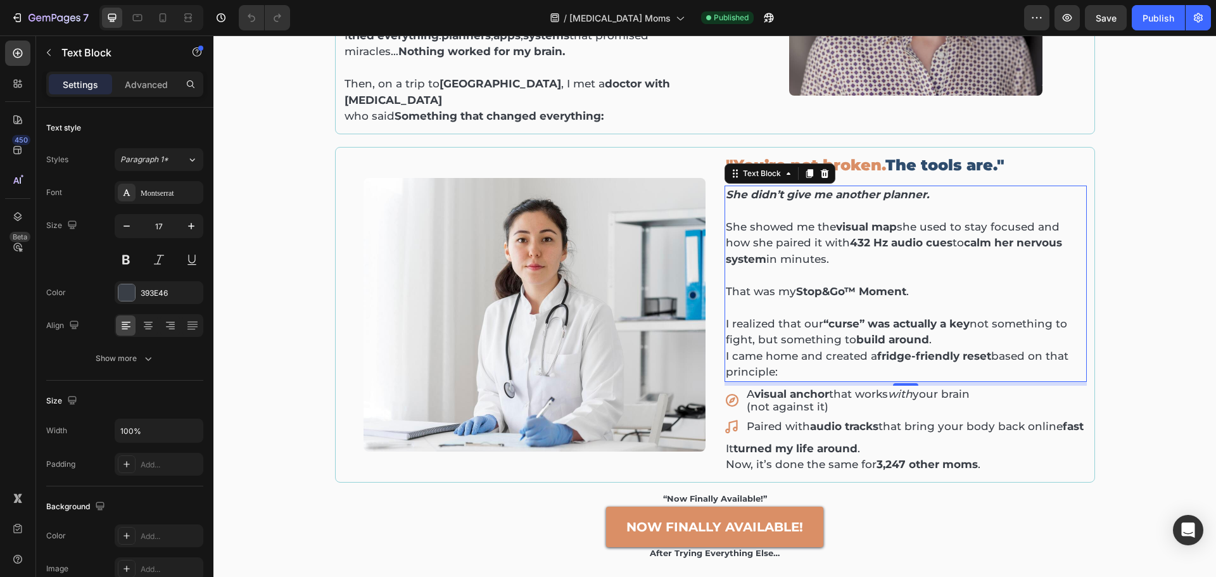
click at [790, 284] on p "That was my Stop&Go™ Moment ." at bounding box center [906, 292] width 360 height 16
click at [744, 213] on p "She showed me the visual map she used to stay focused and how she paired it wit…" at bounding box center [906, 235] width 360 height 65
click at [726, 203] on p "She showed me the visual map she used to stay focused and how she paired it wit…" at bounding box center [906, 235] width 360 height 65
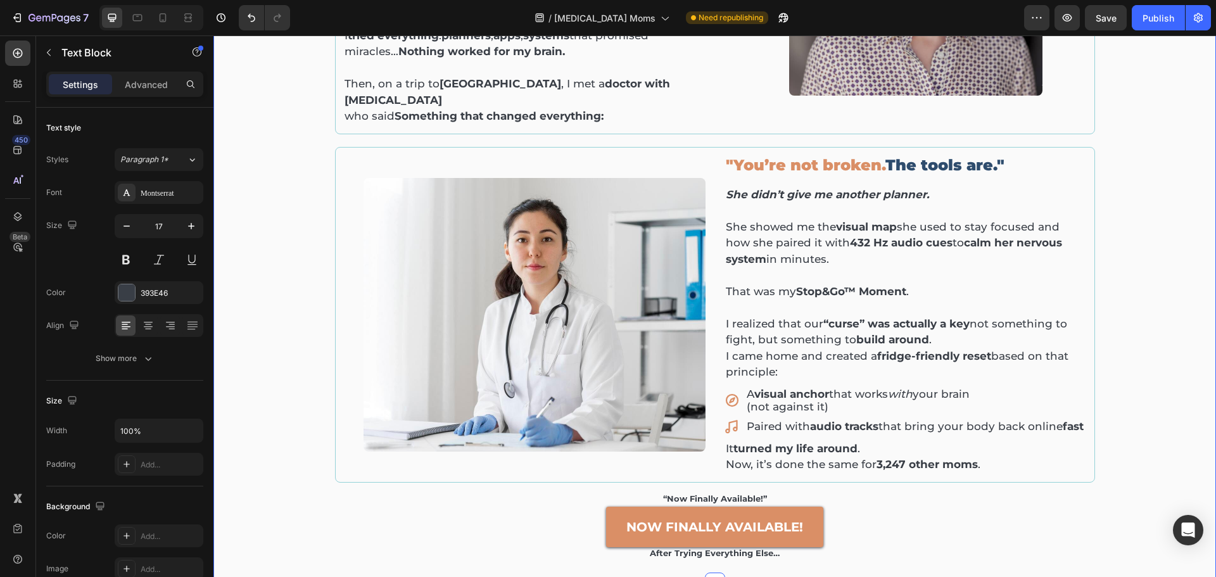
click at [1129, 312] on div "I failed every planner. Until a doctor with [MEDICAL_DATA] in [GEOGRAPHIC_DATA]…" at bounding box center [715, 187] width 984 height 766
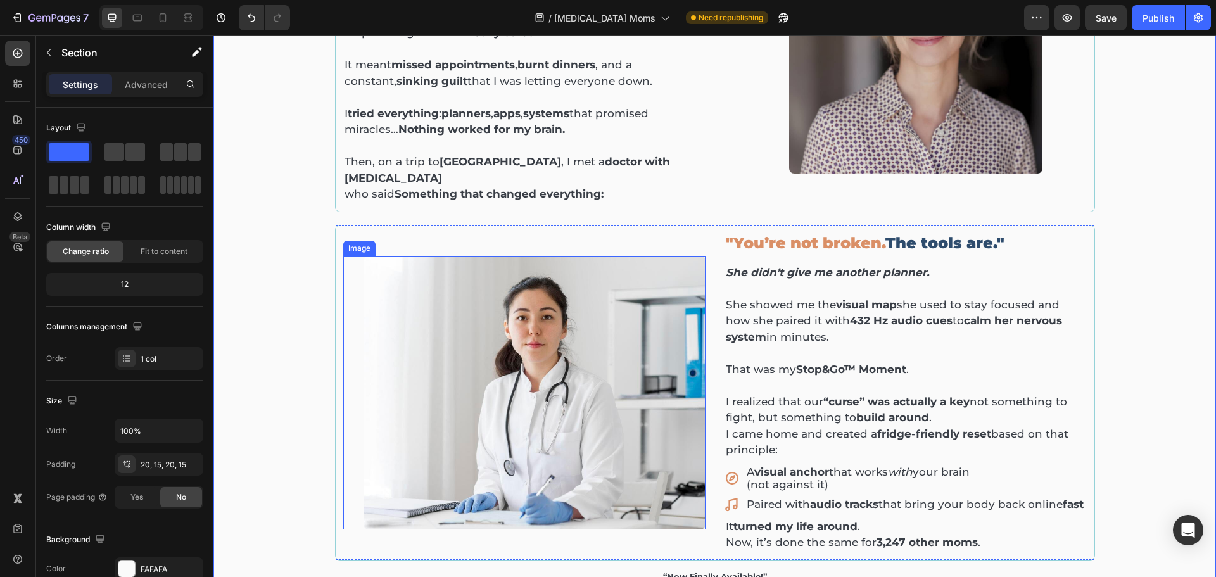
scroll to position [317, 0]
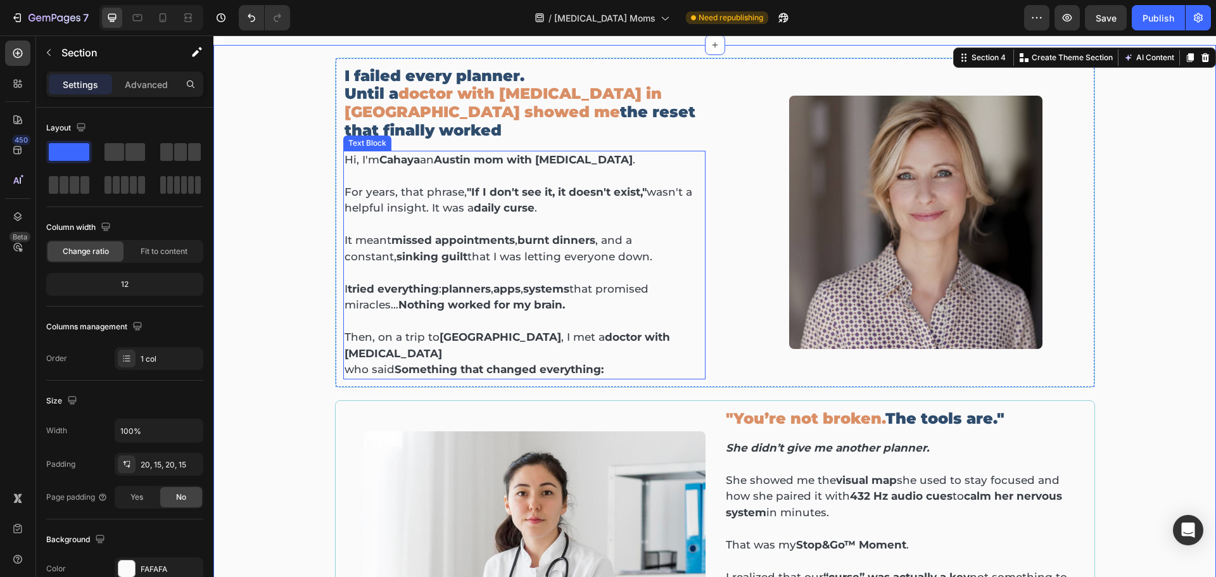
click at [389, 329] on p "Then, on a trip to [GEOGRAPHIC_DATA] , I met a doctor with [MEDICAL_DATA]" at bounding box center [525, 345] width 360 height 32
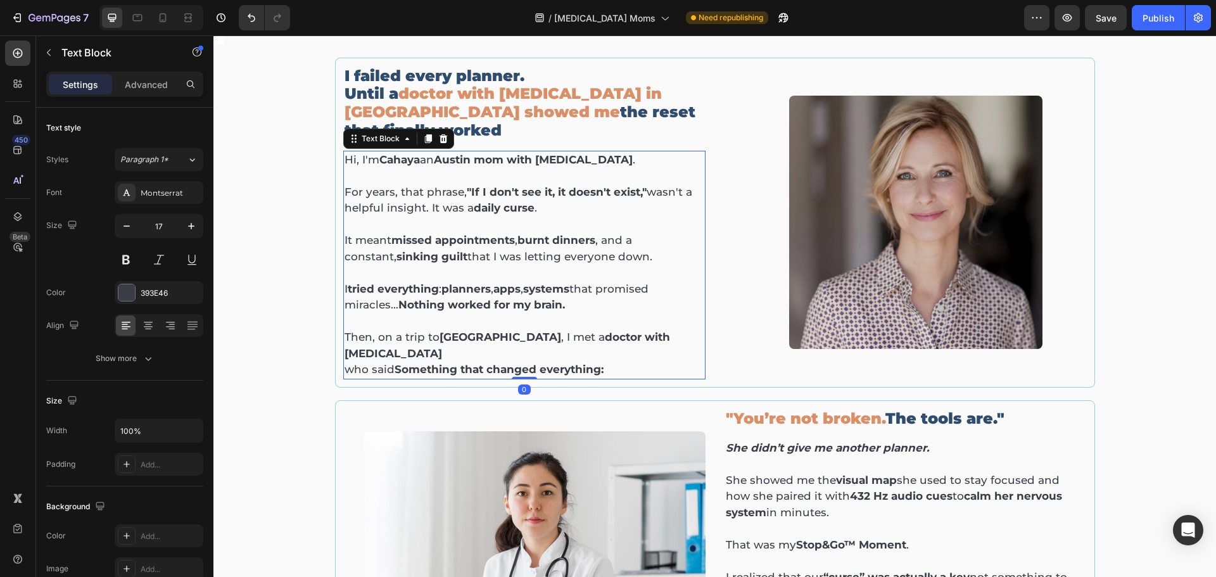
click at [389, 329] on p "Then, on a trip to [GEOGRAPHIC_DATA] , I met a doctor with [MEDICAL_DATA]" at bounding box center [525, 345] width 360 height 32
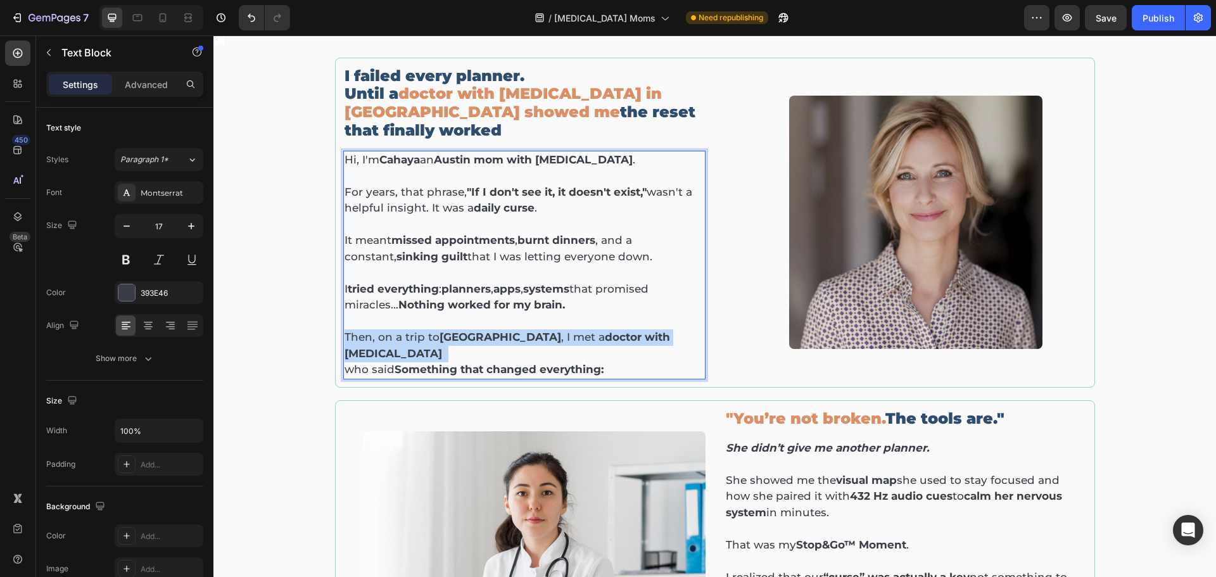
click at [389, 329] on p "Then, on a trip to [GEOGRAPHIC_DATA] , I met a doctor with [MEDICAL_DATA]" at bounding box center [525, 345] width 360 height 32
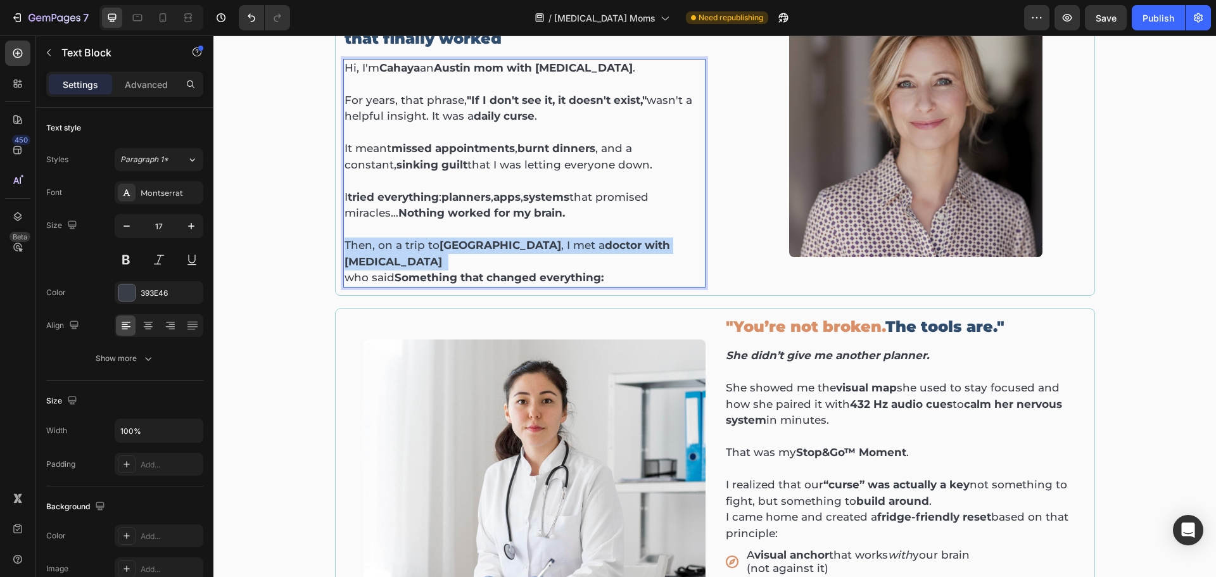
click at [389, 270] on p "Then, on a trip to [GEOGRAPHIC_DATA] , I met a doctor with [MEDICAL_DATA]" at bounding box center [525, 254] width 360 height 32
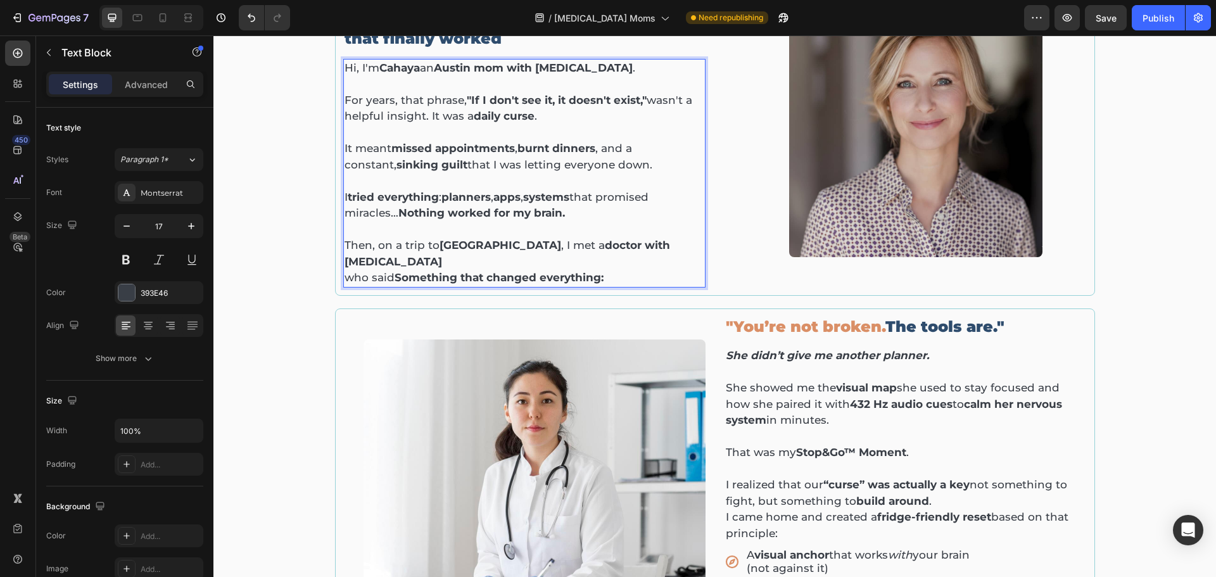
drag, startPoint x: 635, startPoint y: 332, endPoint x: 621, endPoint y: 333, distance: 14.6
click at [634, 286] on p "who said Something that changed everything:" at bounding box center [525, 278] width 360 height 16
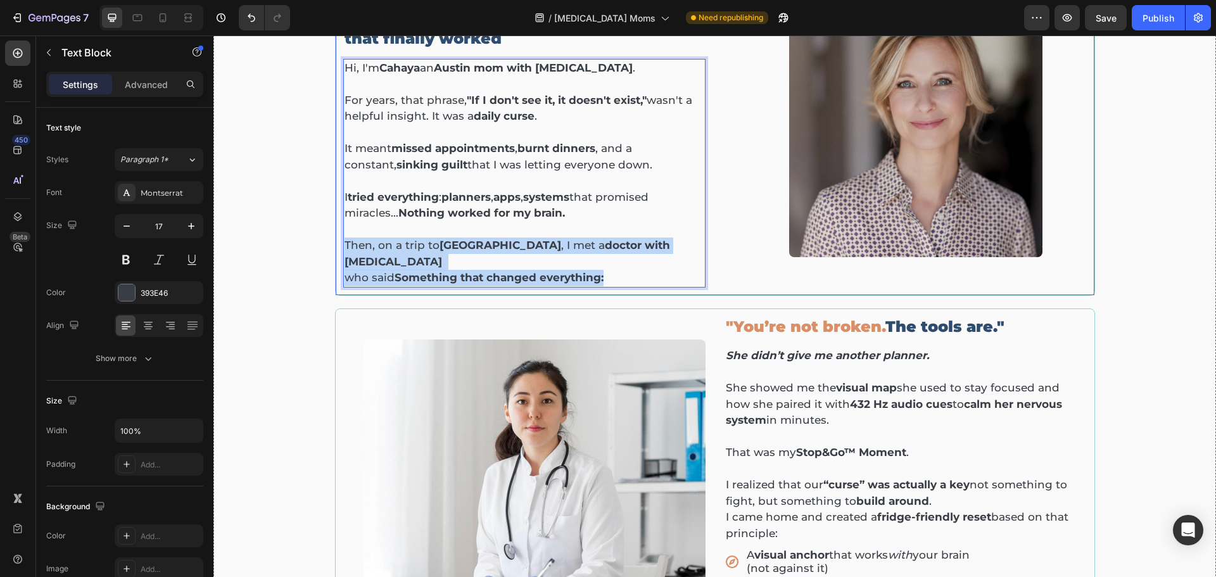
drag, startPoint x: 621, startPoint y: 333, endPoint x: 329, endPoint y: 312, distance: 292.1
click at [328, 322] on div "I failed every planner. Until a doctor with [MEDICAL_DATA] in [GEOGRAPHIC_DATA]…" at bounding box center [715, 348] width 984 height 766
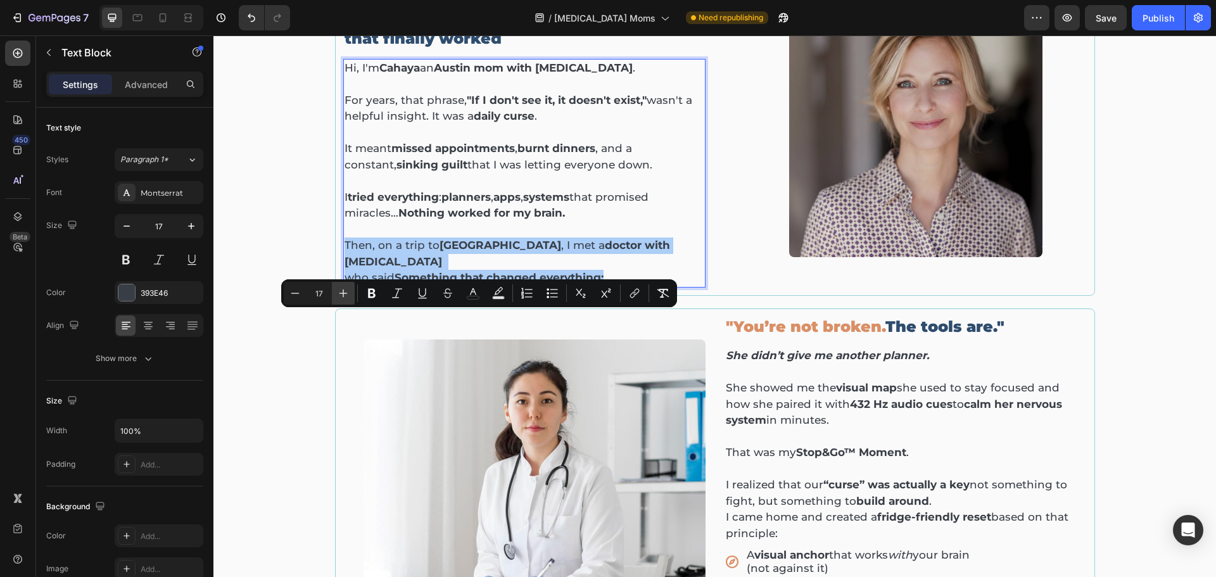
click at [354, 301] on button "Plus" at bounding box center [343, 293] width 23 height 23
type input "18"
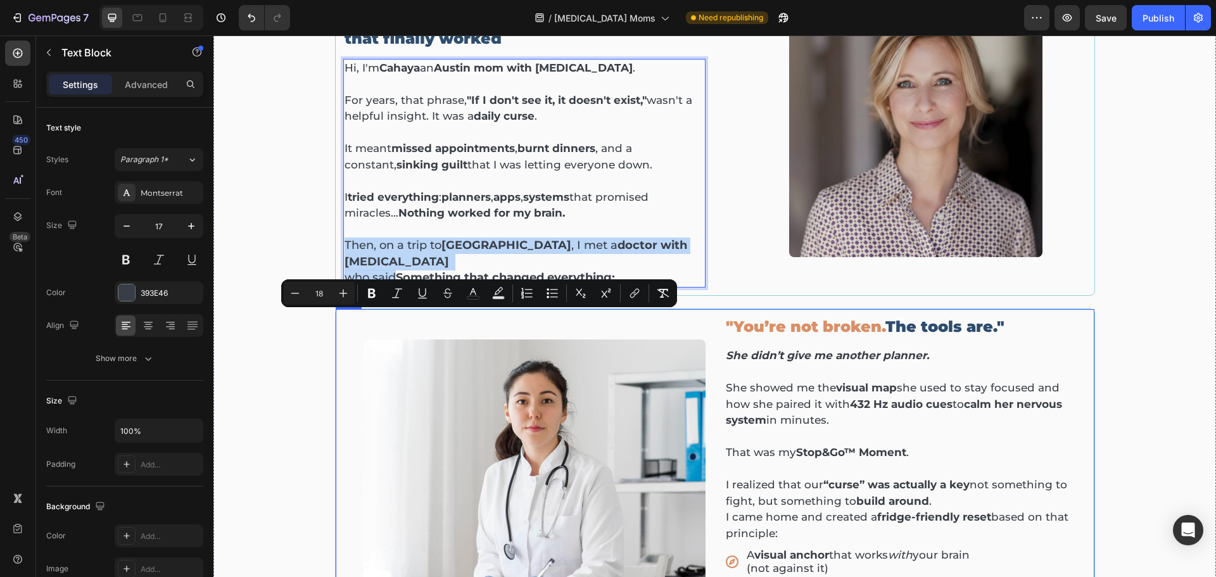
click at [335, 371] on div ""You’re not broken. The tools are." Heading She didn’t give me another planner.…" at bounding box center [715, 477] width 760 height 336
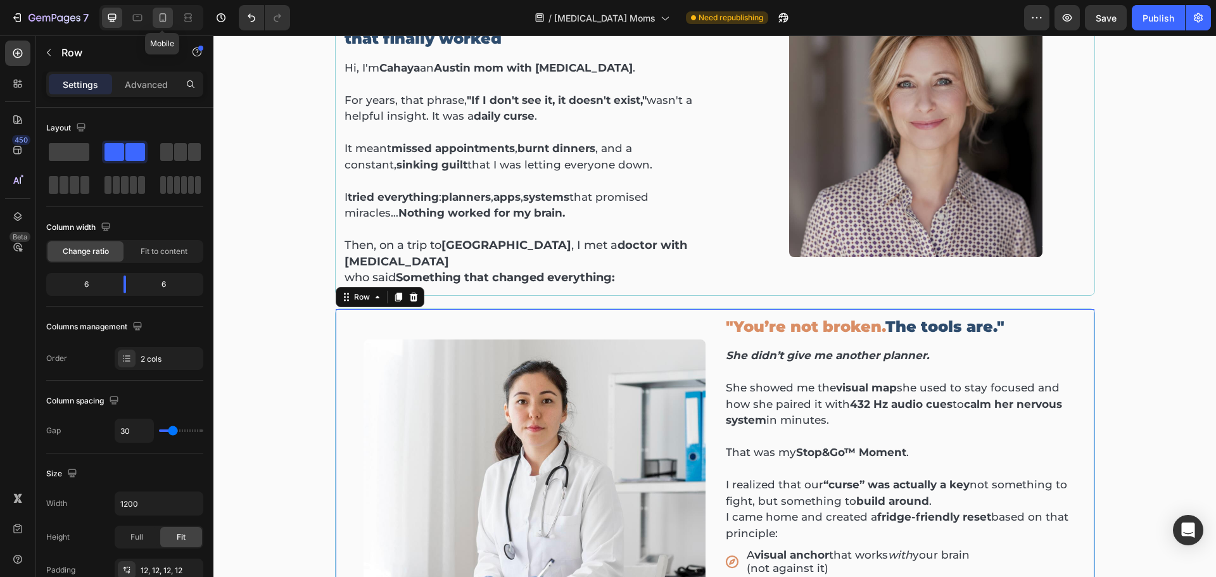
click at [163, 26] on div at bounding box center [163, 18] width 20 height 20
type input "0"
type input "100%"
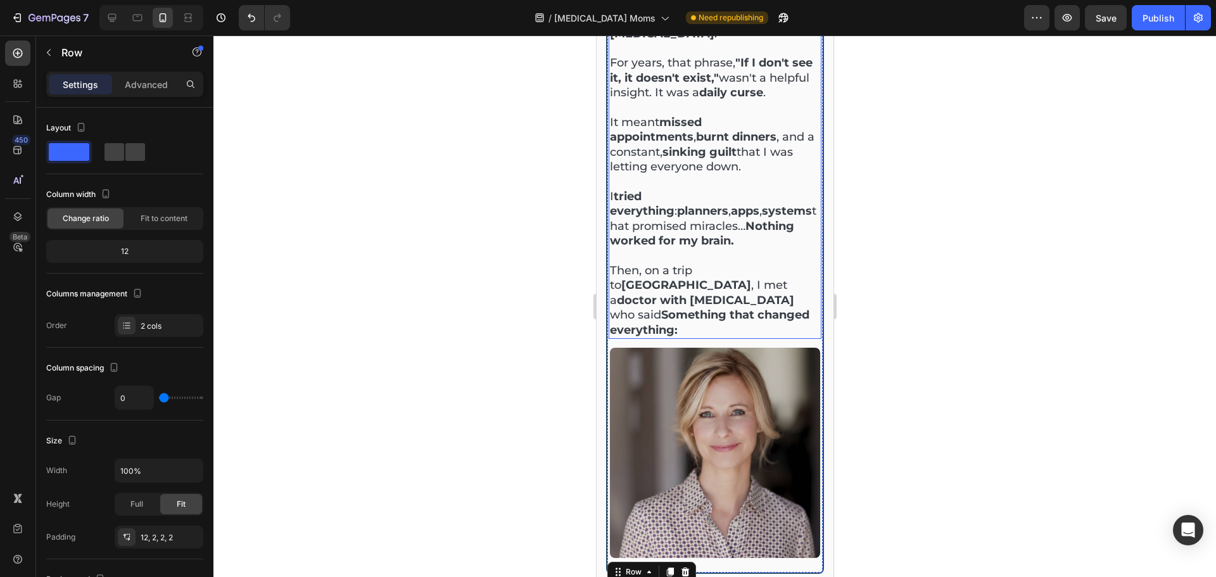
scroll to position [248, 0]
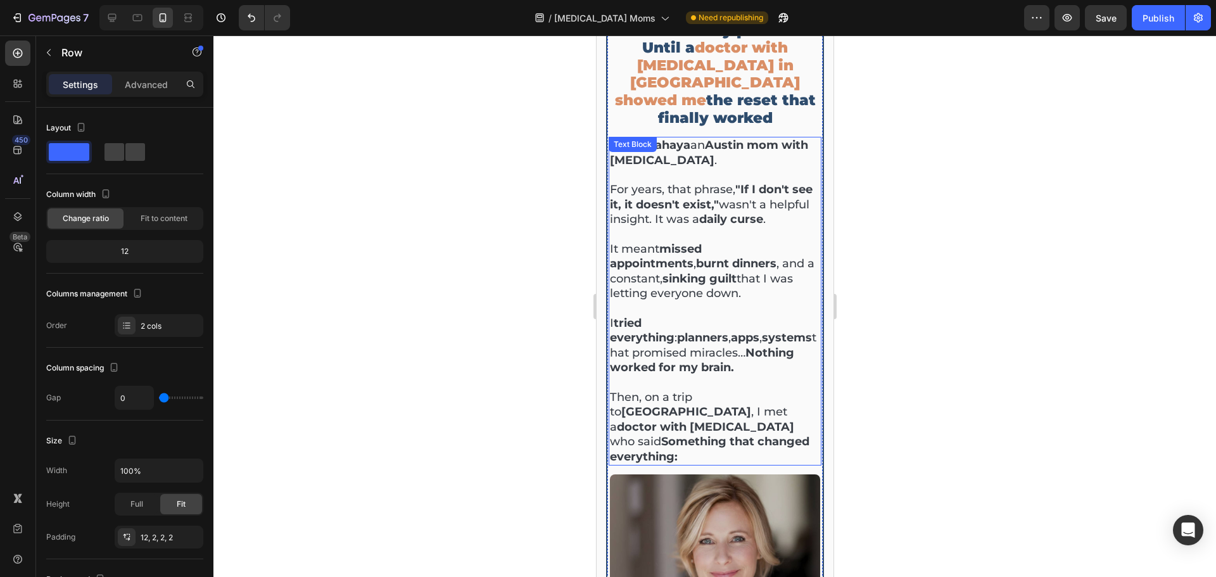
click at [687, 420] on strong "doctor with [MEDICAL_DATA]" at bounding box center [704, 427] width 177 height 14
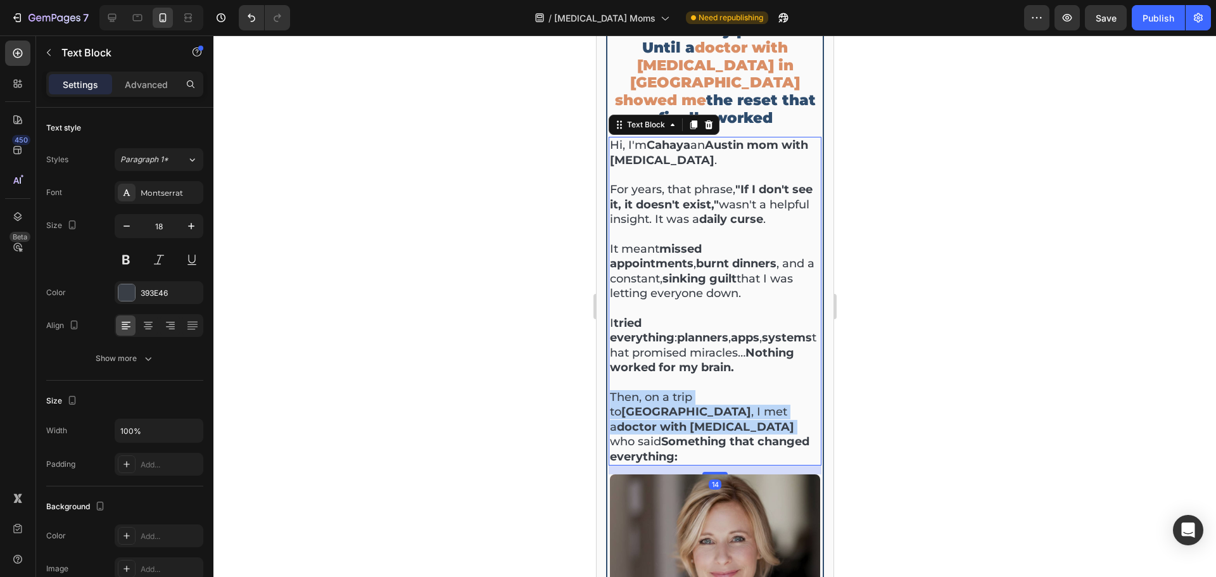
click at [687, 420] on strong "doctor with [MEDICAL_DATA]" at bounding box center [704, 427] width 177 height 14
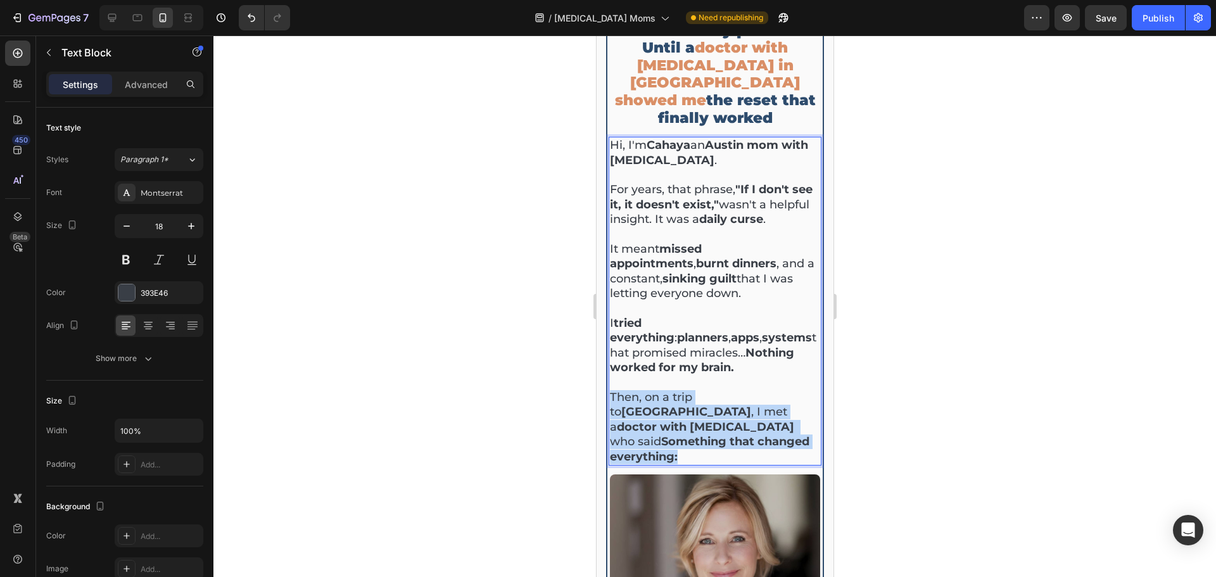
drag, startPoint x: 742, startPoint y: 406, endPoint x: 588, endPoint y: 364, distance: 160.3
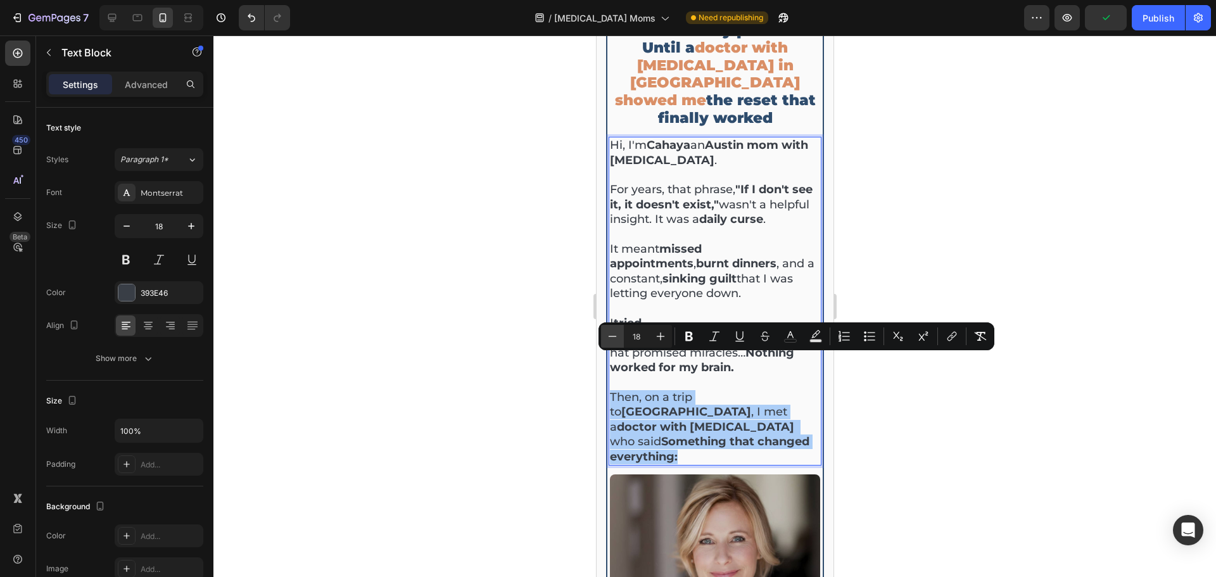
click at [609, 343] on button "Minus" at bounding box center [612, 336] width 23 height 23
type input "17"
click at [858, 410] on div at bounding box center [714, 306] width 1003 height 542
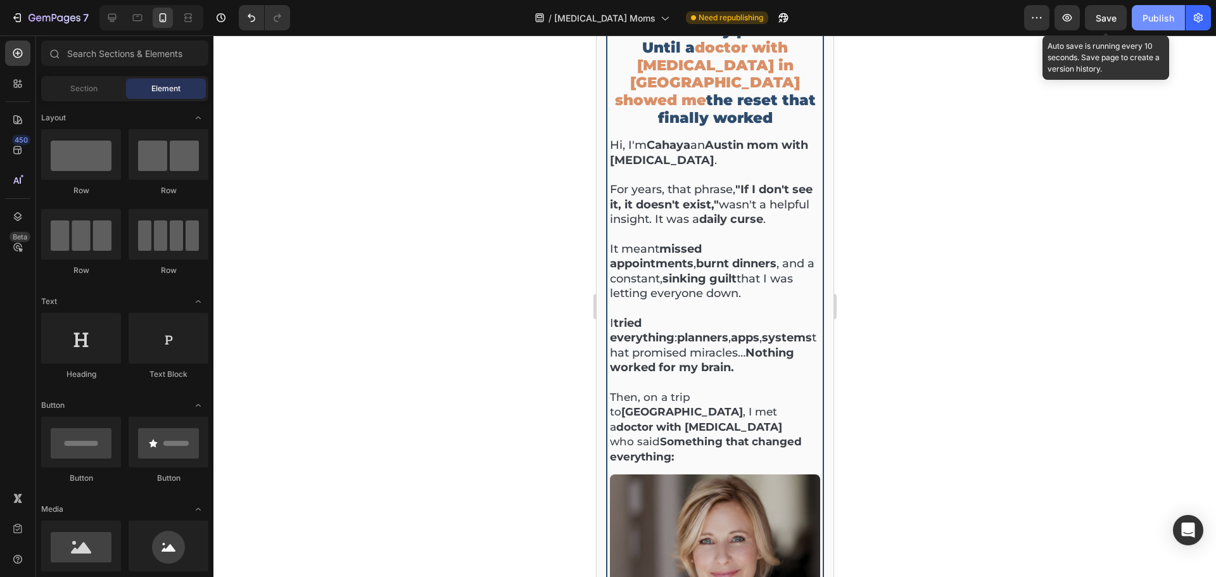
drag, startPoint x: 1105, startPoint y: 21, endPoint x: 1143, endPoint y: 23, distance: 38.1
click at [1104, 22] on span "Save" at bounding box center [1106, 18] width 21 height 11
click at [1143, 23] on div "Publish" at bounding box center [1159, 17] width 32 height 13
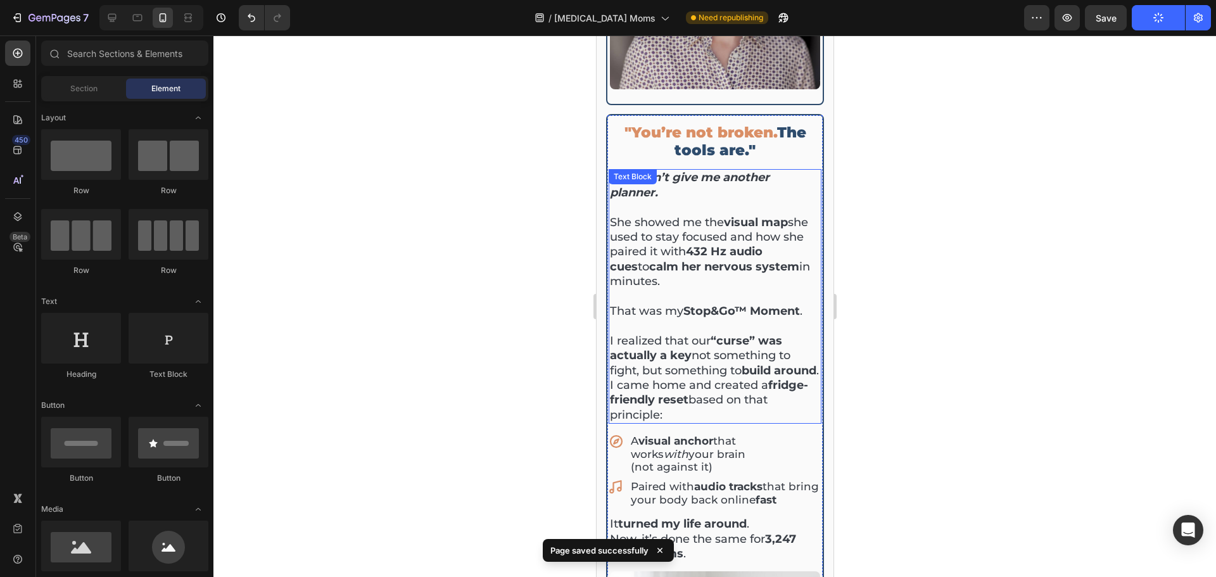
scroll to position [819, 0]
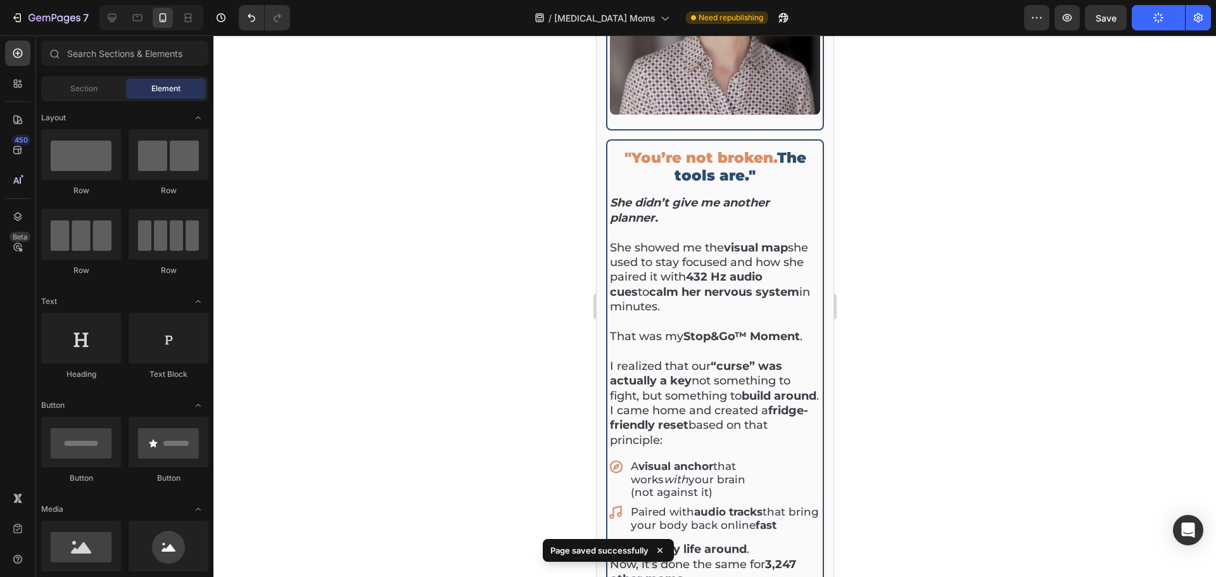
click at [1009, 160] on div at bounding box center [714, 306] width 1003 height 542
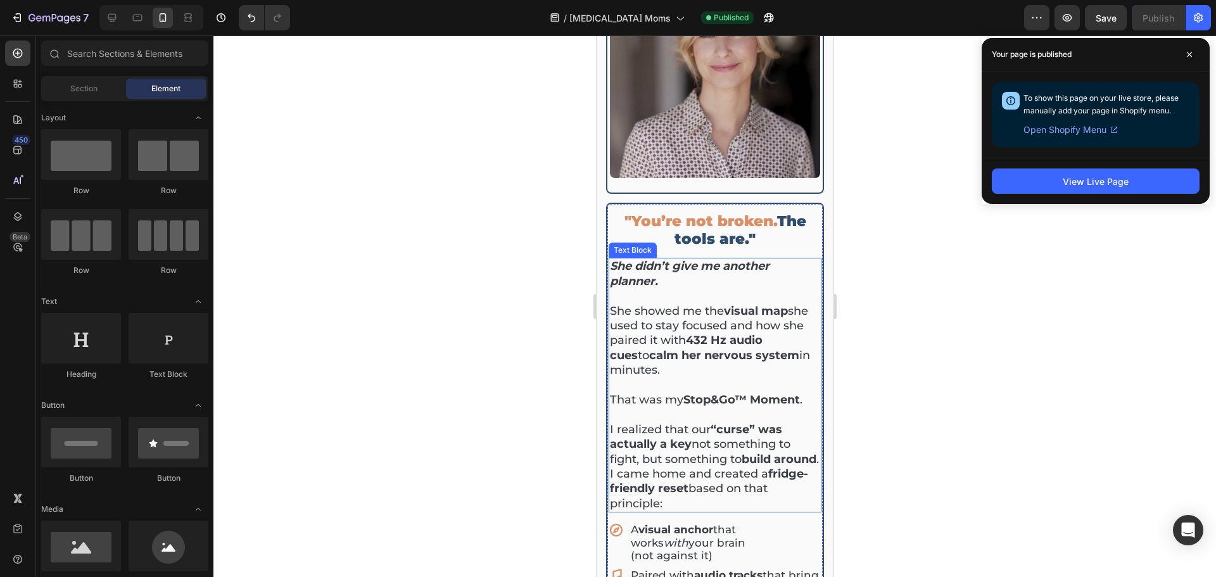
scroll to position [502, 0]
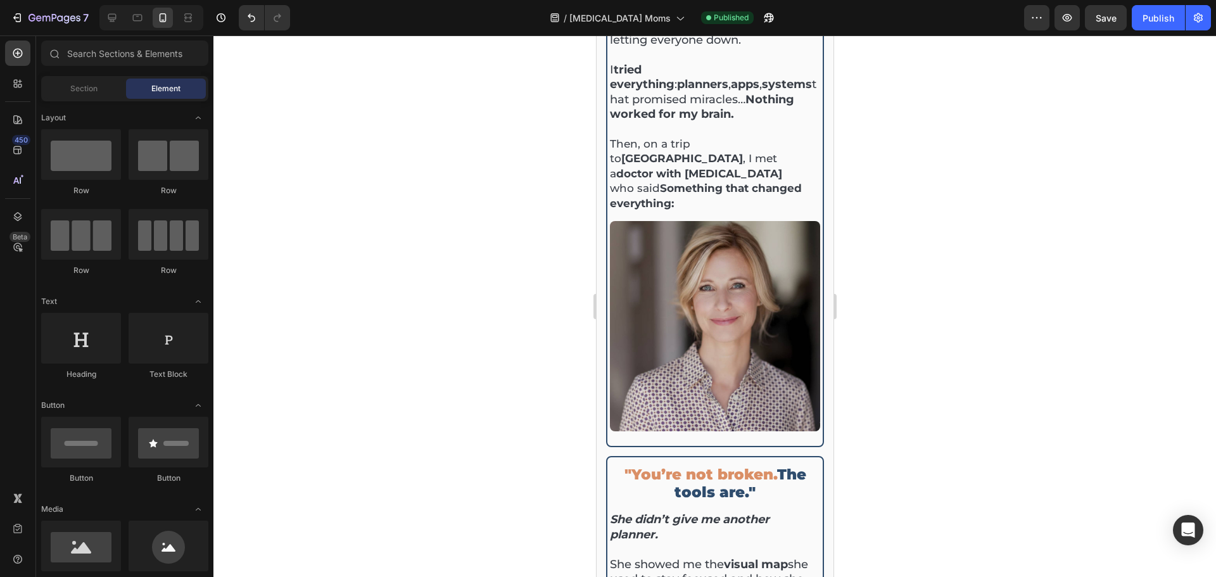
click at [937, 302] on div at bounding box center [714, 306] width 1003 height 542
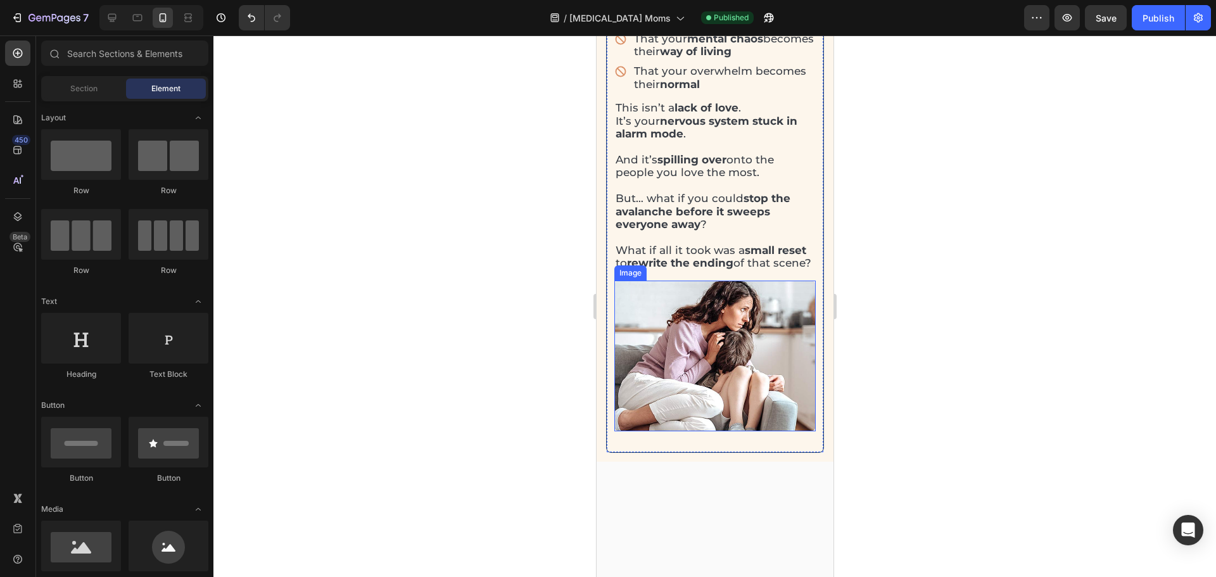
scroll to position [1515, 0]
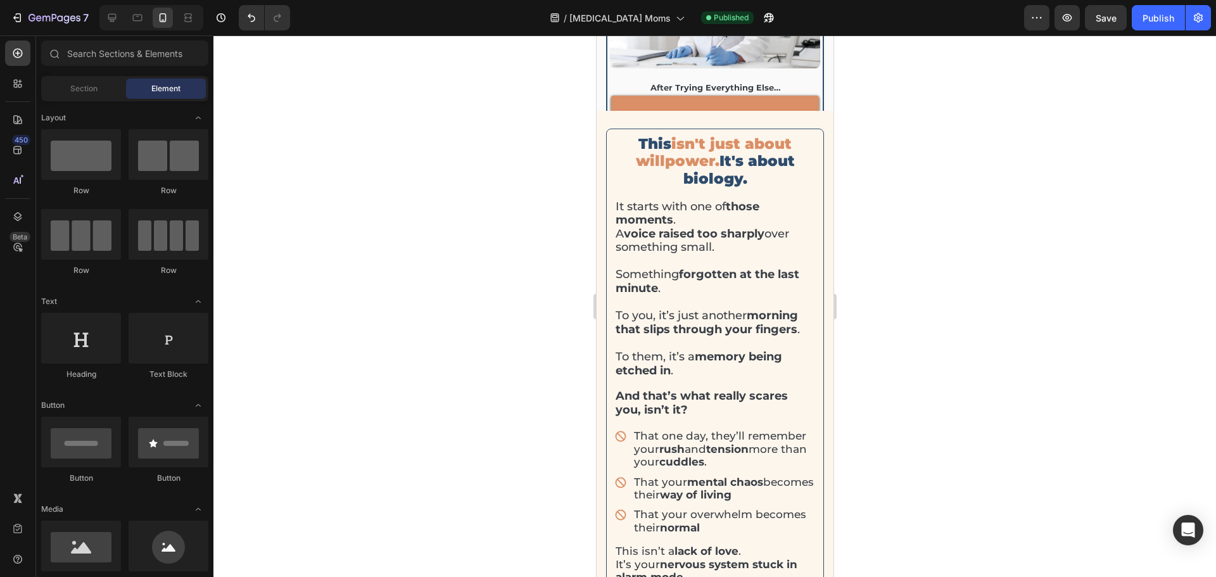
click at [1119, 206] on div at bounding box center [714, 306] width 1003 height 542
click at [1113, 20] on span "Save" at bounding box center [1106, 18] width 21 height 11
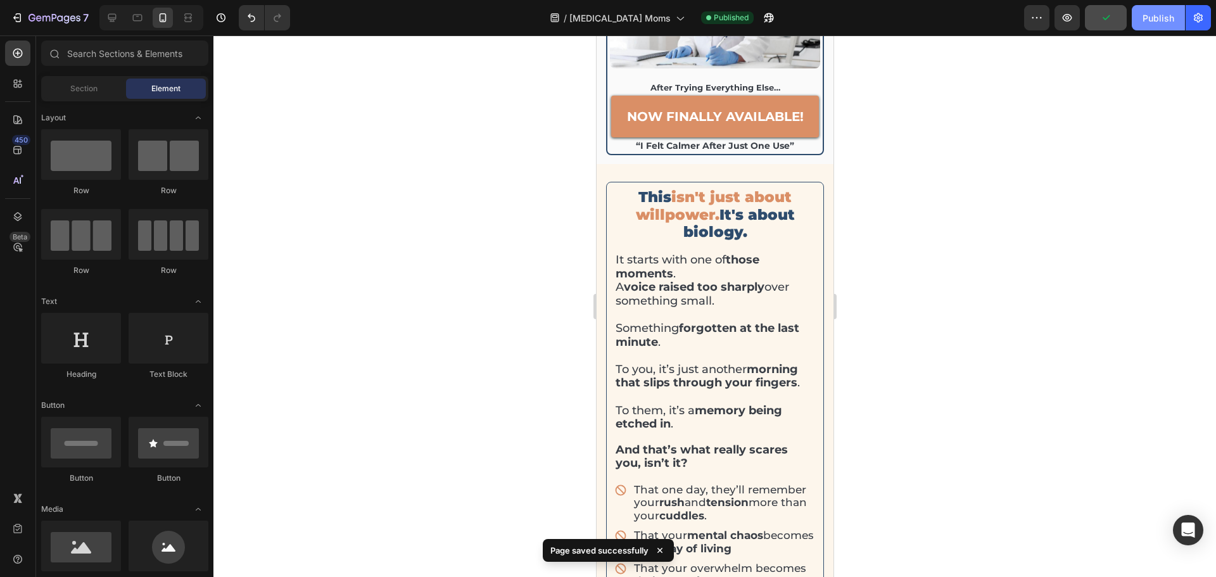
click at [1166, 21] on div "Publish" at bounding box center [1159, 17] width 32 height 13
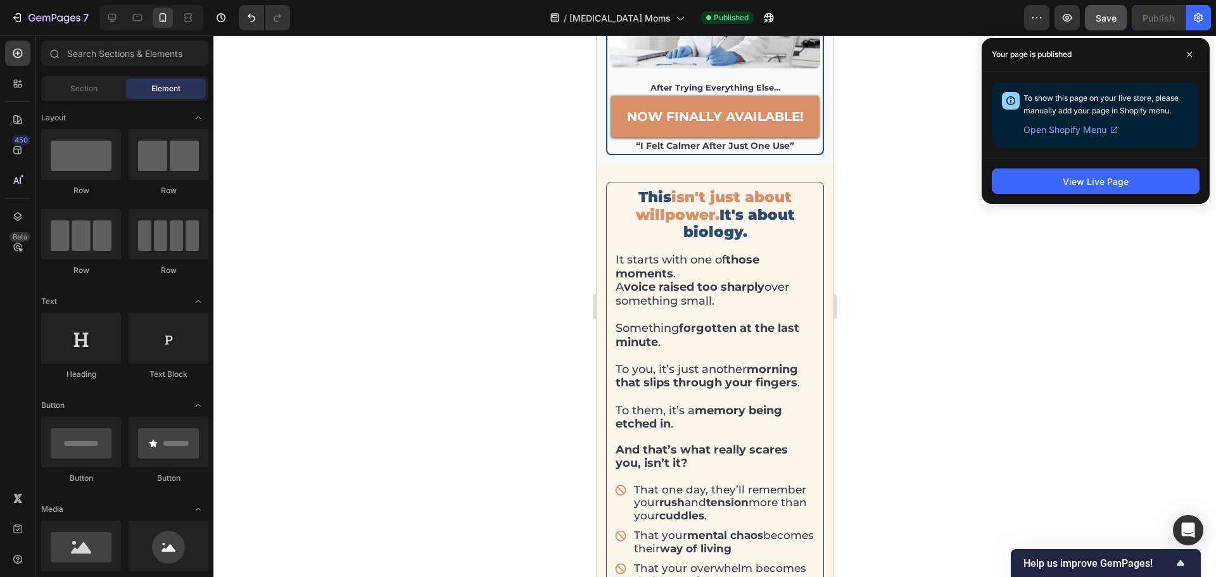
click at [930, 262] on div at bounding box center [714, 306] width 1003 height 542
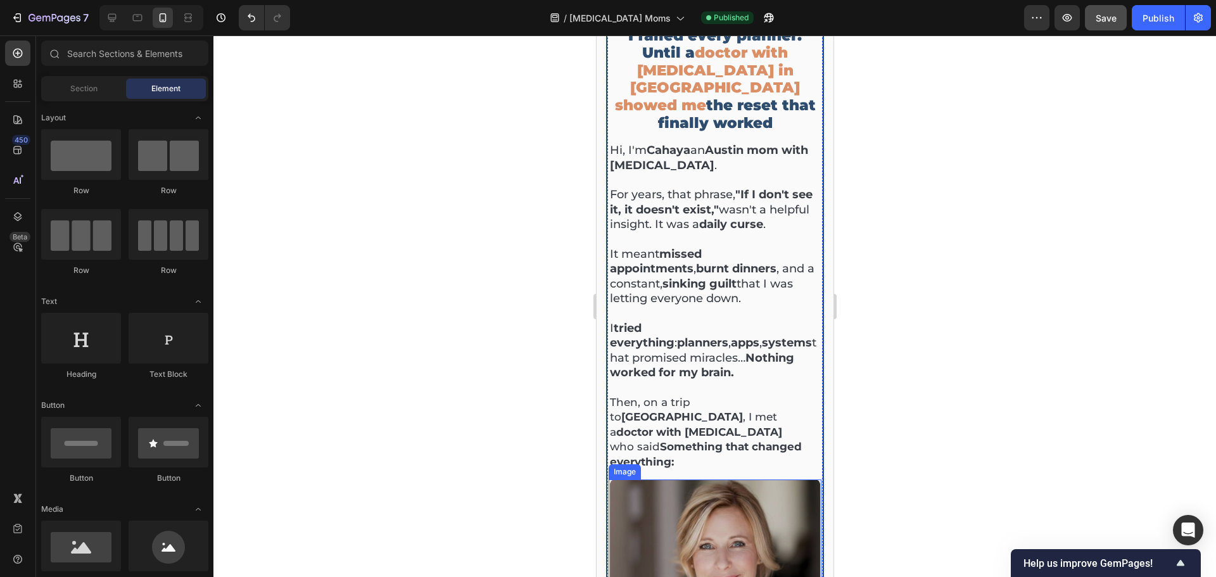
scroll to position [122, 0]
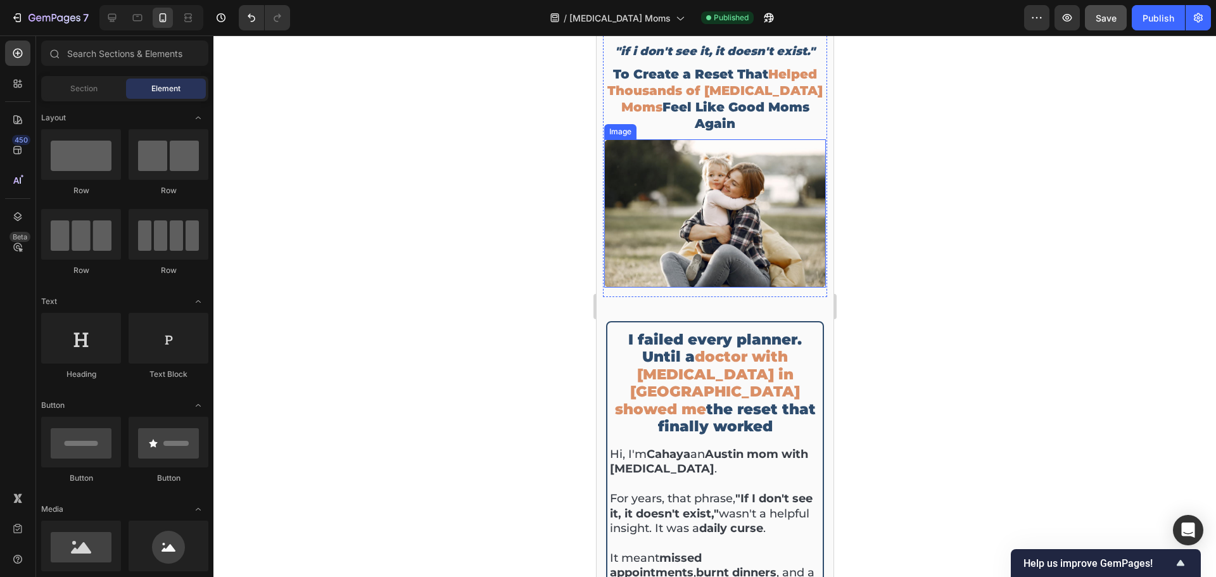
click at [748, 139] on img at bounding box center [715, 213] width 222 height 148
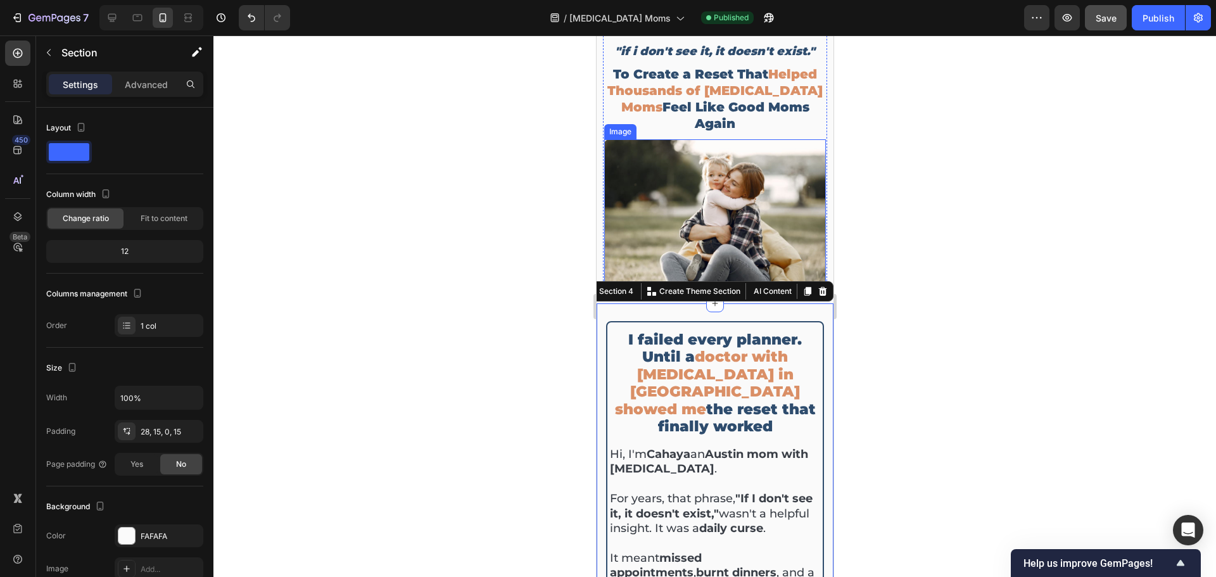
click at [775, 209] on img at bounding box center [715, 213] width 222 height 148
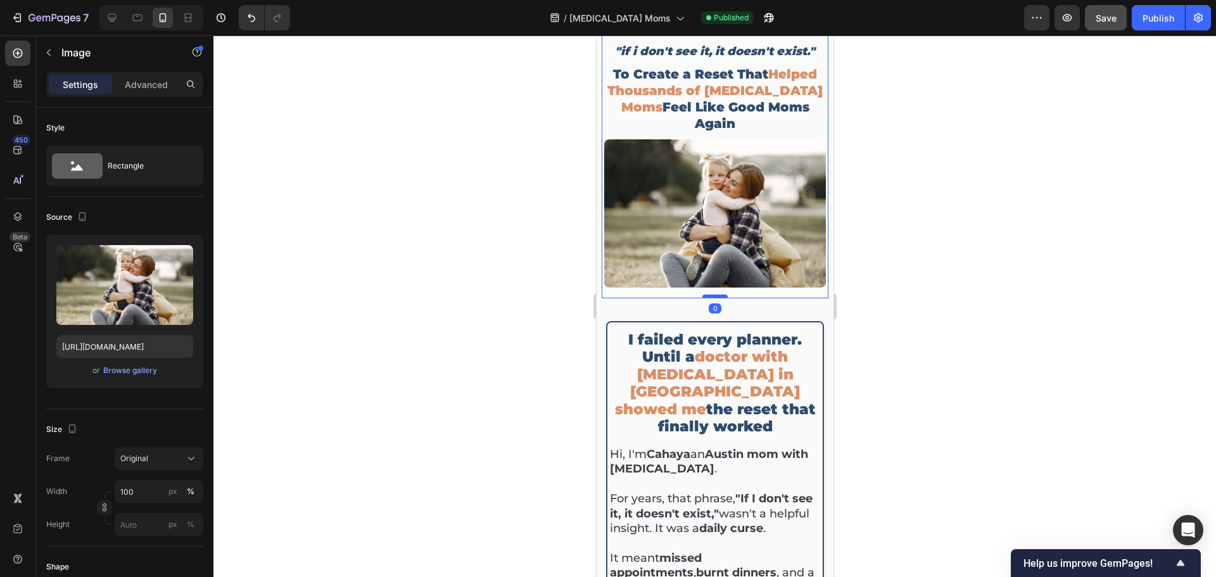
click at [712, 255] on div "An Austin Mom With [MEDICAL_DATA] Used This Simple Rule Heading "if i don't see…" at bounding box center [714, 139] width 227 height 318
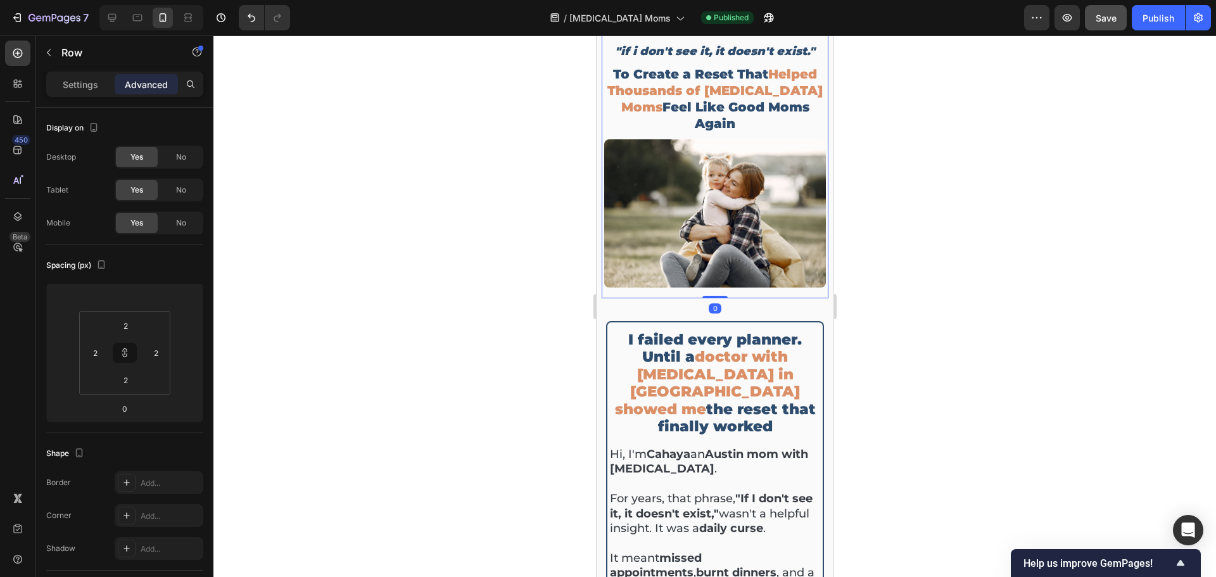
drag, startPoint x: 712, startPoint y: 255, endPoint x: 711, endPoint y: 241, distance: 14.0
click at [711, 241] on div "An Austin Mom With [MEDICAL_DATA] Used This Simple Rule Heading "if i don't see…" at bounding box center [714, 139] width 227 height 318
click at [717, 295] on div at bounding box center [715, 304] width 18 height 18
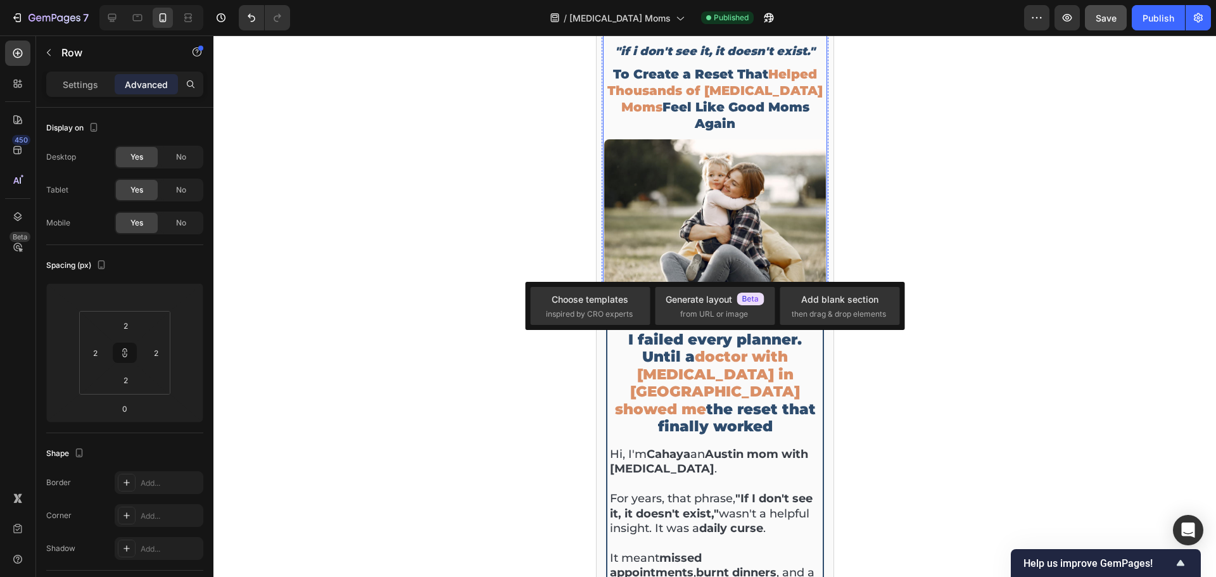
click at [725, 252] on div "An Austin Mom With [MEDICAL_DATA] Used This Simple Rule Heading "if i don't see…" at bounding box center [715, 139] width 222 height 315
click at [722, 234] on img at bounding box center [715, 213] width 222 height 148
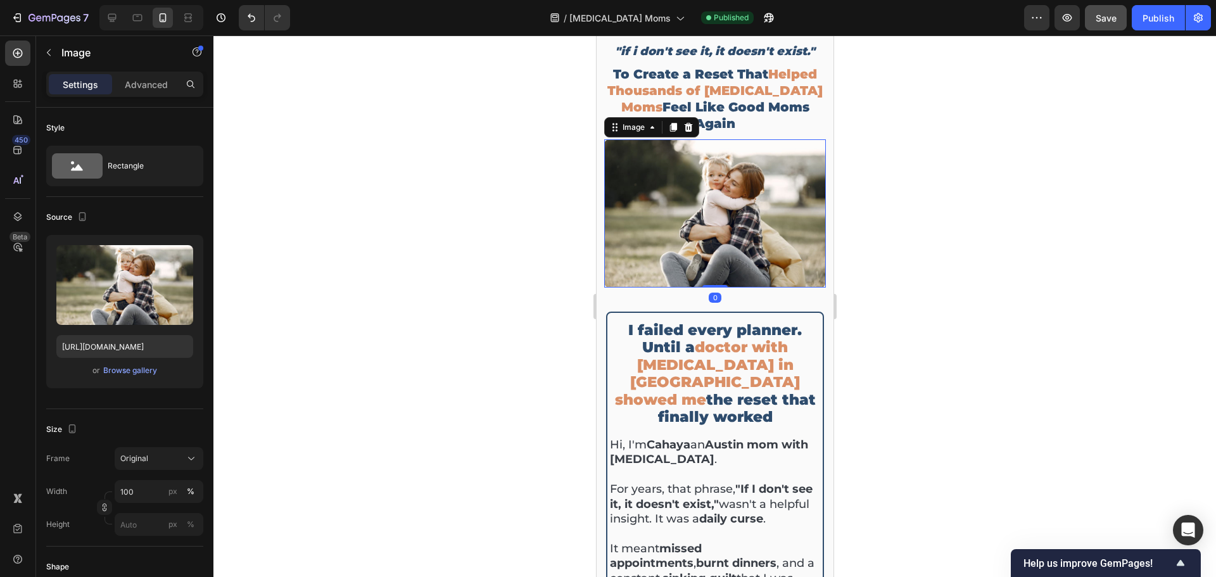
drag, startPoint x: 712, startPoint y: 254, endPoint x: 742, endPoint y: 265, distance: 31.9
click at [708, 285] on div at bounding box center [714, 286] width 25 height 3
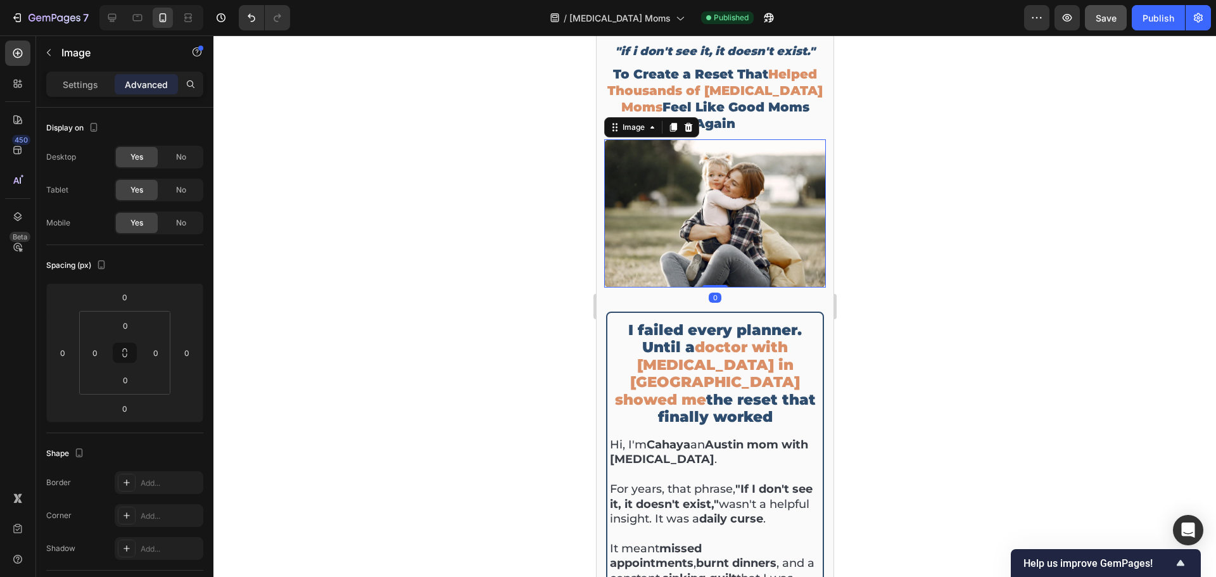
click at [731, 229] on img at bounding box center [715, 213] width 222 height 148
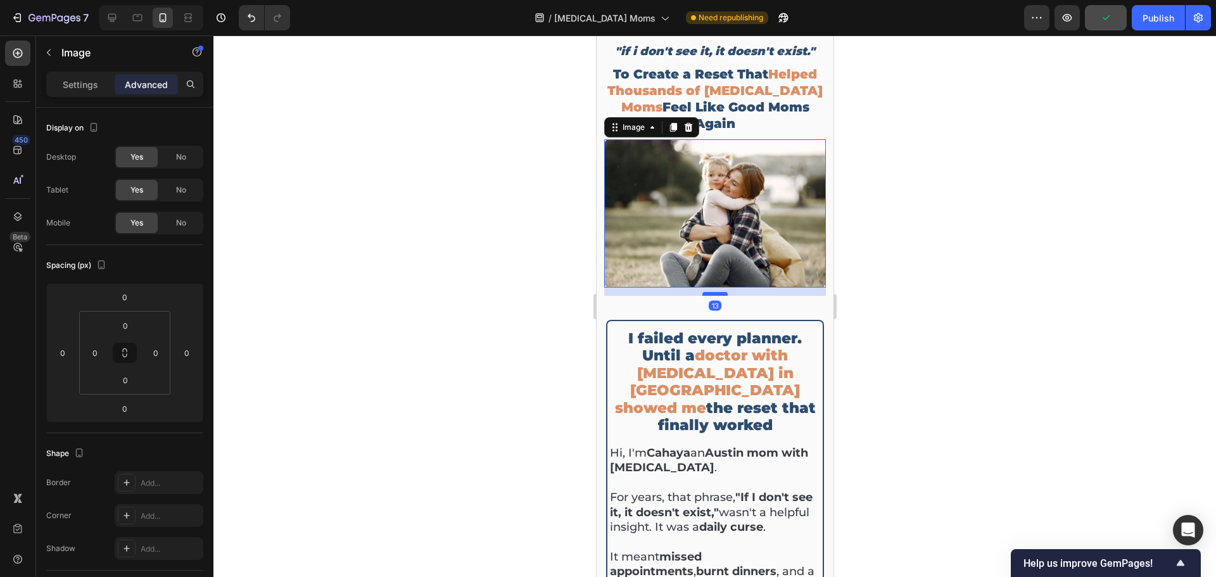
drag, startPoint x: 718, startPoint y: 245, endPoint x: 720, endPoint y: 253, distance: 8.3
click at [720, 292] on div at bounding box center [714, 294] width 25 height 4
type input "13"
drag, startPoint x: 948, startPoint y: 210, endPoint x: 959, endPoint y: 203, distance: 12.5
click at [949, 210] on div at bounding box center [714, 306] width 1003 height 542
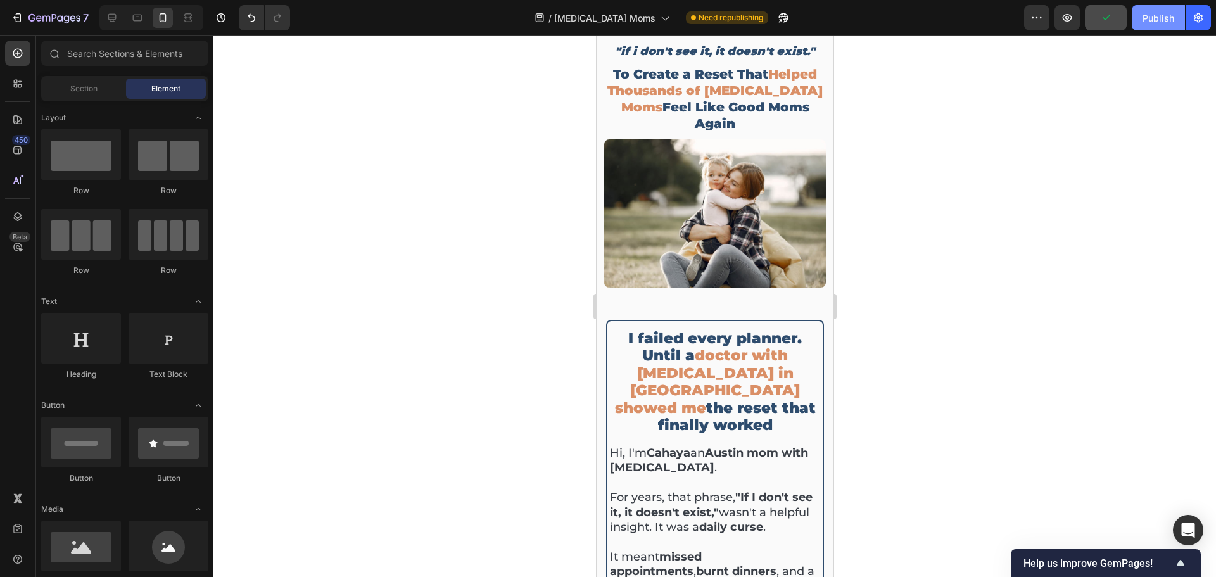
click at [1177, 17] on button "Publish" at bounding box center [1158, 17] width 53 height 25
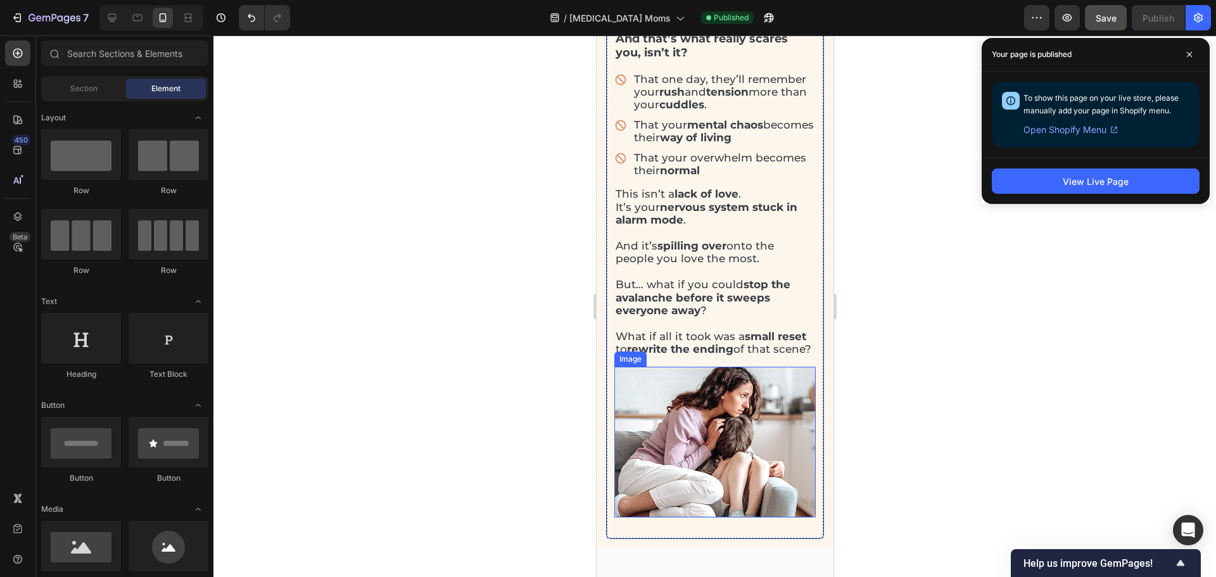
scroll to position [2086, 0]
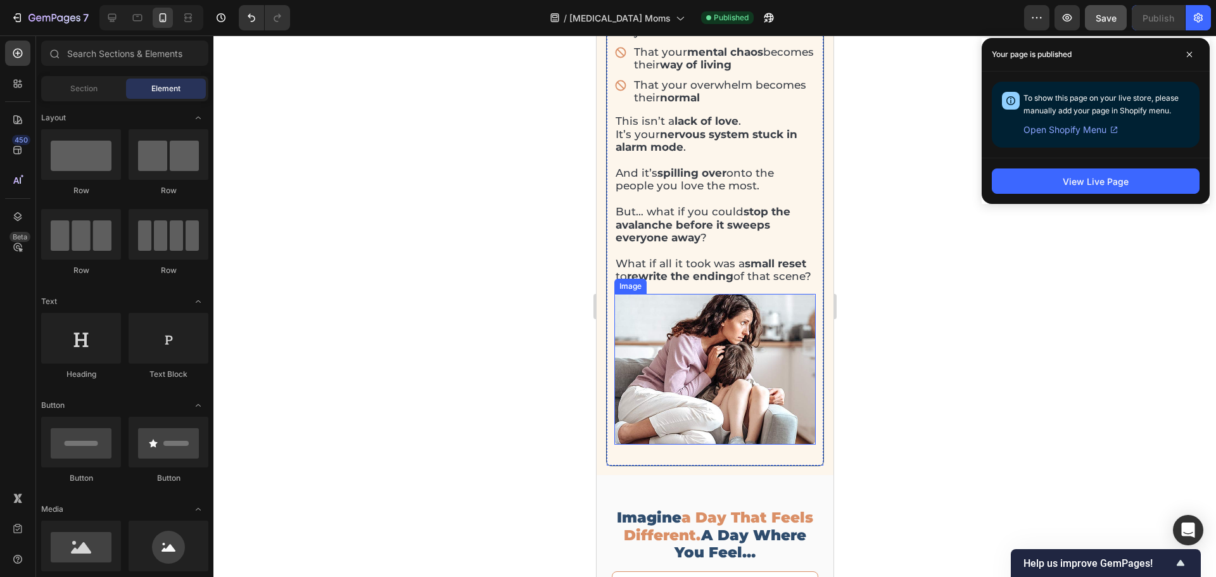
click at [670, 382] on img at bounding box center [714, 369] width 201 height 151
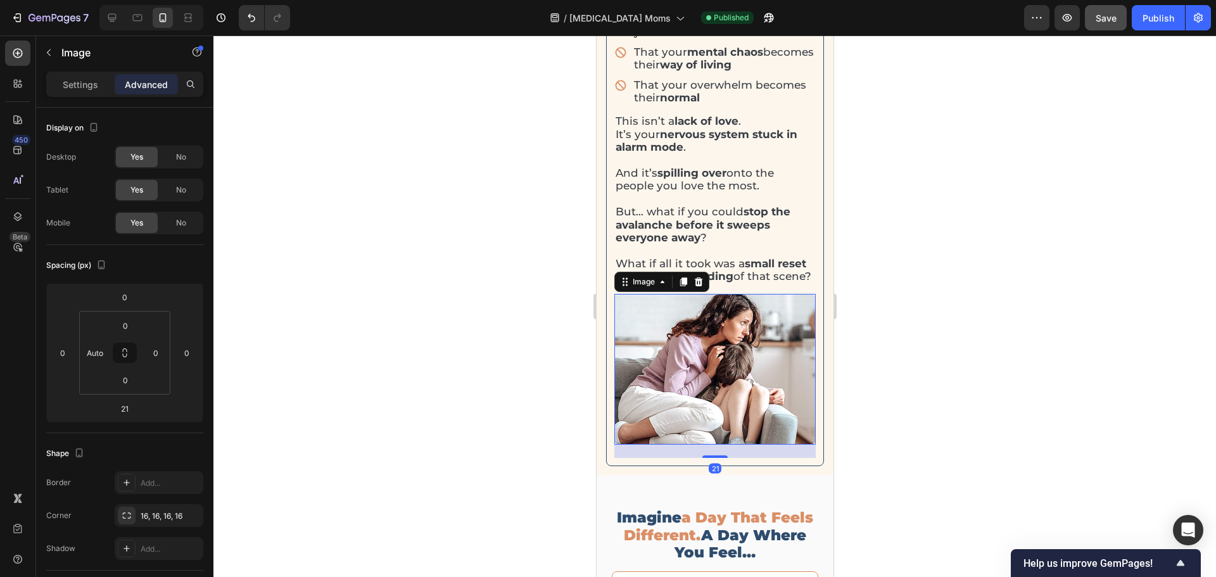
click at [912, 279] on div at bounding box center [714, 306] width 1003 height 542
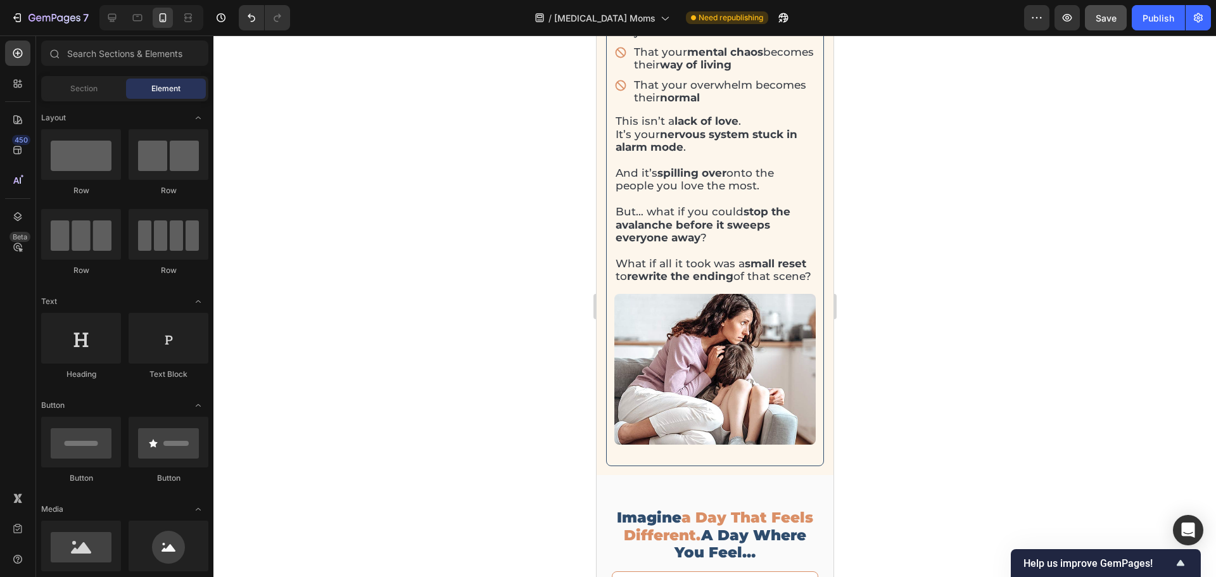
click at [1128, 20] on div "Preview Save Publish" at bounding box center [1117, 17] width 187 height 25
click at [1116, 21] on span "Save" at bounding box center [1106, 18] width 21 height 11
click at [1152, 21] on div "Publish" at bounding box center [1159, 17] width 32 height 13
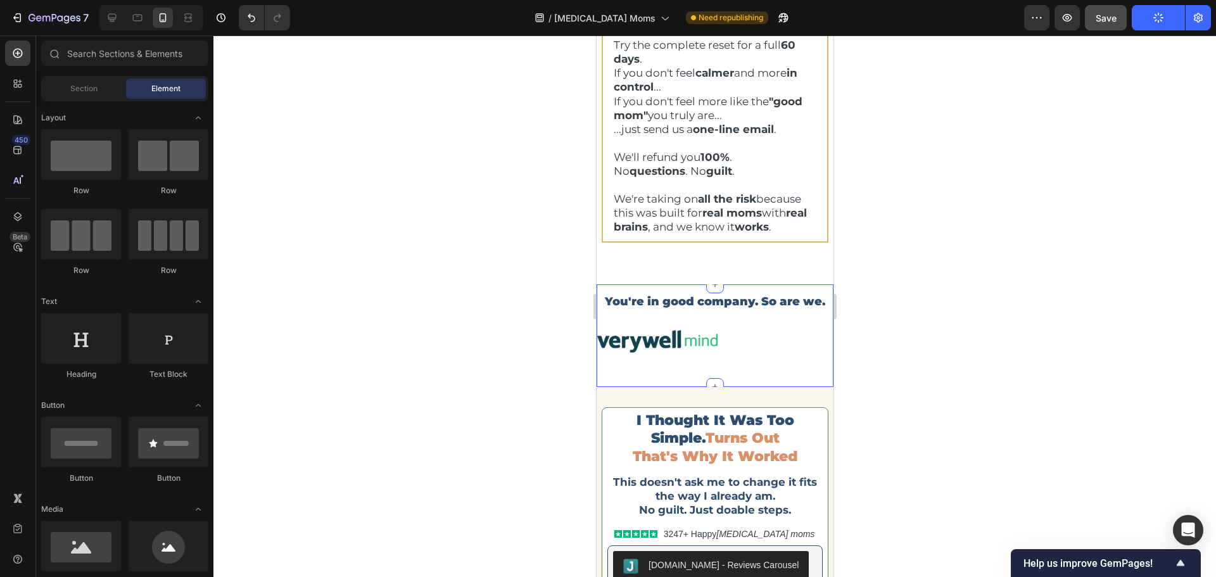
scroll to position [5828, 0]
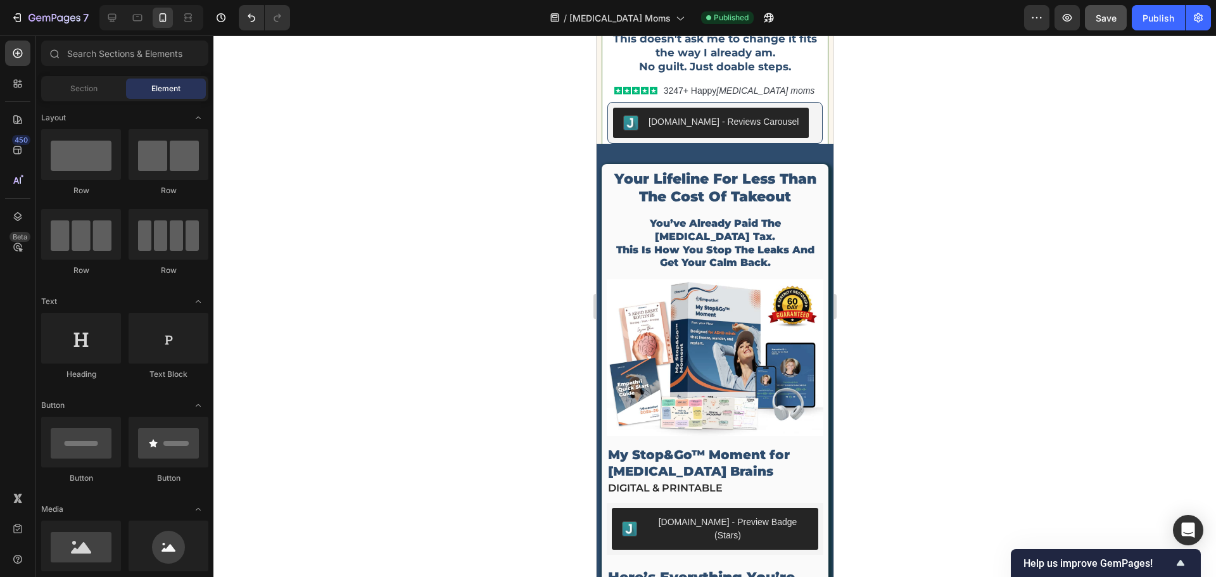
click at [947, 238] on div at bounding box center [714, 306] width 1003 height 542
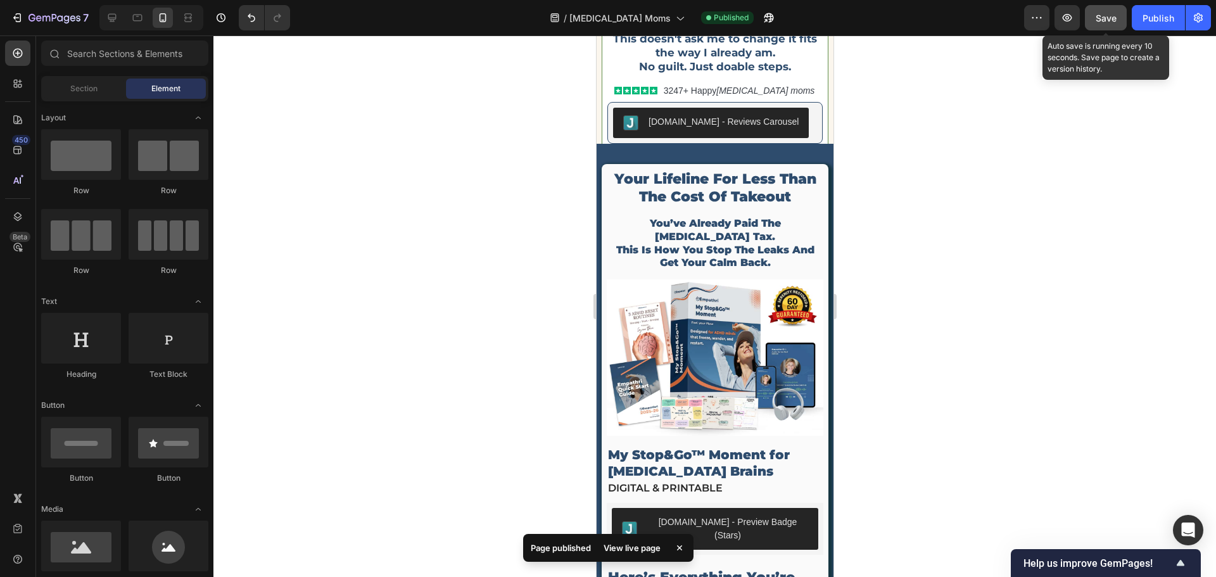
click at [1106, 23] on div "Save" at bounding box center [1106, 17] width 21 height 13
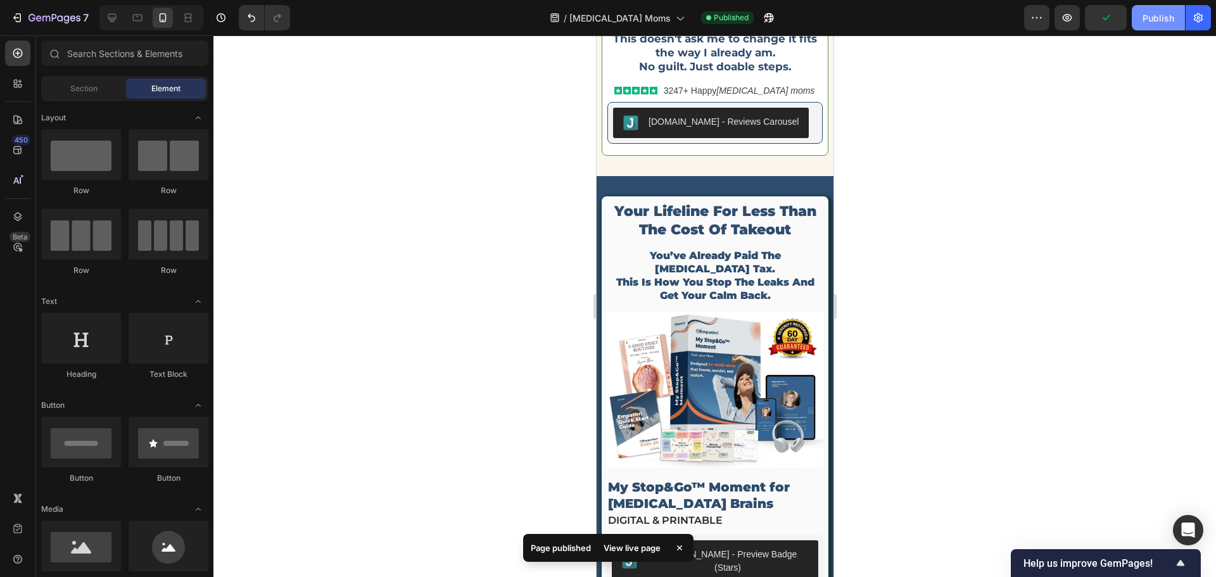
click at [1145, 20] on div "Publish" at bounding box center [1159, 17] width 32 height 13
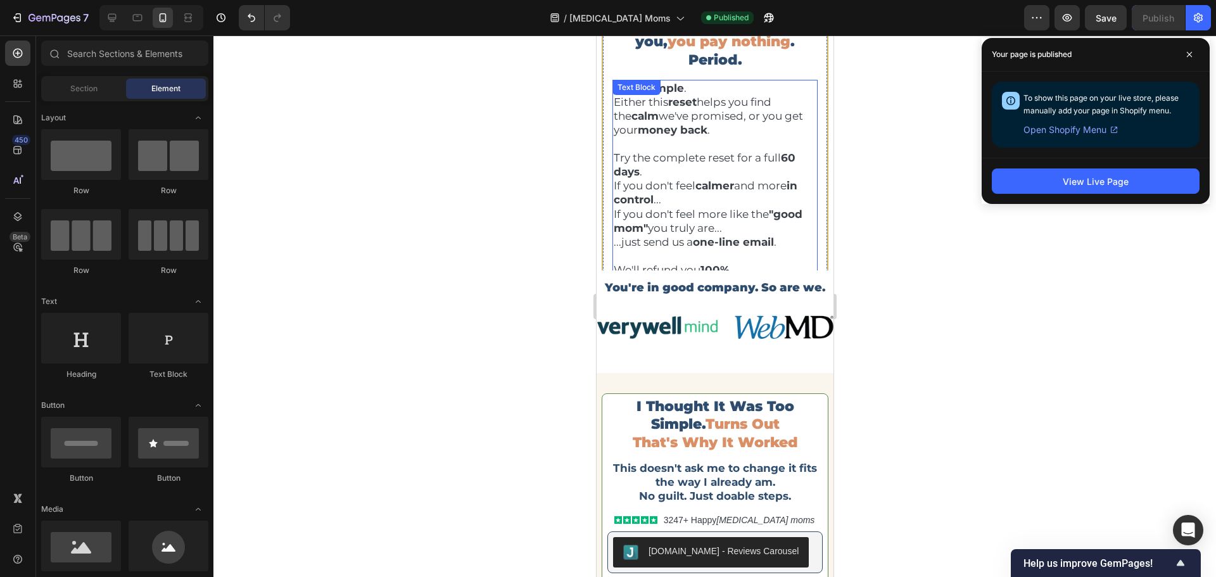
scroll to position [5068, 0]
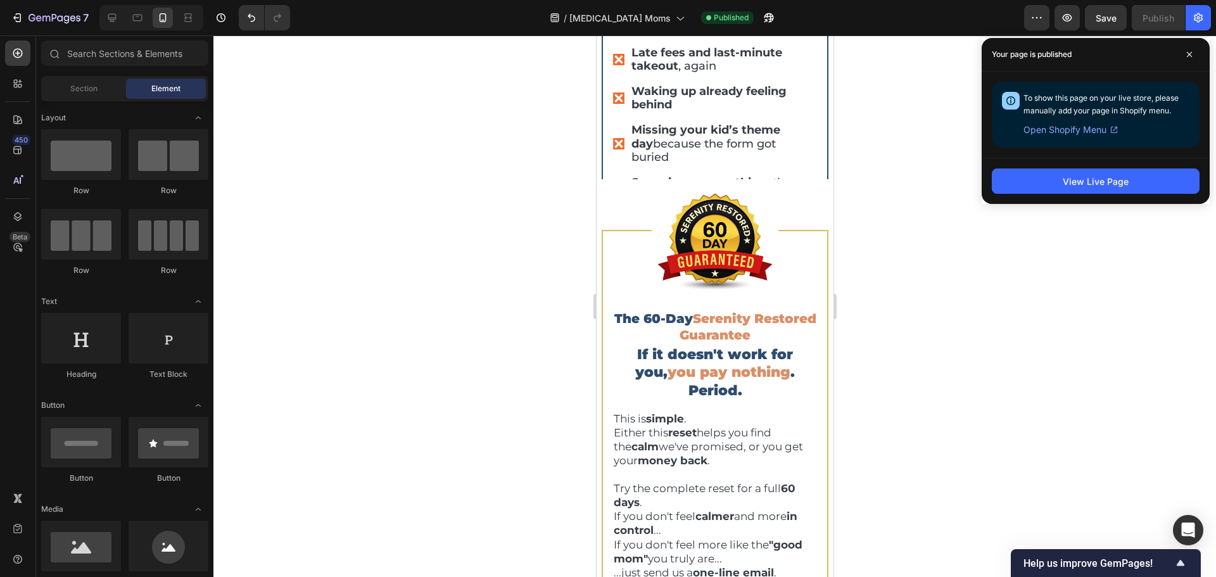
click at [1055, 220] on div at bounding box center [714, 306] width 1003 height 542
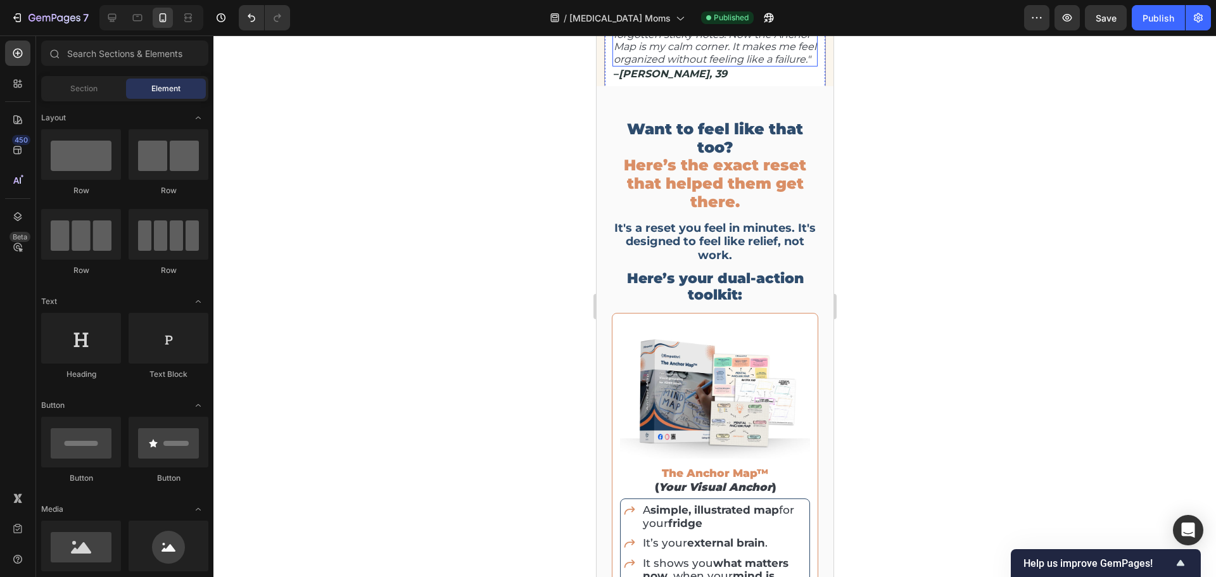
scroll to position [3492, 0]
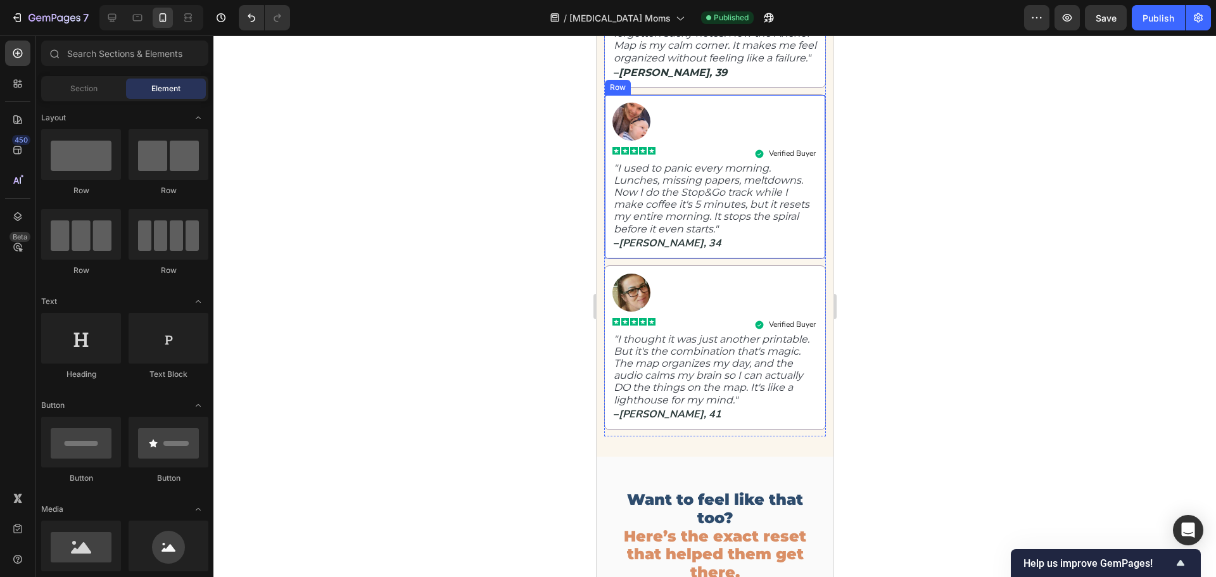
click at [665, 133] on div "Image Icon Icon Icon Icon Icon Icon List Verified Buyer Item List Row "I used t…" at bounding box center [714, 177] width 205 height 148
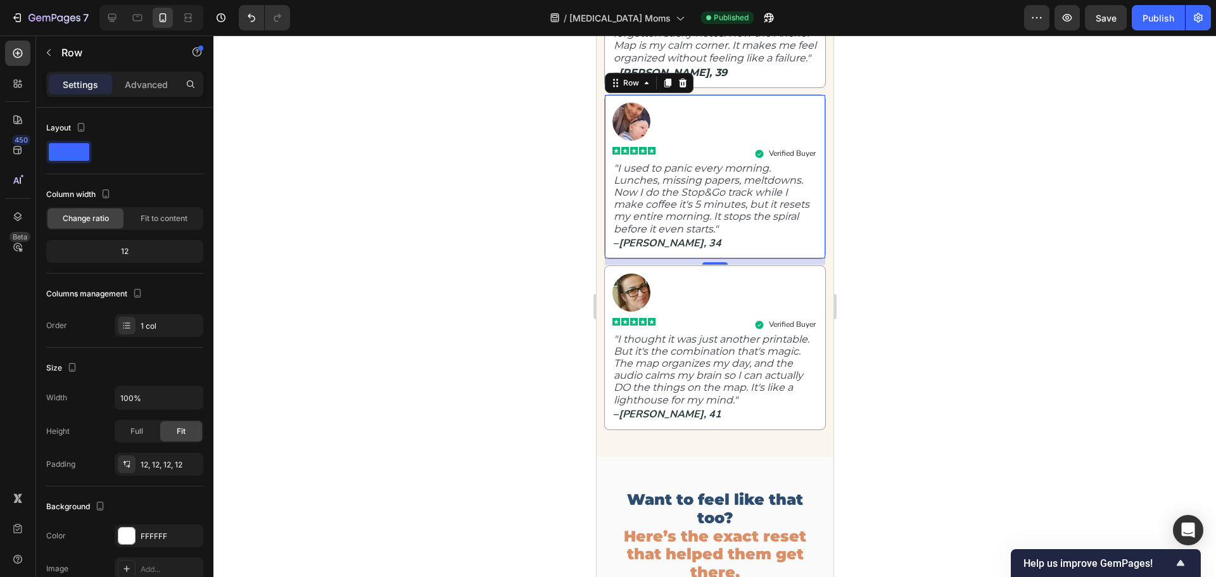
click at [665, 133] on div "Image Icon Icon Icon Icon Icon Icon List Verified Buyer Item List Row "I used t…" at bounding box center [714, 177] width 205 height 148
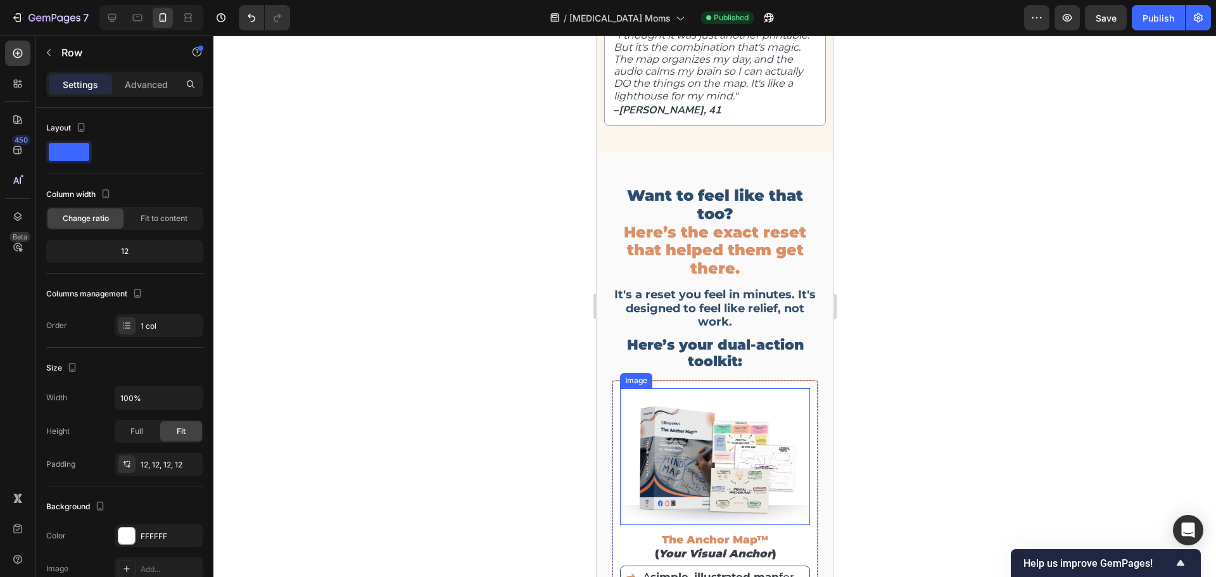
scroll to position [3745, 0]
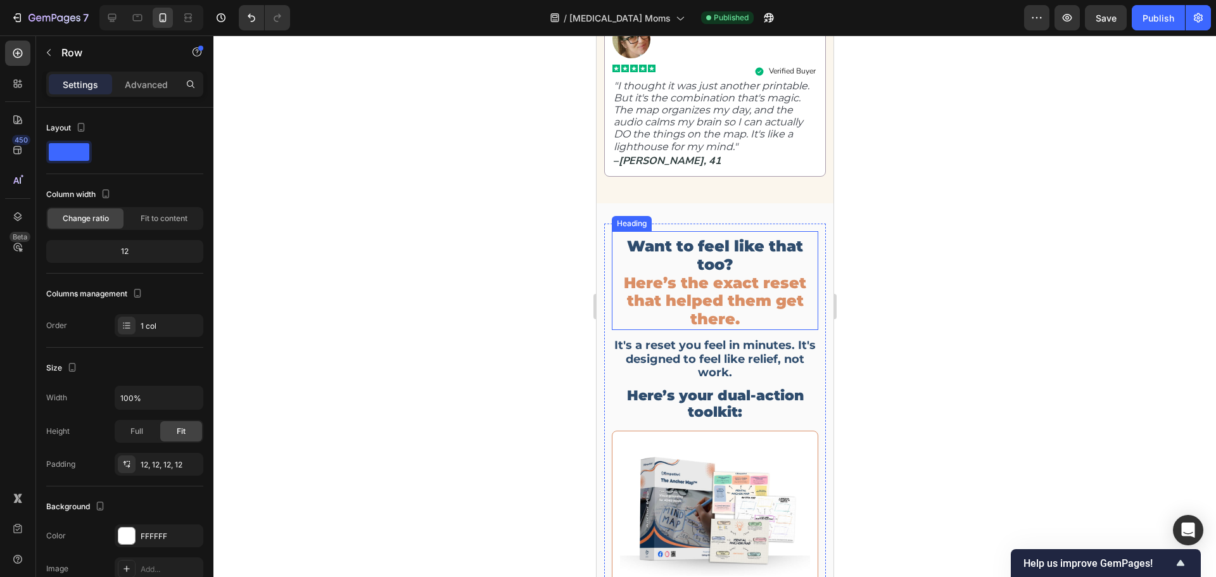
click at [698, 244] on h2 "Want to feel like that too? Here’s the exact reset that helped them get there." at bounding box center [714, 283] width 207 height 94
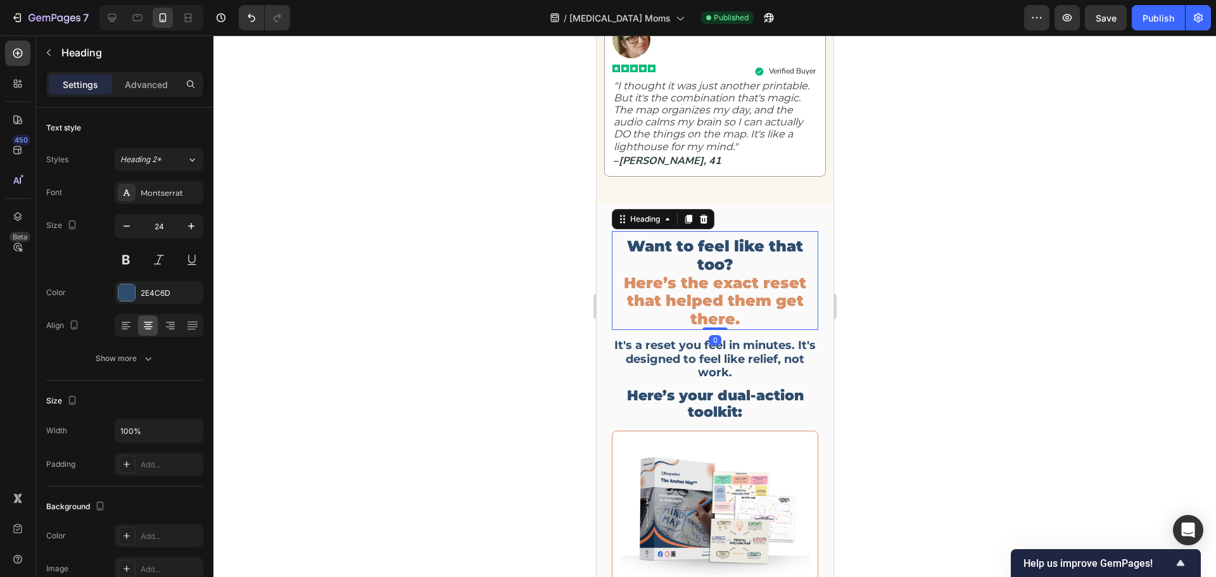
click at [698, 244] on h2 "Want to feel like that too? Here’s the exact reset that helped them get there." at bounding box center [714, 283] width 207 height 94
click at [698, 244] on p "Want to feel like that too? Here’s the exact reset that helped them get there." at bounding box center [715, 283] width 204 height 91
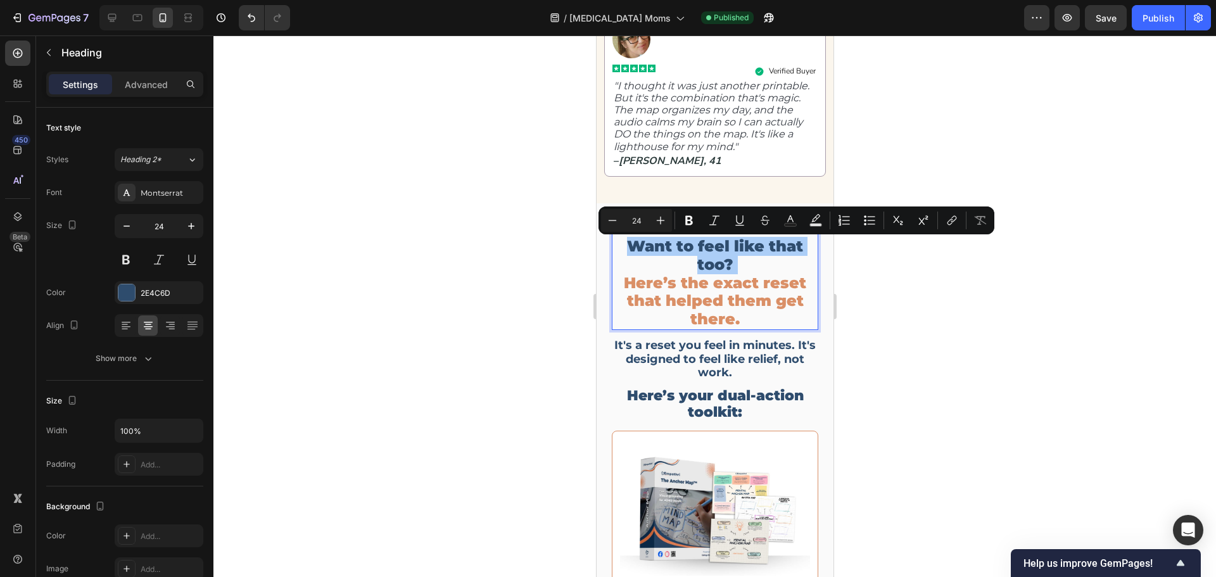
drag, startPoint x: 102, startPoint y: 208, endPoint x: 1093, endPoint y: 171, distance: 992.2
click at [1093, 171] on div at bounding box center [714, 306] width 1003 height 542
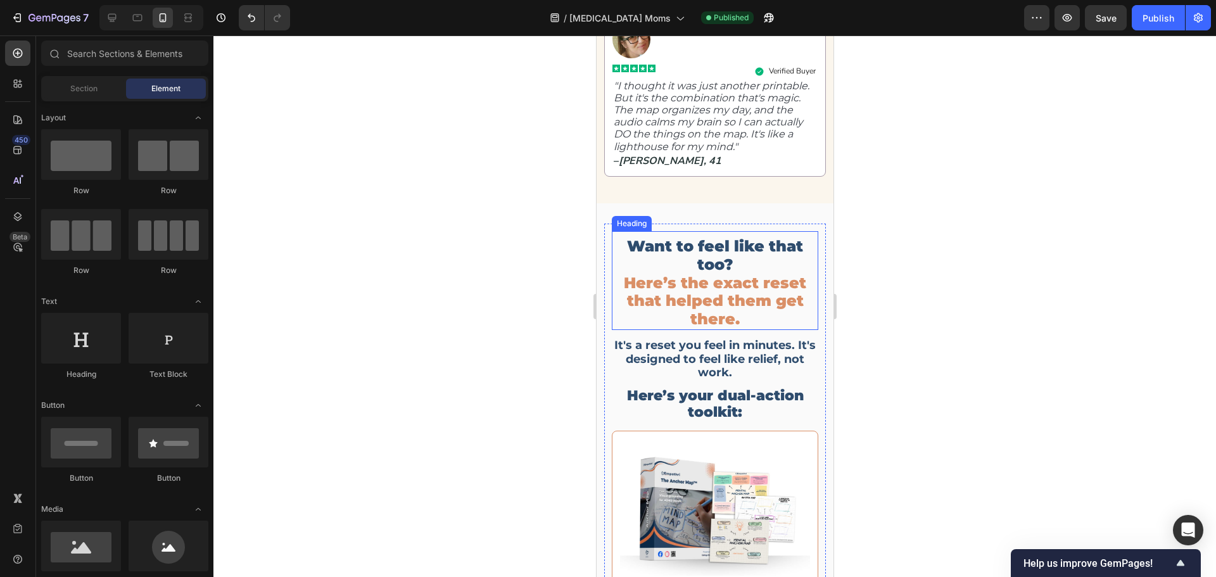
click at [684, 258] on p "Want to feel like that too? Here’s the exact reset that helped them get there." at bounding box center [715, 283] width 204 height 91
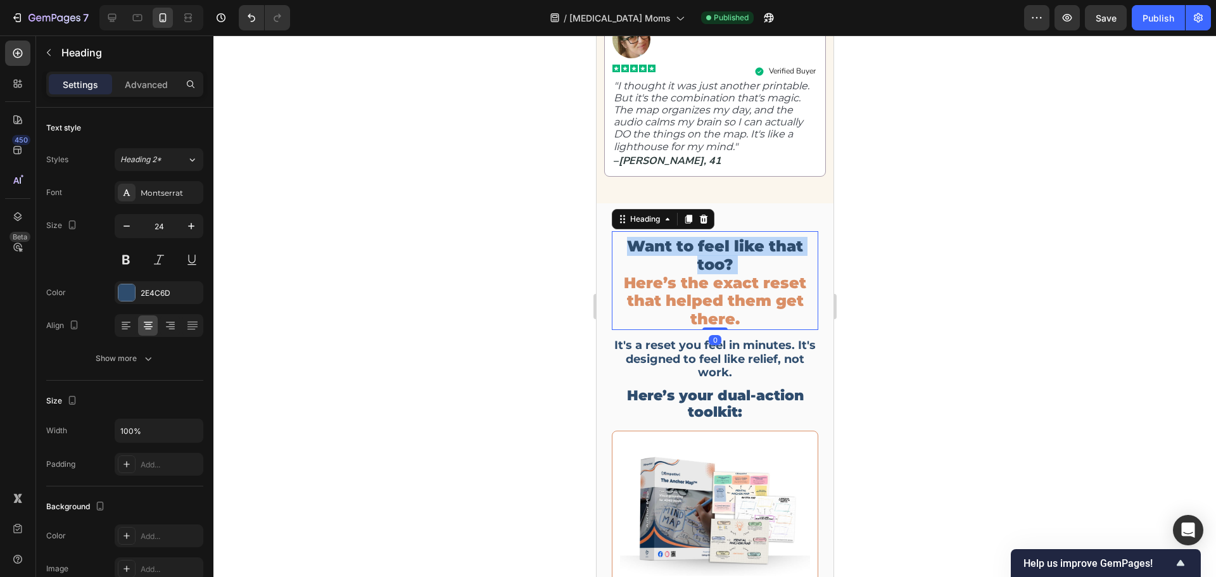
click at [684, 258] on p "Want to feel like that too? Here’s the exact reset that helped them get there." at bounding box center [715, 283] width 204 height 91
click at [986, 244] on div at bounding box center [714, 306] width 1003 height 542
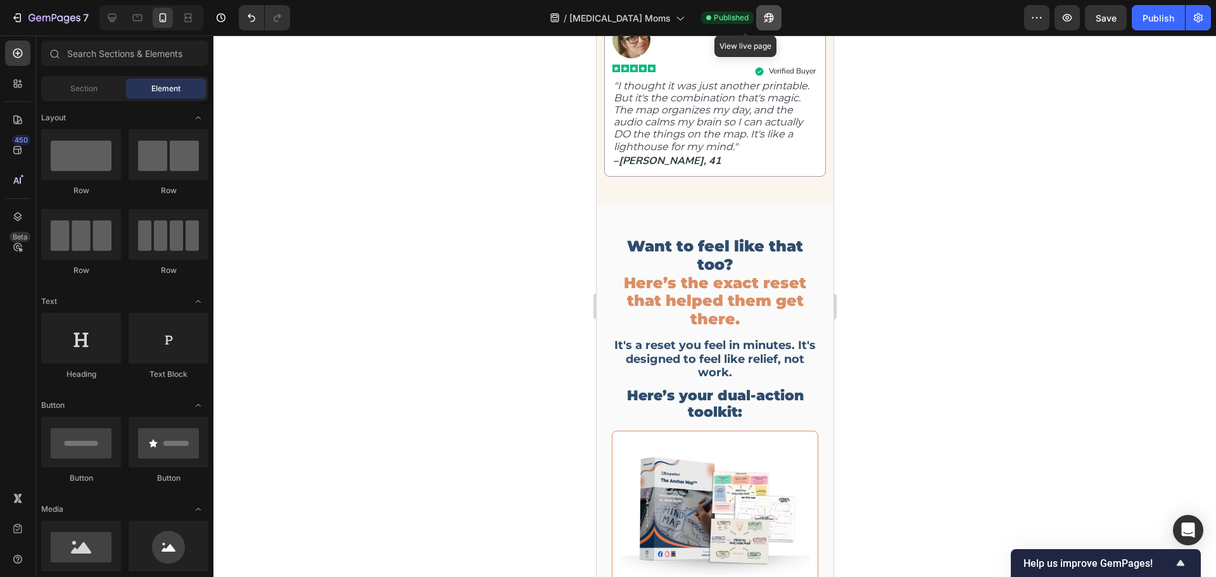
click at [764, 13] on icon "button" at bounding box center [769, 18] width 10 height 10
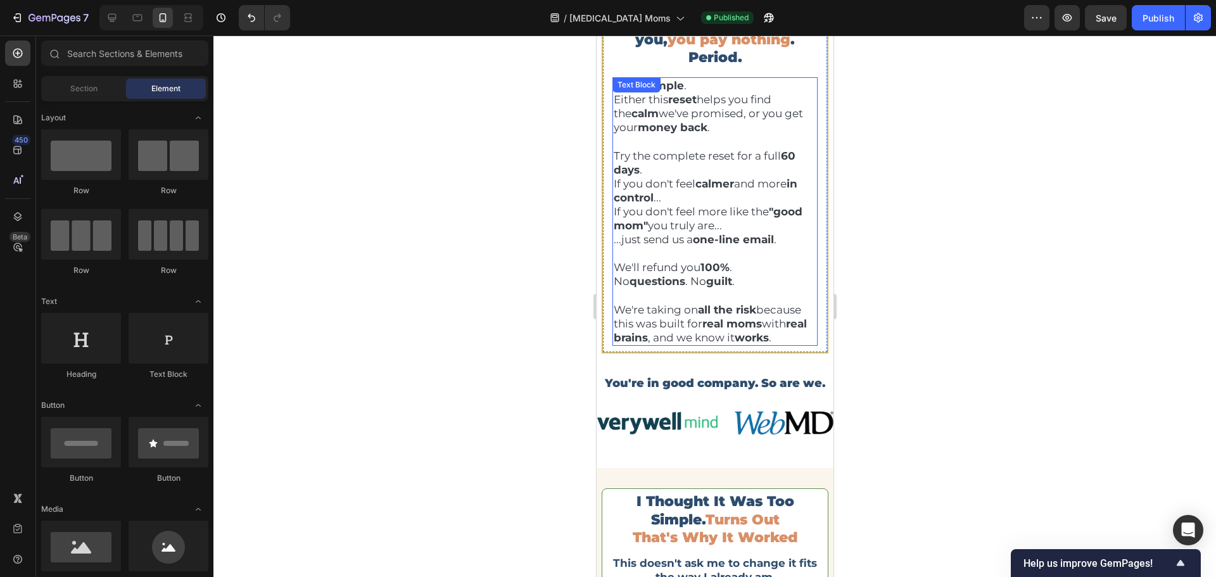
scroll to position [6533, 0]
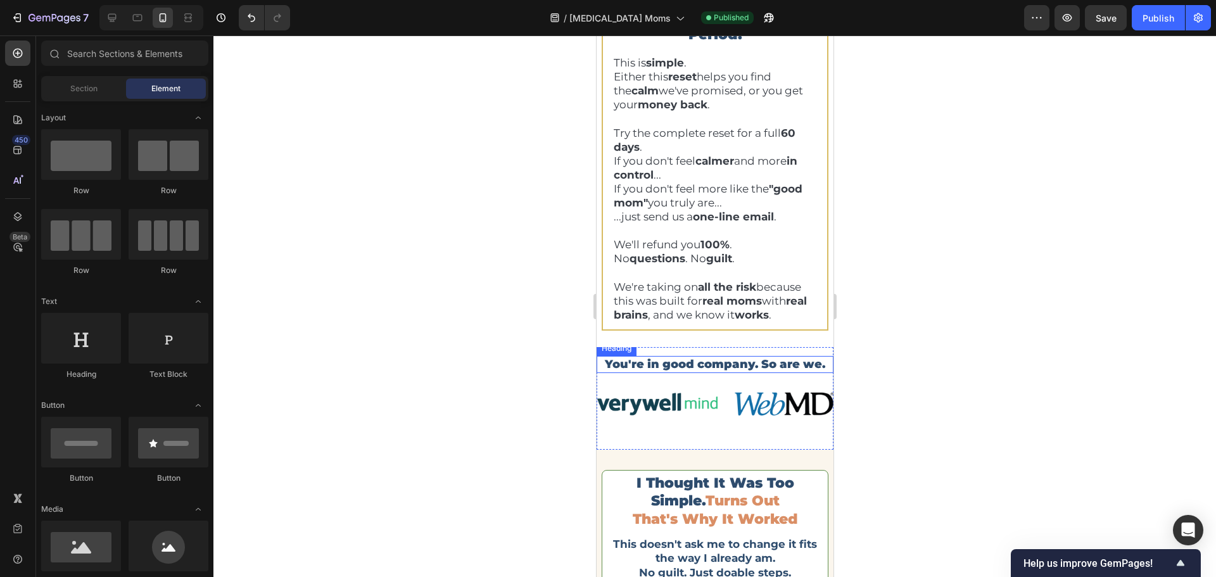
click at [706, 360] on h2 "You're in good company. So are we." at bounding box center [714, 364] width 237 height 17
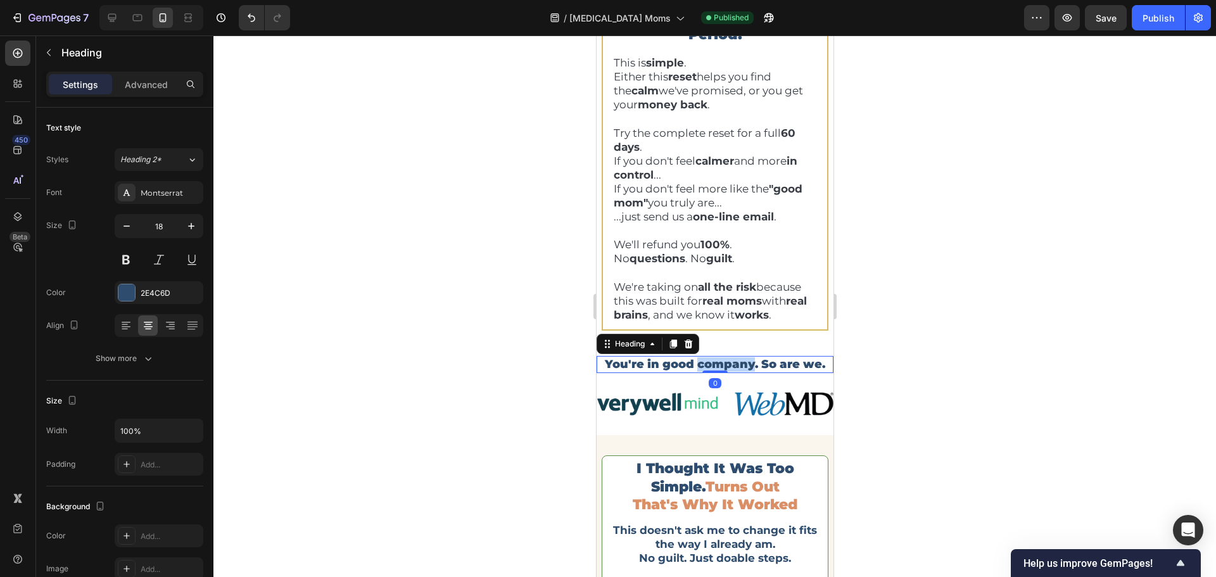
click at [706, 360] on h2 "You're in good company. So are we." at bounding box center [714, 364] width 237 height 17
click at [706, 360] on p "You're in good company. So are we." at bounding box center [714, 364] width 234 height 15
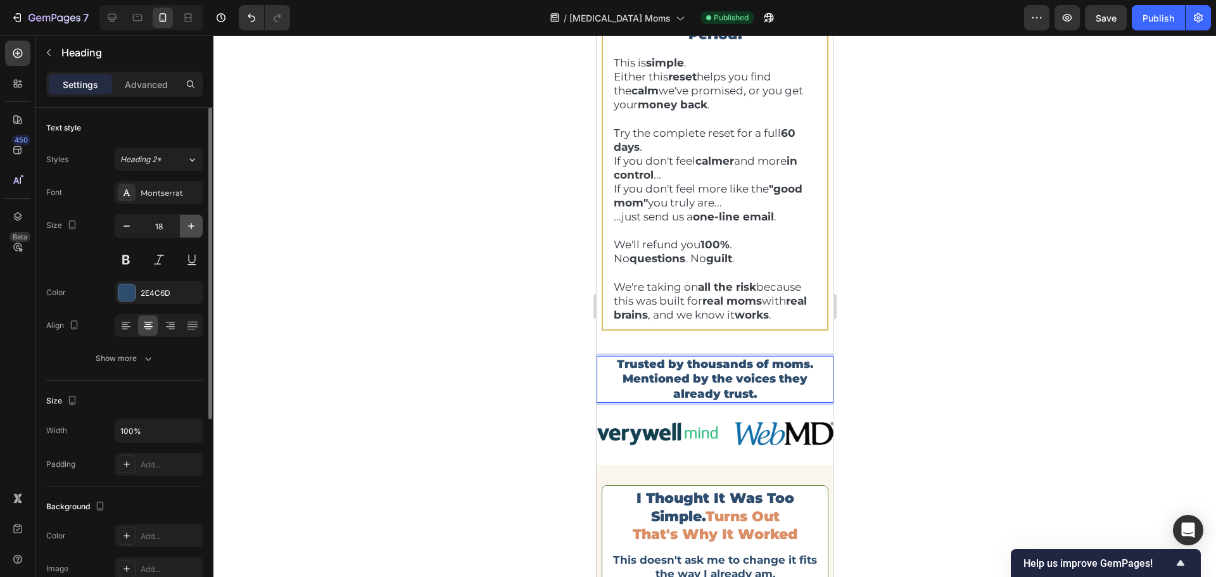
click at [200, 224] on button "button" at bounding box center [191, 226] width 23 height 23
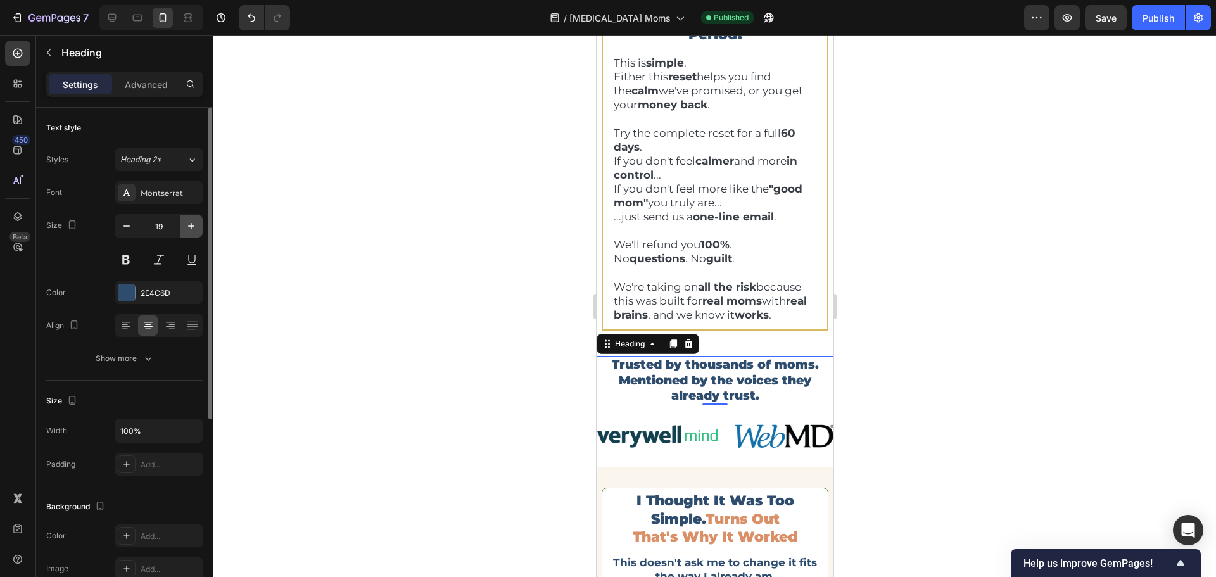
click at [200, 224] on button "button" at bounding box center [191, 226] width 23 height 23
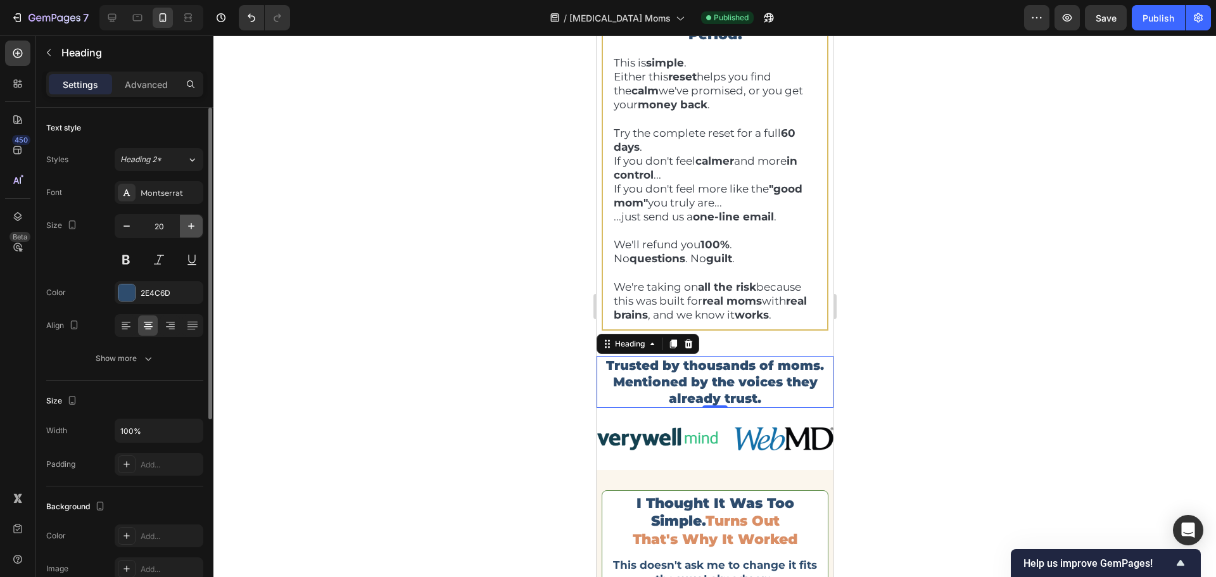
click at [200, 224] on button "button" at bounding box center [191, 226] width 23 height 23
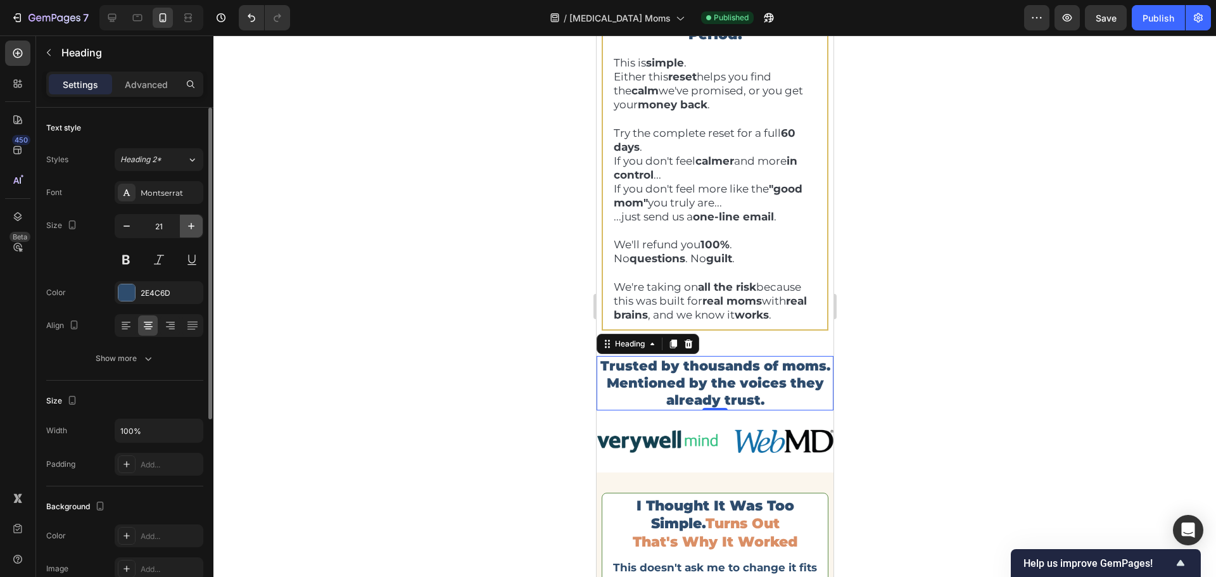
click at [200, 224] on button "button" at bounding box center [191, 226] width 23 height 23
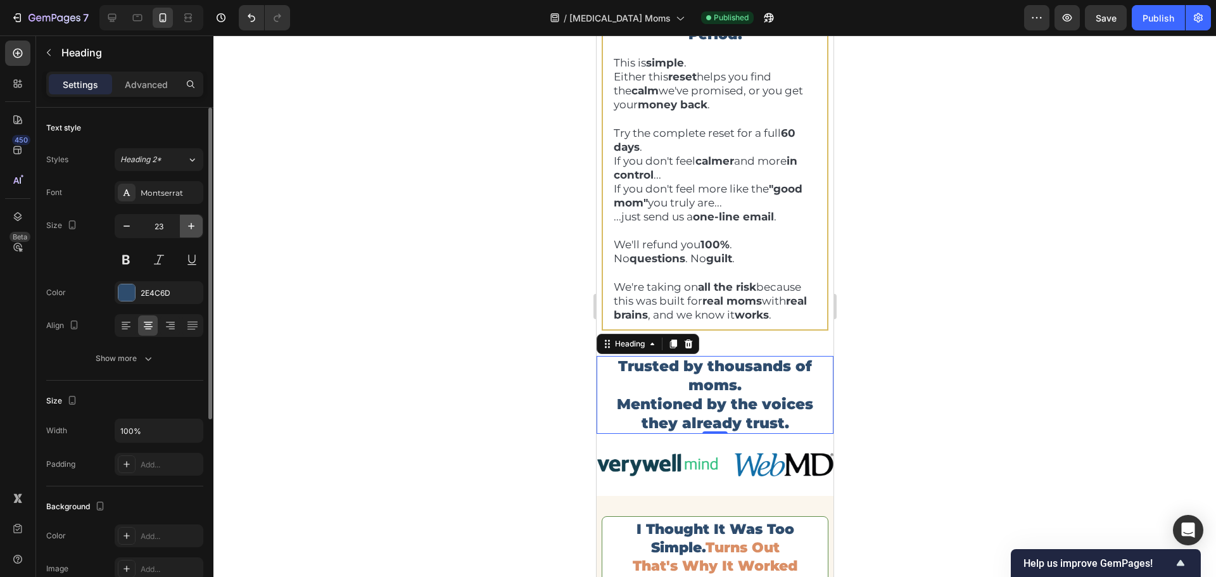
click at [200, 224] on button "button" at bounding box center [191, 226] width 23 height 23
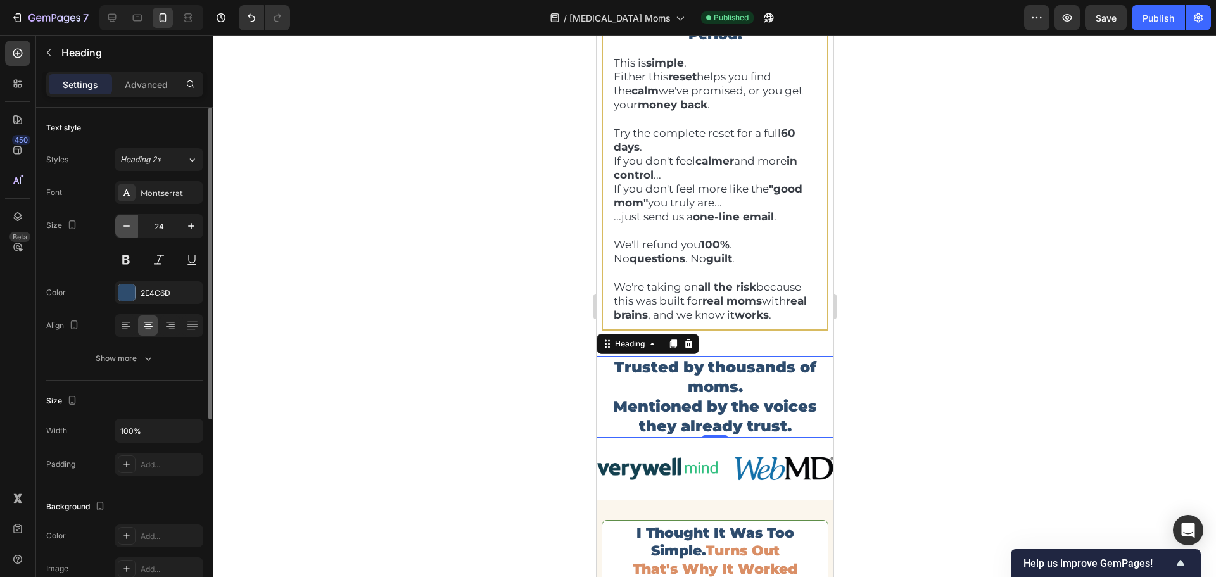
click at [129, 224] on icon "button" at bounding box center [126, 226] width 13 height 13
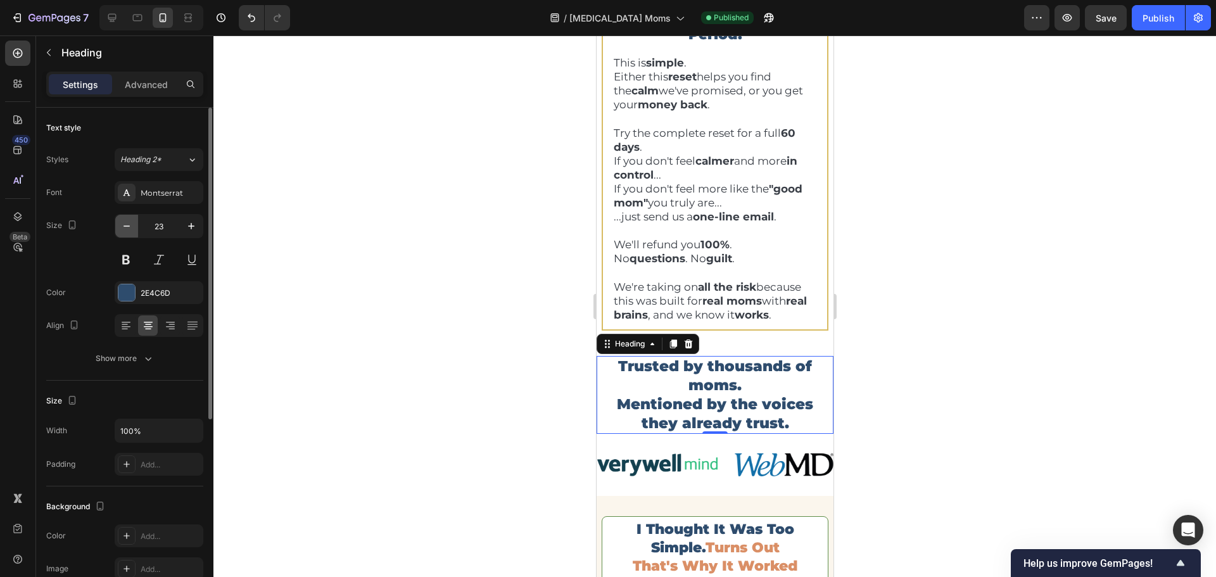
click at [129, 224] on icon "button" at bounding box center [126, 226] width 13 height 13
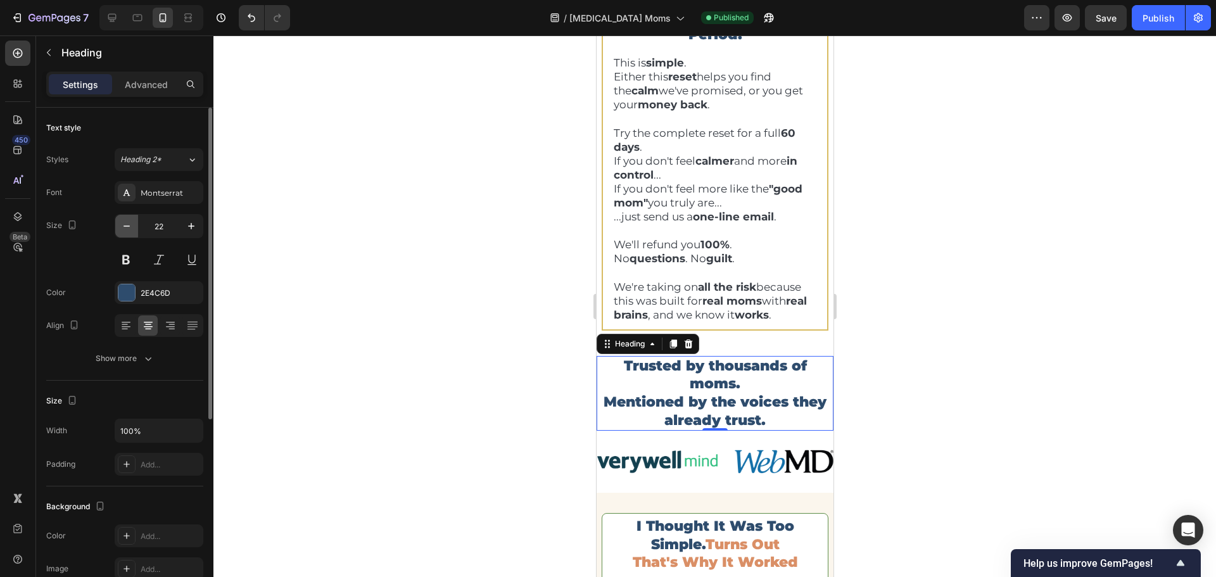
click at [129, 224] on icon "button" at bounding box center [126, 226] width 13 height 13
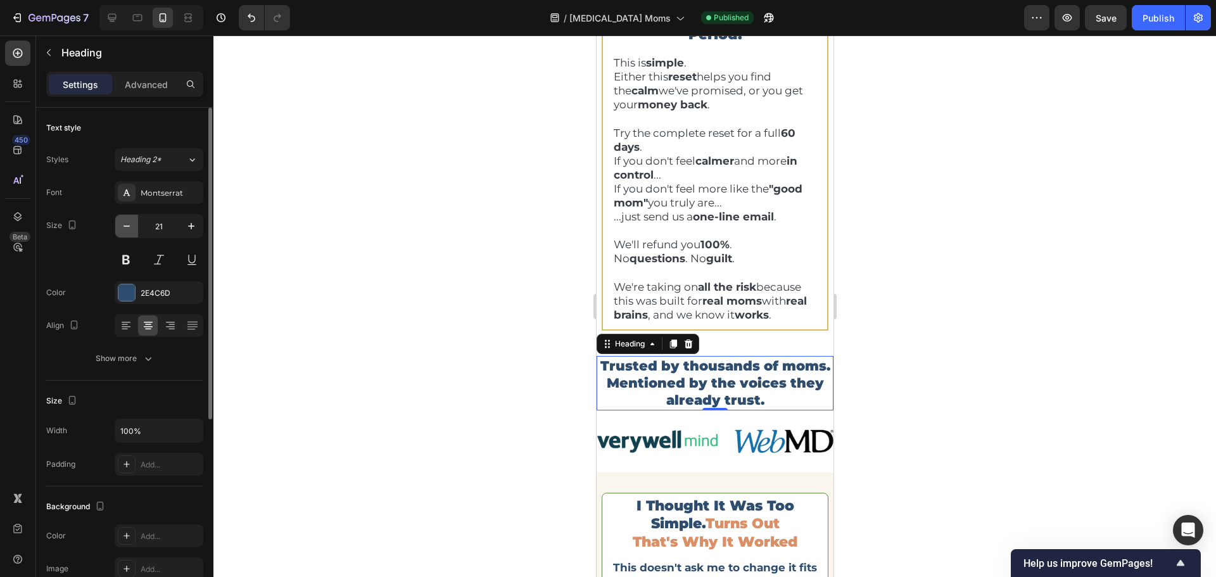
click at [129, 224] on icon "button" at bounding box center [126, 226] width 13 height 13
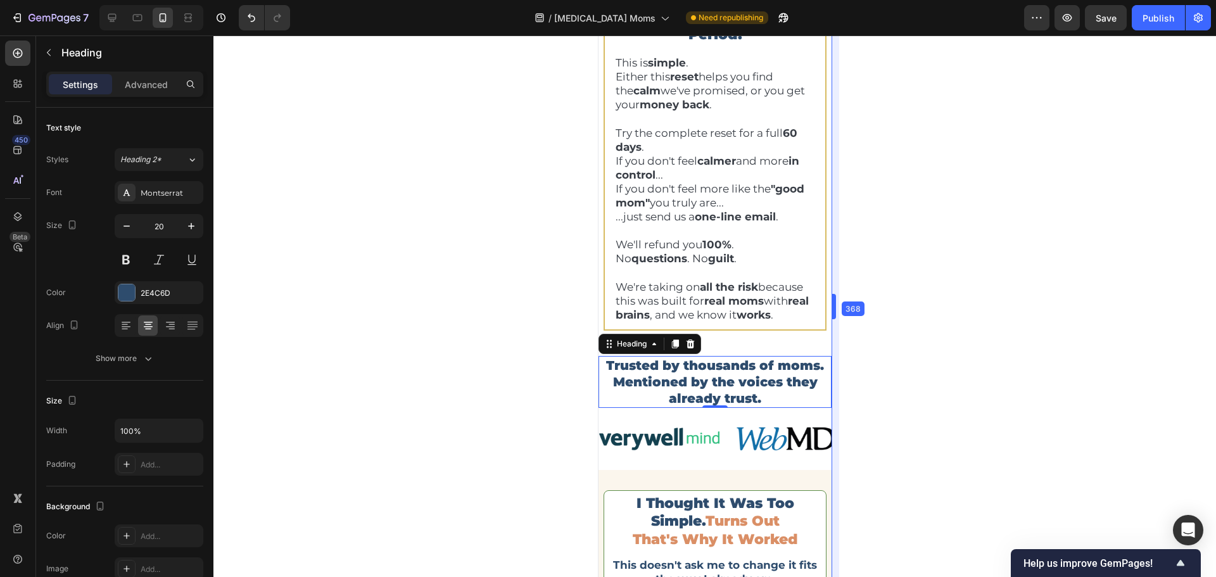
scroll to position [6551, 0]
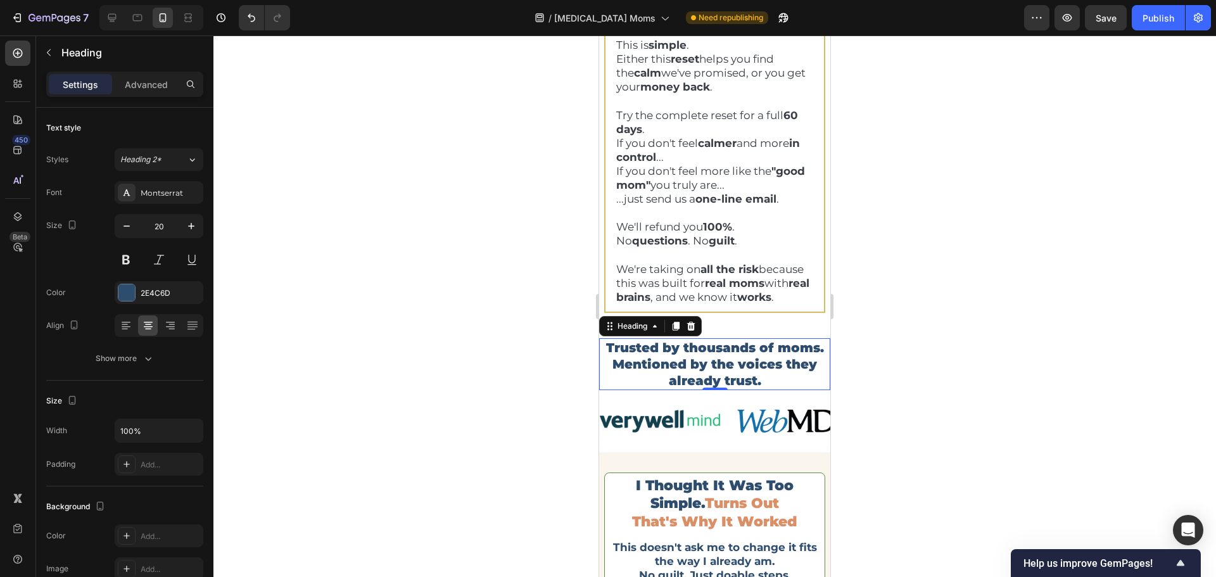
click at [656, 366] on p "Trusted by thousands of moms. Mentioned by the voices they already trust." at bounding box center [715, 364] width 229 height 49
click at [819, 364] on p "Trusted by thousands of moms. Mentioned by the voices they already trust." at bounding box center [715, 364] width 229 height 49
click at [128, 229] on icon "button" at bounding box center [126, 226] width 13 height 13
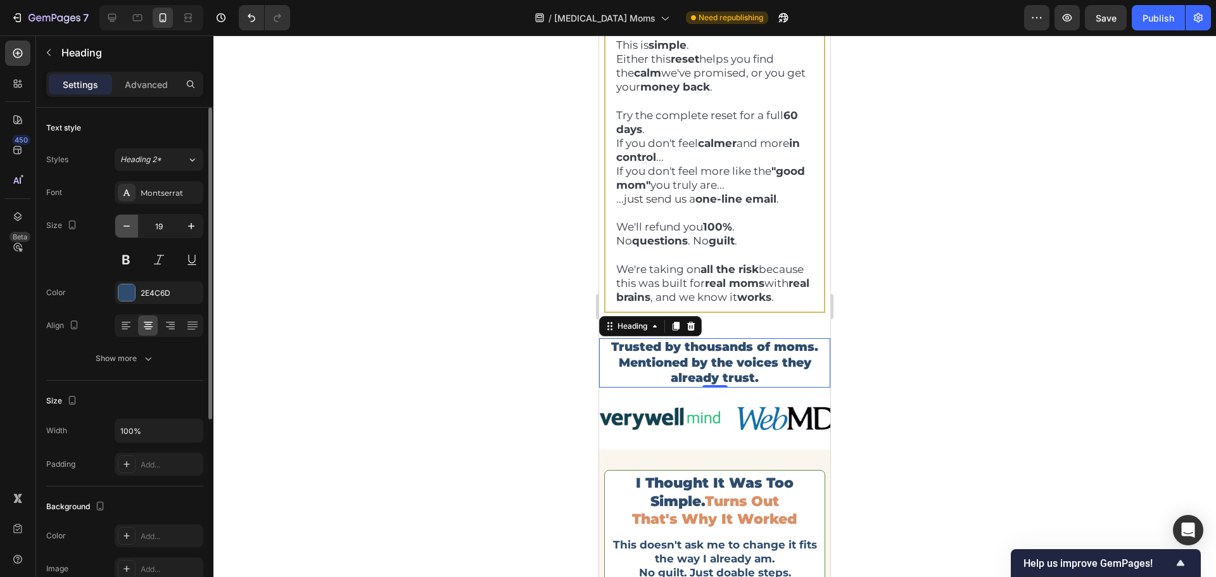
click at [128, 229] on icon "button" at bounding box center [126, 226] width 13 height 13
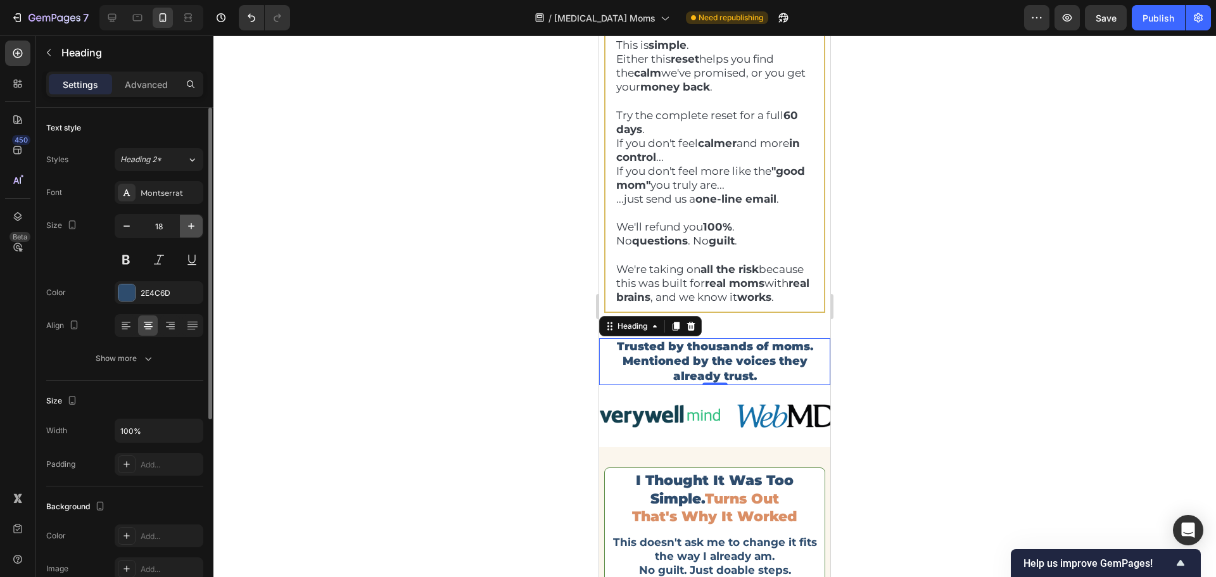
click at [185, 233] on button "button" at bounding box center [191, 226] width 23 height 23
type input "19"
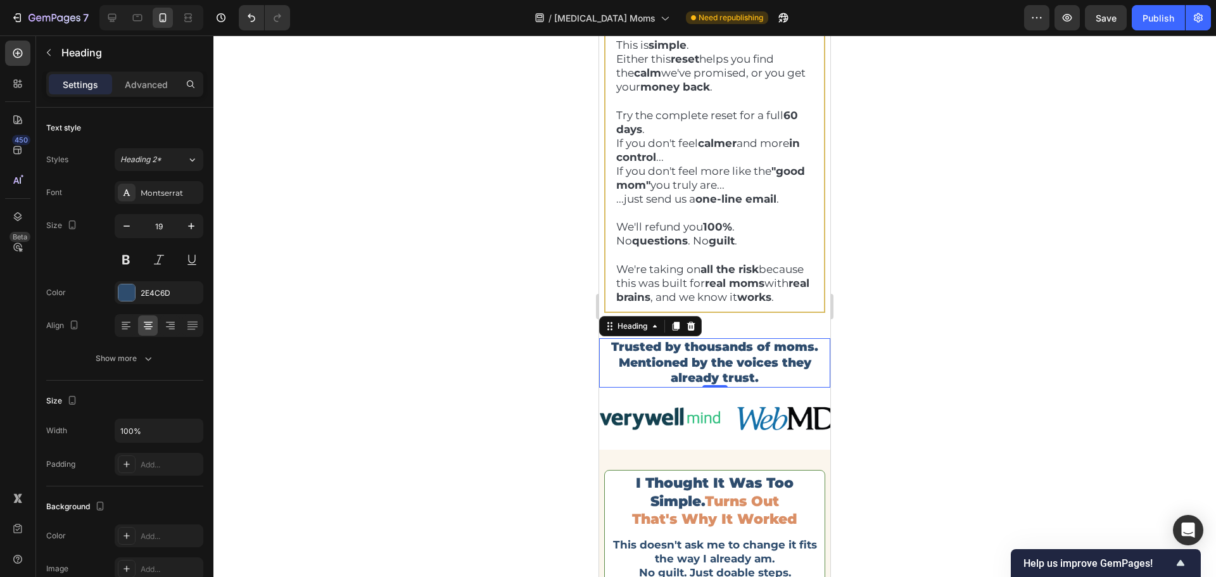
click at [666, 377] on p "Trusted by thousands of moms. Mentioned by the voices they already trust." at bounding box center [715, 363] width 229 height 47
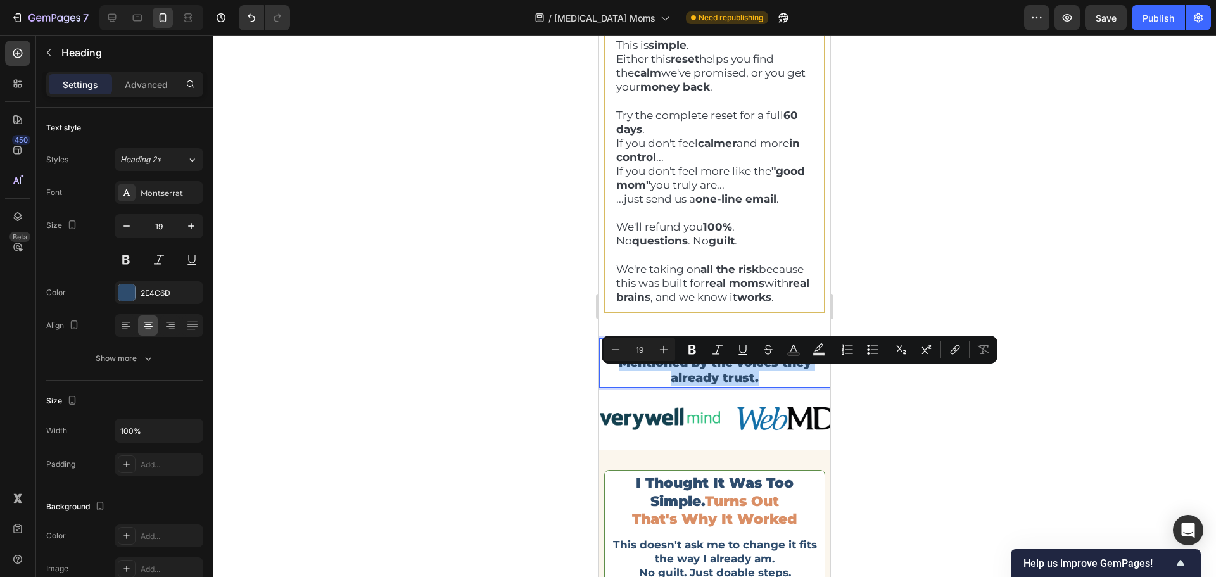
drag, startPoint x: 613, startPoint y: 375, endPoint x: 761, endPoint y: 395, distance: 150.2
click at [761, 386] on p "Trusted by thousands of moms. Mentioned by the voices they already trust." at bounding box center [715, 363] width 229 height 47
click at [747, 510] on span "turns out" at bounding box center [742, 501] width 74 height 17
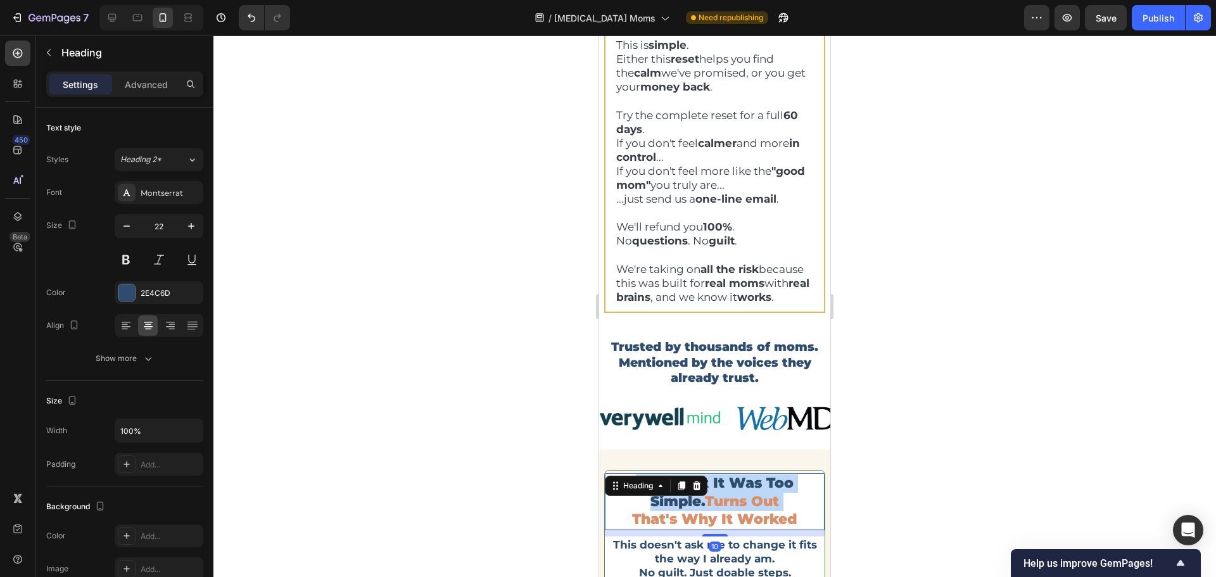
click at [747, 510] on span "turns out" at bounding box center [742, 501] width 74 height 17
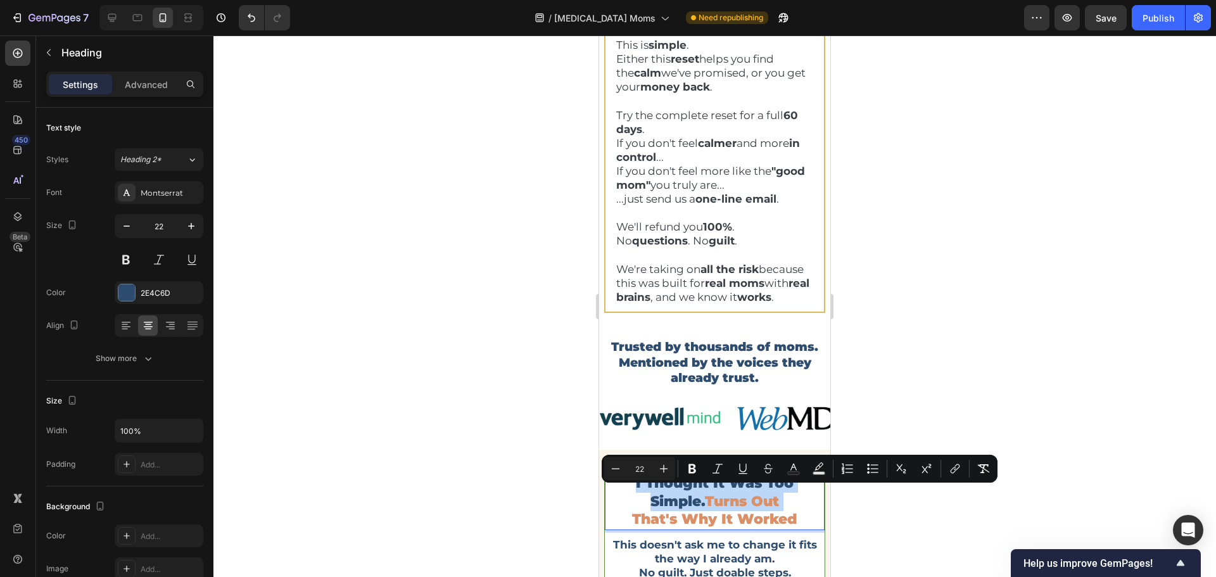
click at [747, 510] on span "turns out" at bounding box center [742, 501] width 74 height 17
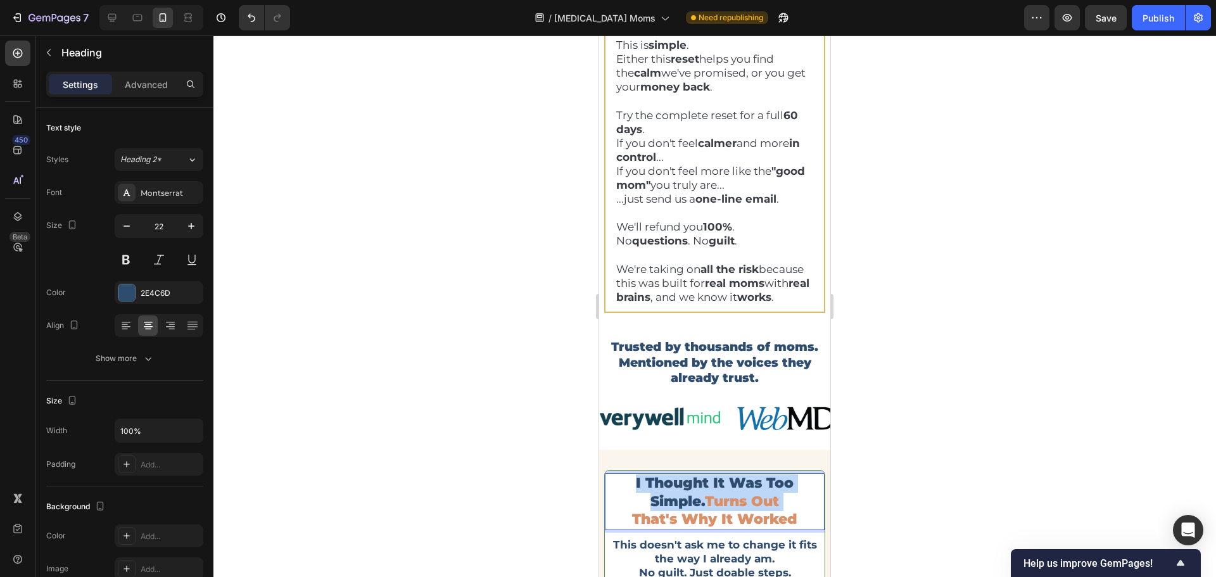
drag, startPoint x: 747, startPoint y: 515, endPoint x: 774, endPoint y: 514, distance: 26.6
click at [774, 510] on span "turns out" at bounding box center [742, 501] width 74 height 17
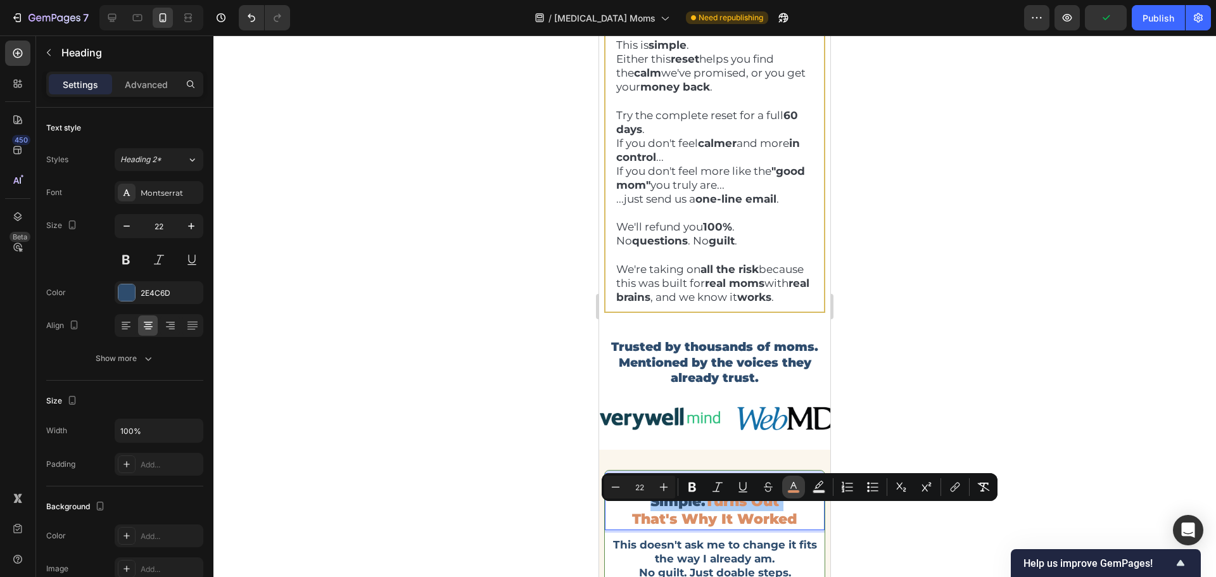
click at [787, 486] on button "color" at bounding box center [793, 487] width 23 height 23
type input "DA8F66"
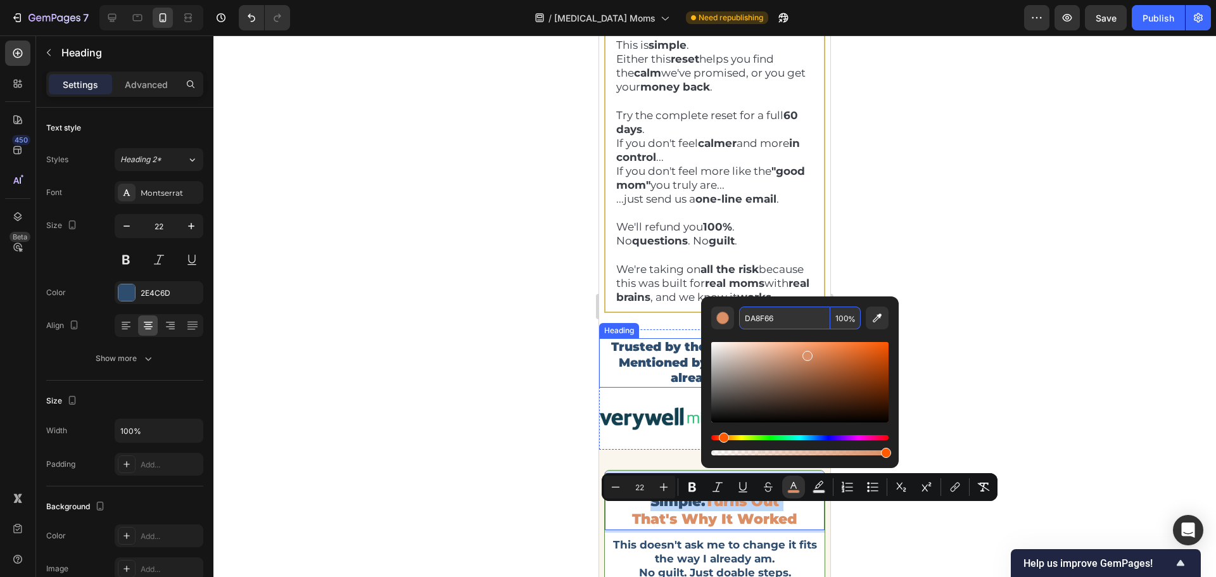
click at [668, 379] on p "Trusted by thousands of moms. Mentioned by the voices they already trust." at bounding box center [715, 363] width 229 height 47
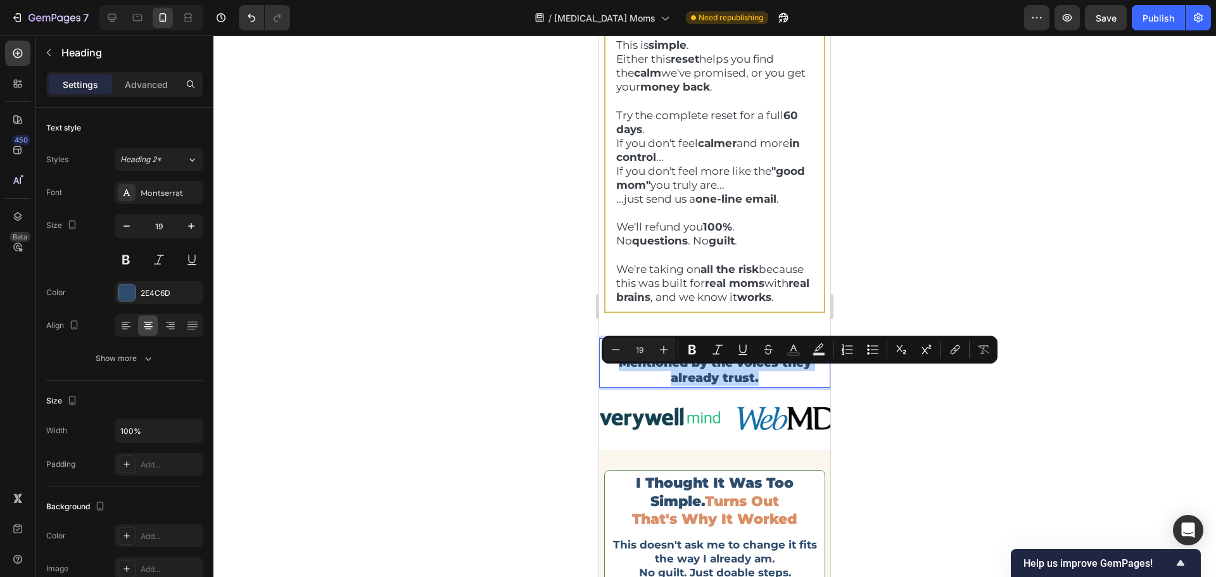
drag, startPoint x: 616, startPoint y: 377, endPoint x: 756, endPoint y: 394, distance: 141.7
click at [756, 386] on p "Trusted by thousands of moms. Mentioned by the voices they already trust." at bounding box center [715, 363] width 229 height 47
click at [789, 353] on rect "Editor contextual toolbar" at bounding box center [794, 354] width 12 height 3
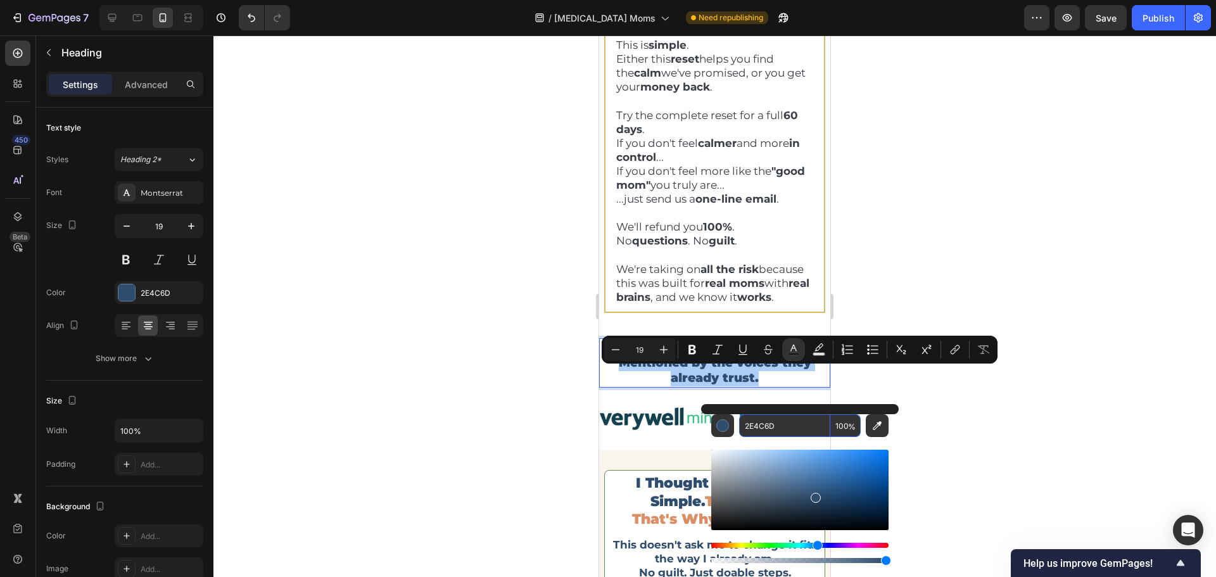
paste input "DA8F66"
type input "DA8F66"
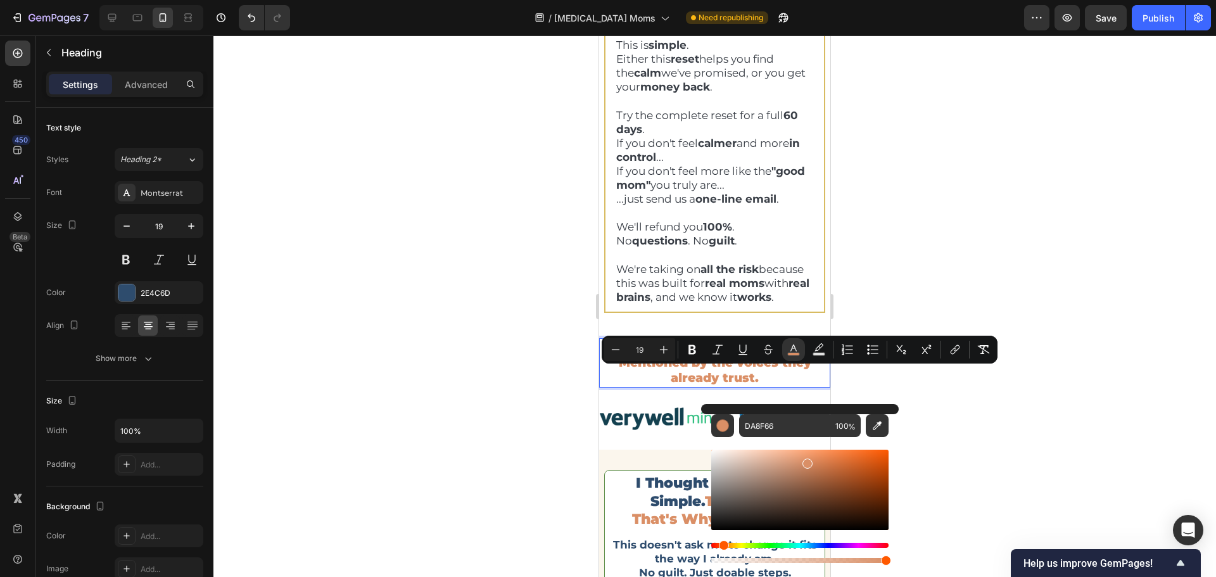
click at [986, 224] on div at bounding box center [714, 306] width 1003 height 542
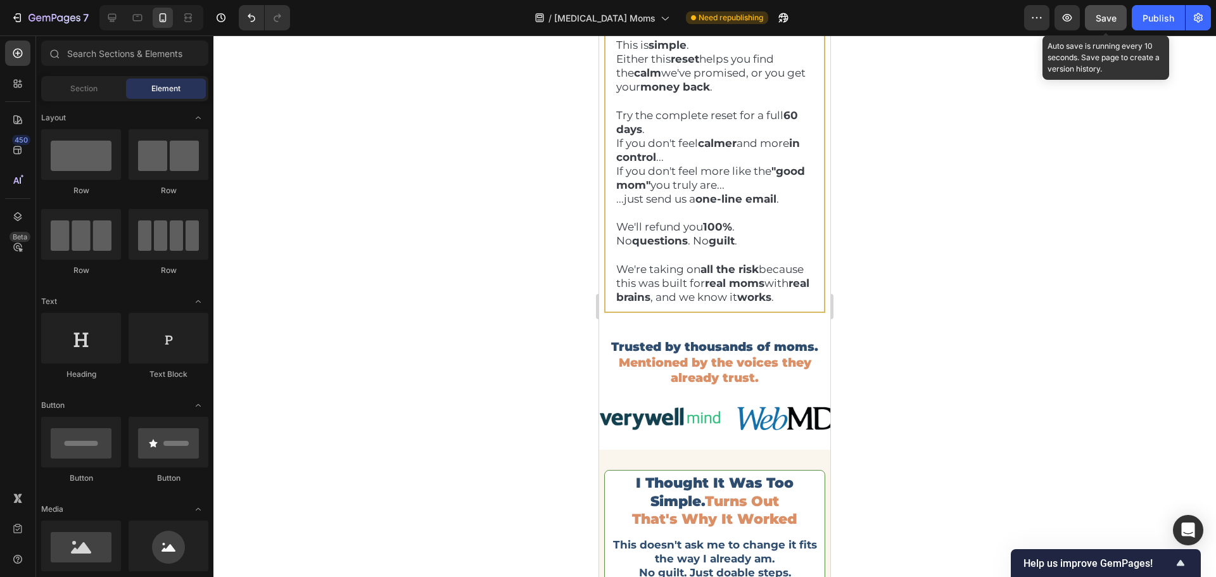
click at [1108, 20] on span "Save" at bounding box center [1106, 18] width 21 height 11
click at [1161, 18] on div "Publish" at bounding box center [1159, 17] width 32 height 13
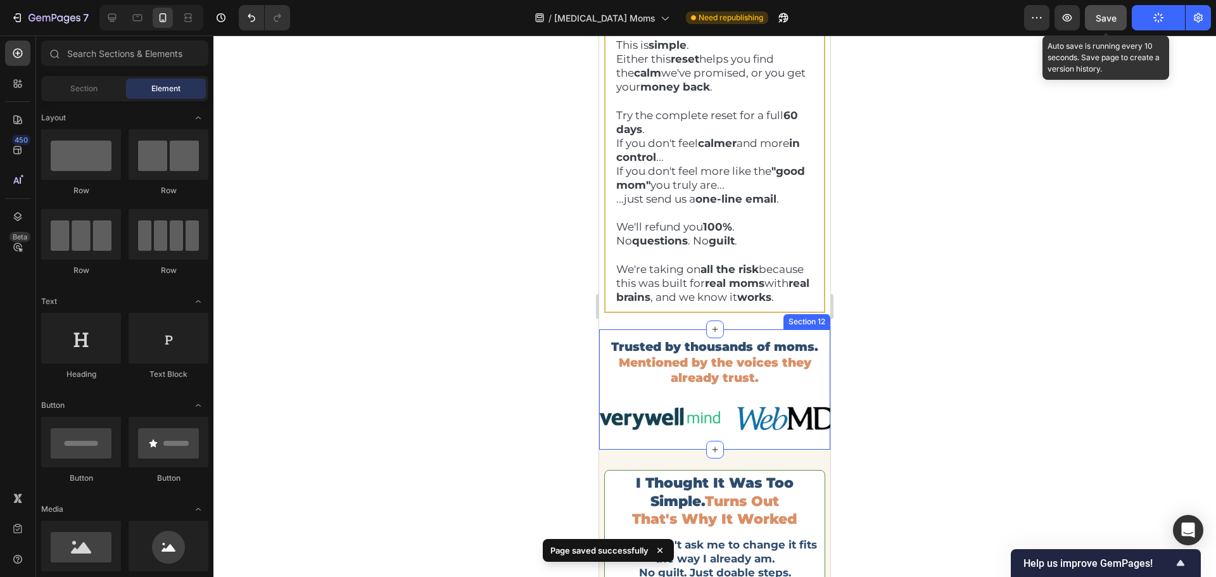
click at [815, 347] on div "Trusted by thousands of moms. Mentioned by the voices they already trust. Headi…" at bounding box center [714, 389] width 231 height 120
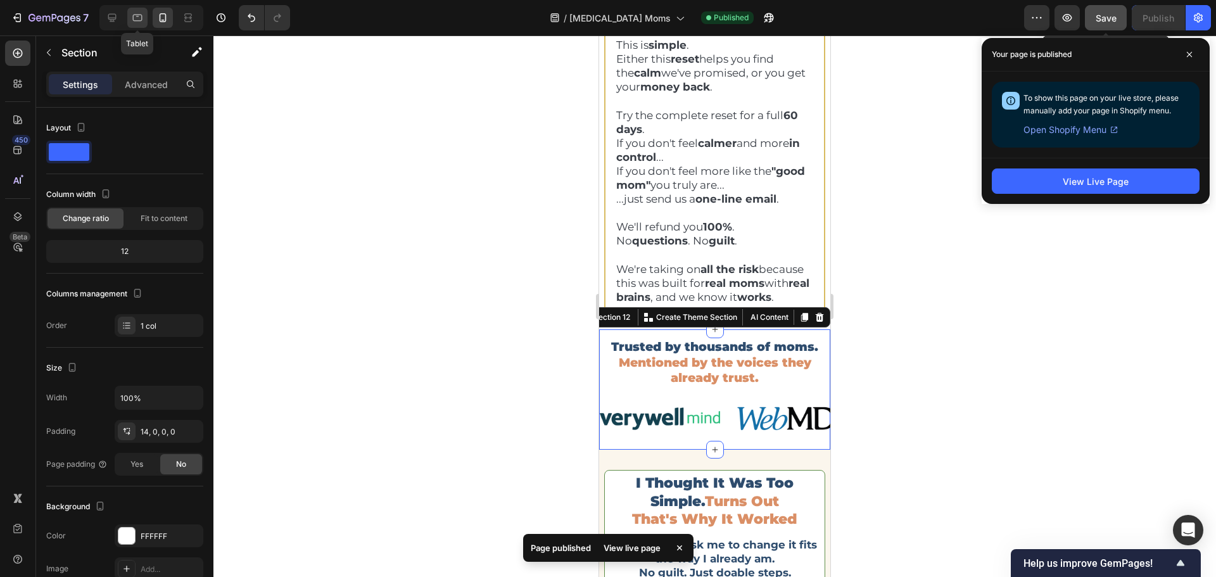
click at [143, 13] on icon at bounding box center [137, 17] width 13 height 13
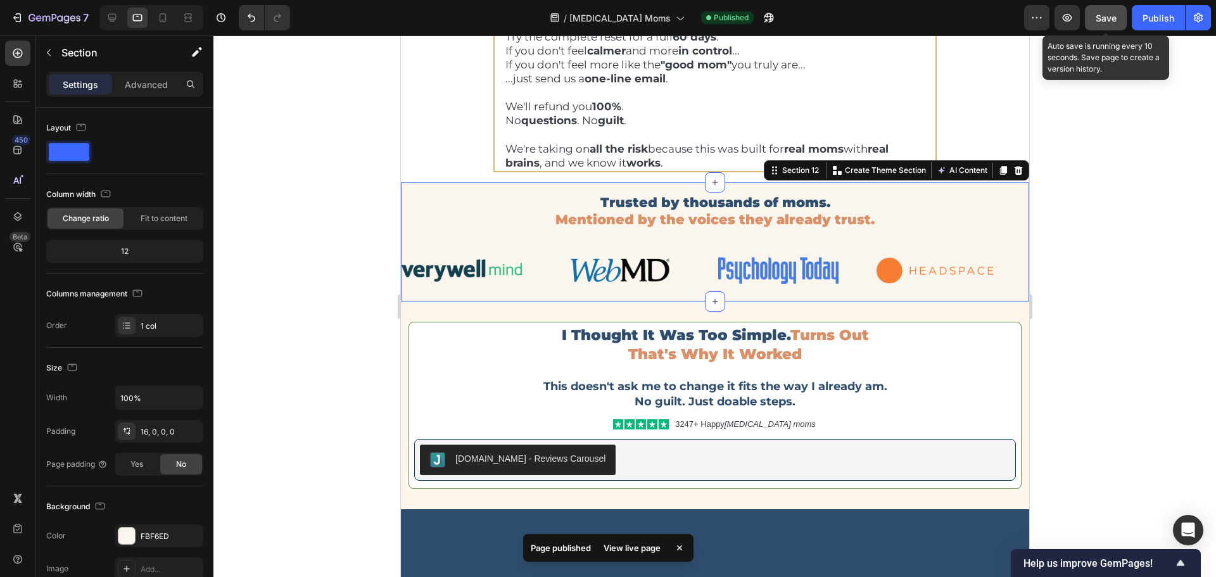
scroll to position [6503, 0]
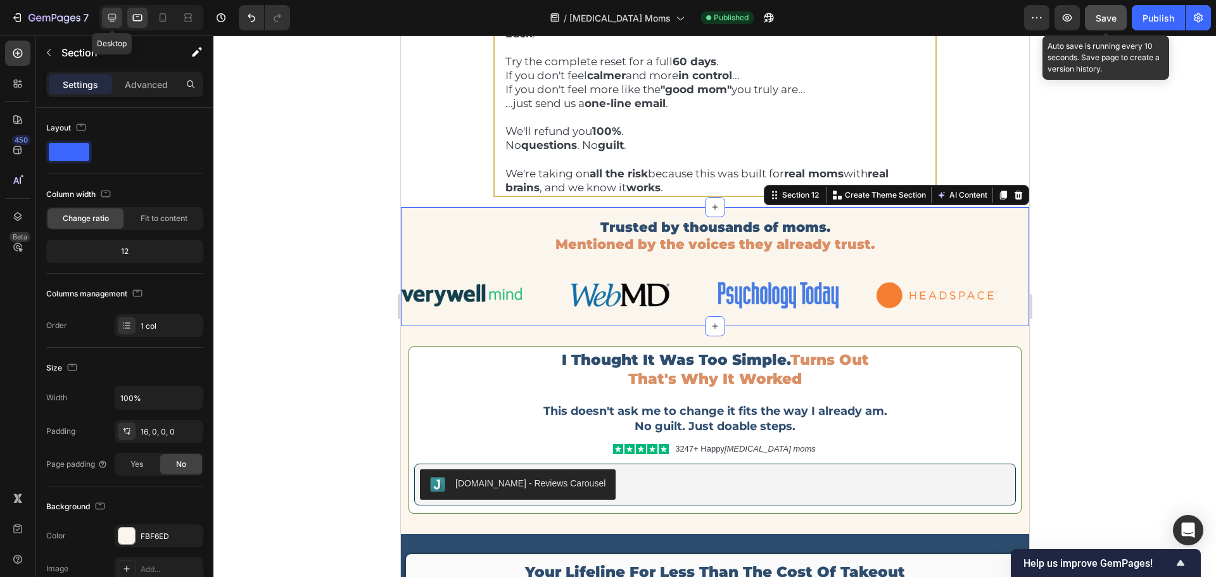
click at [112, 17] on icon at bounding box center [112, 17] width 13 height 13
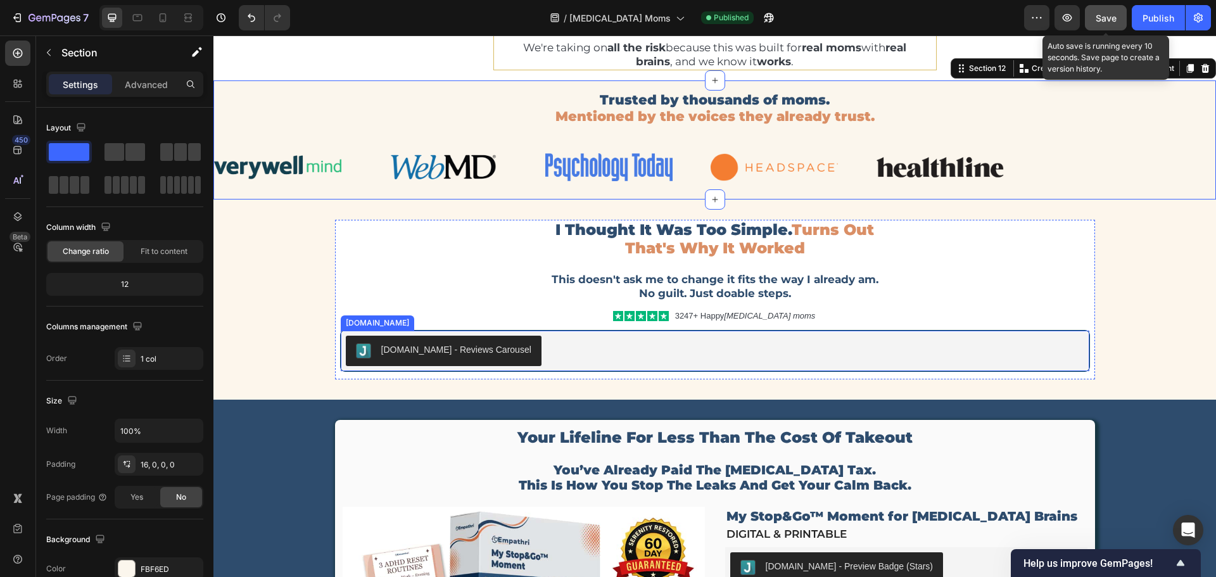
scroll to position [6584, 0]
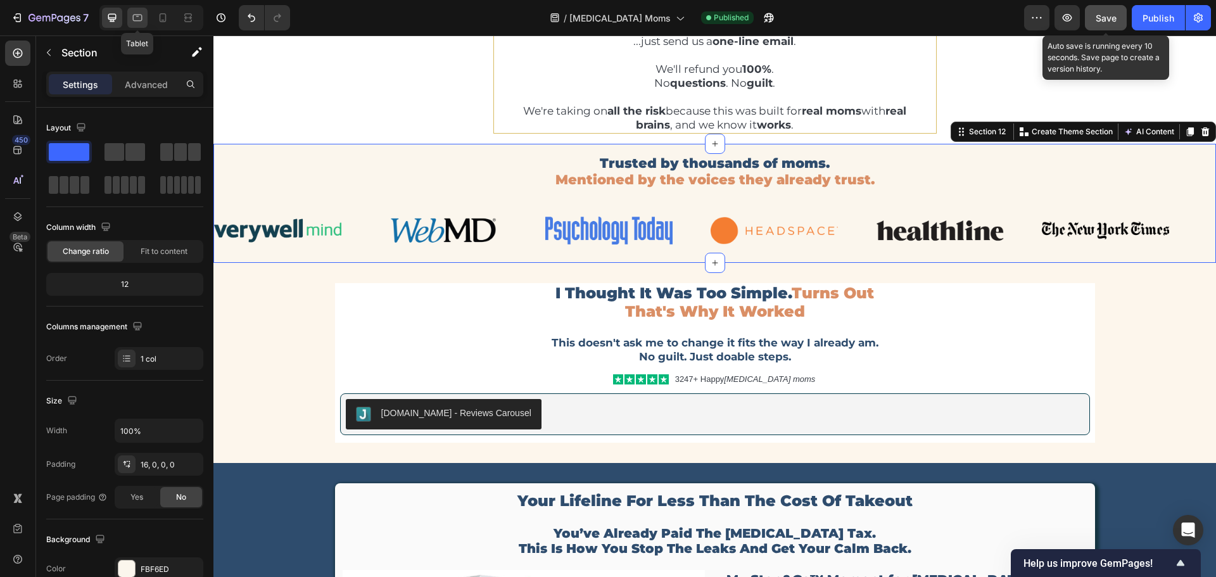
click at [134, 20] on icon at bounding box center [137, 17] width 13 height 13
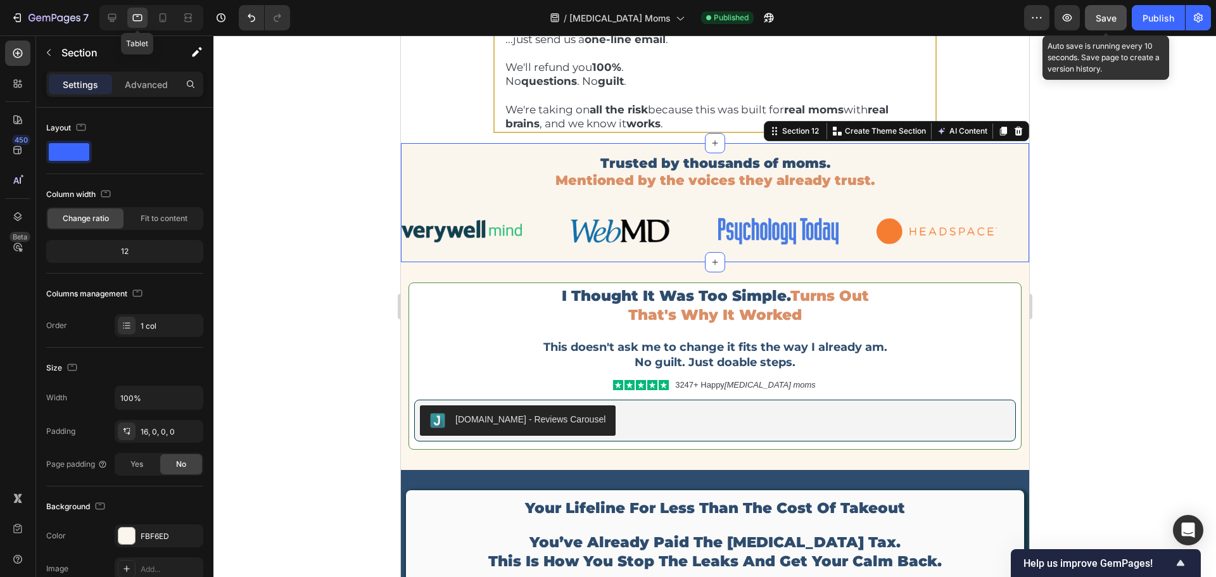
scroll to position [6630, 0]
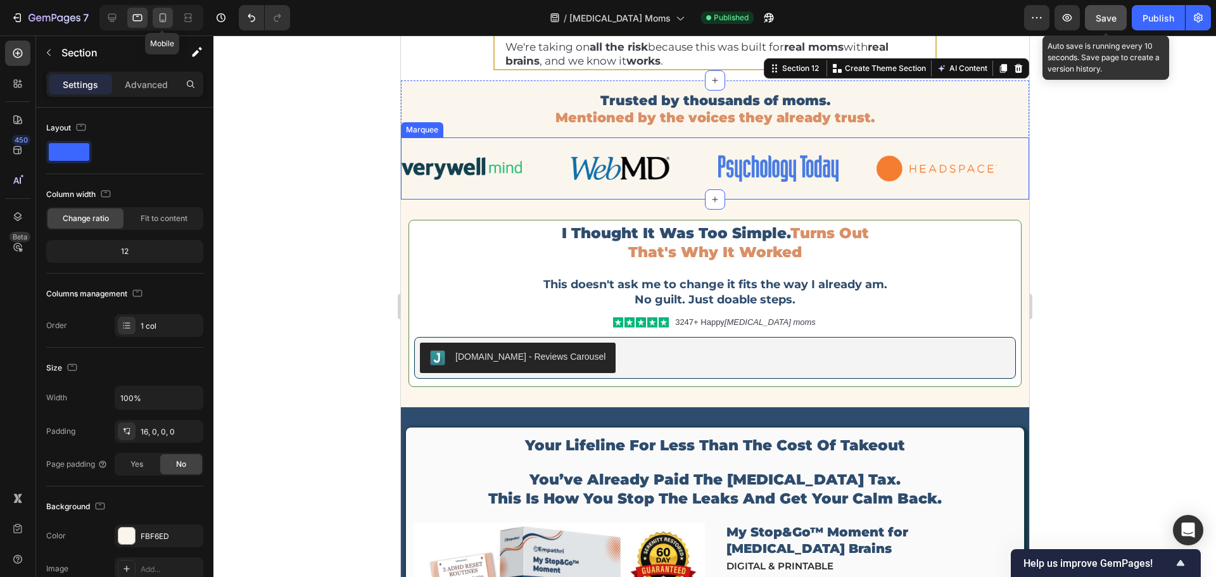
click at [157, 15] on icon at bounding box center [162, 17] width 13 height 13
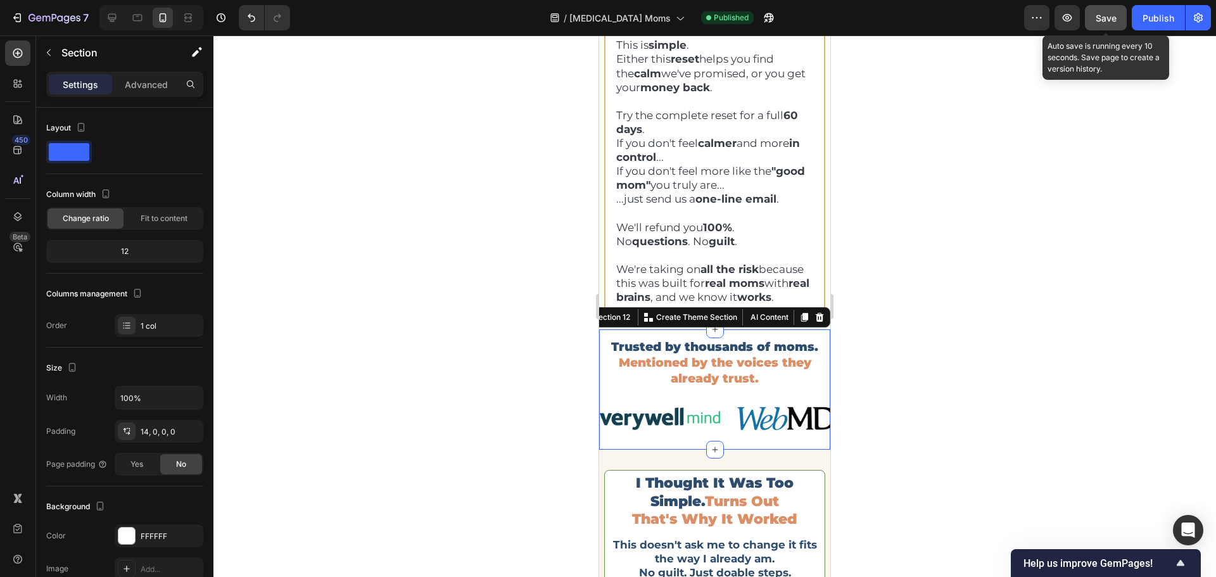
scroll to position [6438, 0]
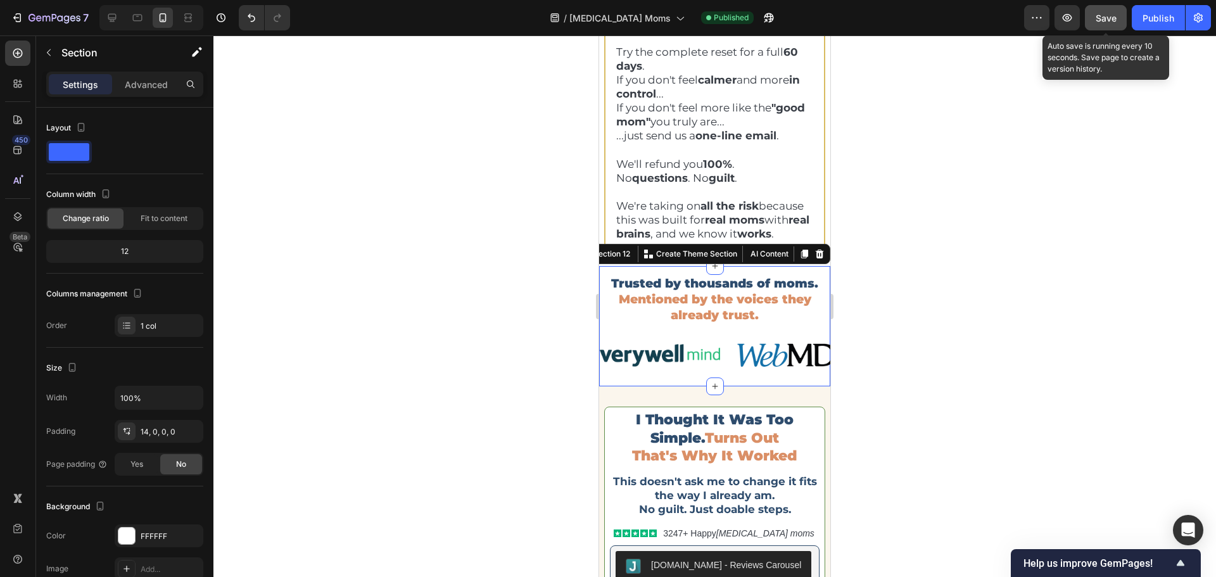
click at [926, 338] on div at bounding box center [714, 306] width 1003 height 542
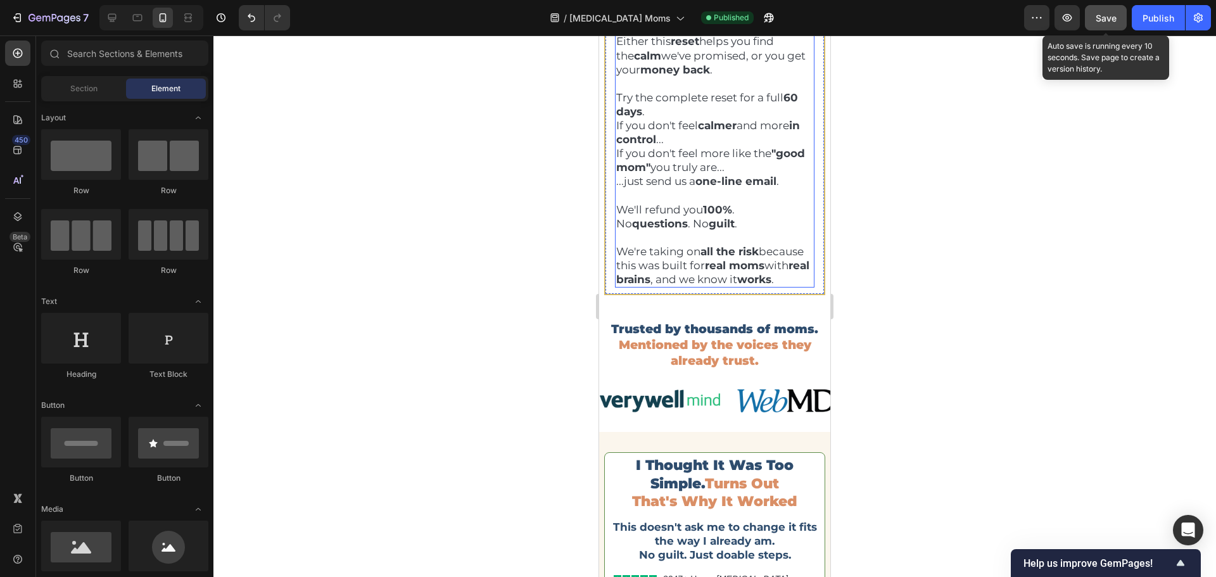
scroll to position [6473, 0]
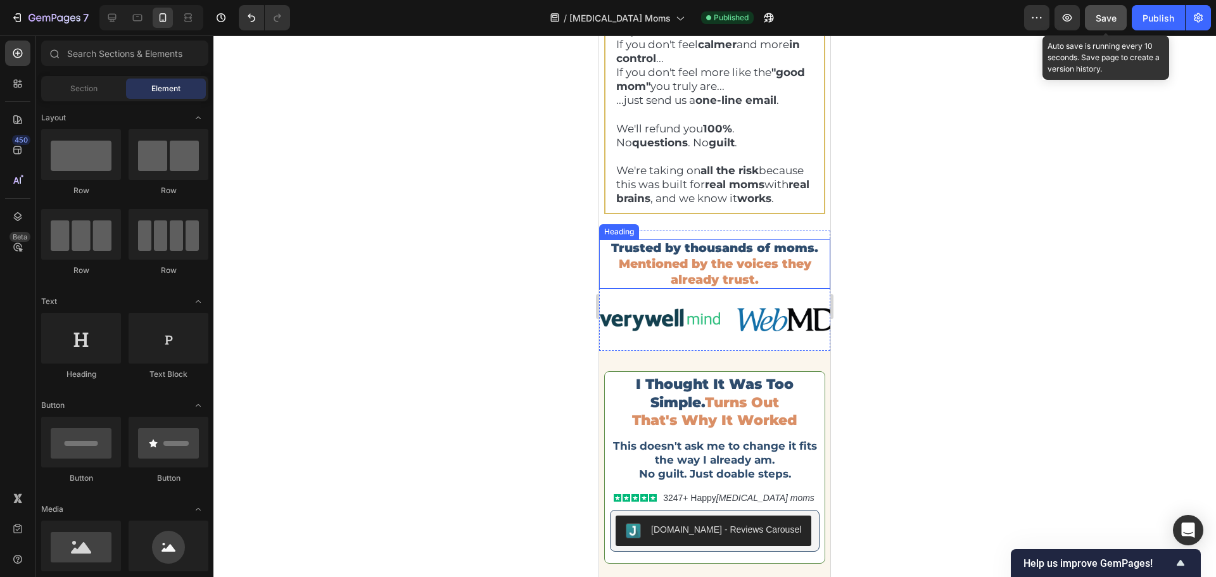
click at [1110, 22] on span "Save" at bounding box center [1106, 18] width 21 height 11
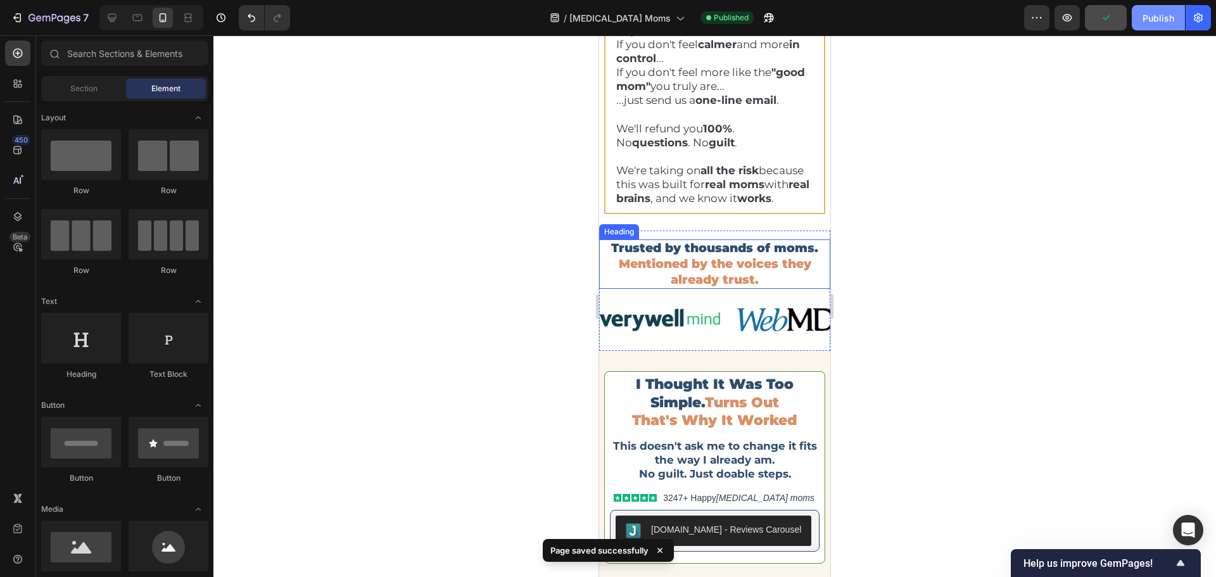
click at [1150, 22] on div "Publish" at bounding box center [1159, 17] width 32 height 13
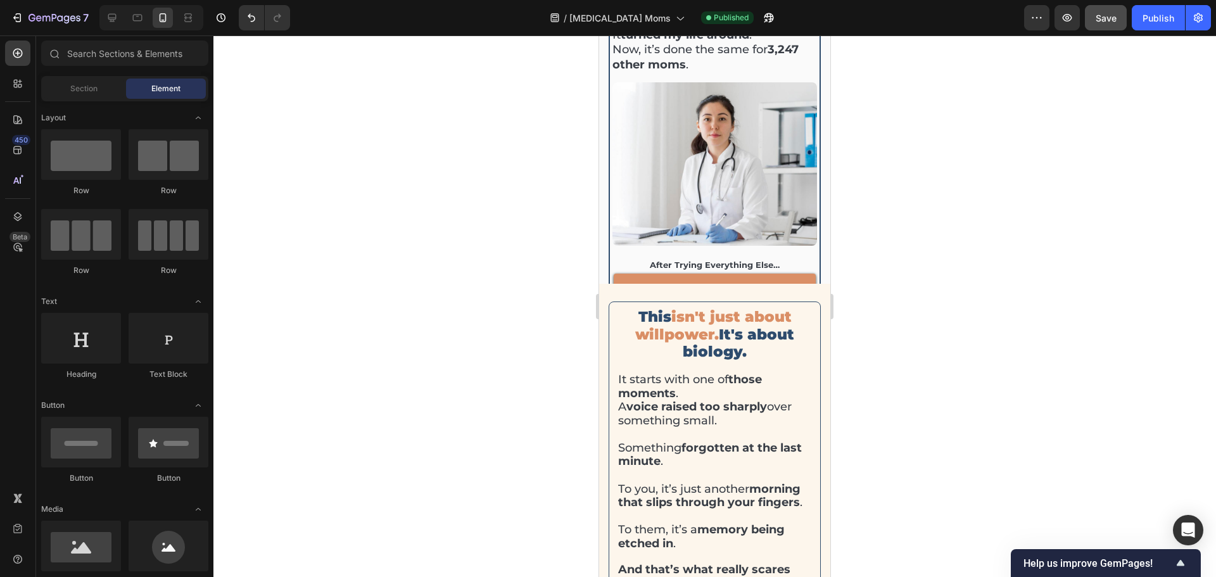
scroll to position [1176, 0]
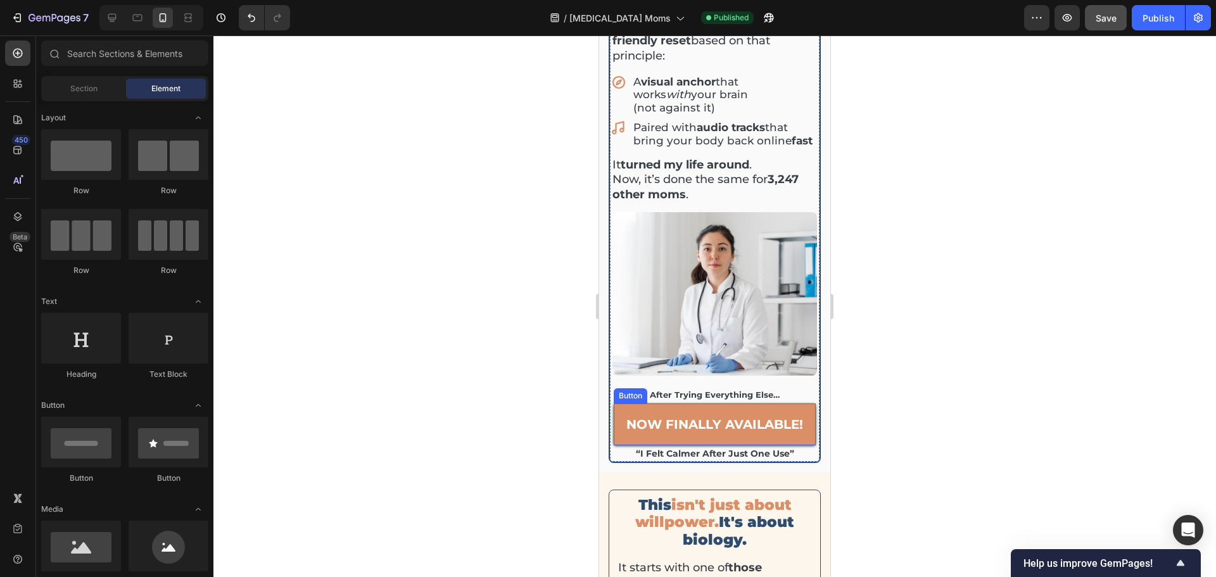
click at [761, 431] on link "now finally available!" at bounding box center [715, 425] width 202 height 42
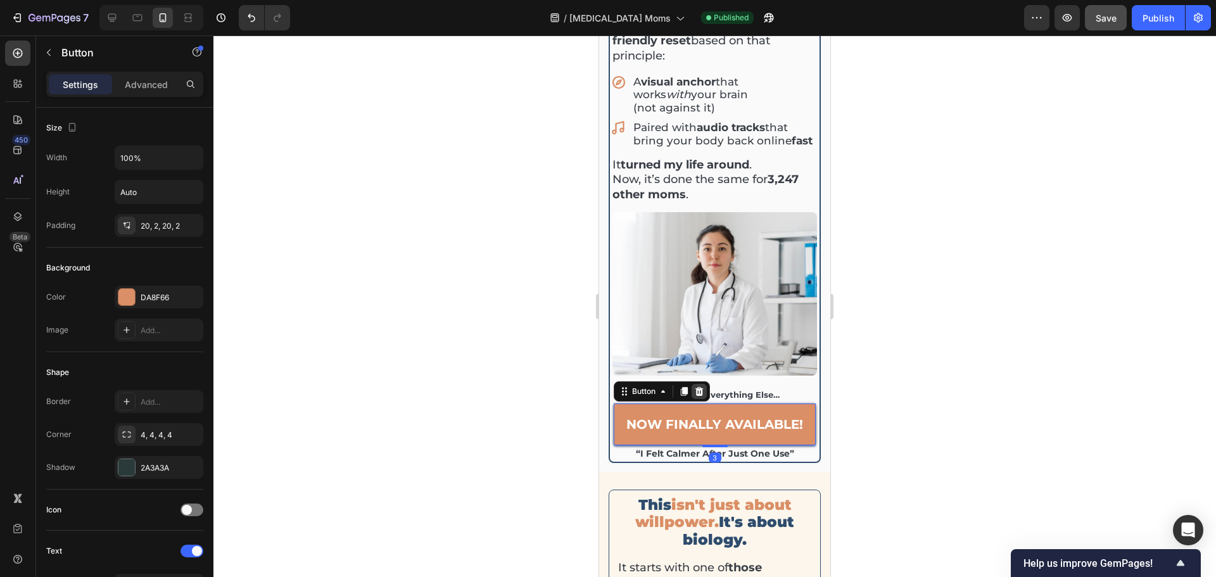
click at [703, 387] on icon at bounding box center [700, 391] width 8 height 9
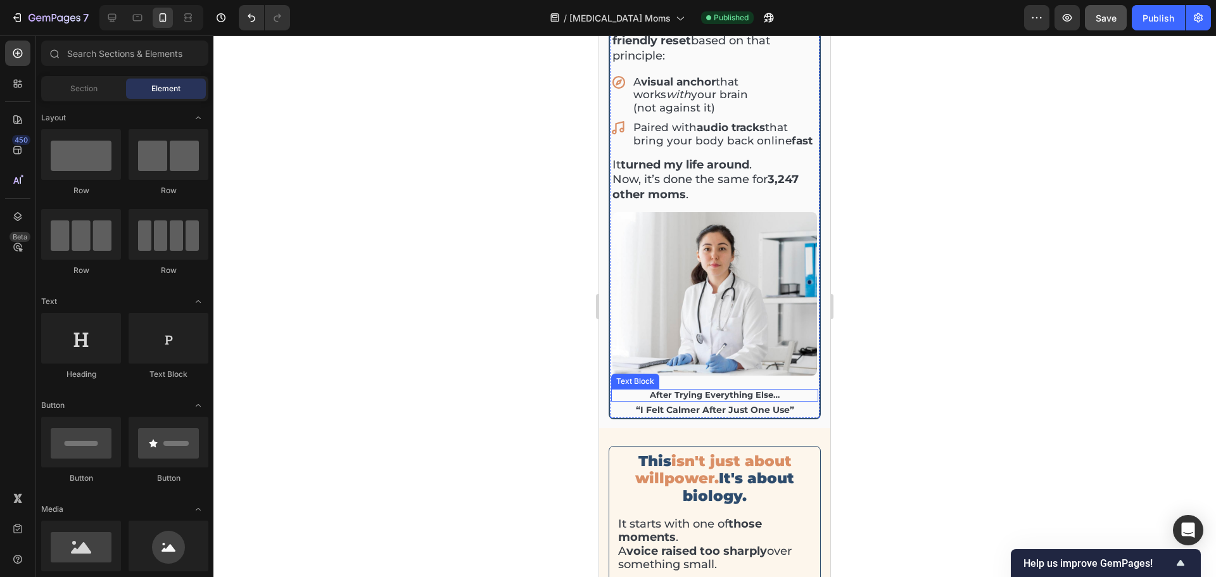
click at [730, 390] on p "after trying everything else…" at bounding box center [715, 395] width 205 height 10
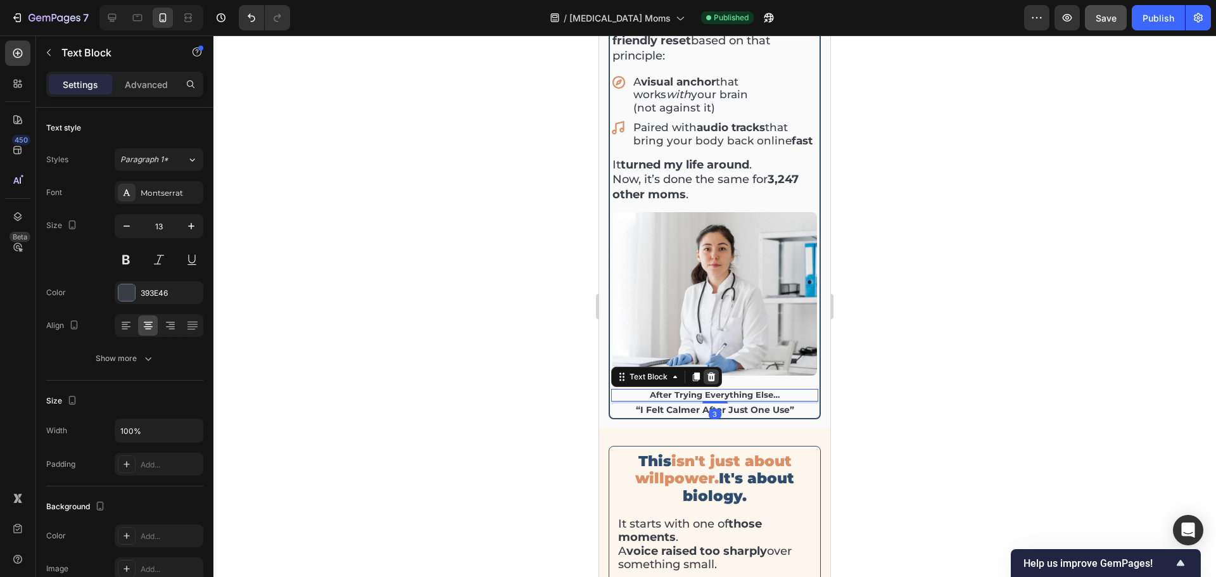
click at [708, 373] on icon at bounding box center [712, 377] width 8 height 9
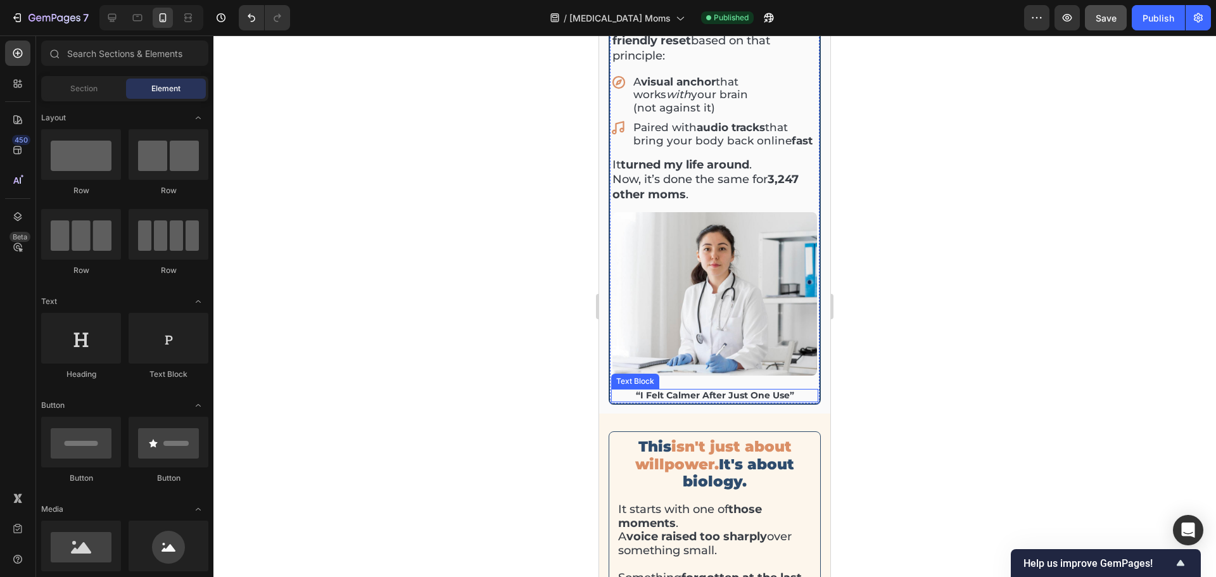
click at [718, 390] on p "“i felt calmer after just one use”" at bounding box center [715, 395] width 205 height 11
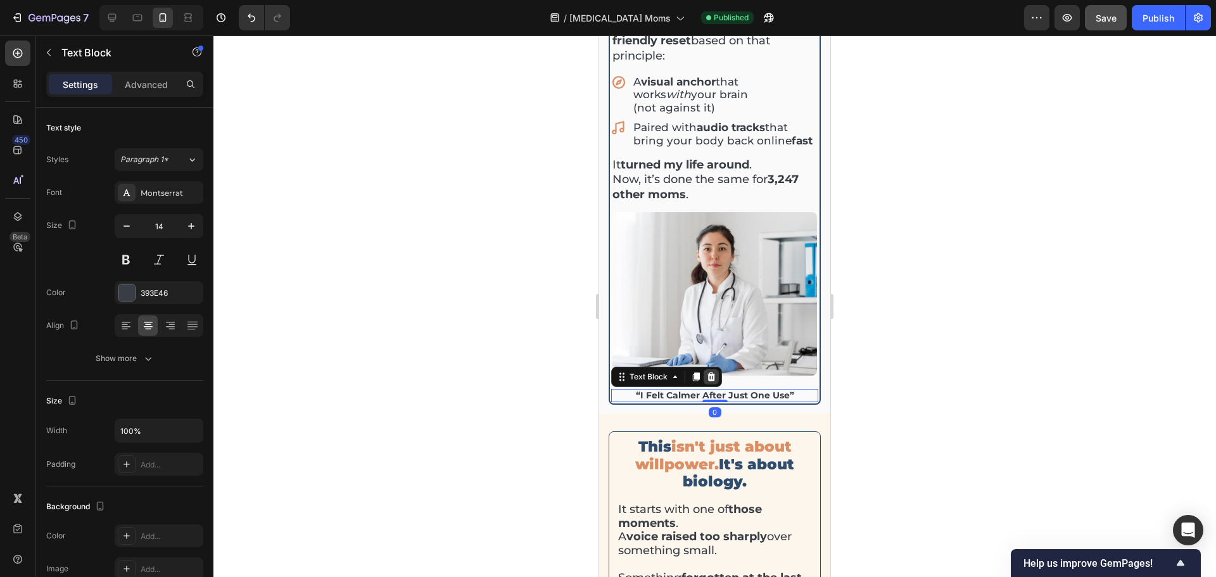
click at [708, 373] on icon at bounding box center [712, 377] width 8 height 9
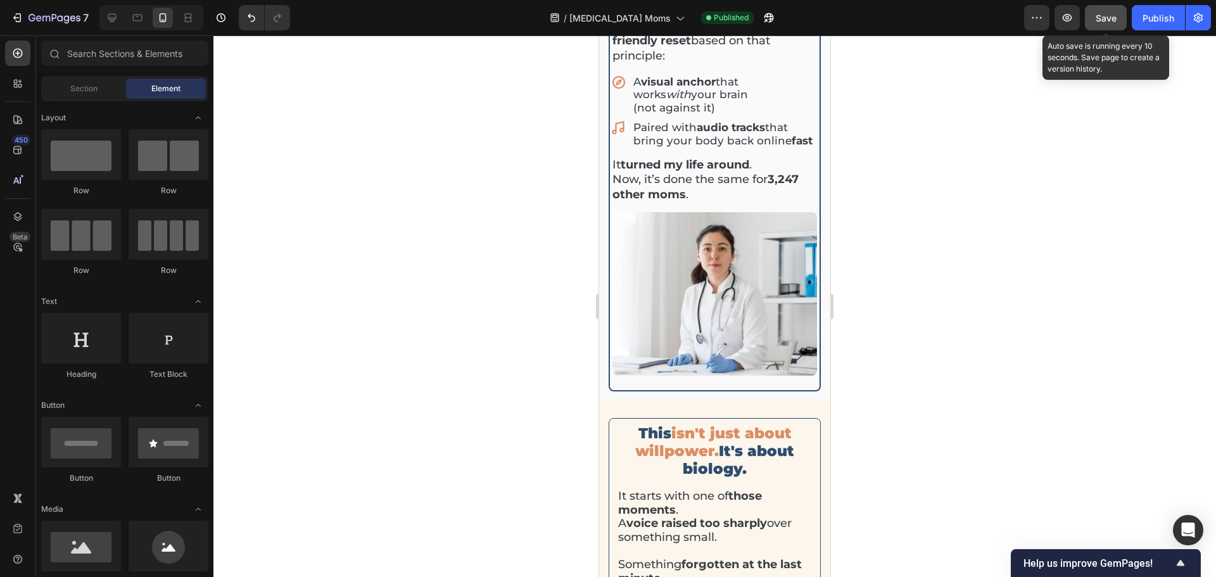
click at [1112, 17] on span "Save" at bounding box center [1106, 18] width 21 height 11
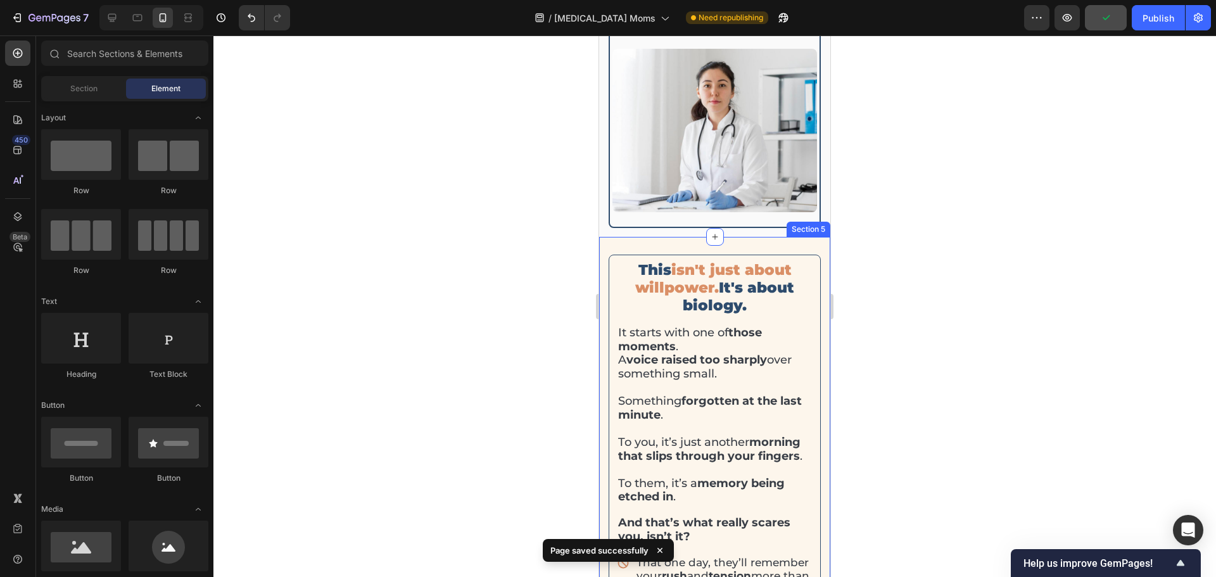
scroll to position [1367, 0]
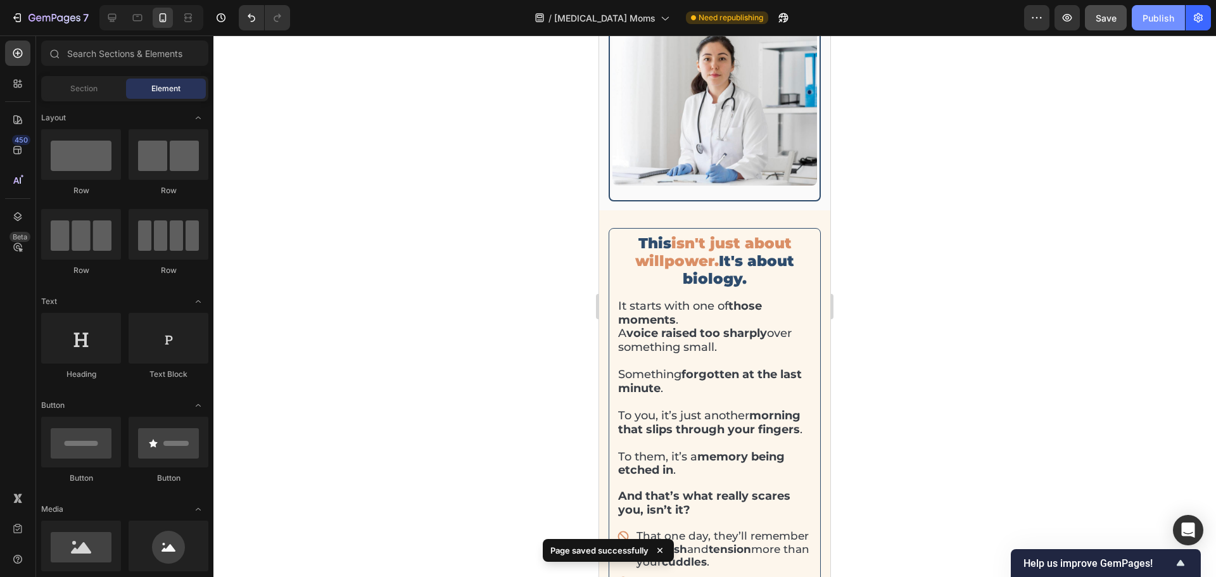
click at [1182, 25] on button "Publish" at bounding box center [1158, 17] width 53 height 25
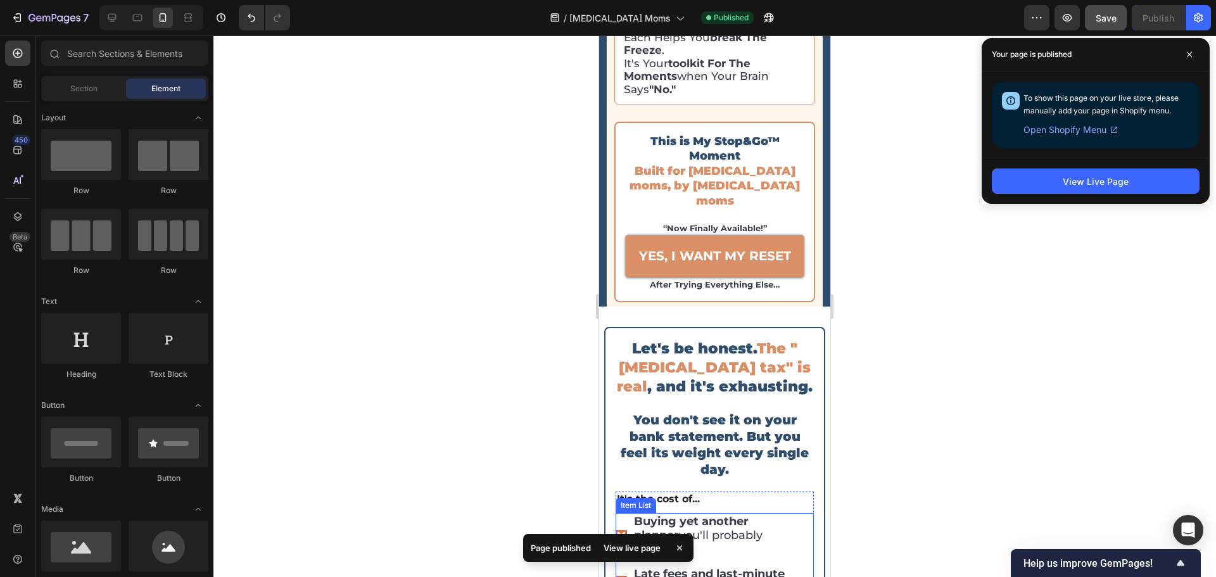
scroll to position [5611, 0]
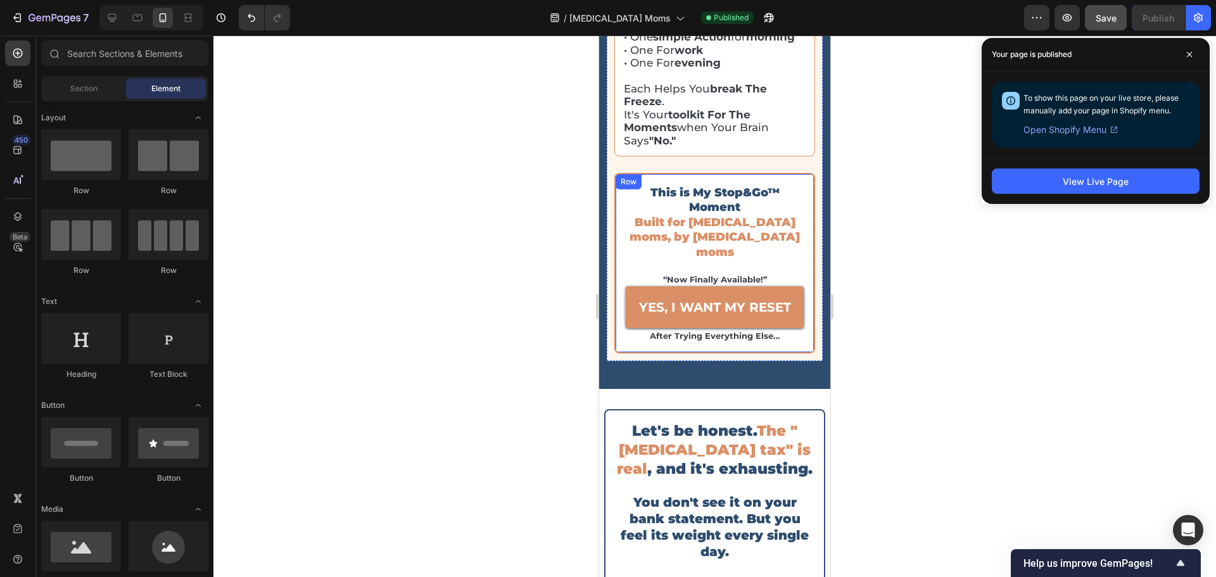
click at [794, 173] on div "This is My Stop&Go™ Moment Built for [MEDICAL_DATA] moms, by [MEDICAL_DATA] mom…" at bounding box center [715, 263] width 201 height 181
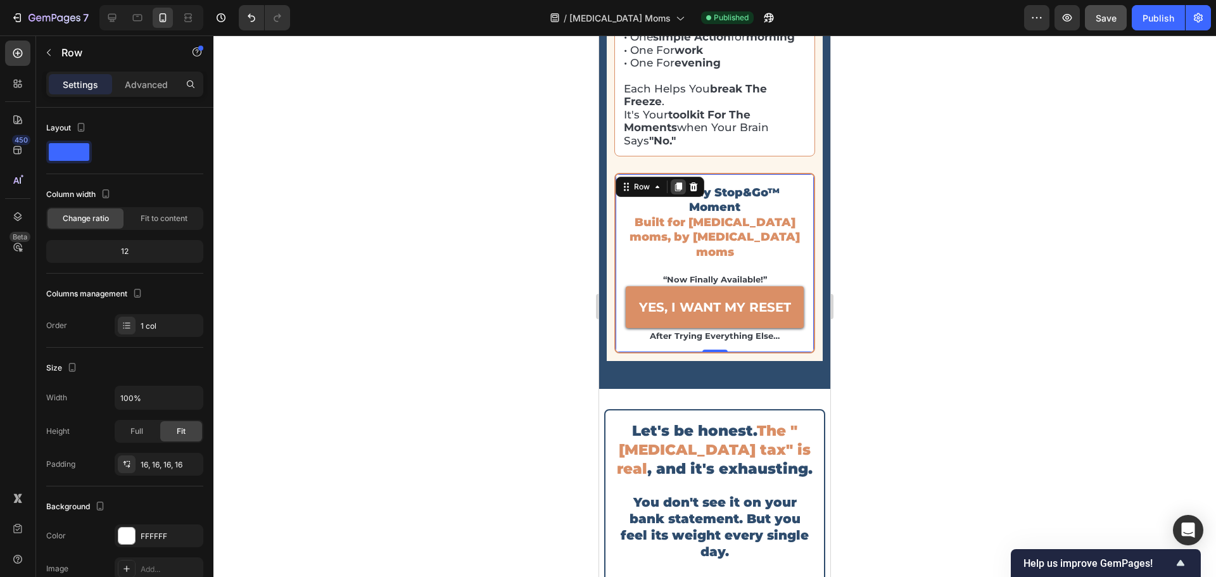
click at [681, 182] on icon at bounding box center [678, 186] width 7 height 9
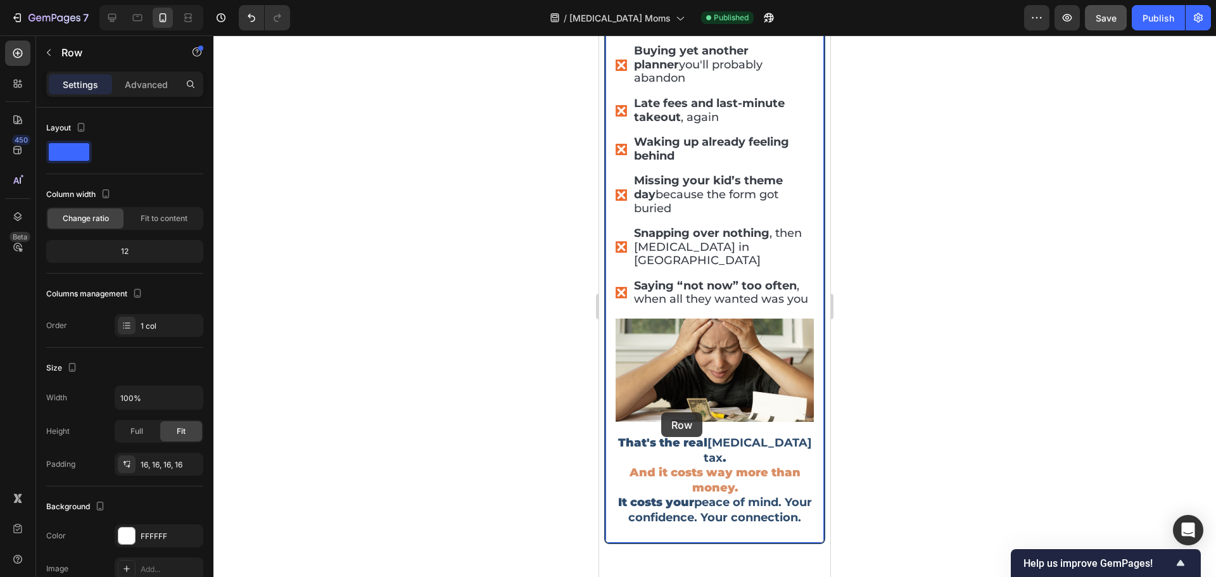
scroll to position [6307, 0]
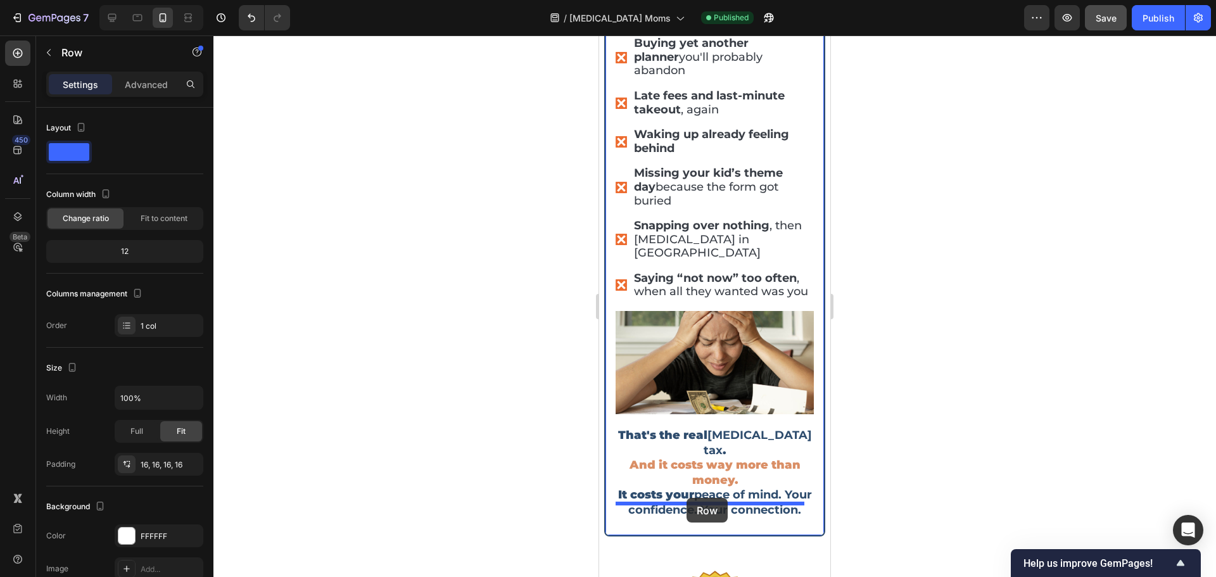
drag, startPoint x: 632, startPoint y: 336, endPoint x: 687, endPoint y: 498, distance: 171.1
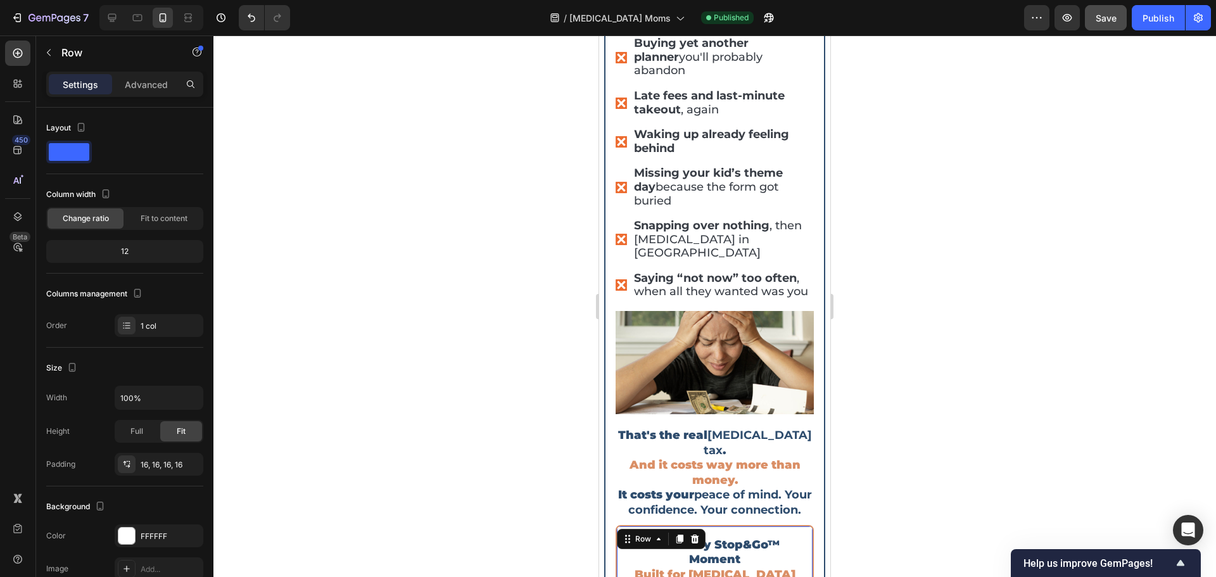
click at [873, 407] on div at bounding box center [714, 306] width 1003 height 542
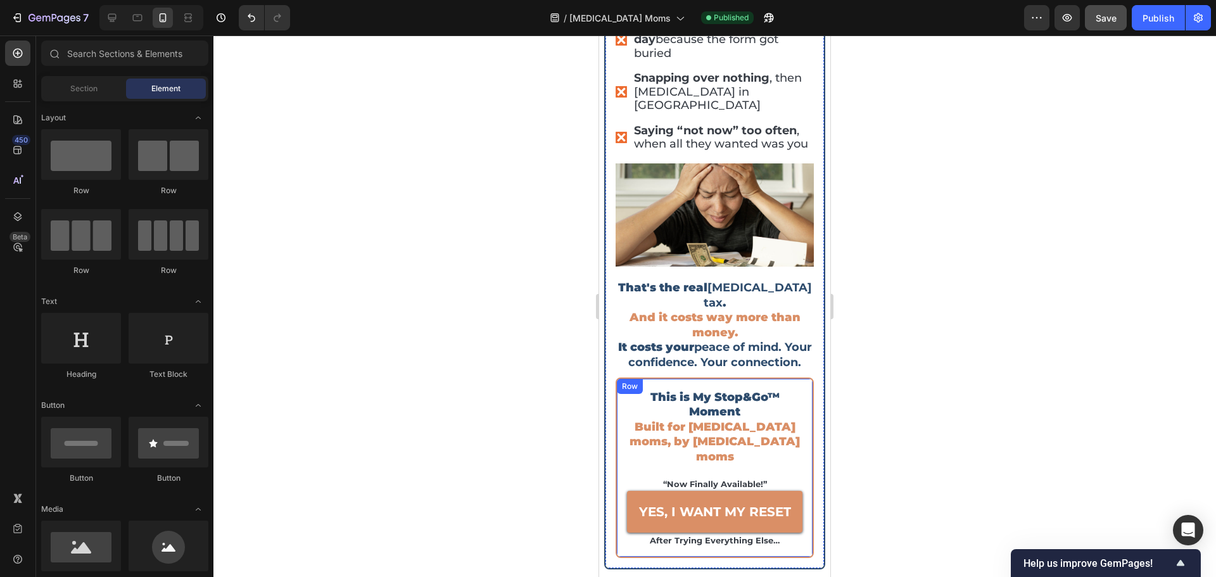
scroll to position [6497, 0]
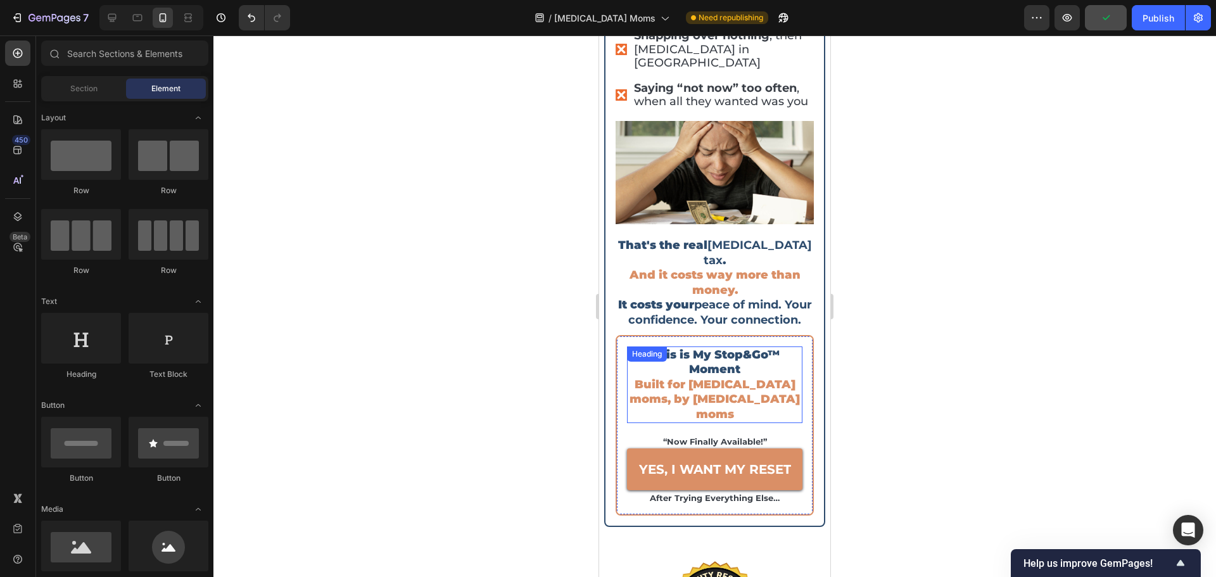
click at [708, 348] on h2 "This is My Stop&Go™ Moment Built for [MEDICAL_DATA] moms, by [MEDICAL_DATA] moms" at bounding box center [714, 385] width 175 height 77
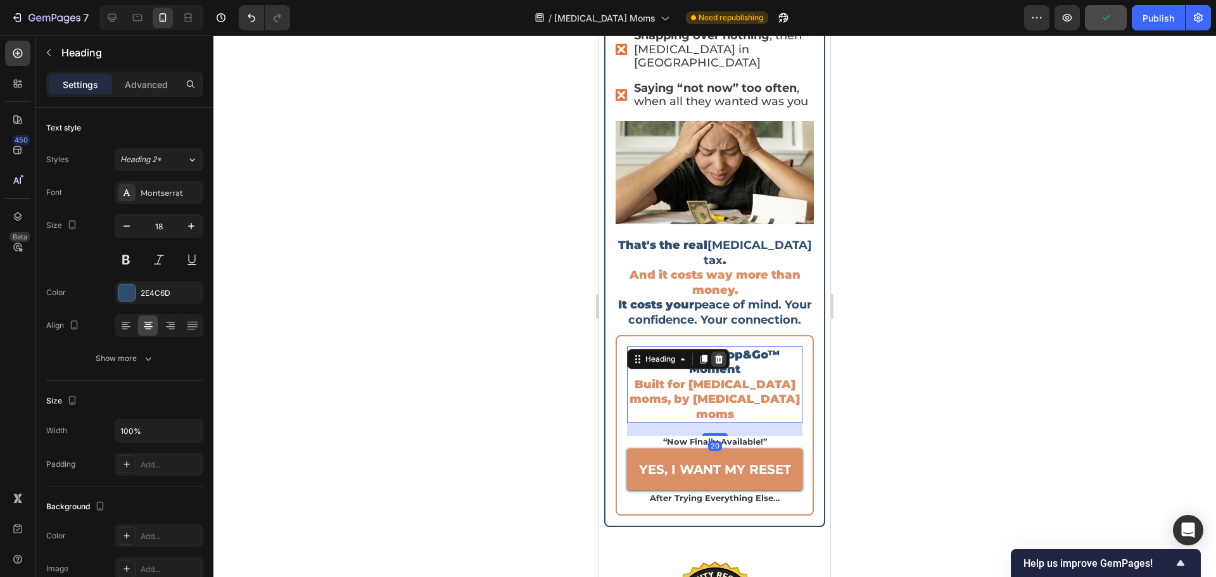
click at [720, 355] on icon at bounding box center [719, 359] width 8 height 9
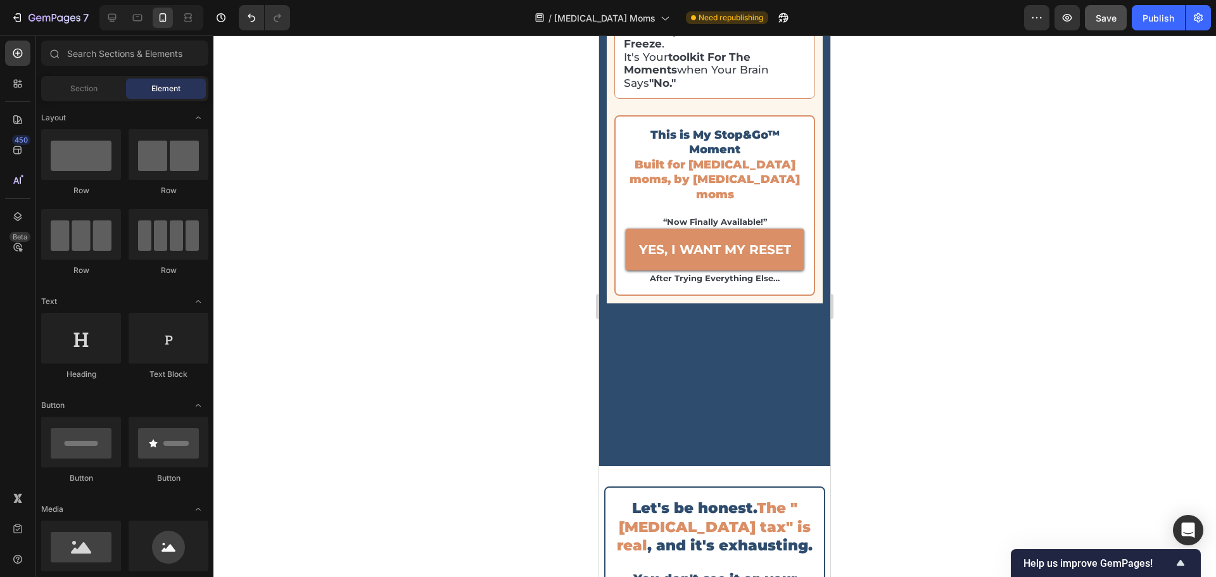
scroll to position [5547, 0]
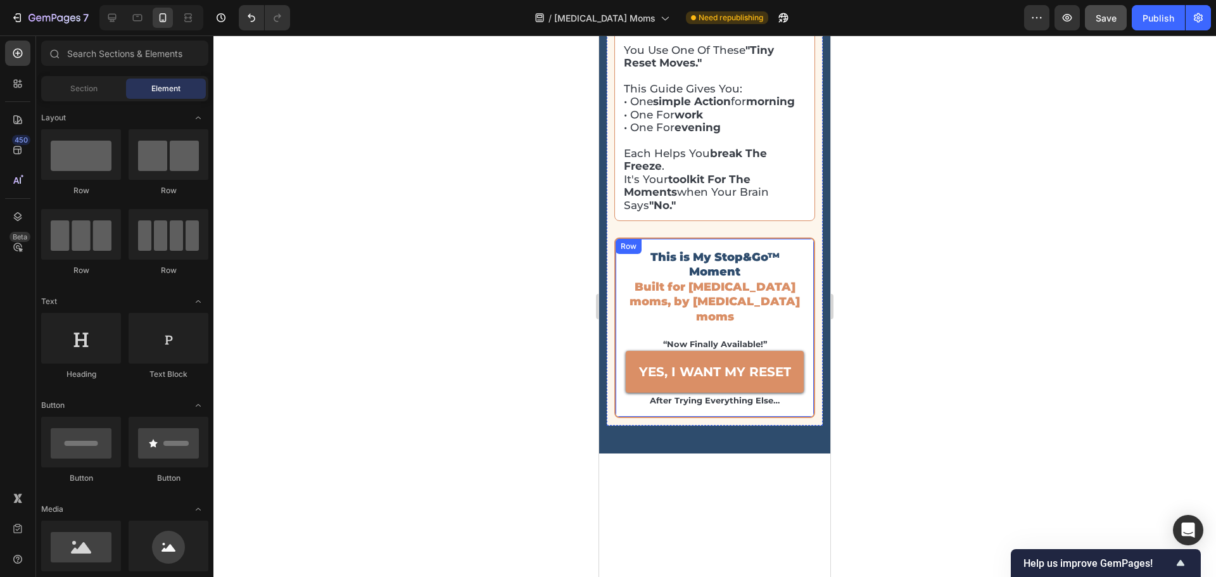
click at [800, 238] on div "This is My Stop&Go™ Moment Built for [MEDICAL_DATA] moms, by [MEDICAL_DATA] mom…" at bounding box center [715, 328] width 201 height 181
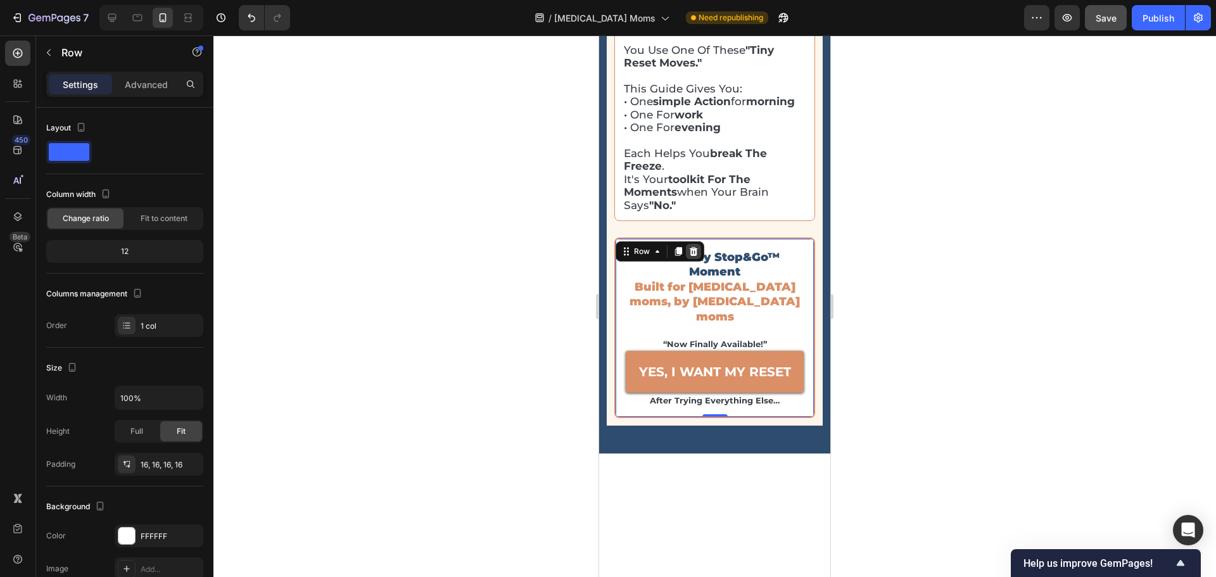
click at [693, 247] on icon at bounding box center [694, 251] width 8 height 9
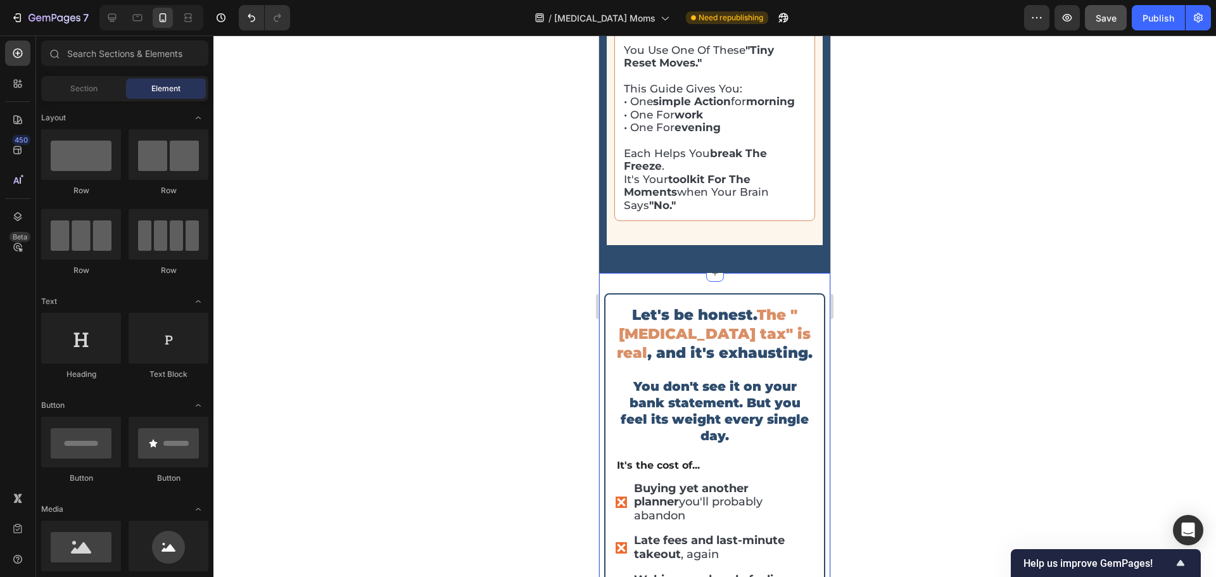
scroll to position [5420, 0]
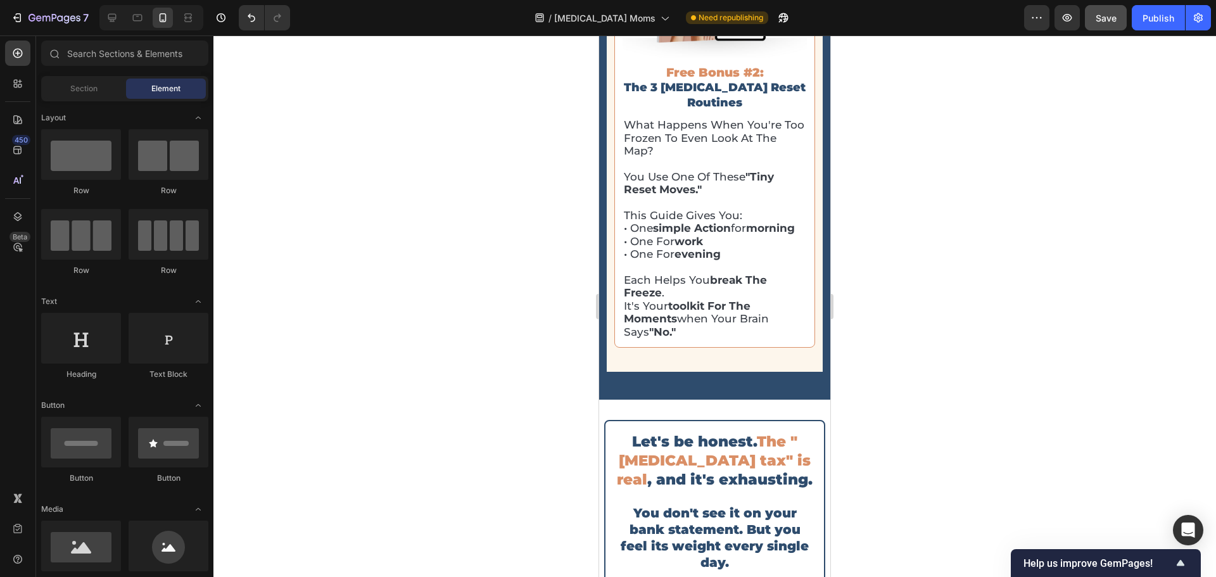
click at [950, 250] on div at bounding box center [714, 306] width 1003 height 542
click at [1119, 22] on button "button" at bounding box center [1106, 17] width 42 height 25
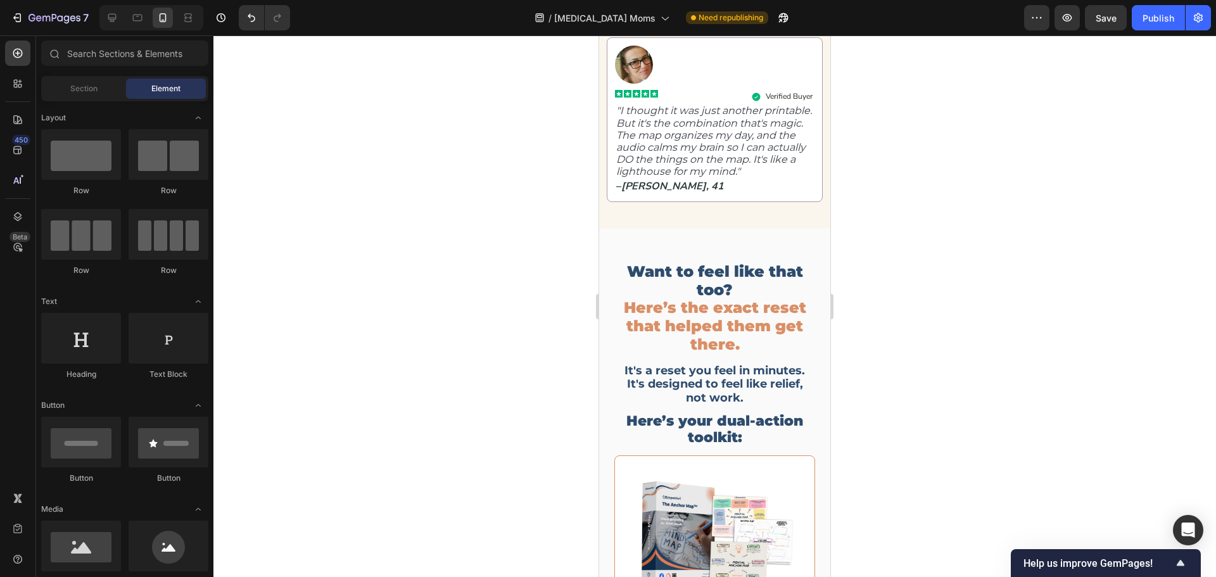
scroll to position [3565, 0]
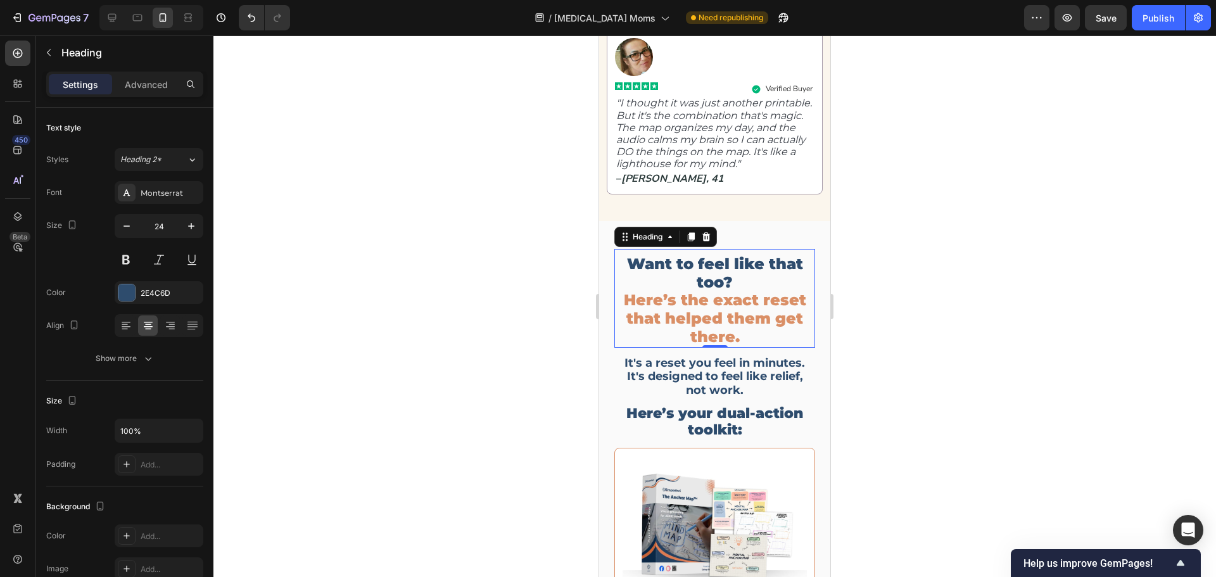
click at [712, 314] on span "Here’s the exact reset that helped them get there." at bounding box center [715, 318] width 182 height 55
click at [116, 230] on button "button" at bounding box center [126, 226] width 23 height 23
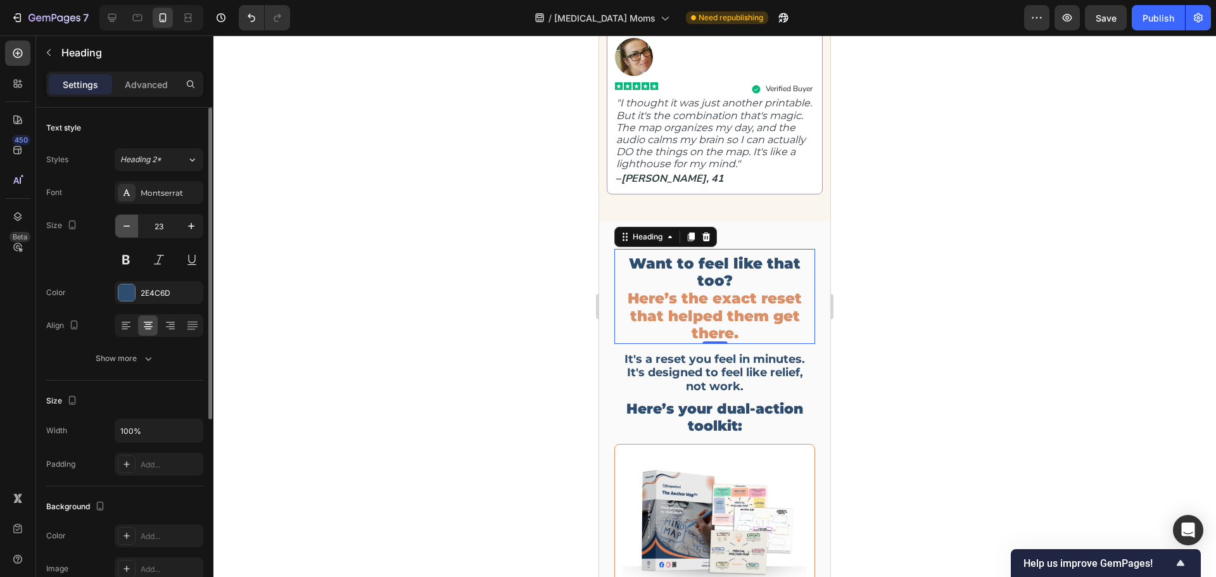
click at [117, 229] on button "button" at bounding box center [126, 226] width 23 height 23
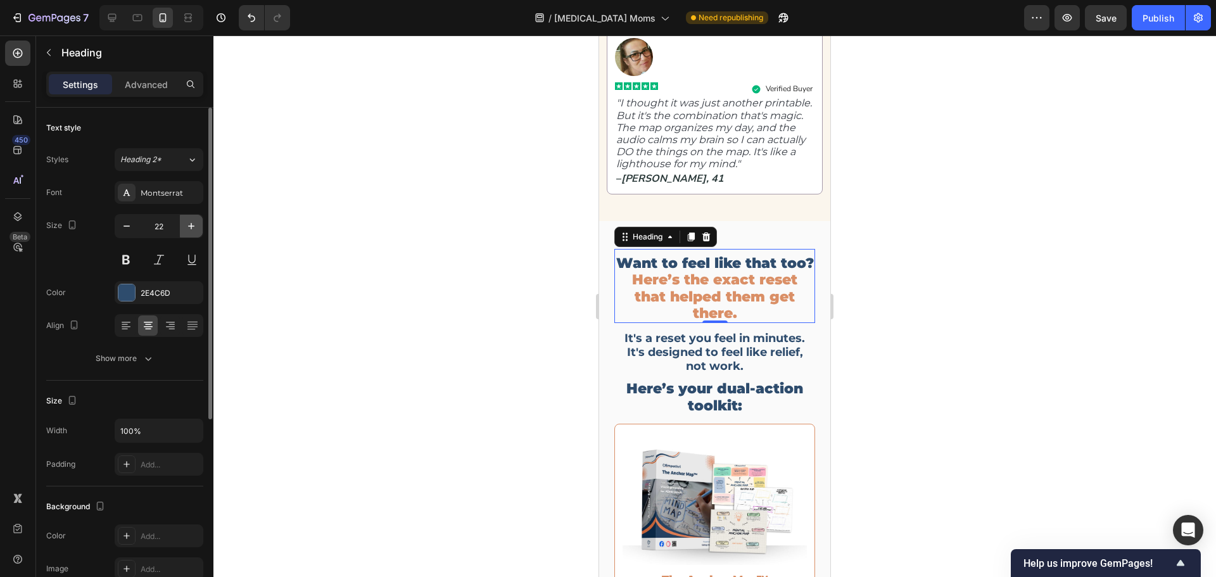
click at [188, 226] on icon "button" at bounding box center [191, 226] width 13 height 13
type input "23"
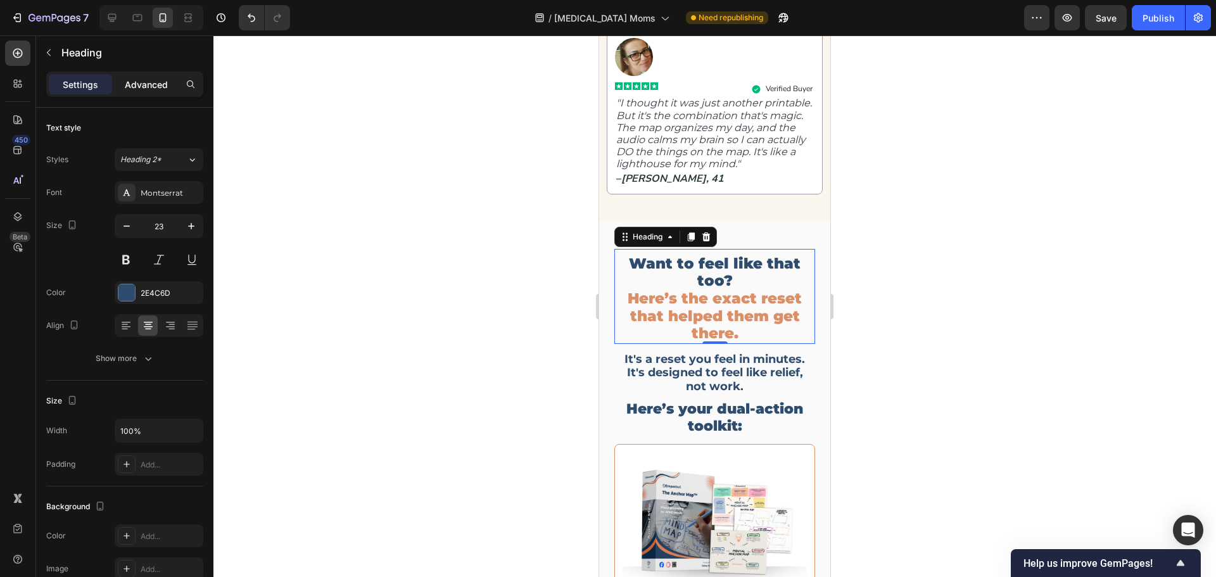
click at [143, 84] on p "Advanced" at bounding box center [146, 84] width 43 height 13
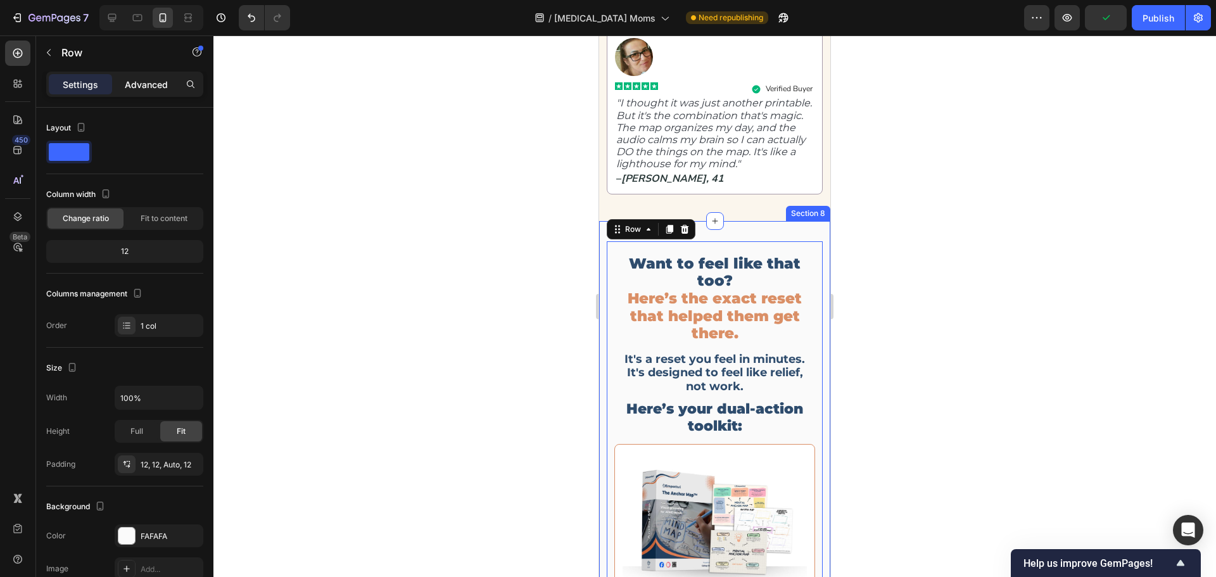
click at [138, 86] on p "Advanced" at bounding box center [146, 84] width 43 height 13
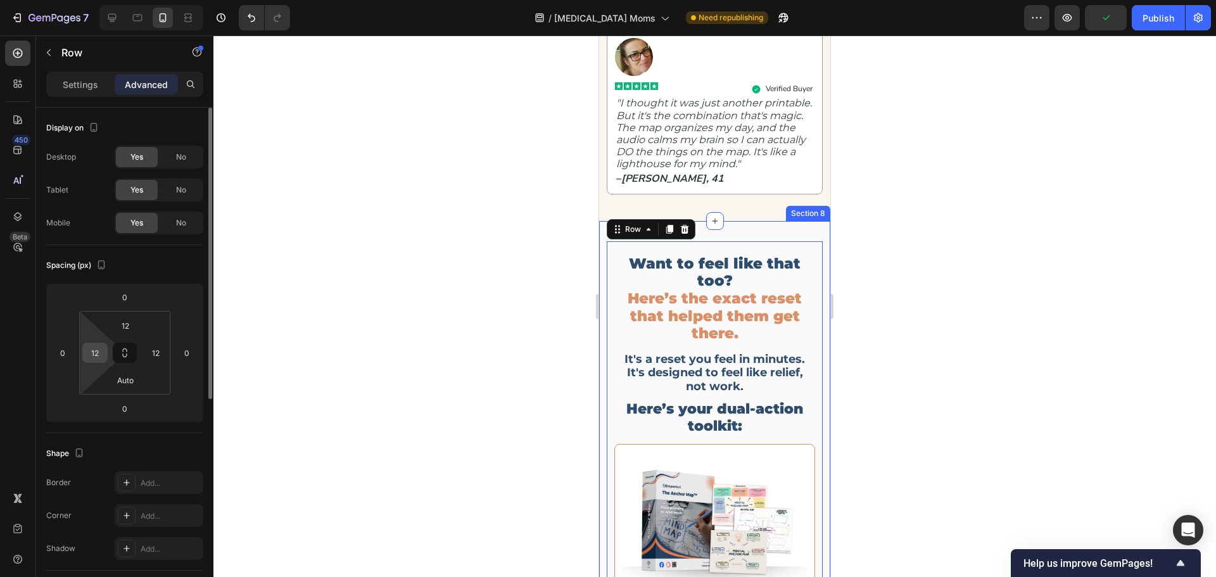
click at [96, 354] on input "12" at bounding box center [95, 352] width 19 height 19
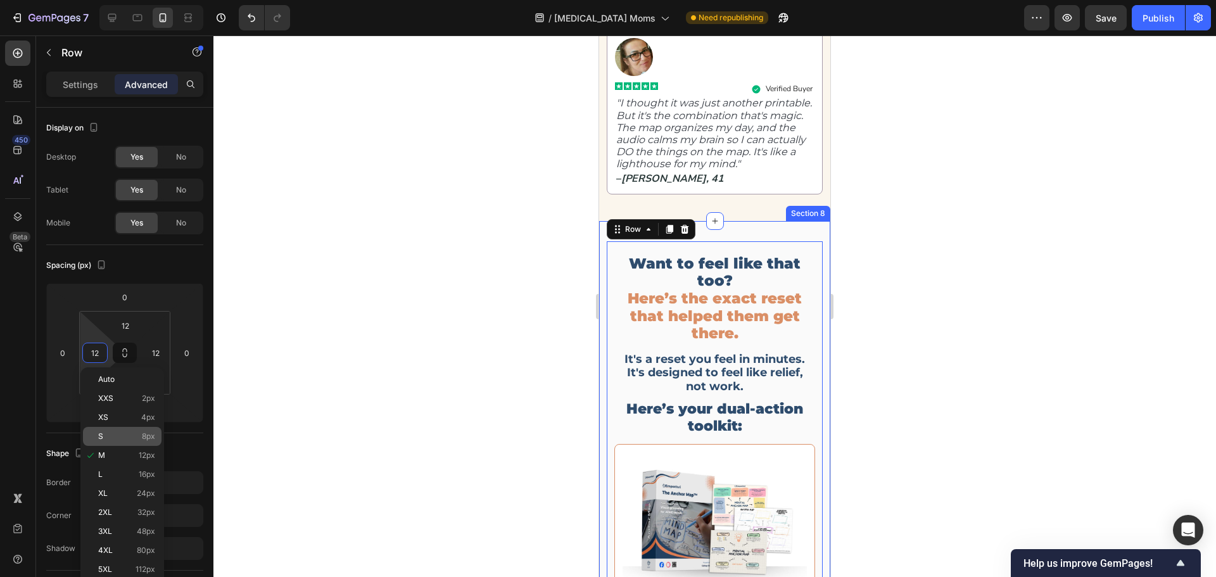
click at [126, 429] on div "S 8px" at bounding box center [122, 436] width 79 height 19
type input "8"
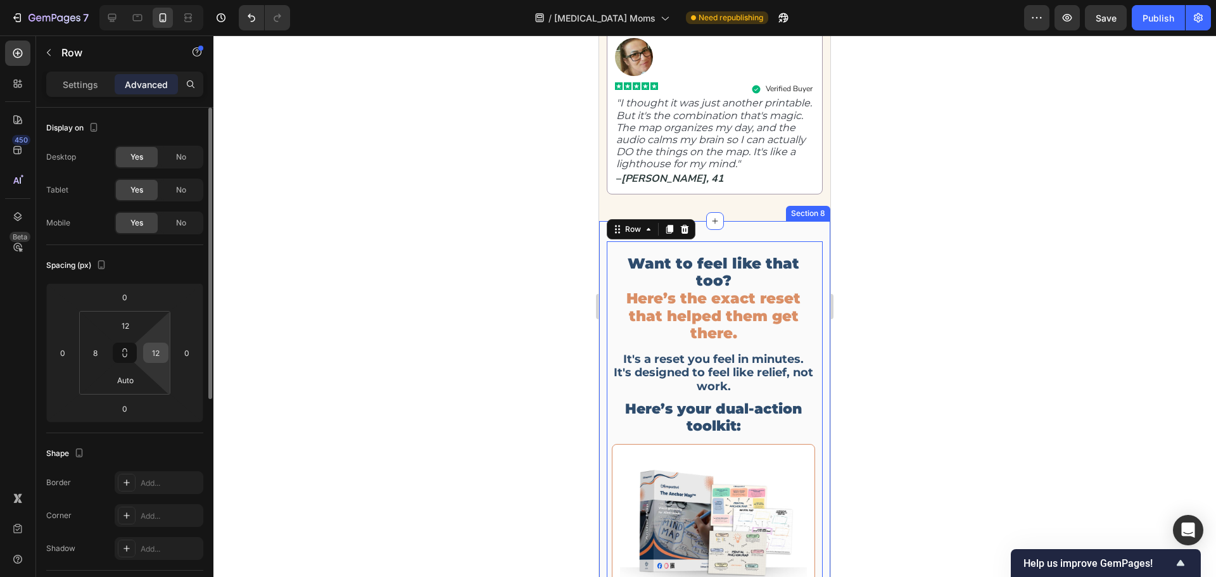
click at [163, 350] on input "12" at bounding box center [155, 352] width 19 height 19
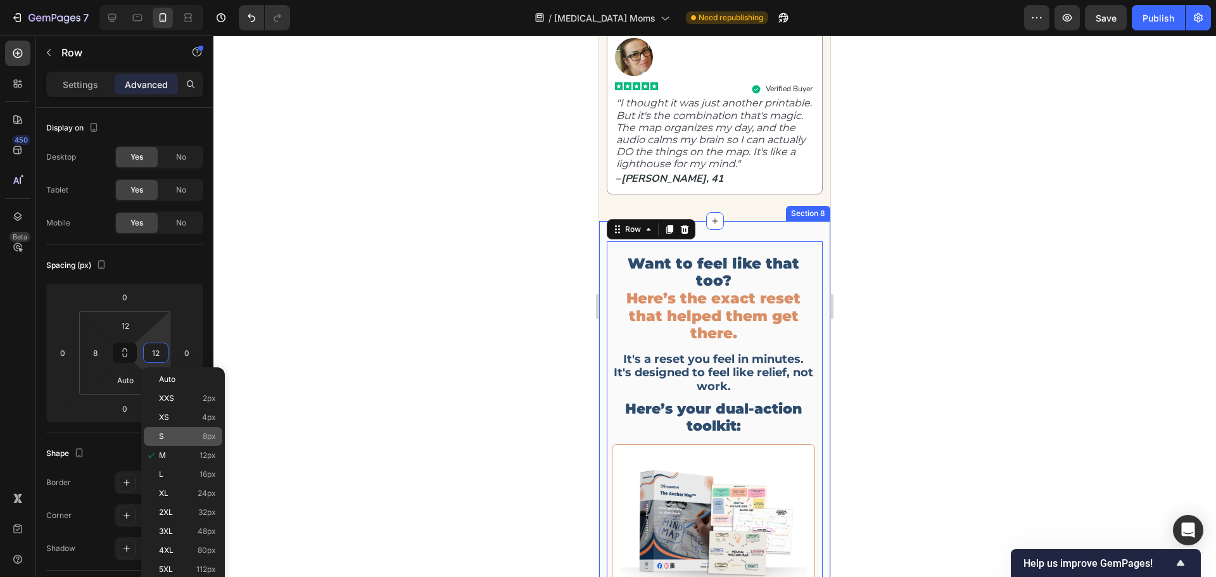
click at [179, 435] on p "S 8px" at bounding box center [187, 436] width 57 height 9
type input "8"
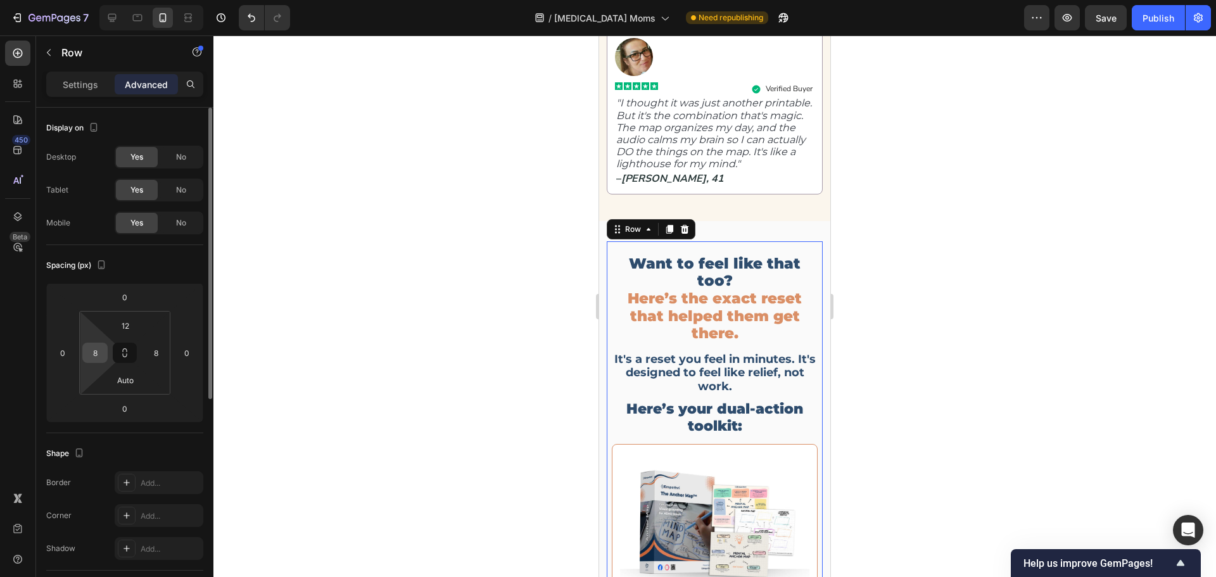
click at [96, 348] on input "8" at bounding box center [95, 352] width 19 height 19
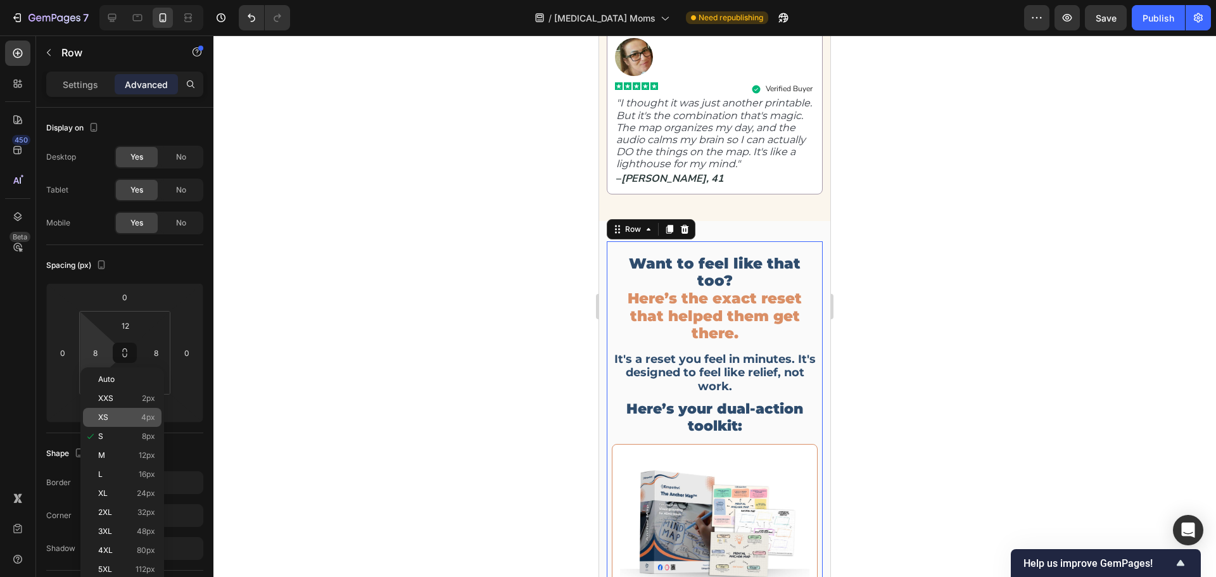
click at [120, 413] on p "XS 4px" at bounding box center [126, 417] width 57 height 9
type input "4"
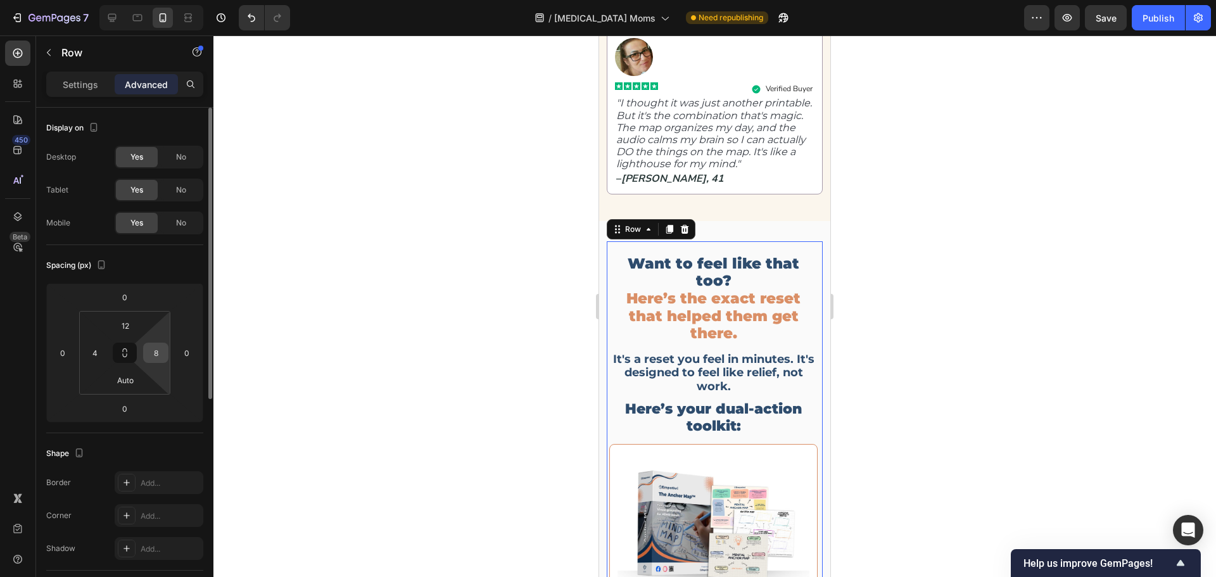
click at [160, 352] on input "8" at bounding box center [155, 352] width 19 height 19
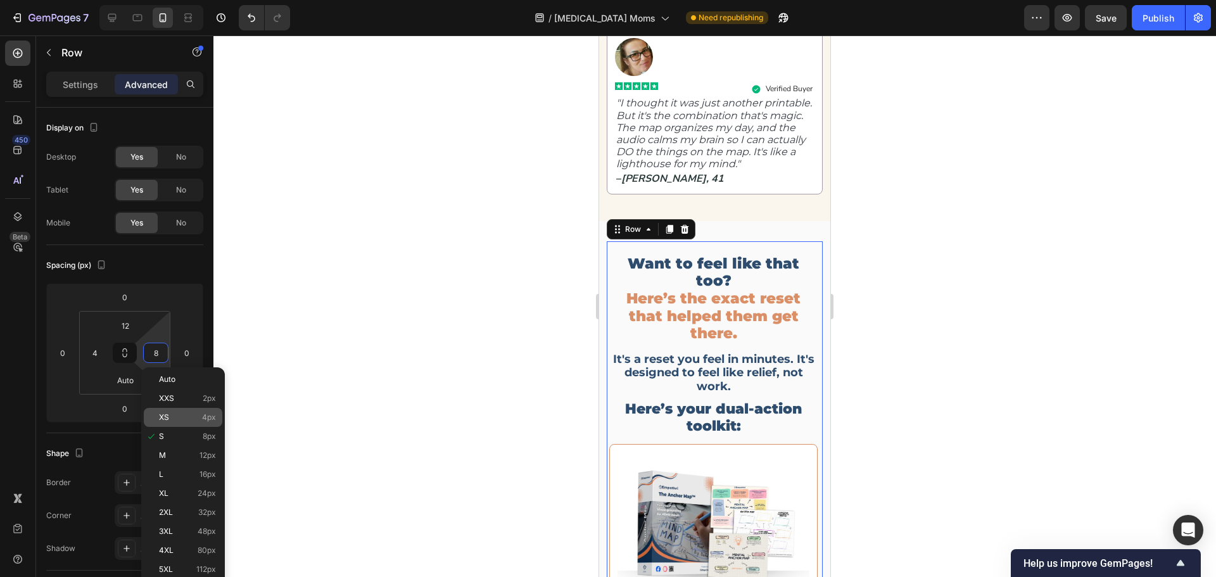
click at [188, 418] on p "XS 4px" at bounding box center [187, 417] width 57 height 9
type input "4"
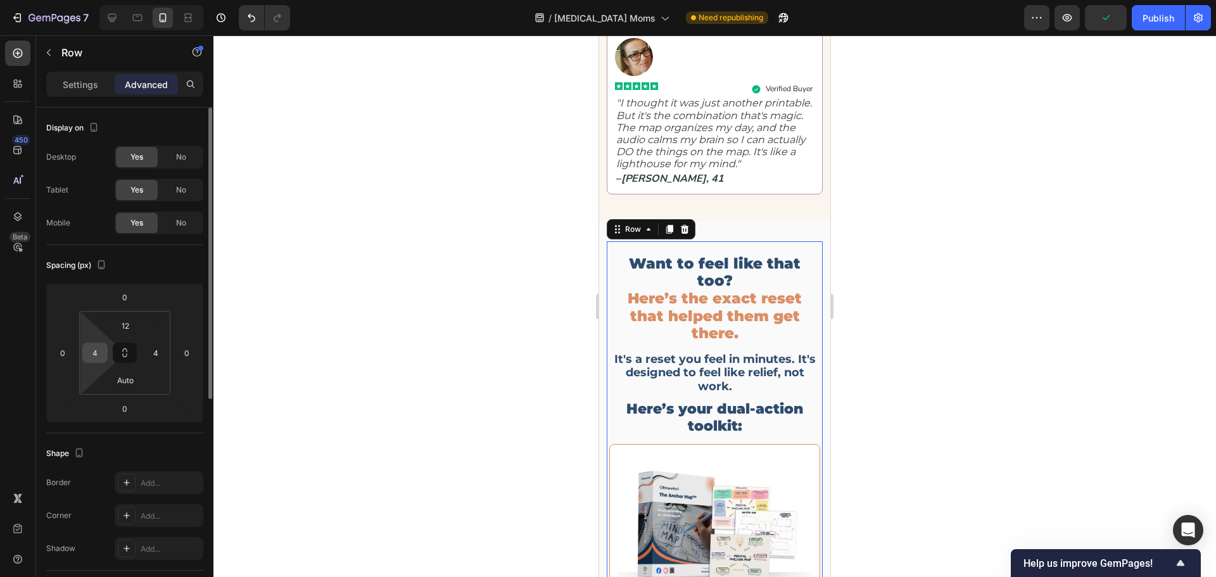
click at [101, 348] on input "4" at bounding box center [95, 352] width 19 height 19
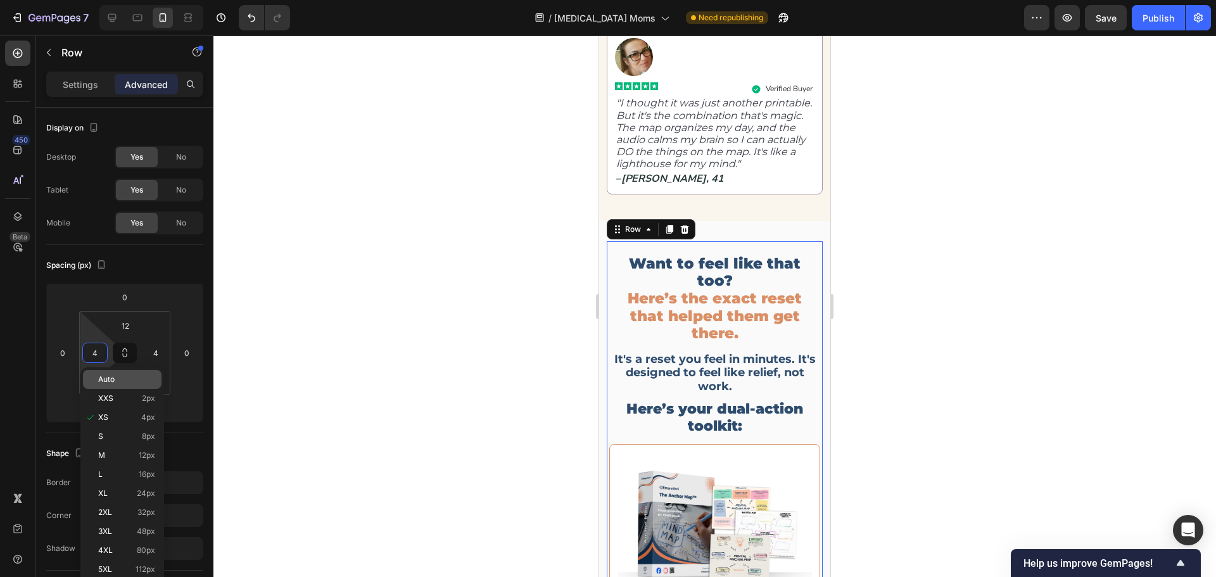
click at [110, 386] on div "Auto" at bounding box center [122, 379] width 79 height 19
type input "Auto"
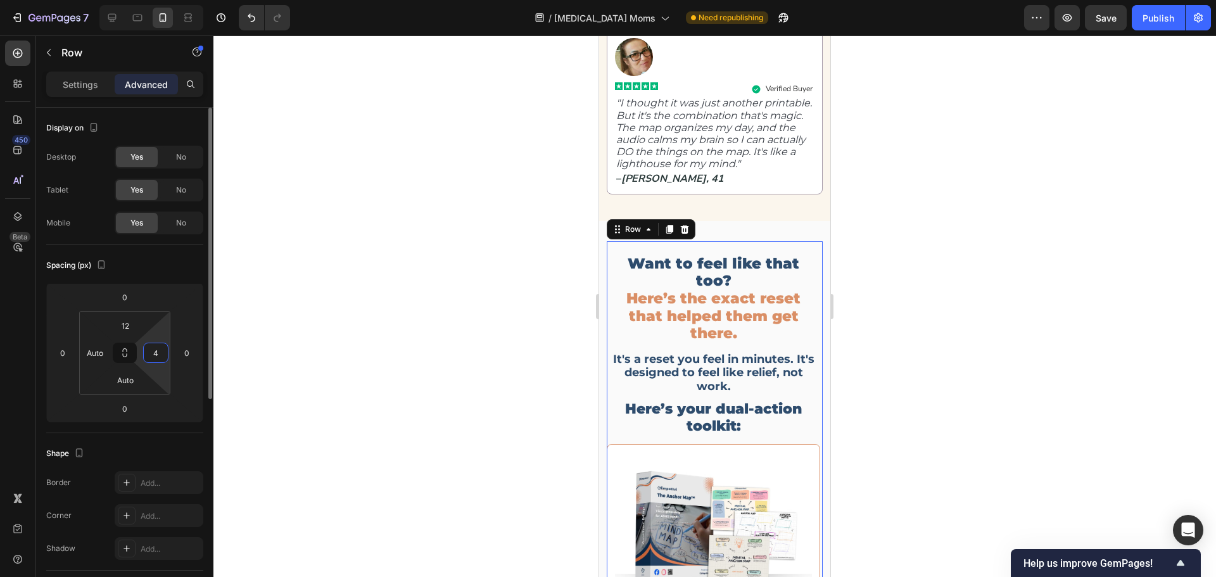
click at [149, 353] on input "4" at bounding box center [155, 352] width 19 height 19
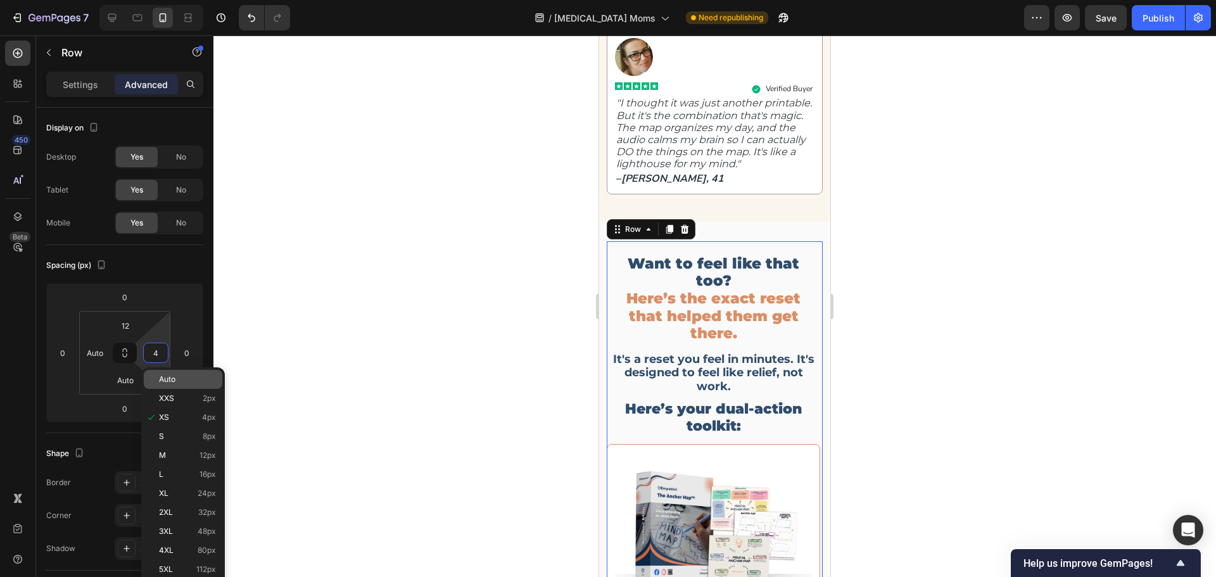
click at [168, 380] on span "Auto" at bounding box center [167, 379] width 16 height 9
type input "Auto"
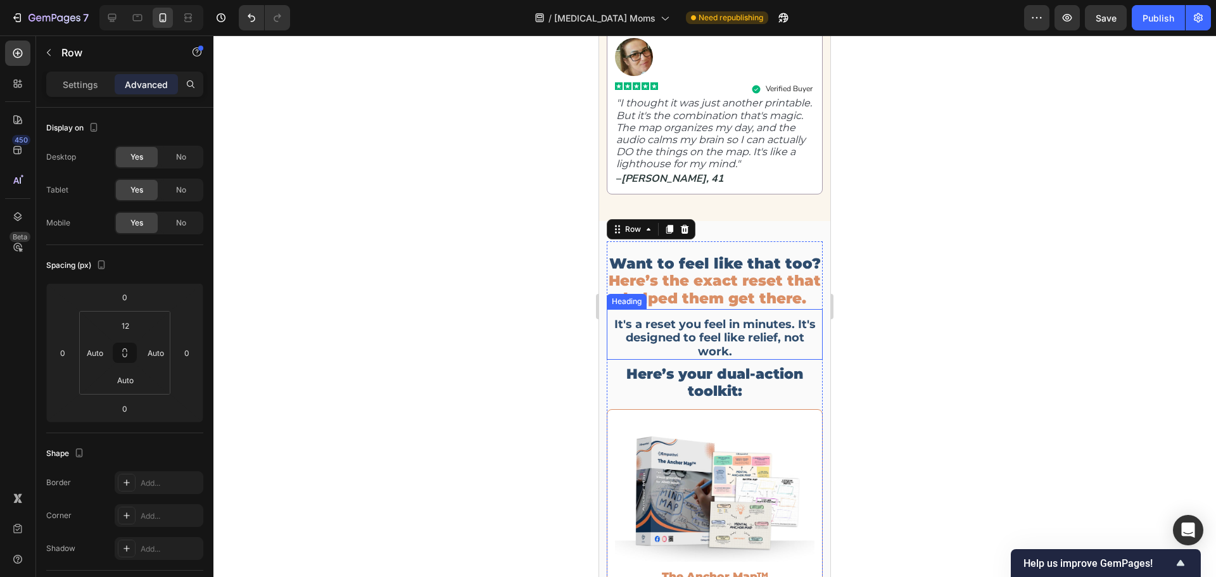
click at [618, 359] on span "It's a reset you feel in minutes. It's designed to feel like relief, not work." at bounding box center [715, 337] width 201 height 41
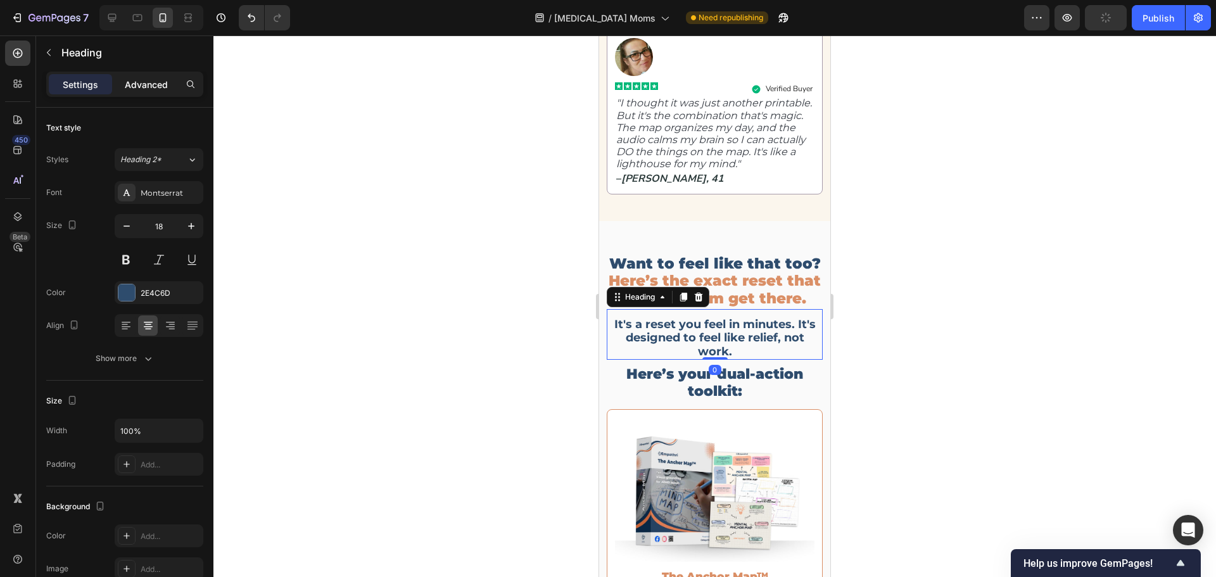
click at [149, 85] on p "Advanced" at bounding box center [146, 84] width 43 height 13
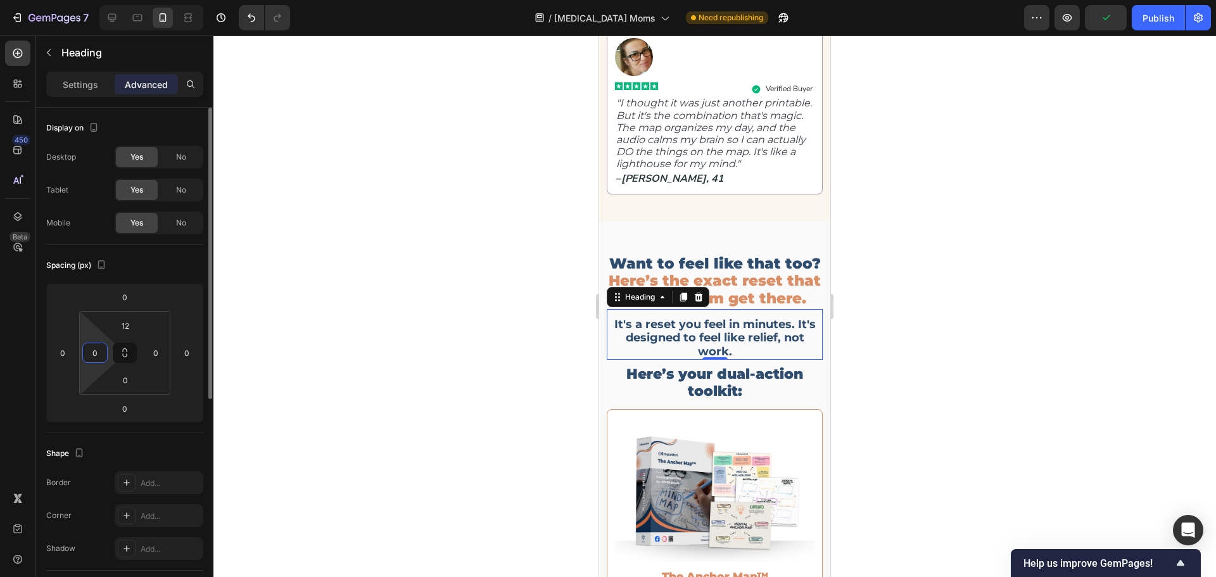
click at [92, 357] on input "0" at bounding box center [95, 352] width 19 height 19
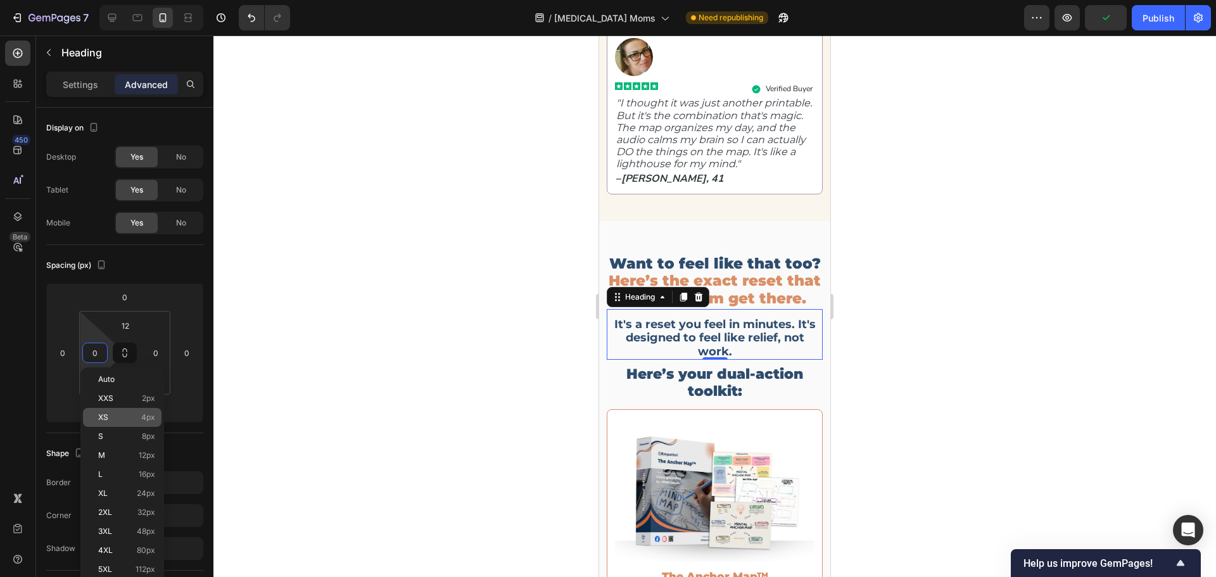
click at [137, 419] on p "XS 4px" at bounding box center [126, 417] width 57 height 9
type input "4"
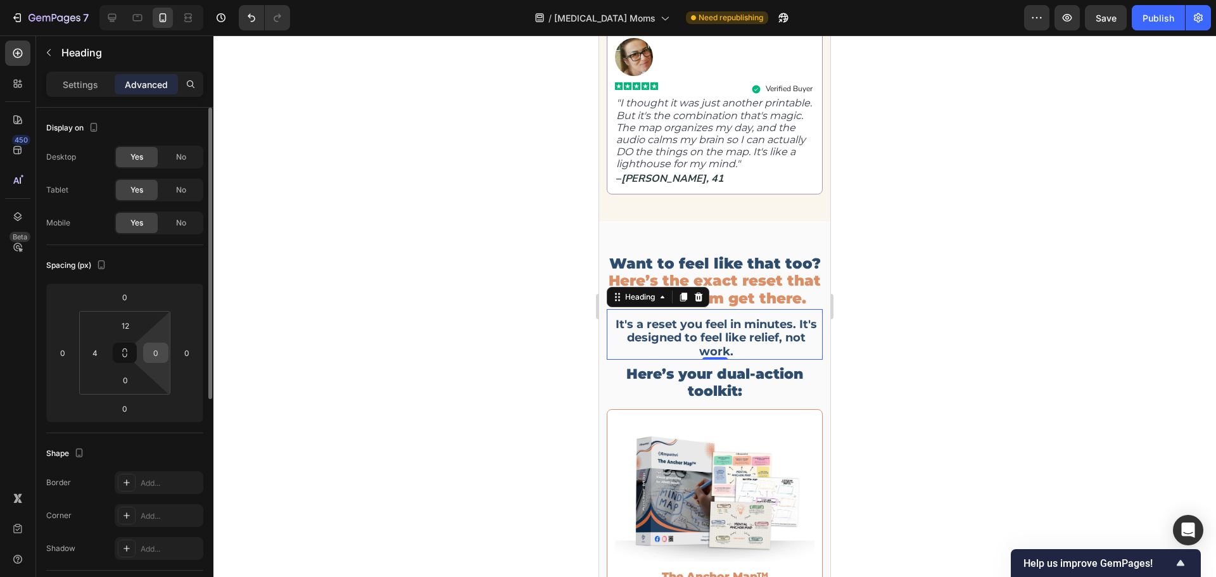
click at [155, 359] on input "0" at bounding box center [155, 352] width 19 height 19
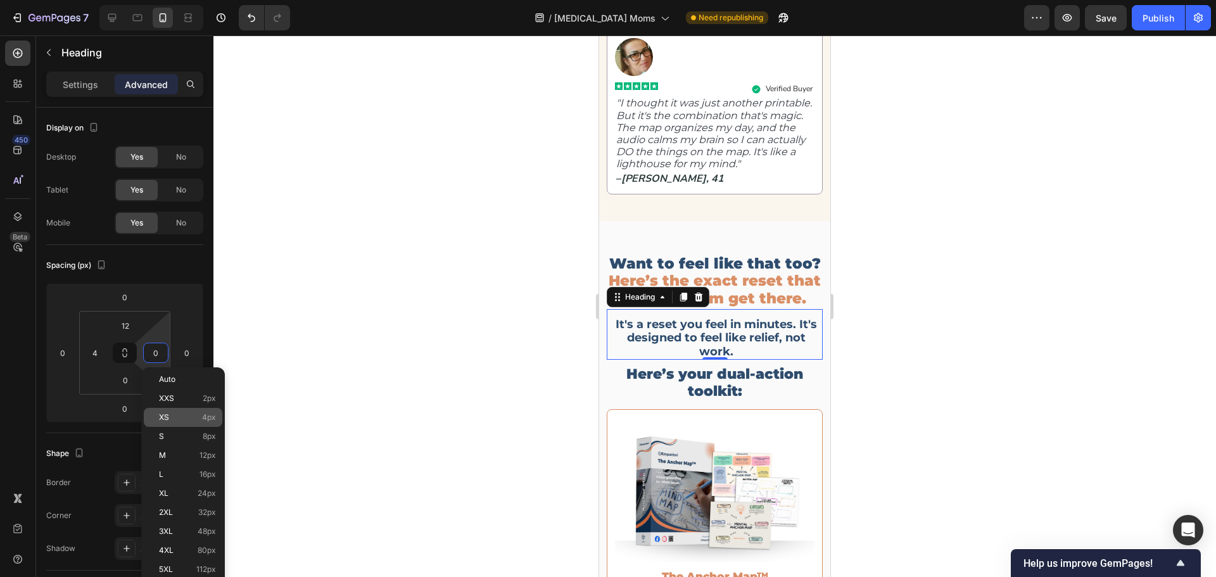
click at [174, 414] on p "XS 4px" at bounding box center [187, 417] width 57 height 9
type input "4"
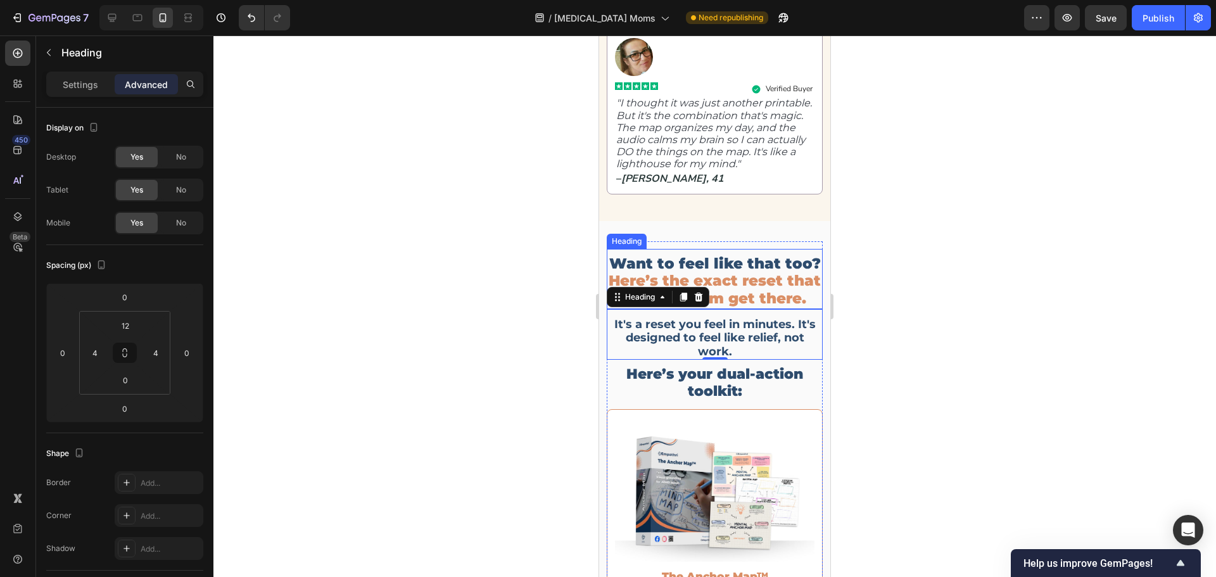
click at [675, 307] on span "Here’s the exact reset that helped them get there." at bounding box center [715, 289] width 212 height 35
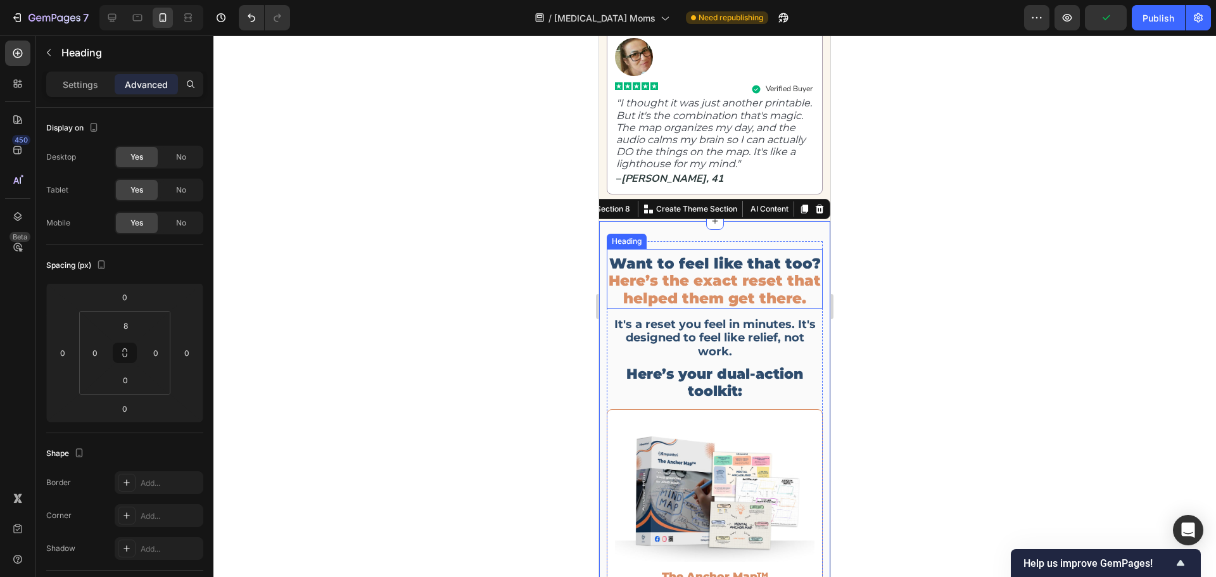
click at [633, 307] on span "Here’s the exact reset that helped them get there." at bounding box center [715, 289] width 212 height 35
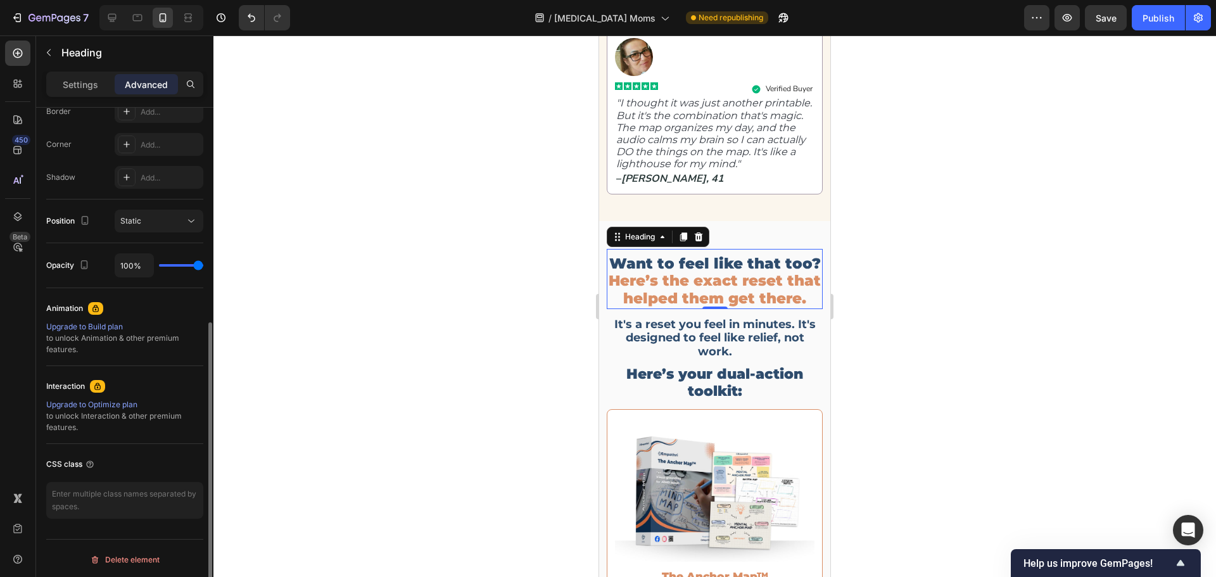
scroll to position [0, 0]
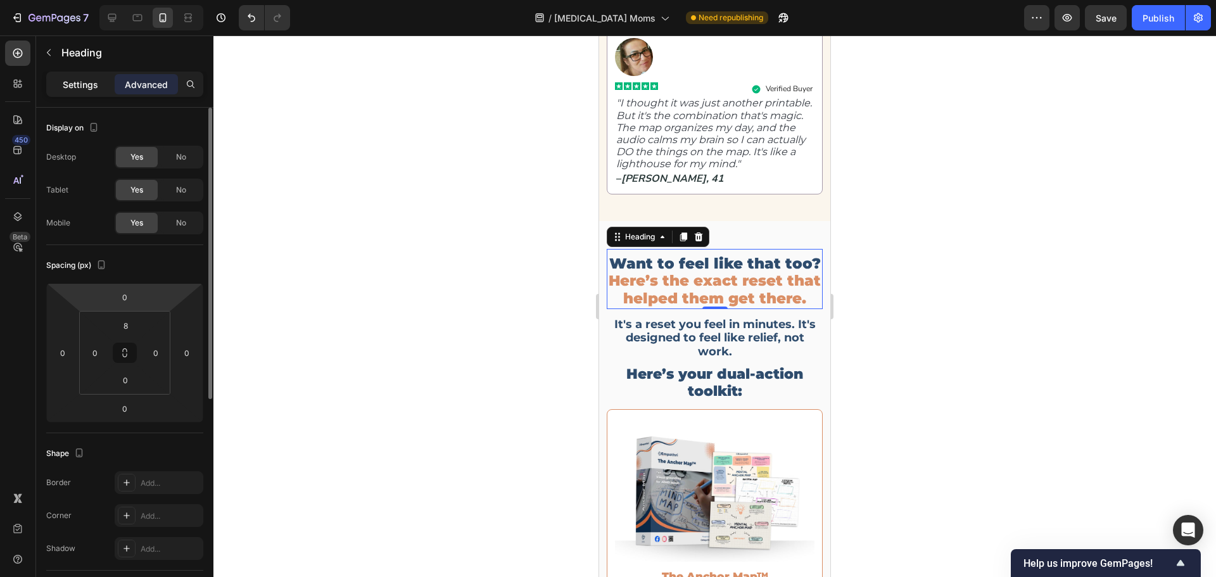
click at [72, 80] on p "Settings" at bounding box center [80, 84] width 35 height 13
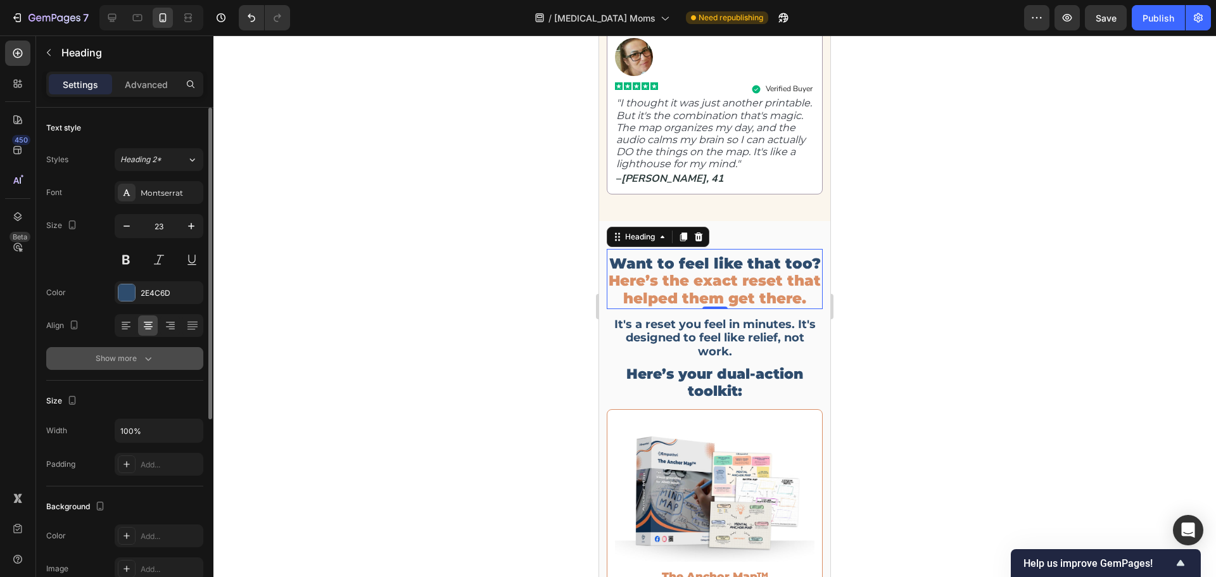
click at [142, 363] on icon "button" at bounding box center [148, 358] width 13 height 13
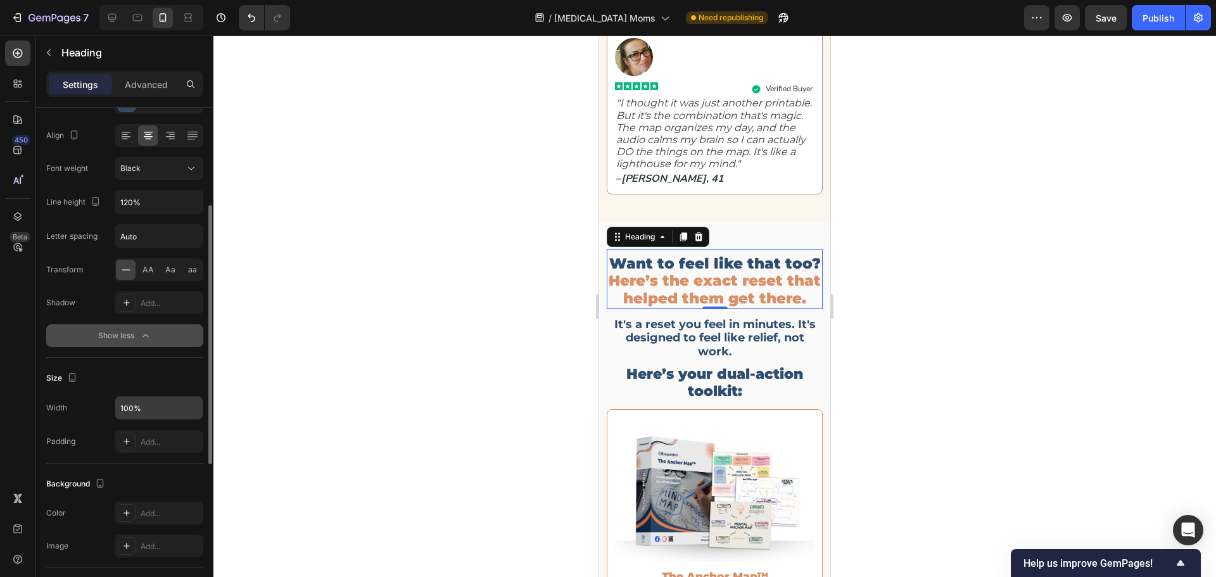
scroll to position [253, 0]
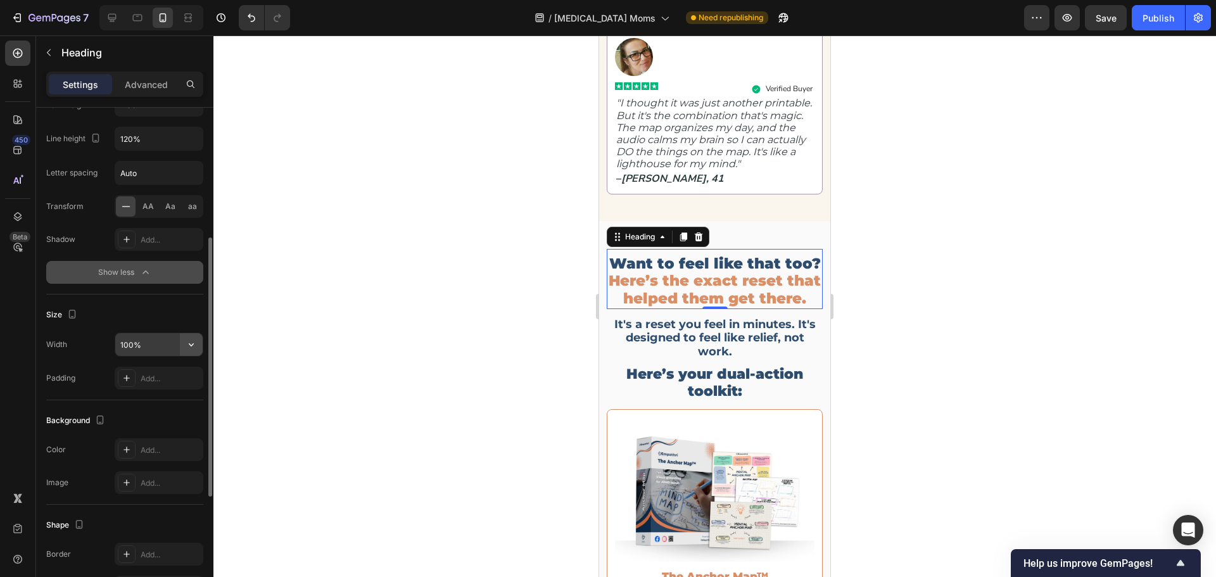
click at [193, 350] on button "button" at bounding box center [191, 344] width 23 height 23
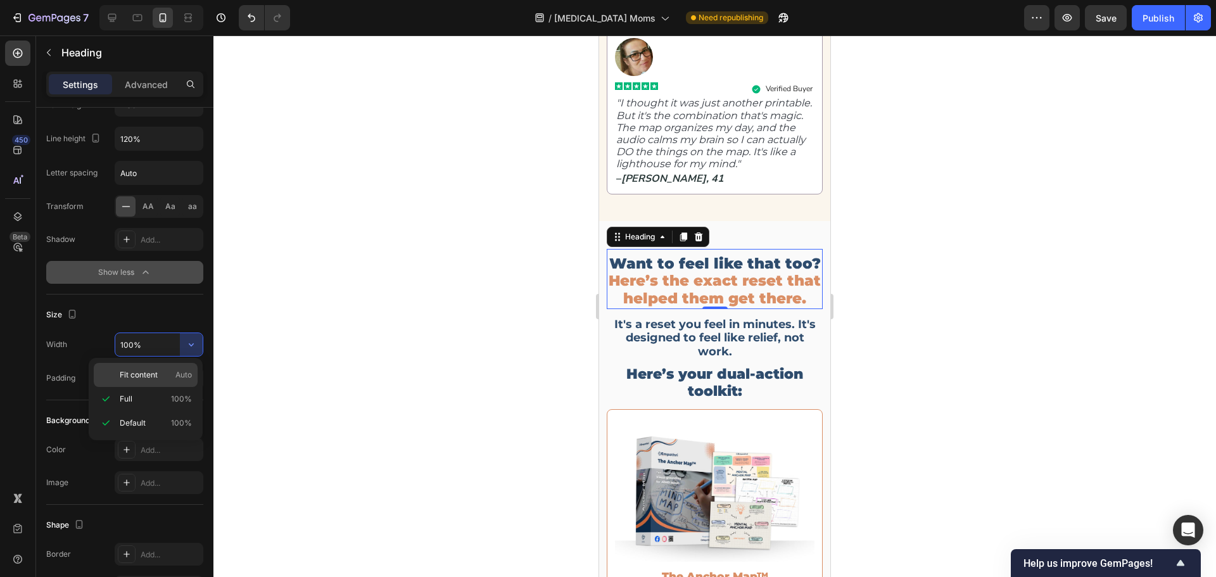
click at [161, 372] on p "Fit content Auto" at bounding box center [156, 374] width 72 height 11
type input "Auto"
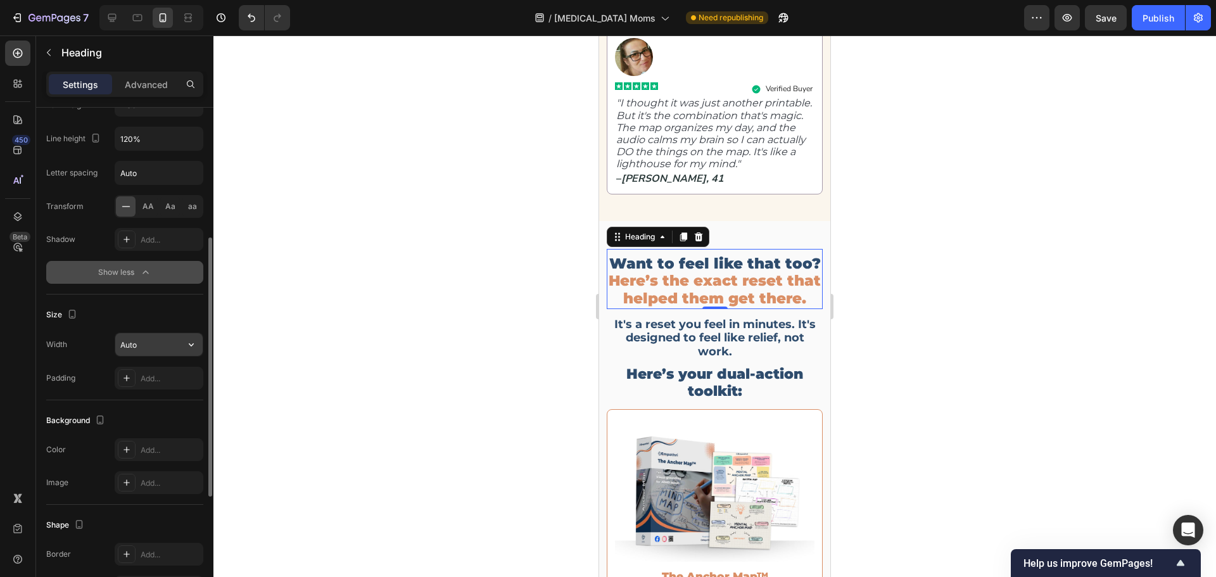
click at [162, 341] on input "Auto" at bounding box center [158, 344] width 87 height 23
click at [154, 380] on div "Add..." at bounding box center [171, 378] width 60 height 11
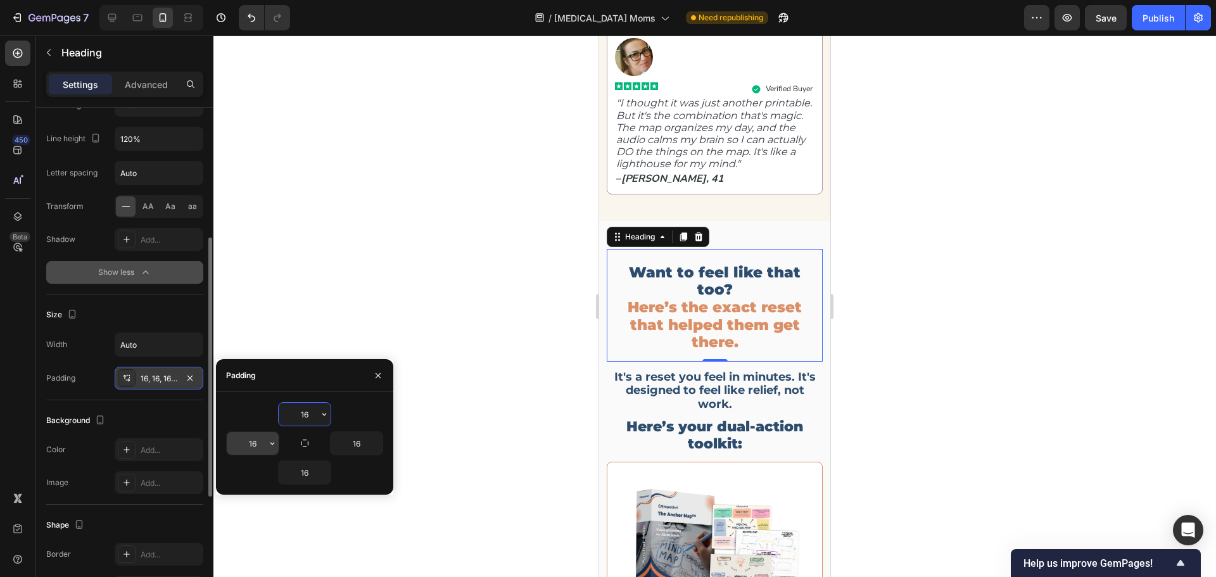
click at [256, 442] on input "16" at bounding box center [253, 443] width 52 height 23
type input "0"
click at [346, 443] on input "16" at bounding box center [357, 443] width 52 height 23
type input "0"
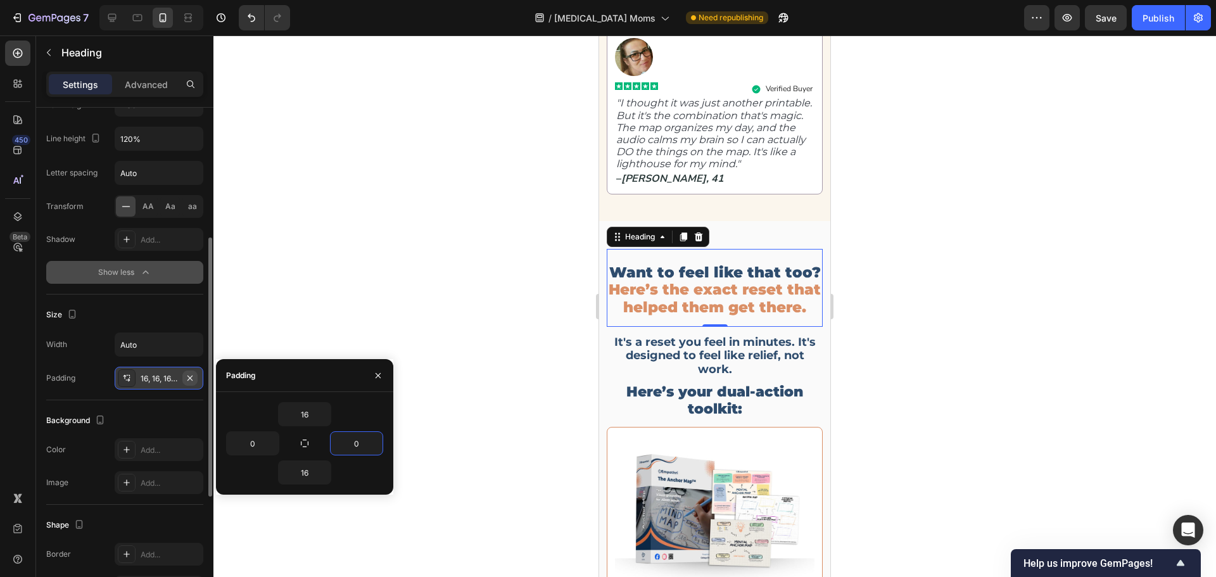
click at [194, 373] on icon "button" at bounding box center [190, 378] width 10 height 10
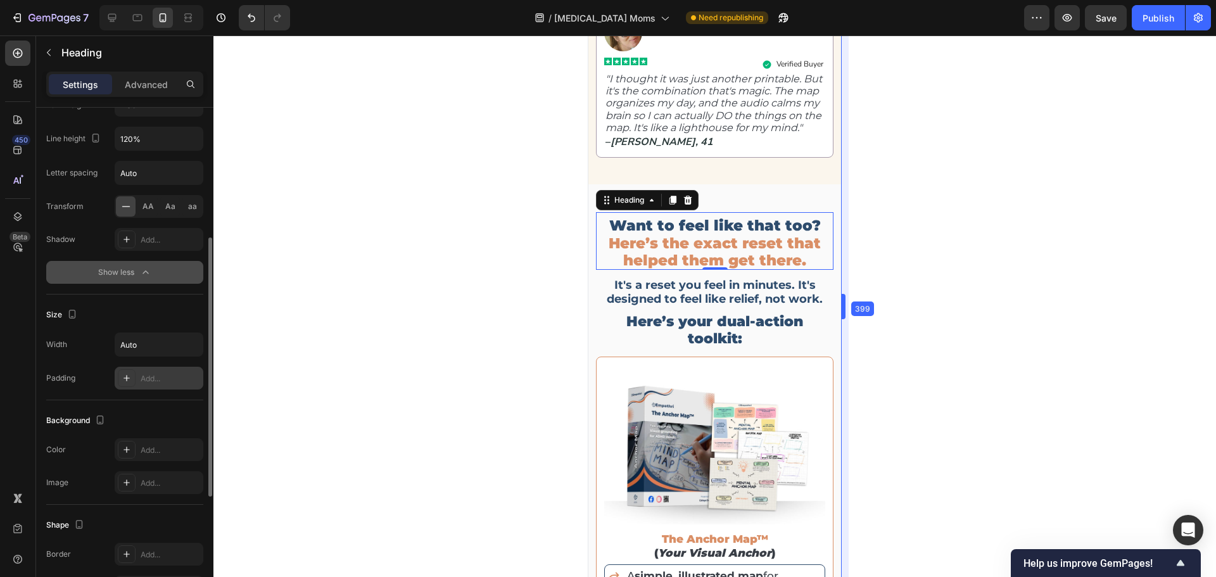
scroll to position [3534, 0]
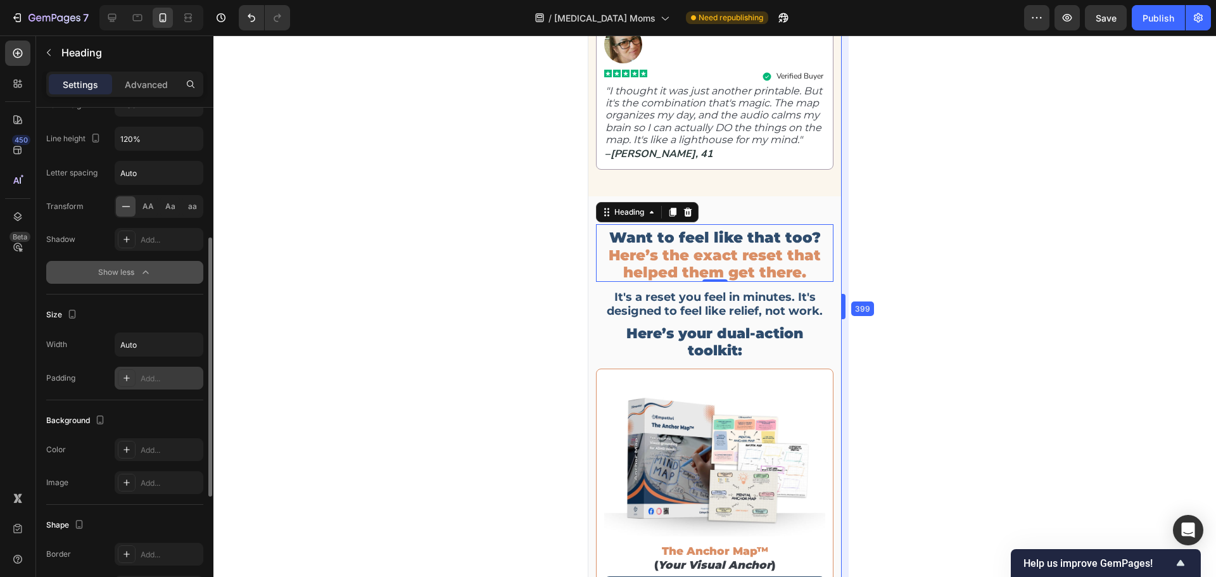
drag, startPoint x: 834, startPoint y: 300, endPoint x: 861, endPoint y: 300, distance: 26.6
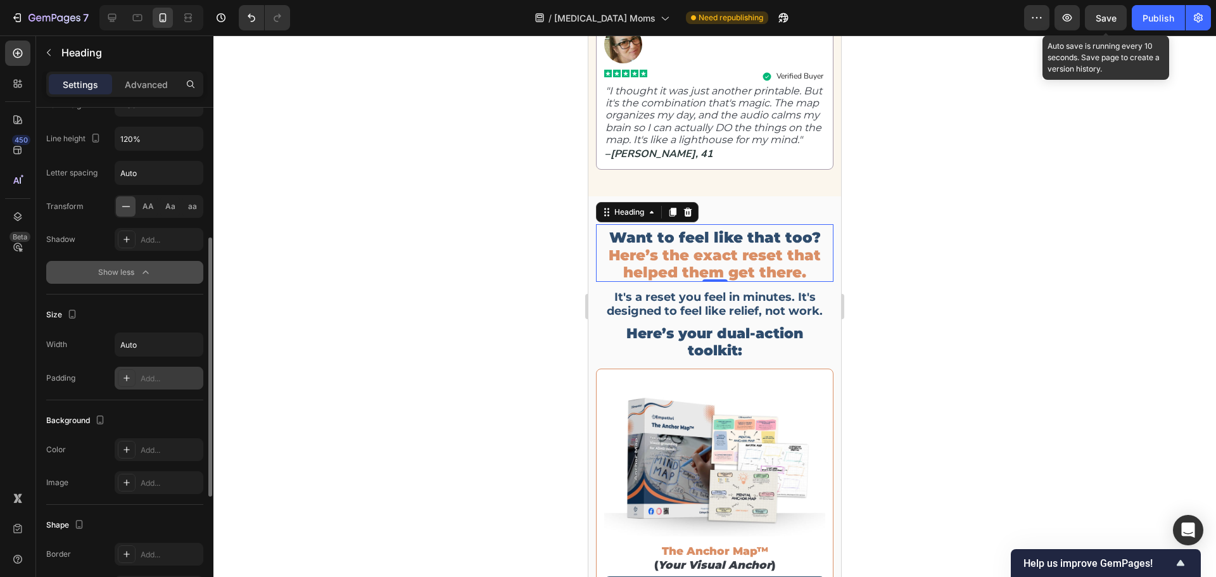
click at [1114, 17] on span "Save" at bounding box center [1106, 18] width 21 height 11
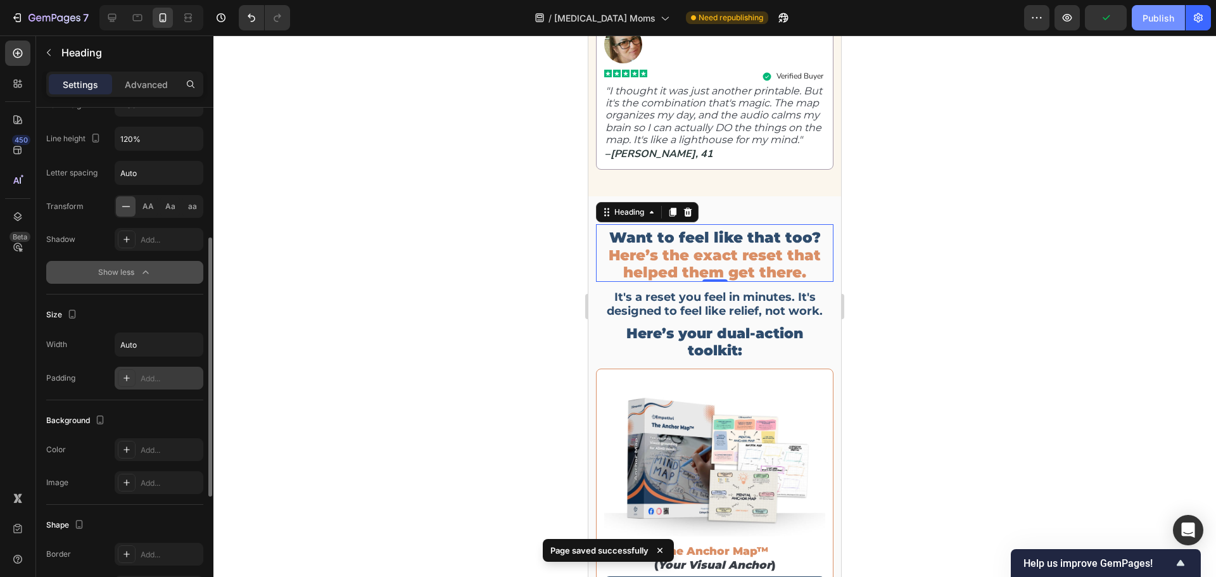
click at [1159, 21] on div "Publish" at bounding box center [1159, 17] width 32 height 13
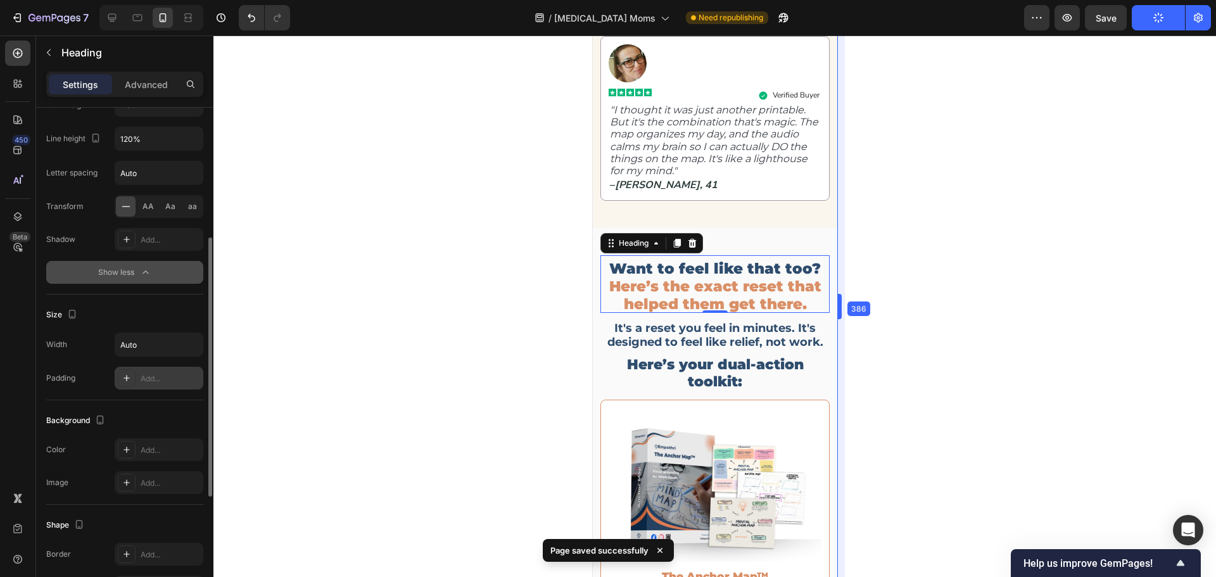
scroll to position [3546, 0]
drag, startPoint x: 843, startPoint y: 307, endPoint x: 831, endPoint y: 309, distance: 11.6
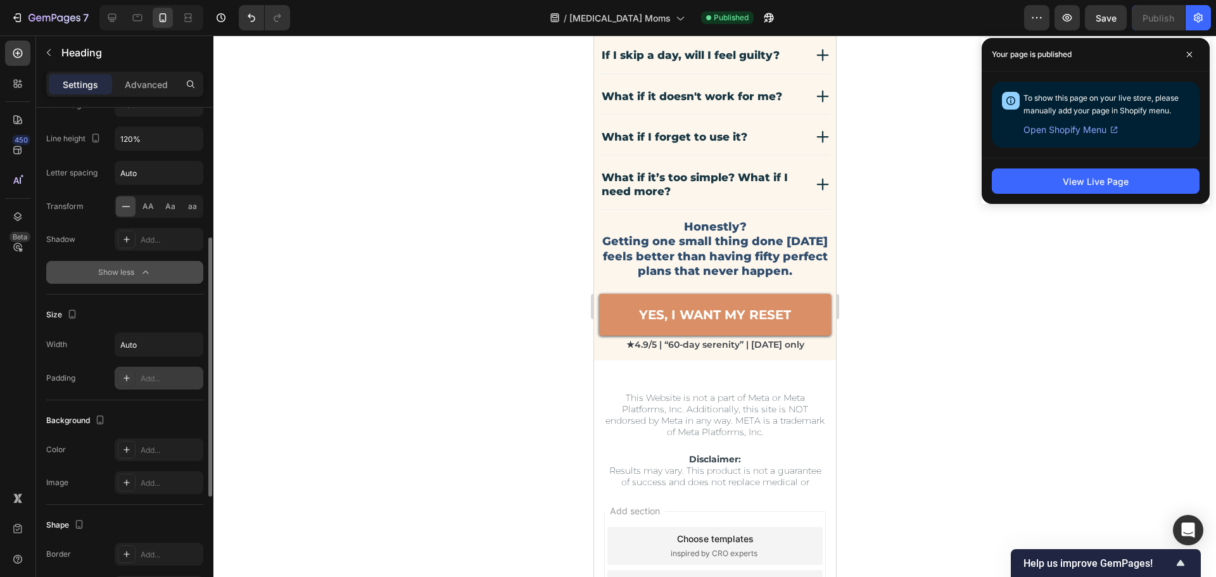
scroll to position [8256, 0]
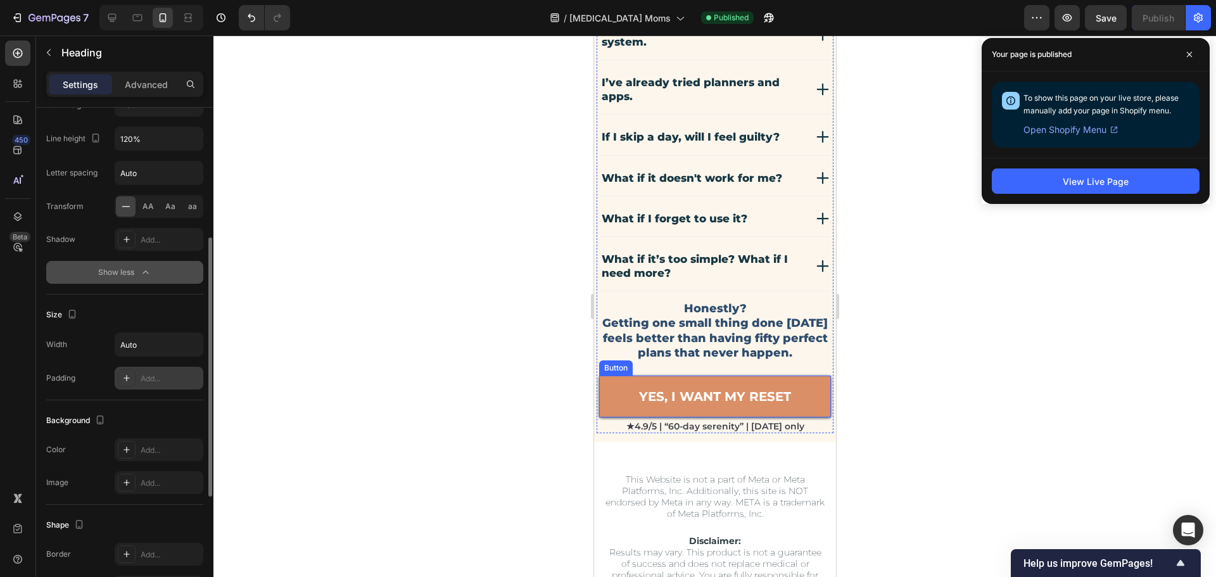
drag, startPoint x: 922, startPoint y: 346, endPoint x: 922, endPoint y: 338, distance: 8.2
click at [922, 345] on div at bounding box center [714, 306] width 1003 height 542
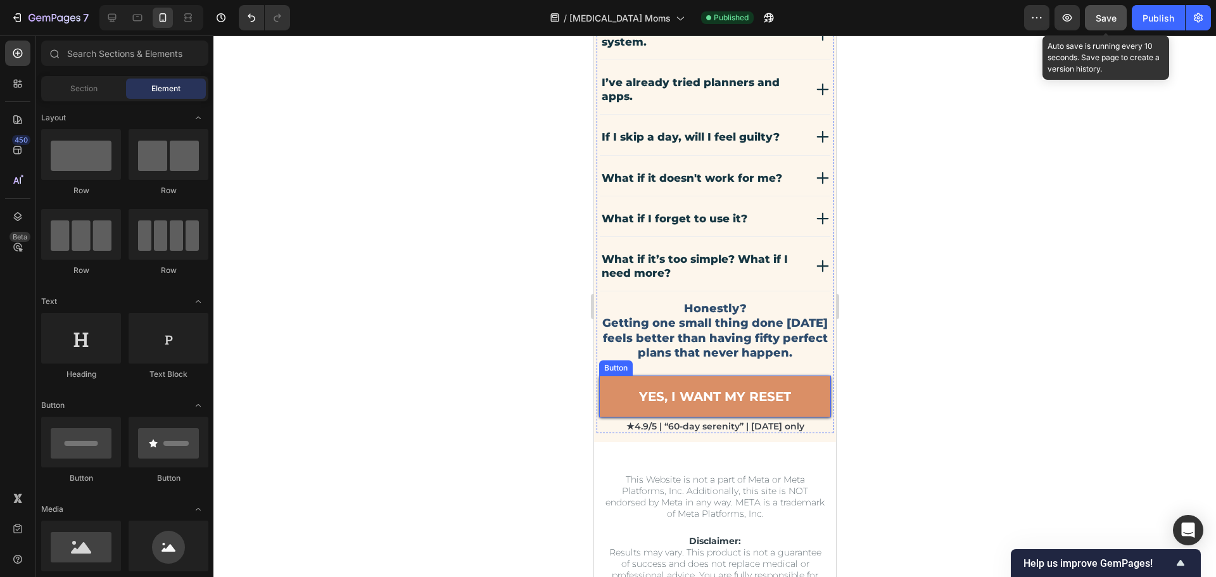
click at [1092, 18] on button "Save" at bounding box center [1106, 17] width 42 height 25
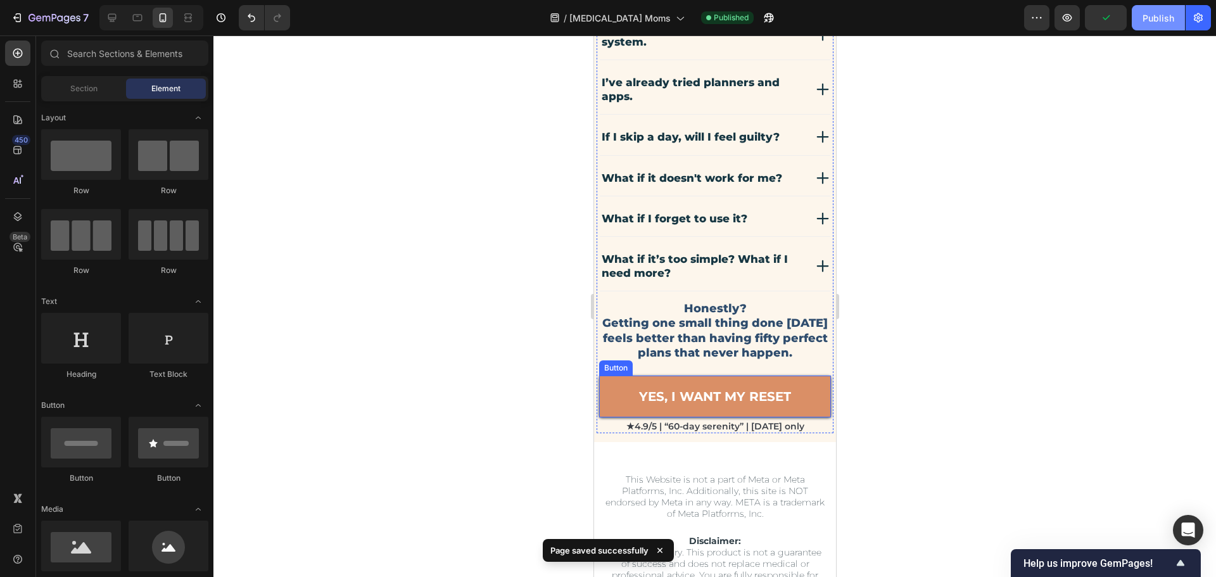
click at [1158, 19] on div "Publish" at bounding box center [1159, 17] width 32 height 13
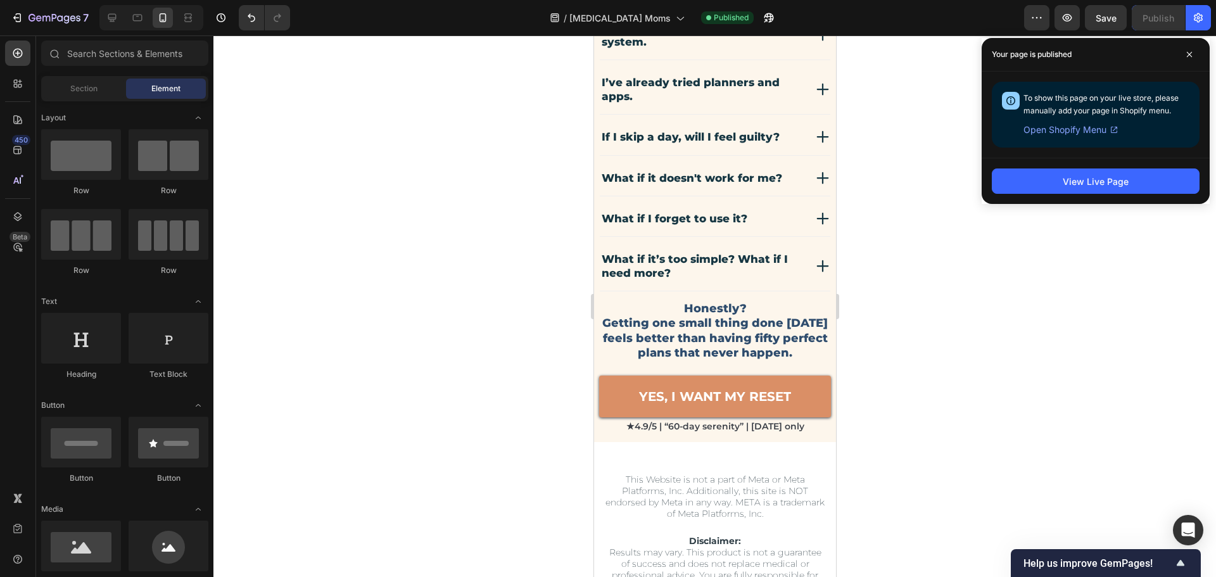
click at [938, 368] on div at bounding box center [714, 306] width 1003 height 542
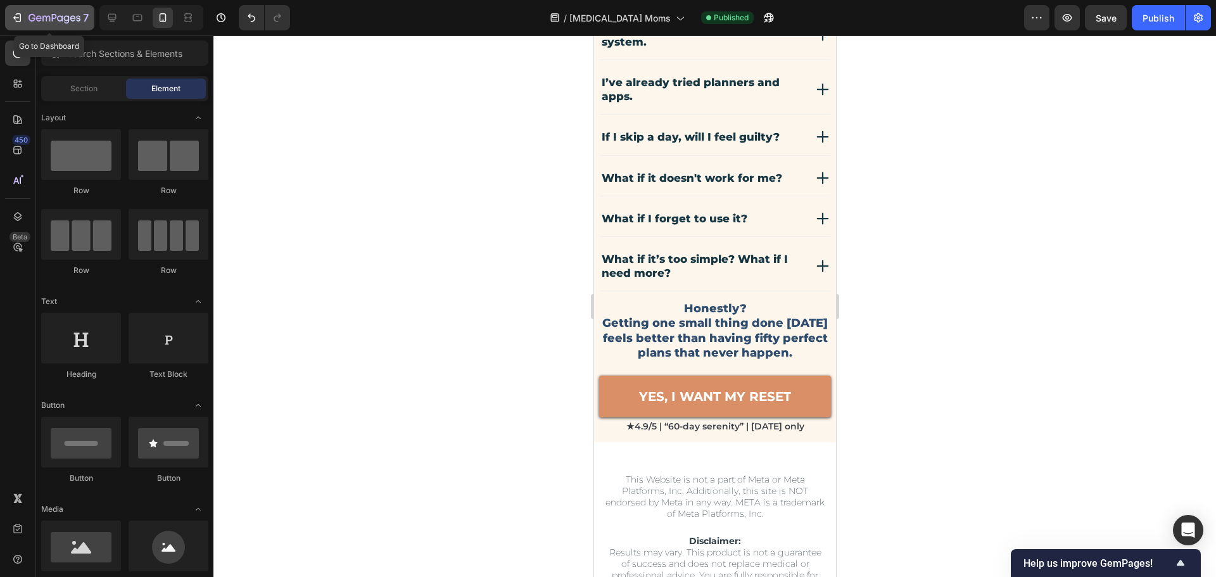
click at [47, 21] on icon "button" at bounding box center [55, 18] width 52 height 11
